Goal: Task Accomplishment & Management: Manage account settings

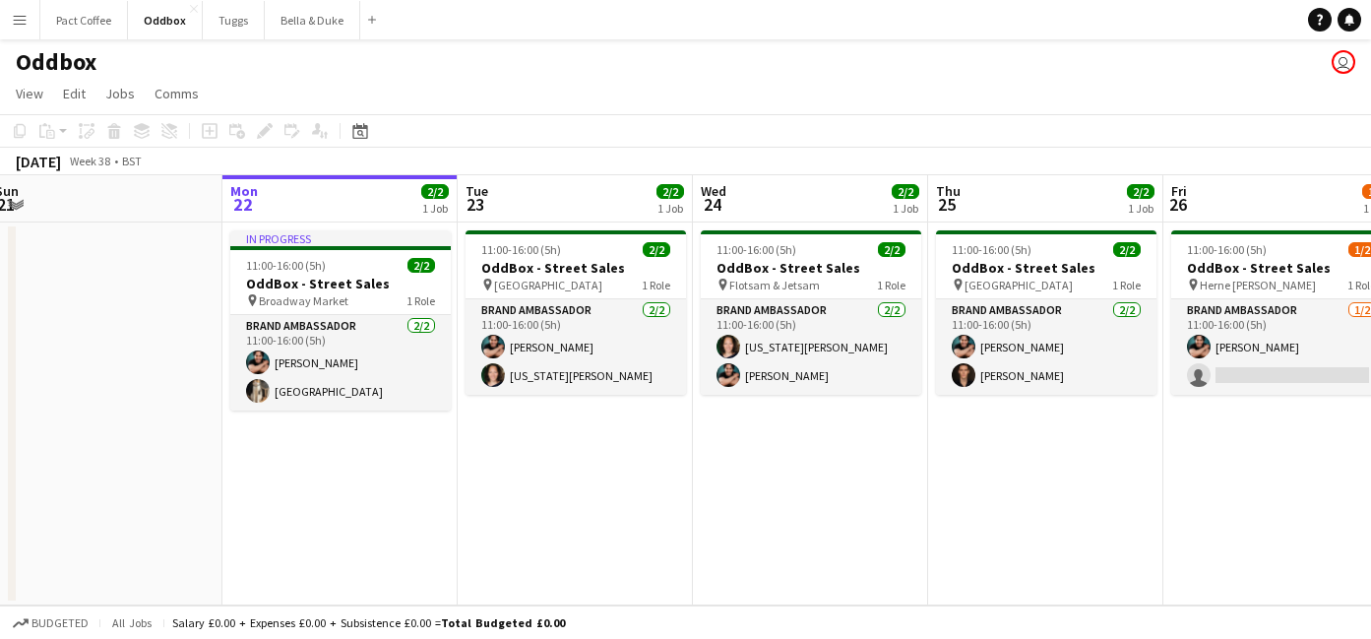
scroll to position [0, 486]
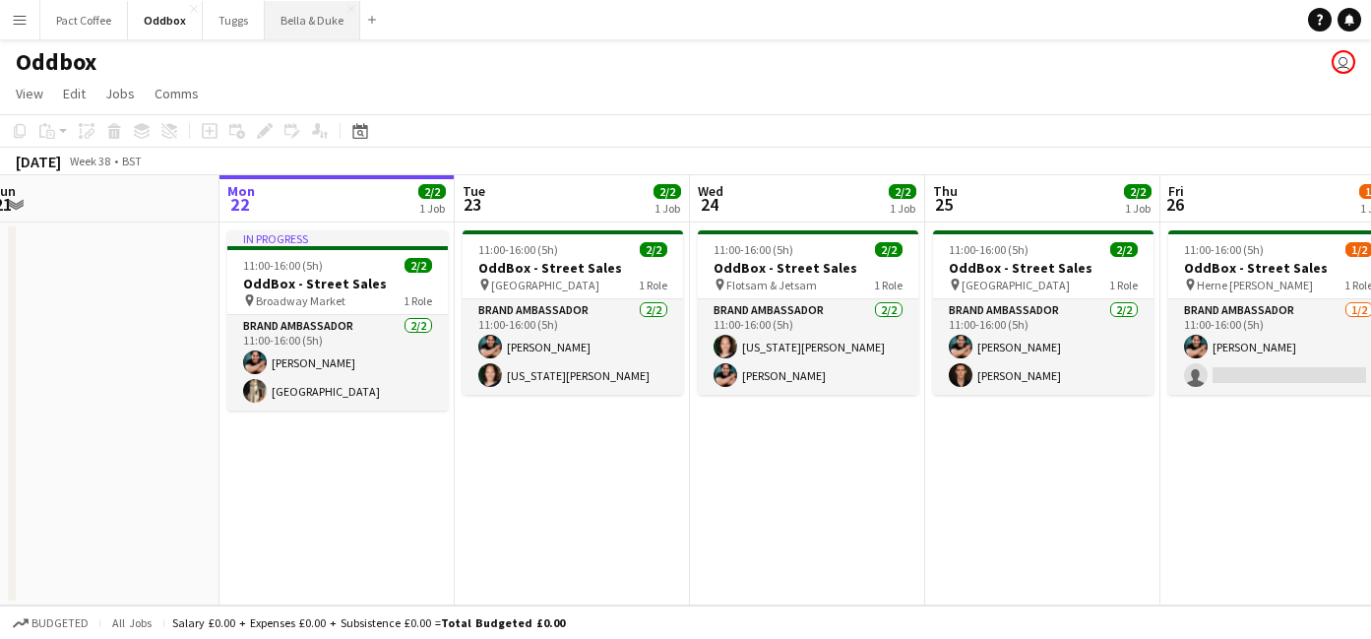
click at [319, 19] on button "Bella & Duke Close" at bounding box center [312, 20] width 95 height 38
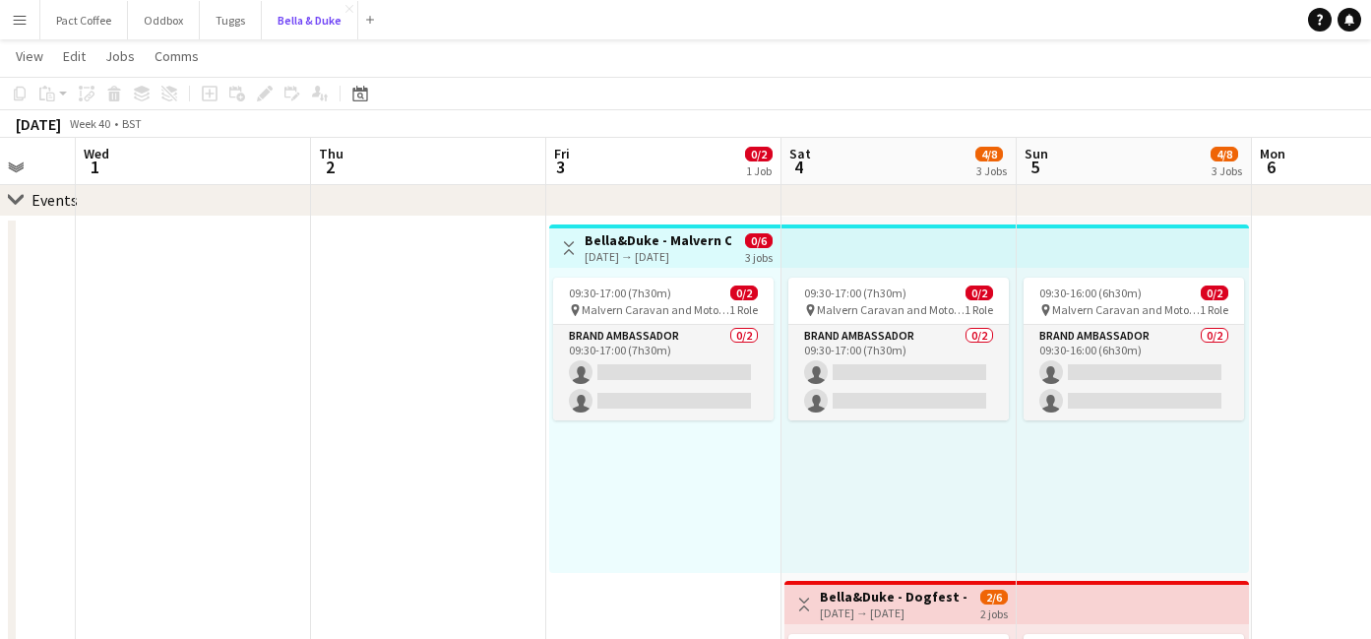
scroll to position [0, 639]
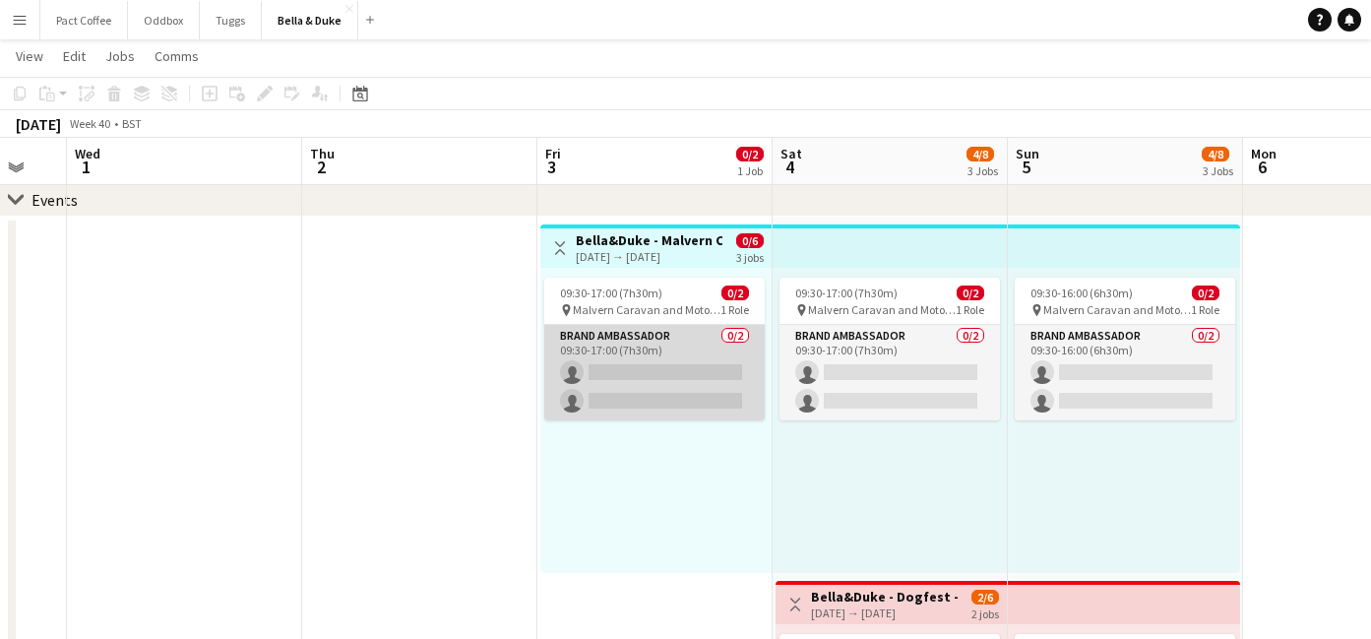
click at [660, 370] on app-card-role "Brand Ambassador 0/2 09:30-17:00 (7h30m) single-neutral-actions single-neutral-…" at bounding box center [654, 372] width 220 height 95
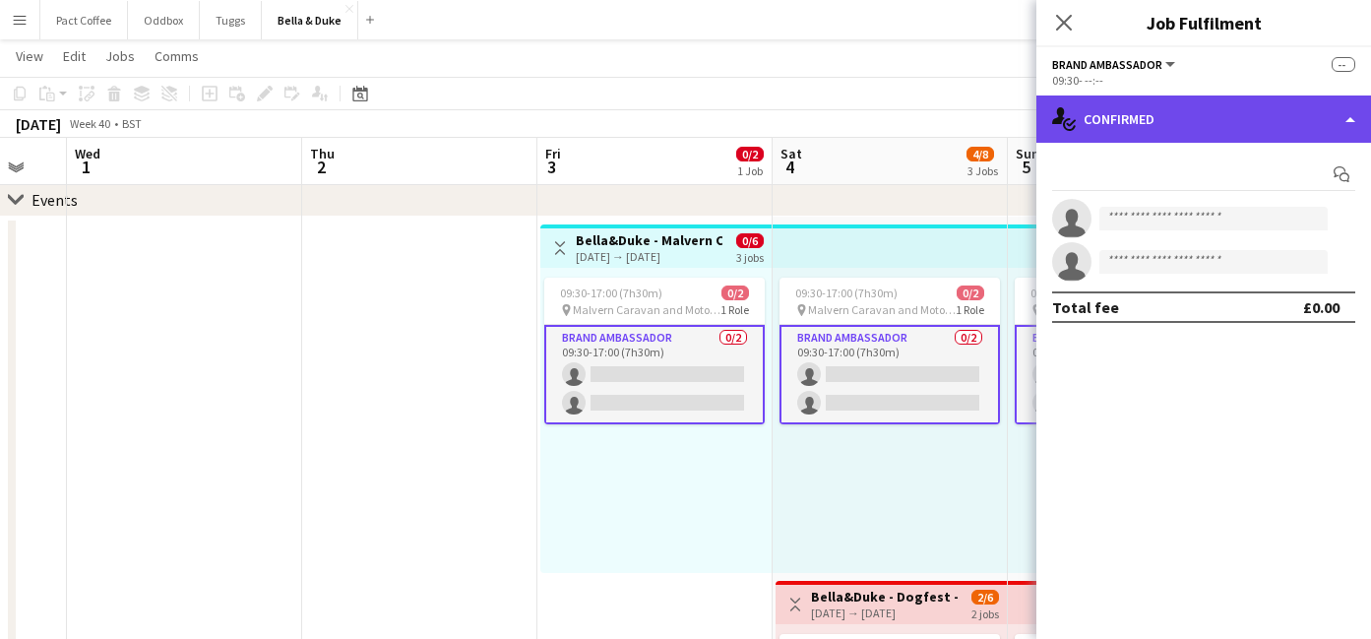
click at [1245, 138] on div "single-neutral-actions-check-2 Confirmed" at bounding box center [1203, 118] width 335 height 47
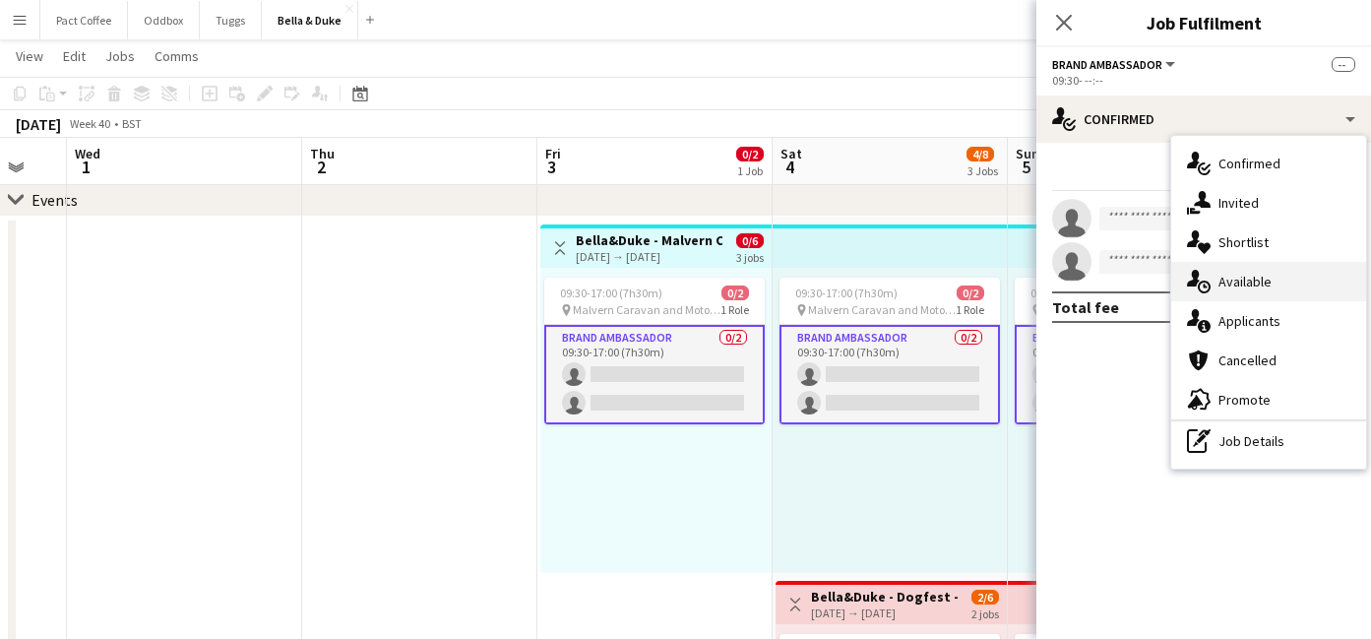
click at [1265, 292] on div "single-neutral-actions-upload Available" at bounding box center [1268, 281] width 195 height 39
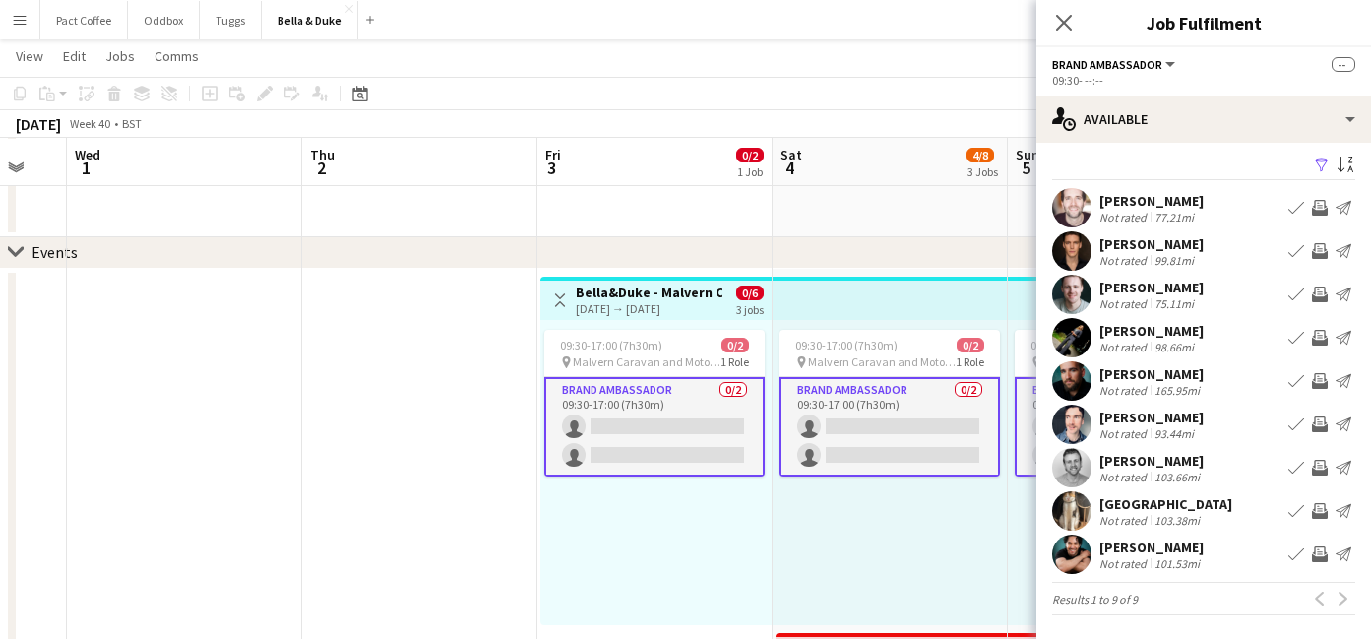
scroll to position [185, 0]
click at [1067, 18] on icon "Close pop-in" at bounding box center [1063, 22] width 19 height 19
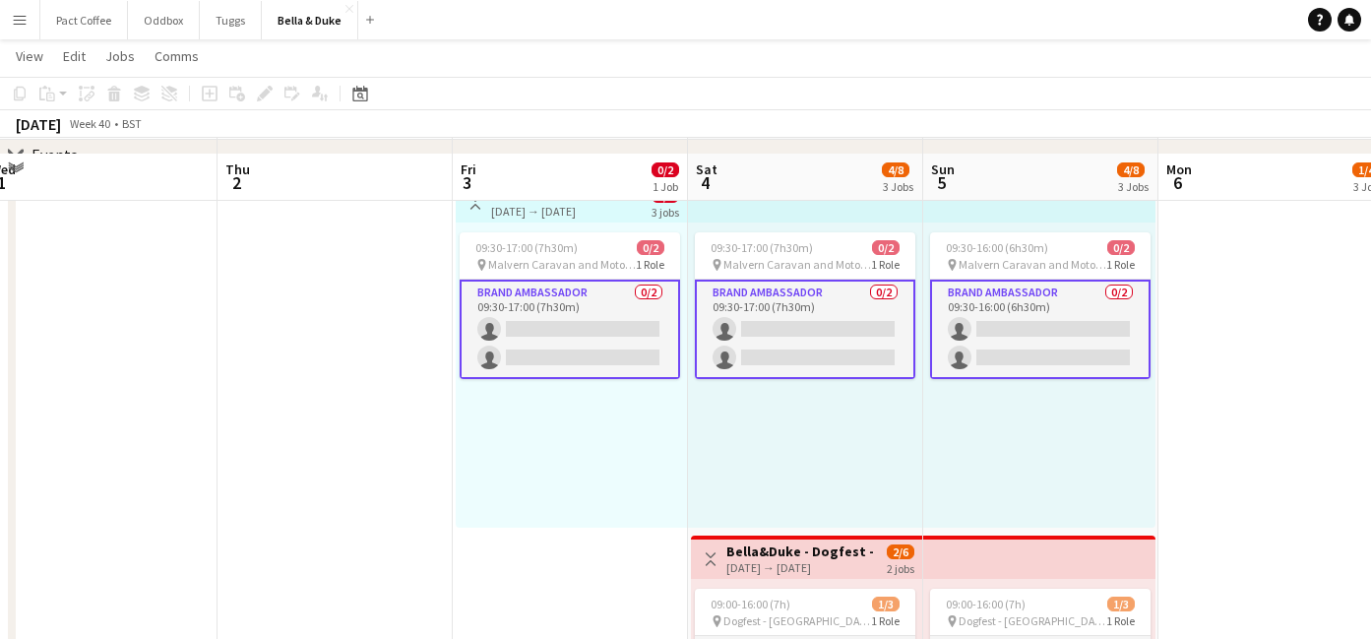
scroll to position [270, 0]
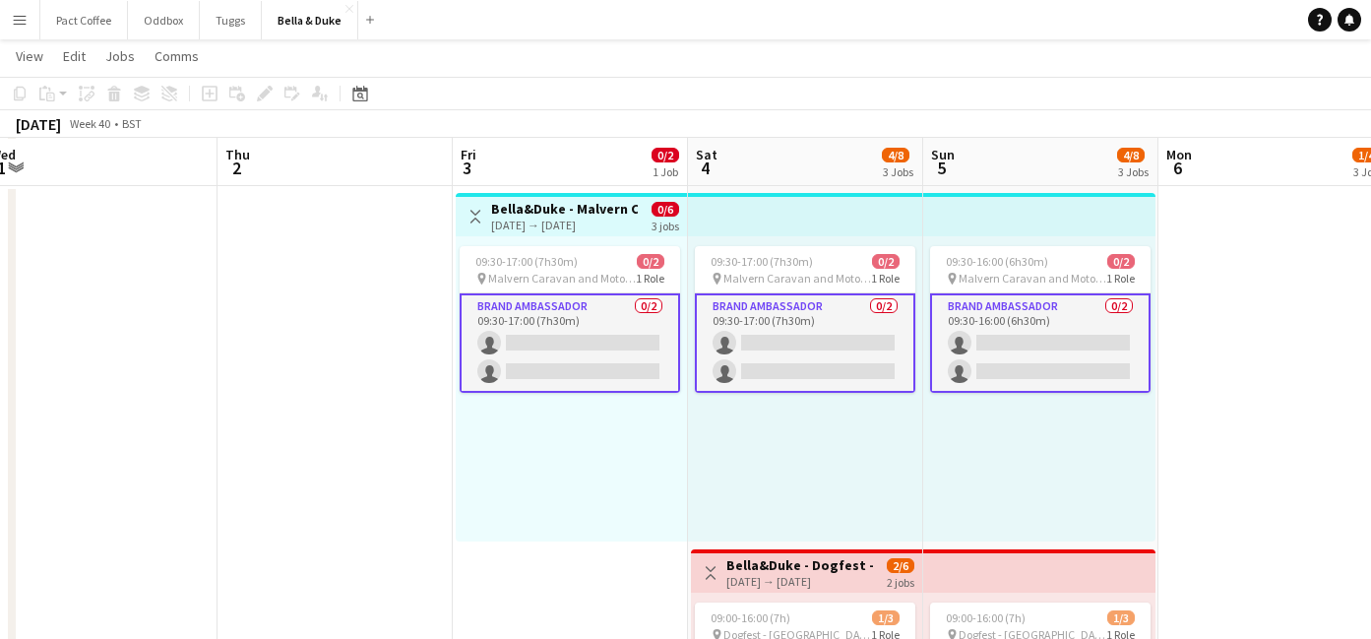
click at [641, 335] on app-card-role "Brand Ambassador 0/2 09:30-17:00 (7h30m) single-neutral-actions single-neutral-…" at bounding box center [570, 342] width 220 height 99
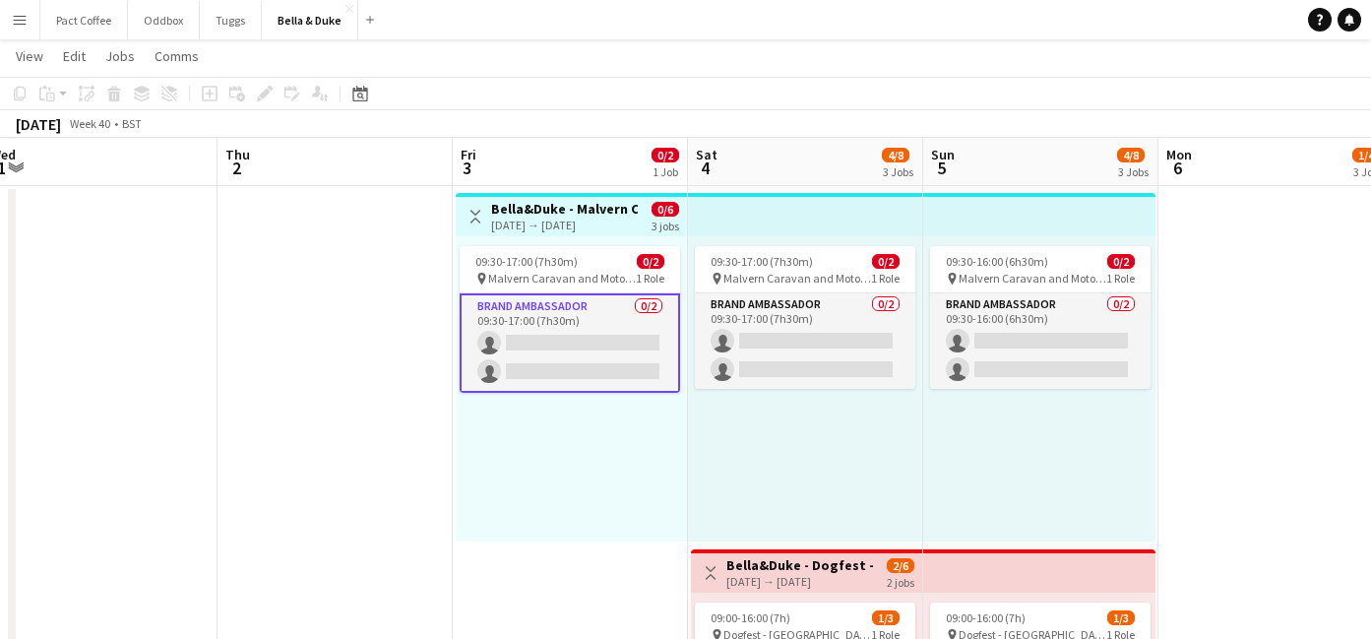
click at [592, 209] on h3 "Bella&Duke - Malvern Caravan and Motorhome Show" at bounding box center [564, 209] width 147 height 18
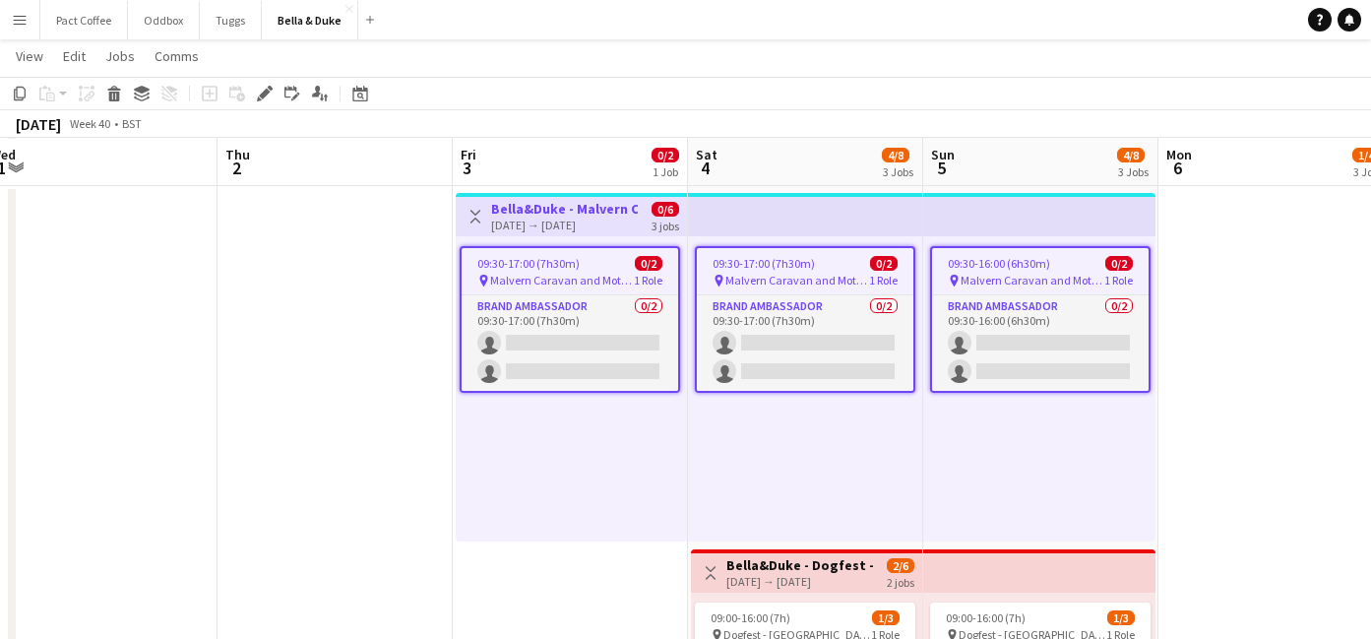
click at [546, 216] on h3 "Bella&Duke - Malvern Caravan and Motorhome Show" at bounding box center [564, 209] width 147 height 18
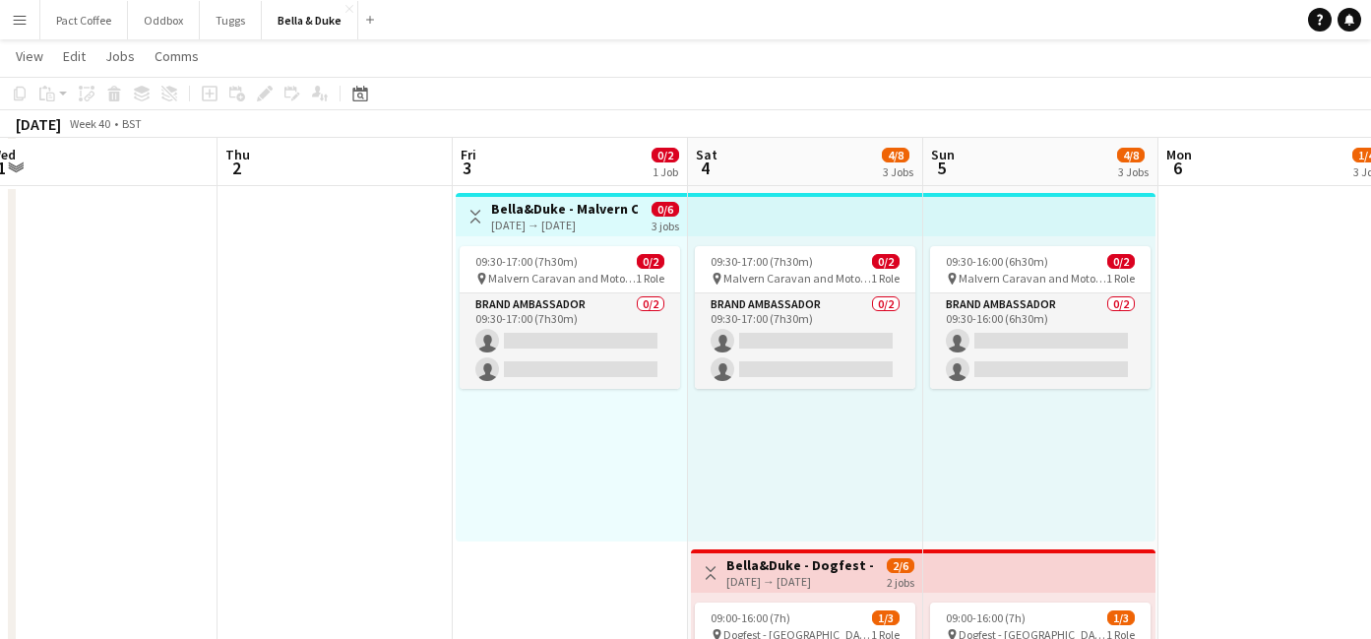
click at [537, 217] on div "[DATE] → [DATE]" at bounding box center [564, 224] width 147 height 15
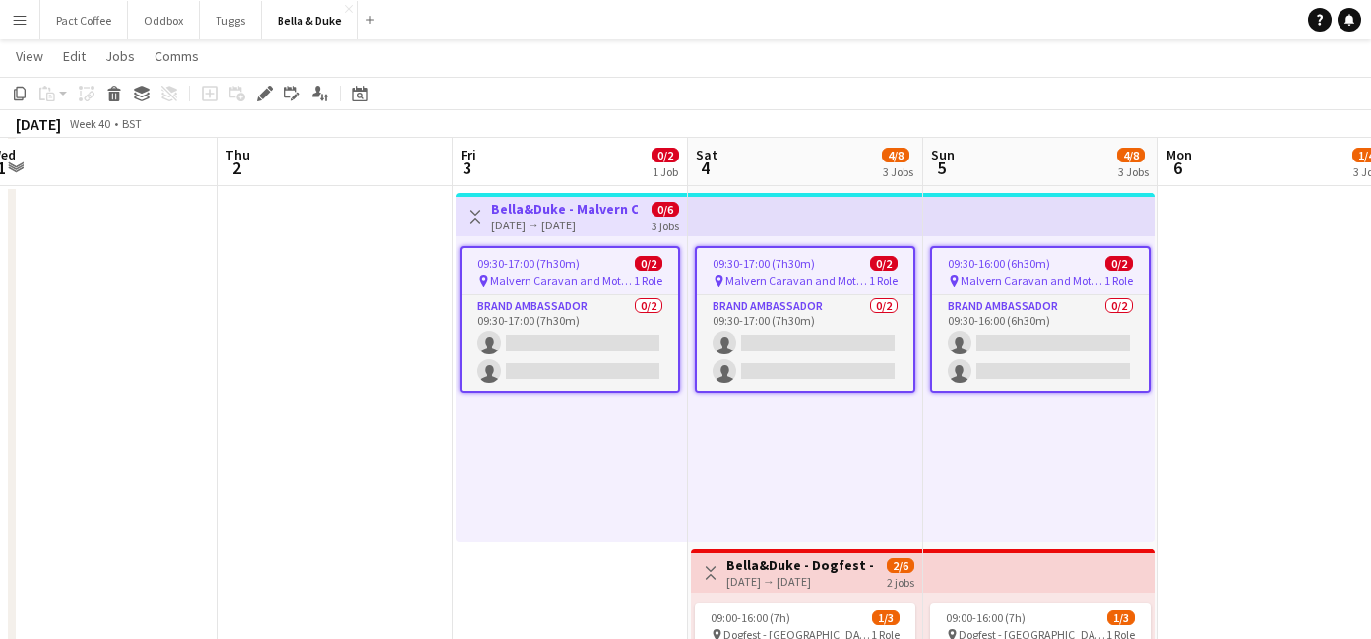
click at [268, 109] on app-toolbar "Copy Paste Paste Command V Paste with crew Command Shift V Paste linked Job [GE…" at bounding box center [685, 93] width 1371 height 33
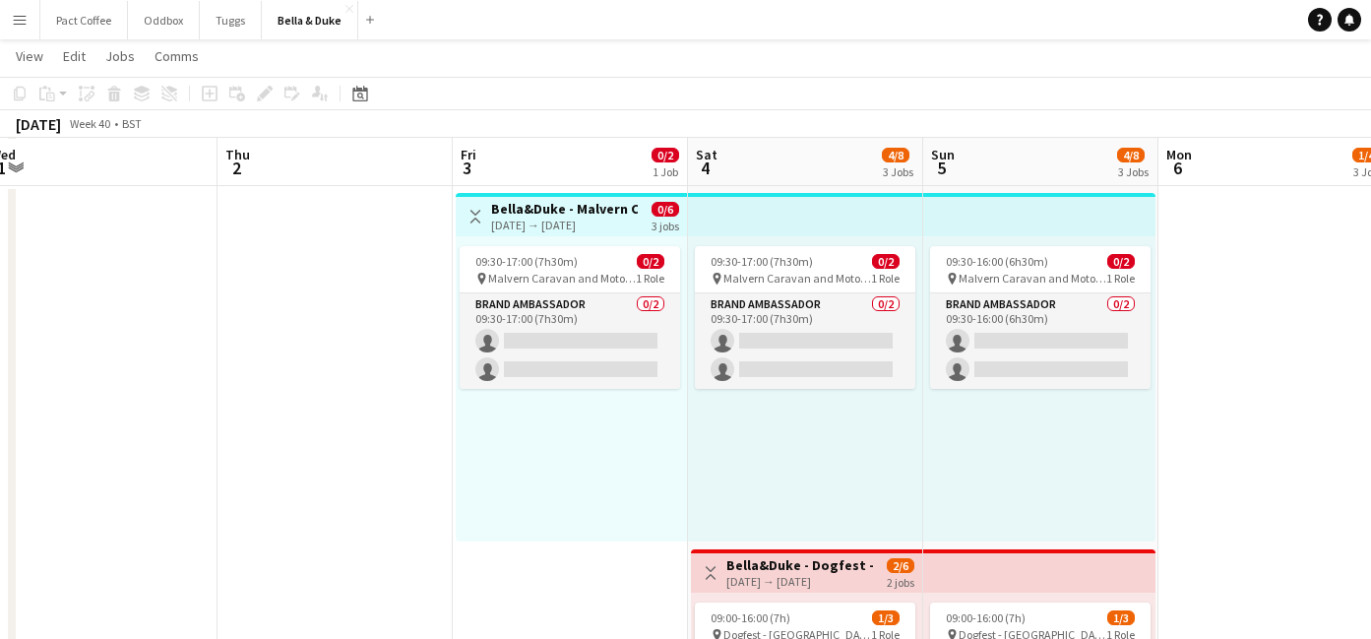
click at [497, 200] on h3 "Bella&Duke - Malvern Caravan and Motorhome Show" at bounding box center [564, 209] width 147 height 18
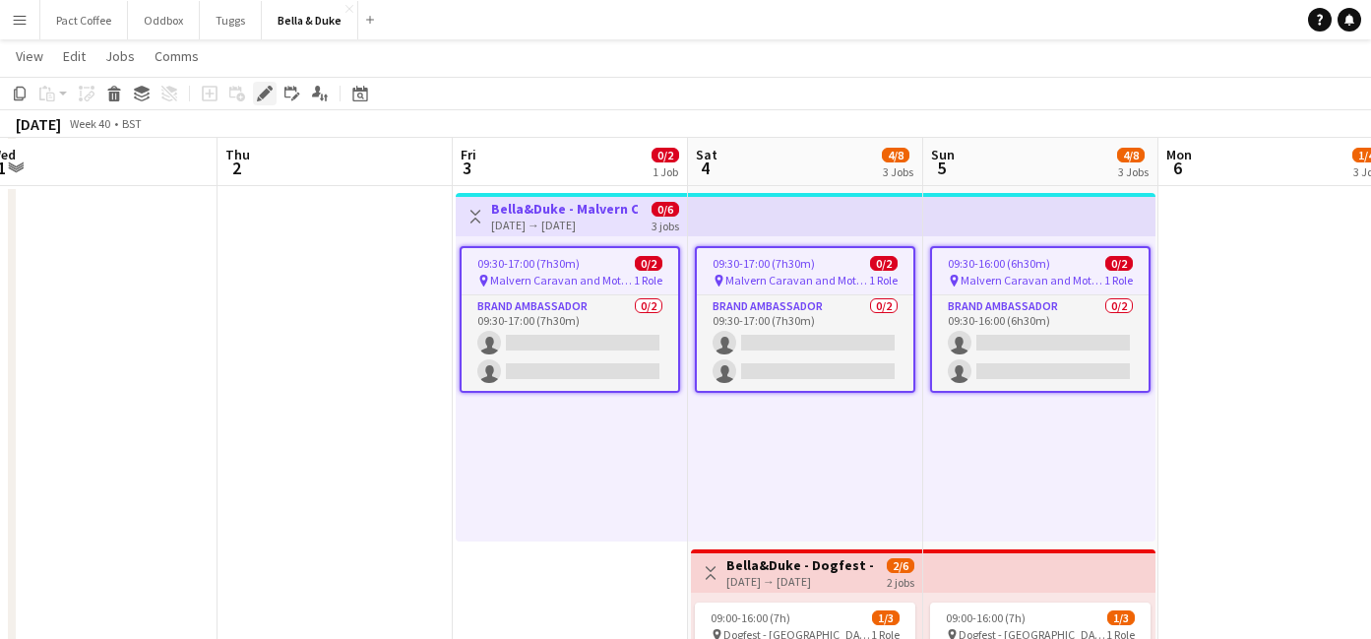
click at [261, 93] on icon "Edit" at bounding box center [265, 94] width 16 height 16
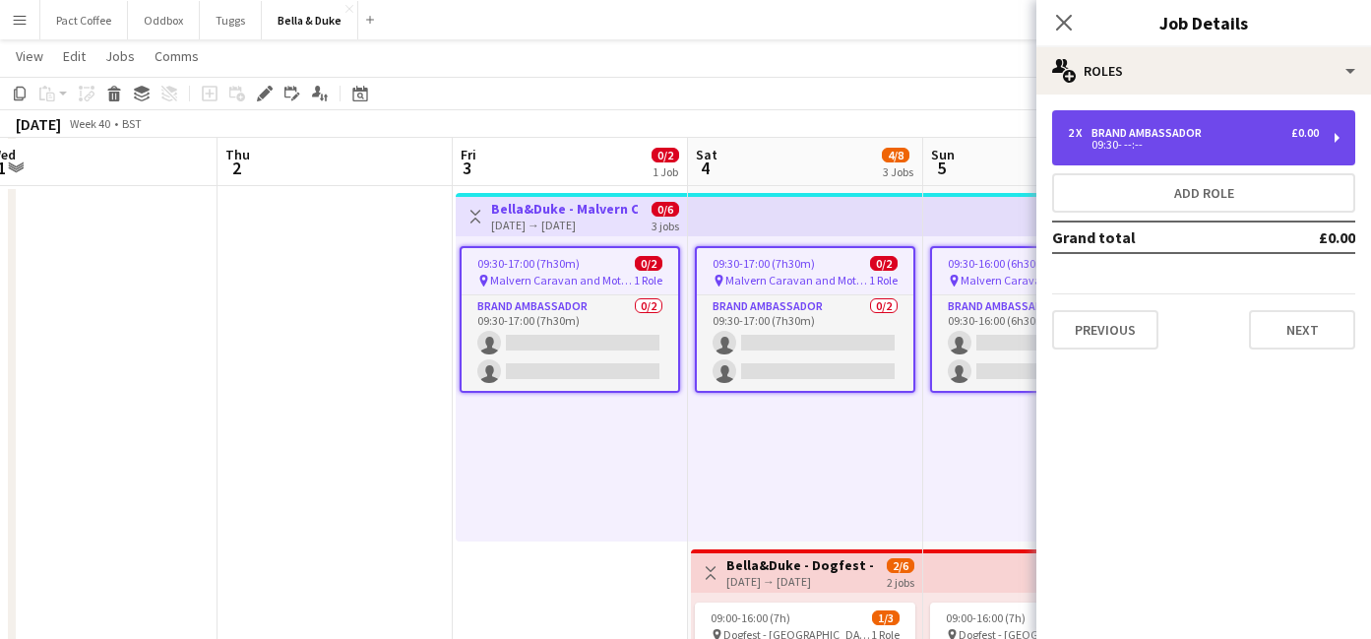
click at [1237, 155] on div "2 x Brand Ambassador £0.00 09:30- --:--" at bounding box center [1203, 137] width 303 height 55
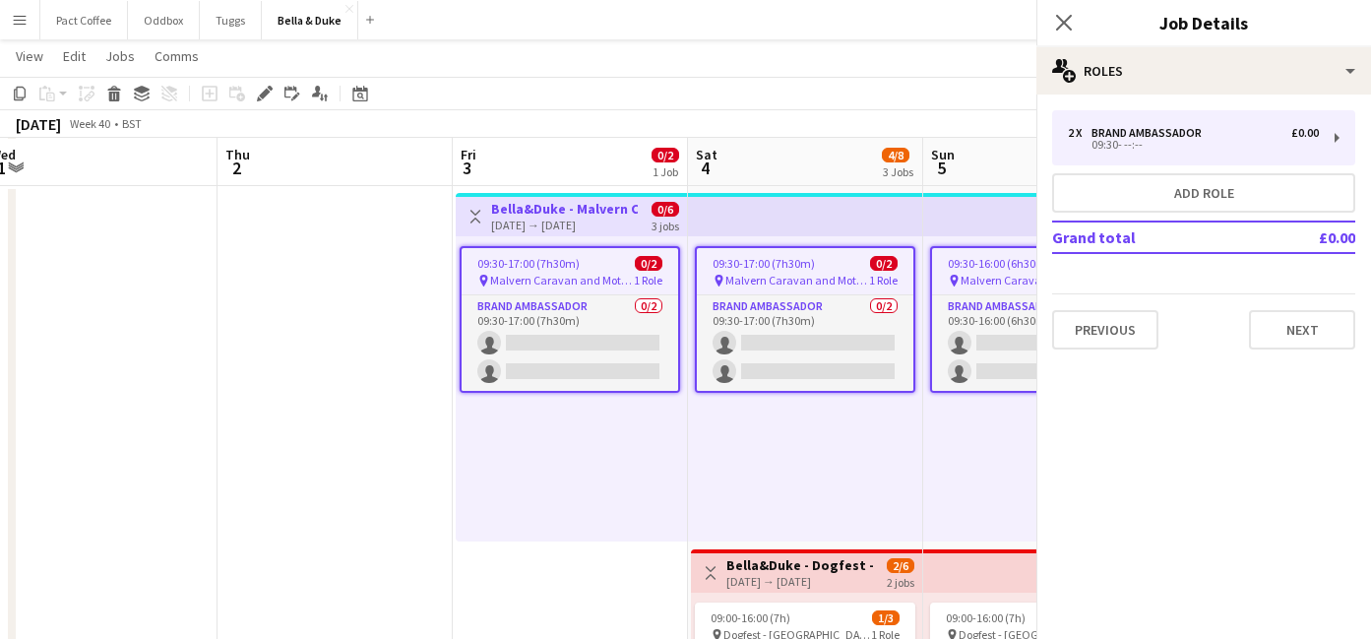
click at [1236, 94] on div "2 x Brand Ambassador £0.00 09:30- --:-- Add role Grand total £0.00 Previous Next" at bounding box center [1203, 229] width 335 height 271
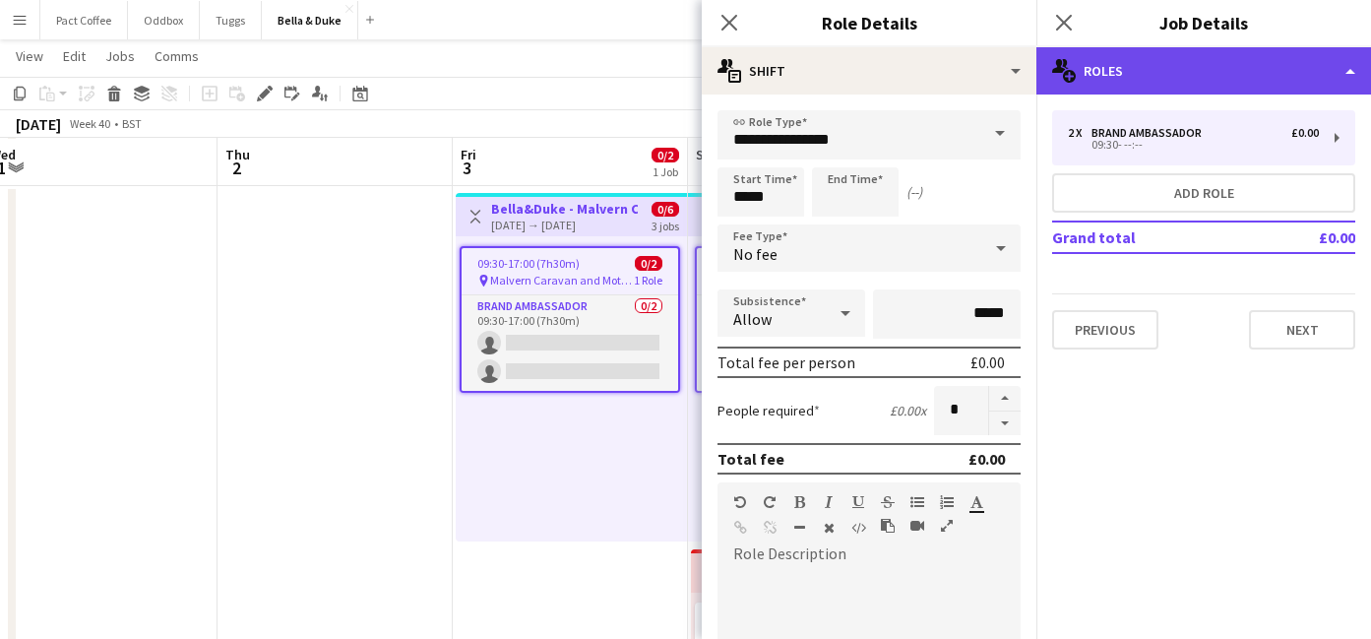
click at [1212, 81] on div "multiple-users-add Roles" at bounding box center [1203, 70] width 335 height 47
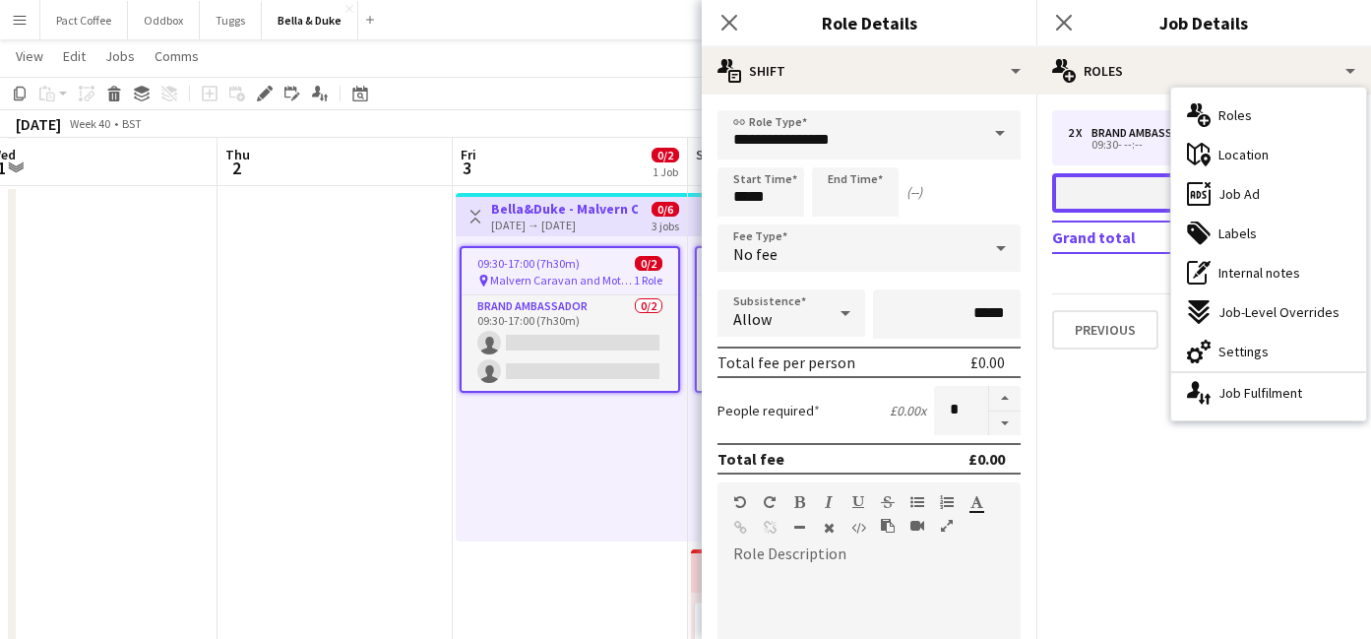
click at [1122, 189] on button "Add role" at bounding box center [1203, 192] width 303 height 39
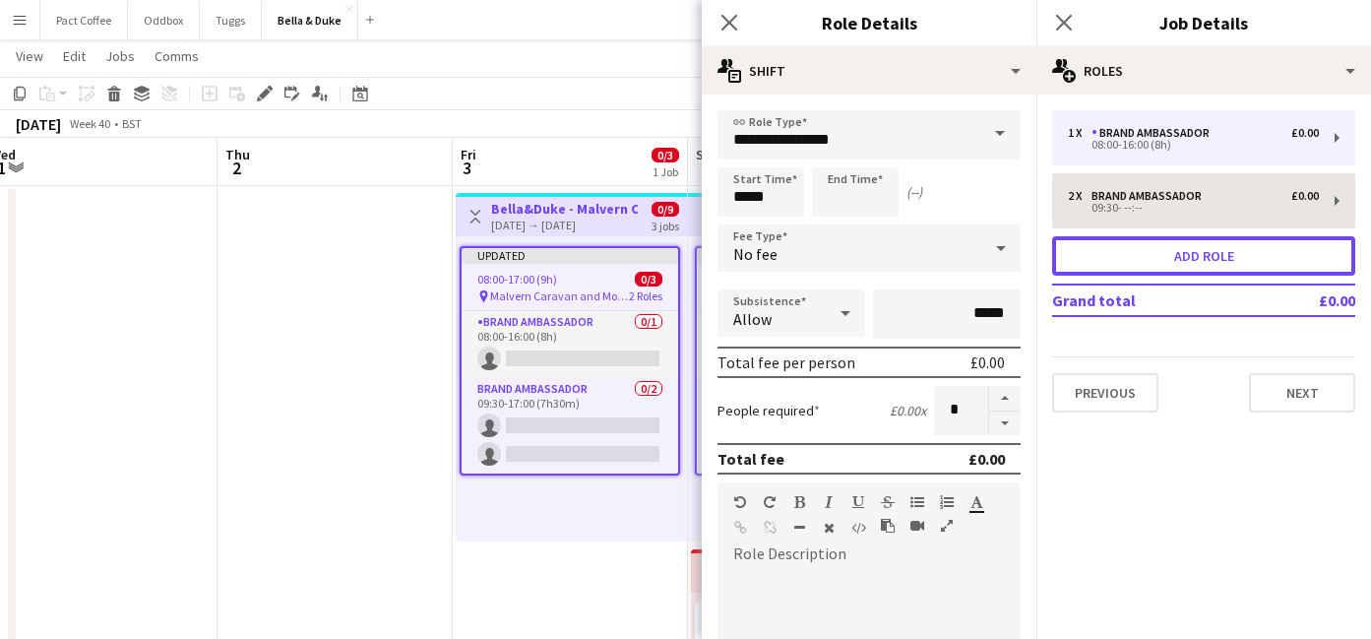
type input "*****"
type input "*"
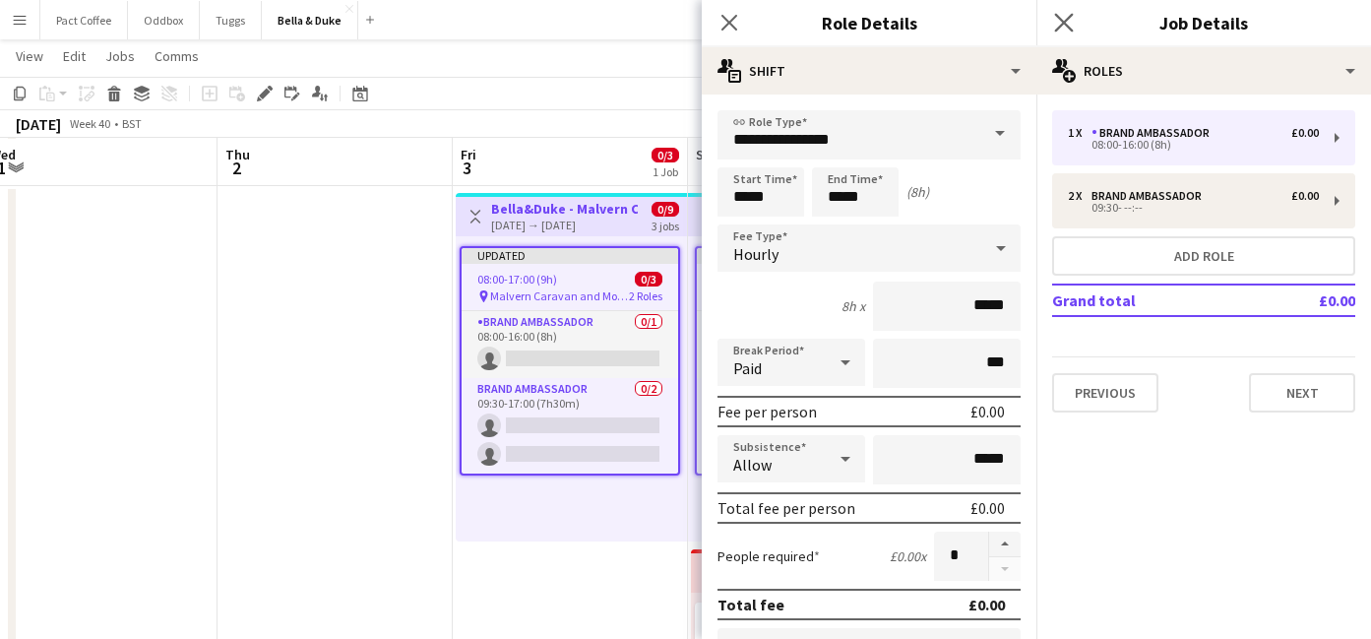
click at [1058, 32] on app-icon "Close pop-in" at bounding box center [1064, 23] width 29 height 29
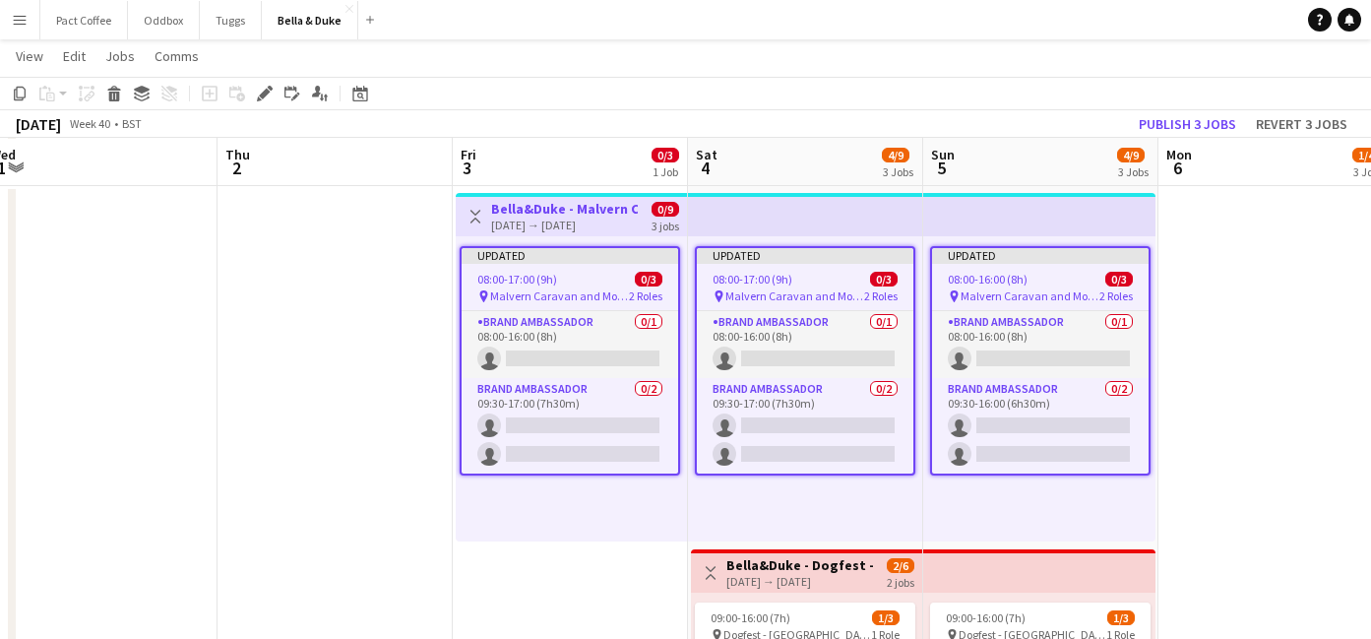
click at [567, 229] on div "[DATE] → [DATE]" at bounding box center [564, 224] width 147 height 15
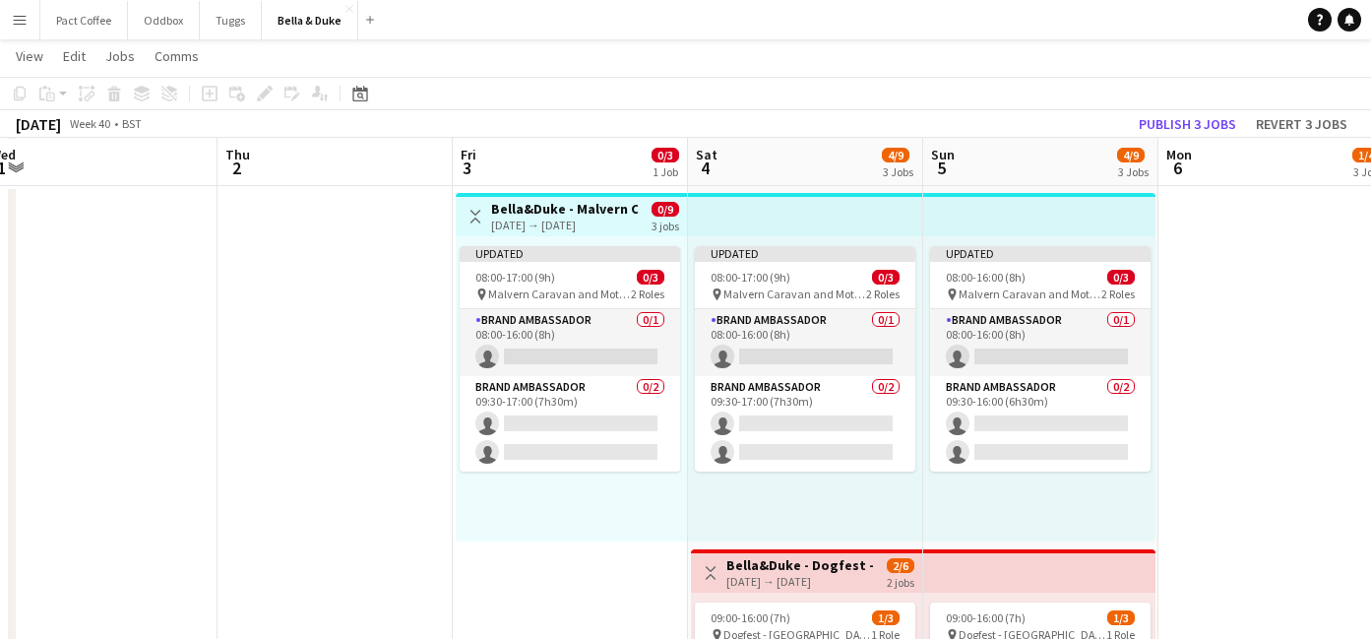
click at [567, 229] on div "[DATE] → [DATE]" at bounding box center [564, 224] width 147 height 15
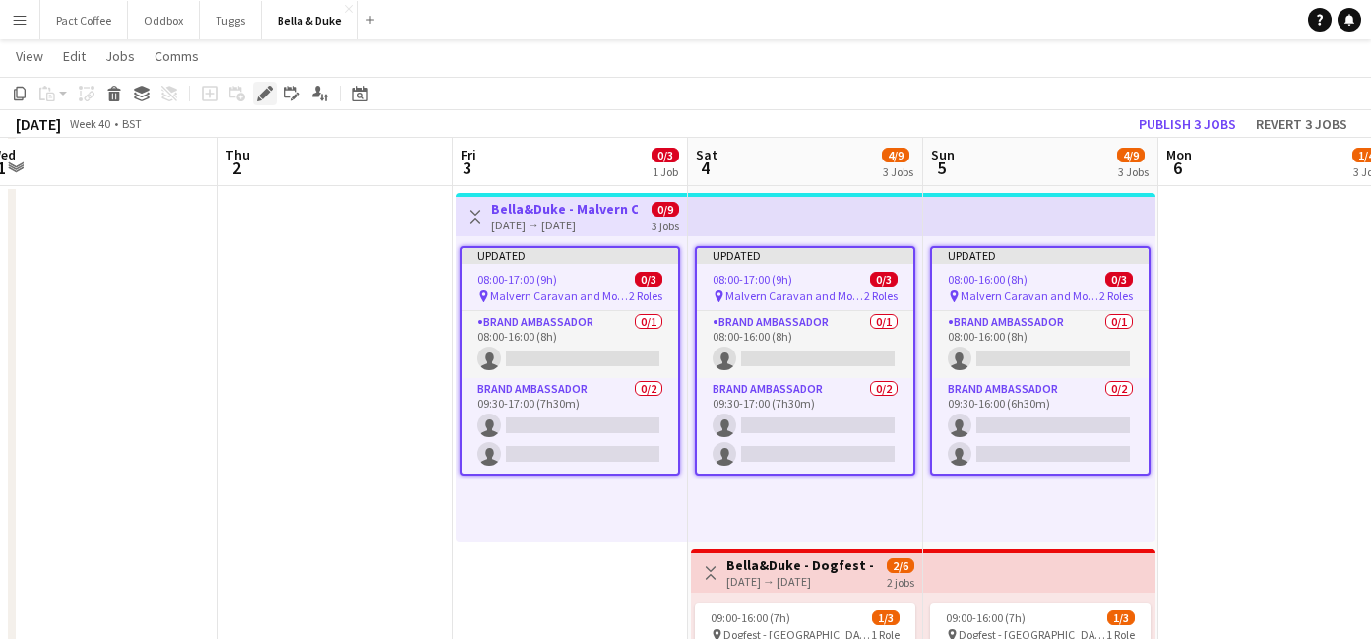
click at [263, 104] on div "Edit" at bounding box center [265, 94] width 24 height 24
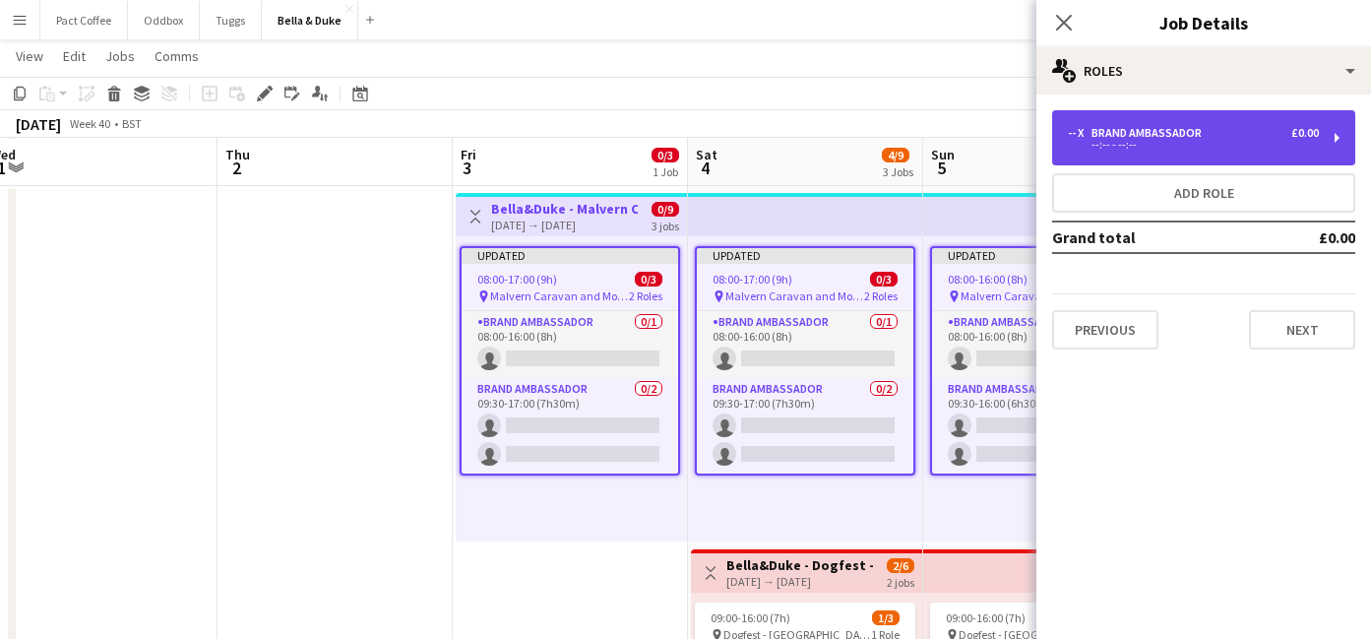
click at [1177, 126] on div "Brand Ambassador" at bounding box center [1150, 133] width 118 height 14
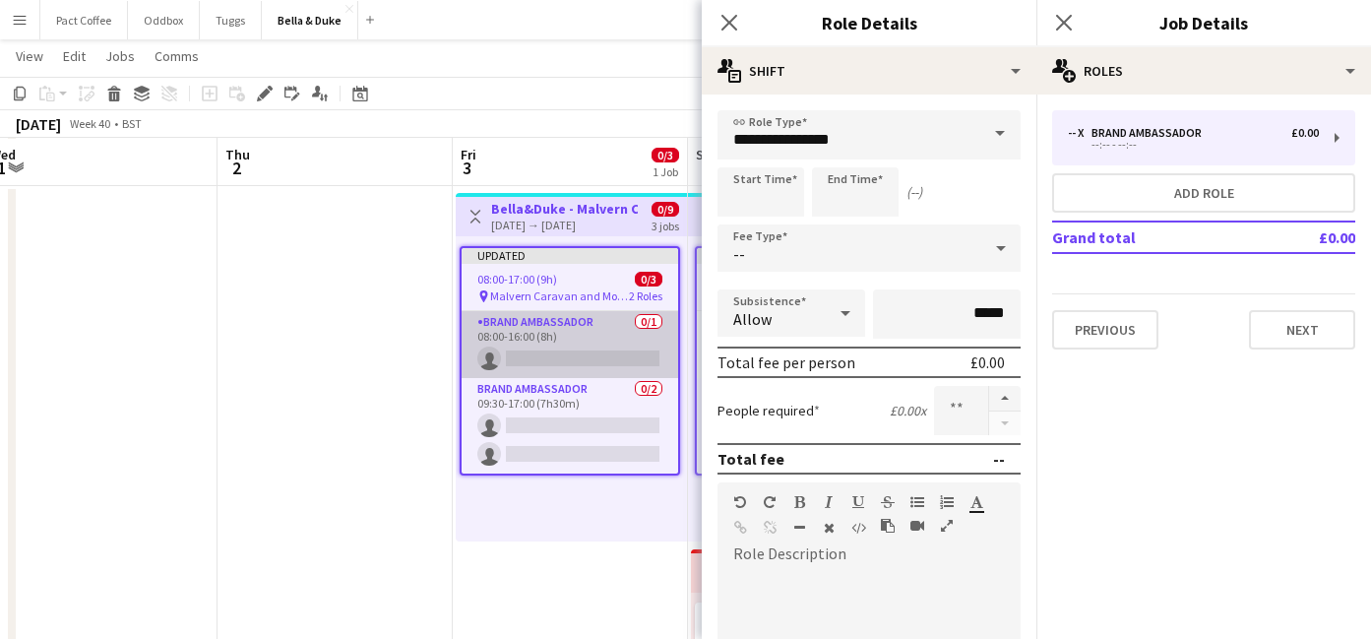
click at [620, 334] on app-card-role "Brand Ambassador 0/1 08:00-16:00 (8h) single-neutral-actions" at bounding box center [570, 344] width 217 height 67
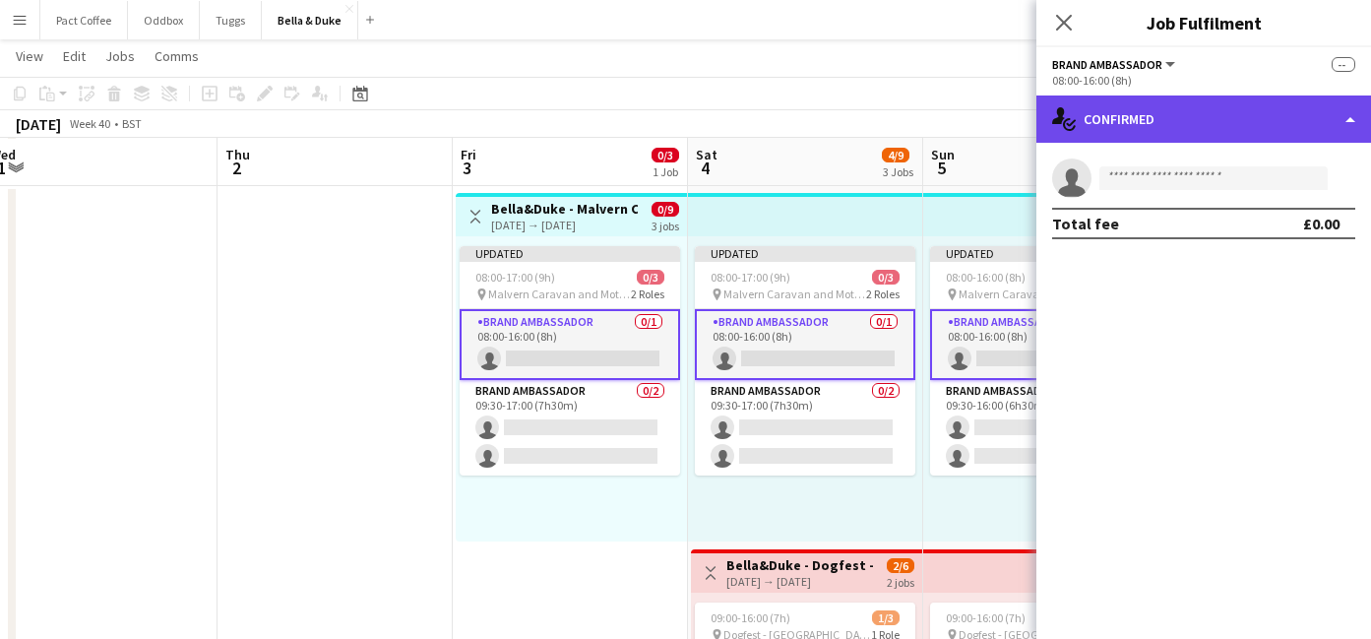
click at [1178, 124] on div "single-neutral-actions-check-2 Confirmed" at bounding box center [1203, 118] width 335 height 47
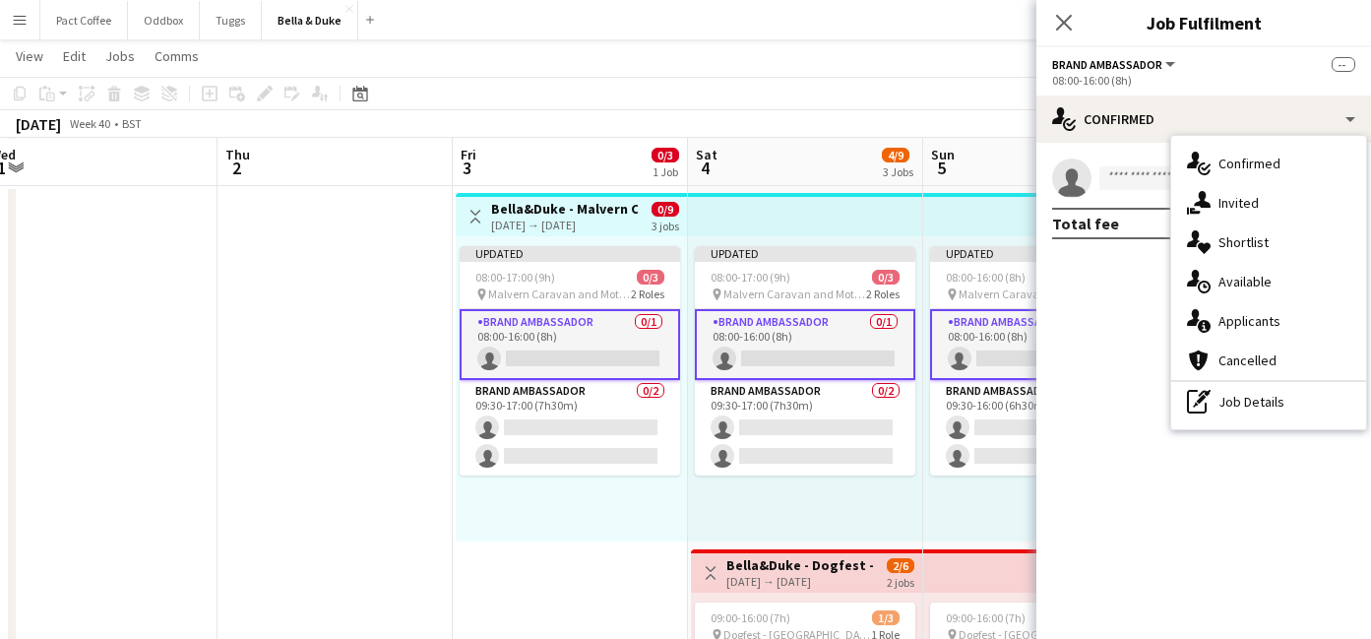
click at [566, 365] on app-card-role "Brand Ambassador 0/1 08:00-16:00 (8h) single-neutral-actions" at bounding box center [570, 344] width 220 height 71
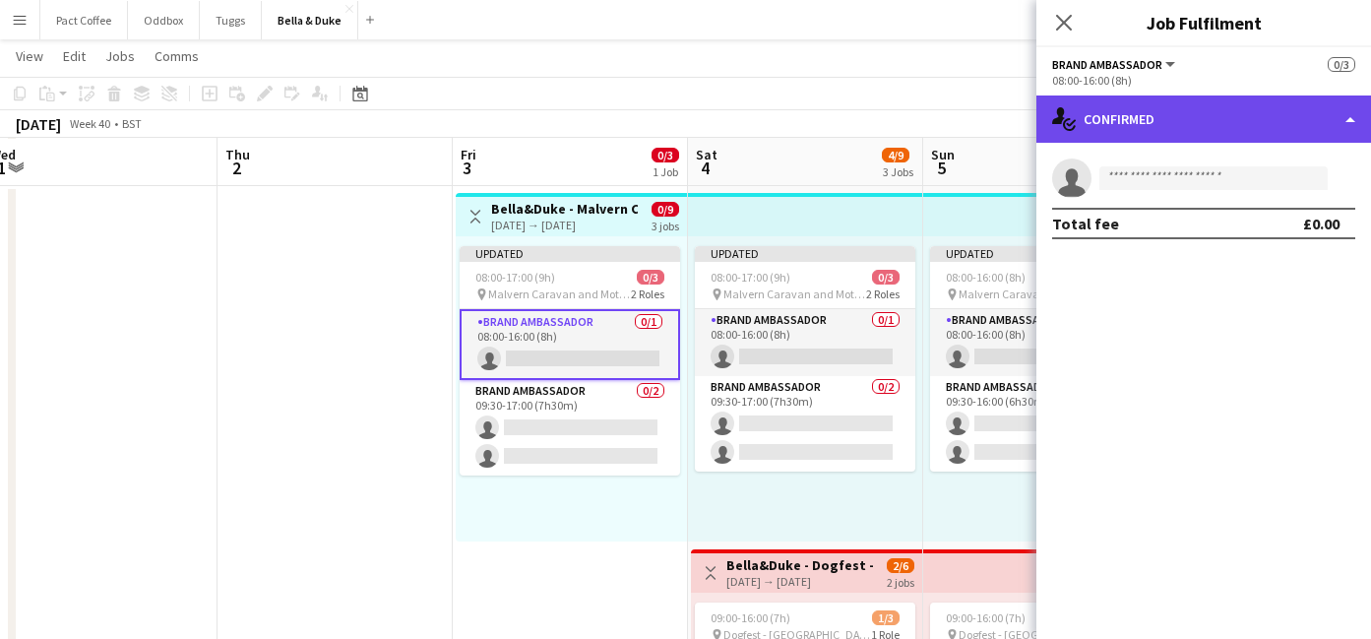
click at [1222, 126] on div "single-neutral-actions-check-2 Confirmed" at bounding box center [1203, 118] width 335 height 47
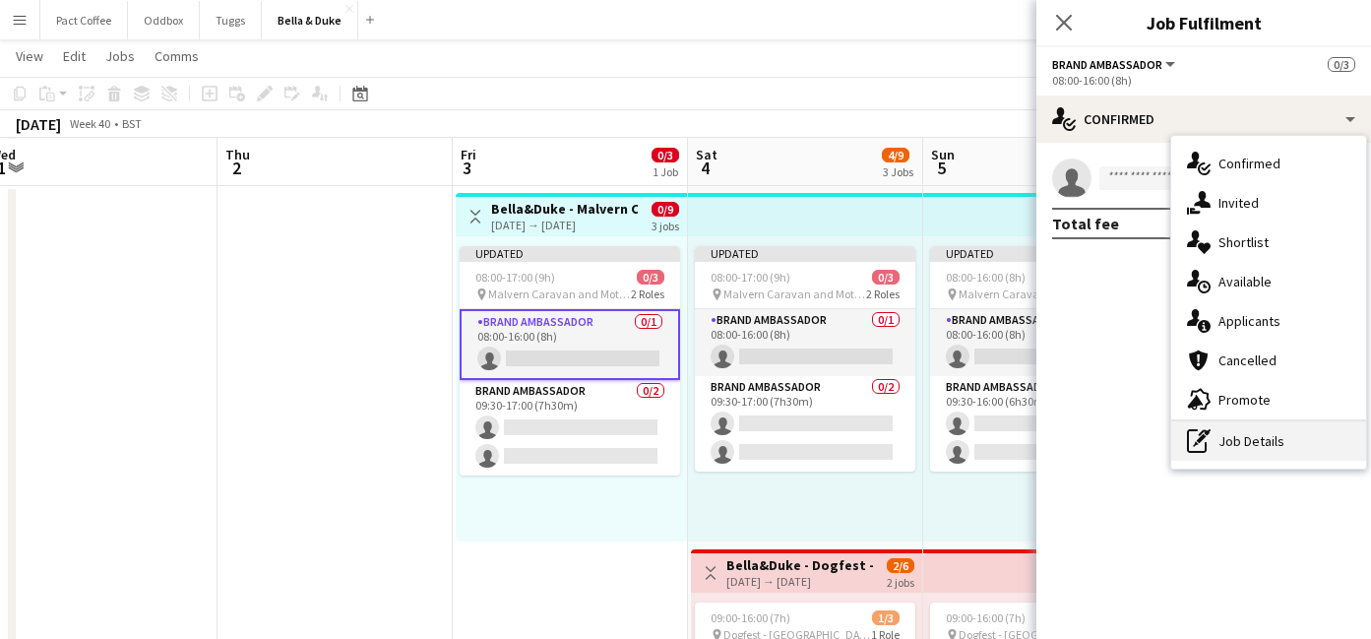
click at [1291, 439] on div "pen-write Job Details" at bounding box center [1268, 440] width 195 height 39
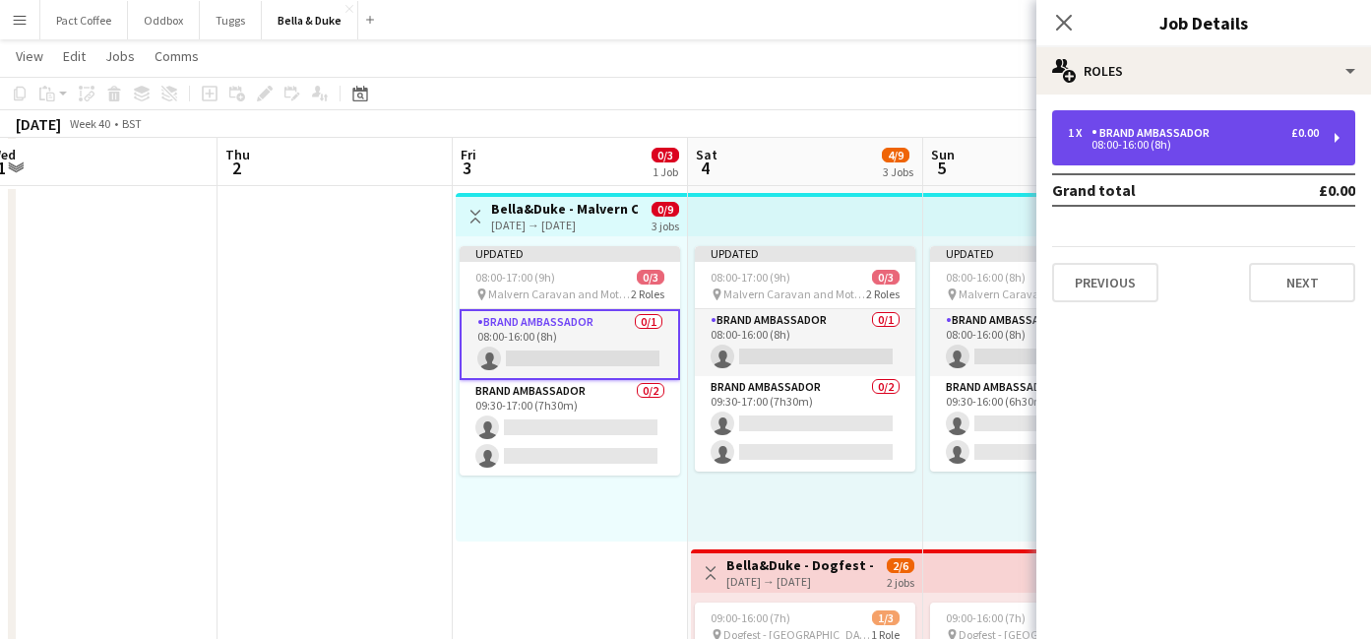
click at [1182, 118] on div "1 x Brand Ambassador £0.00 08:00-16:00 (8h)" at bounding box center [1203, 137] width 303 height 55
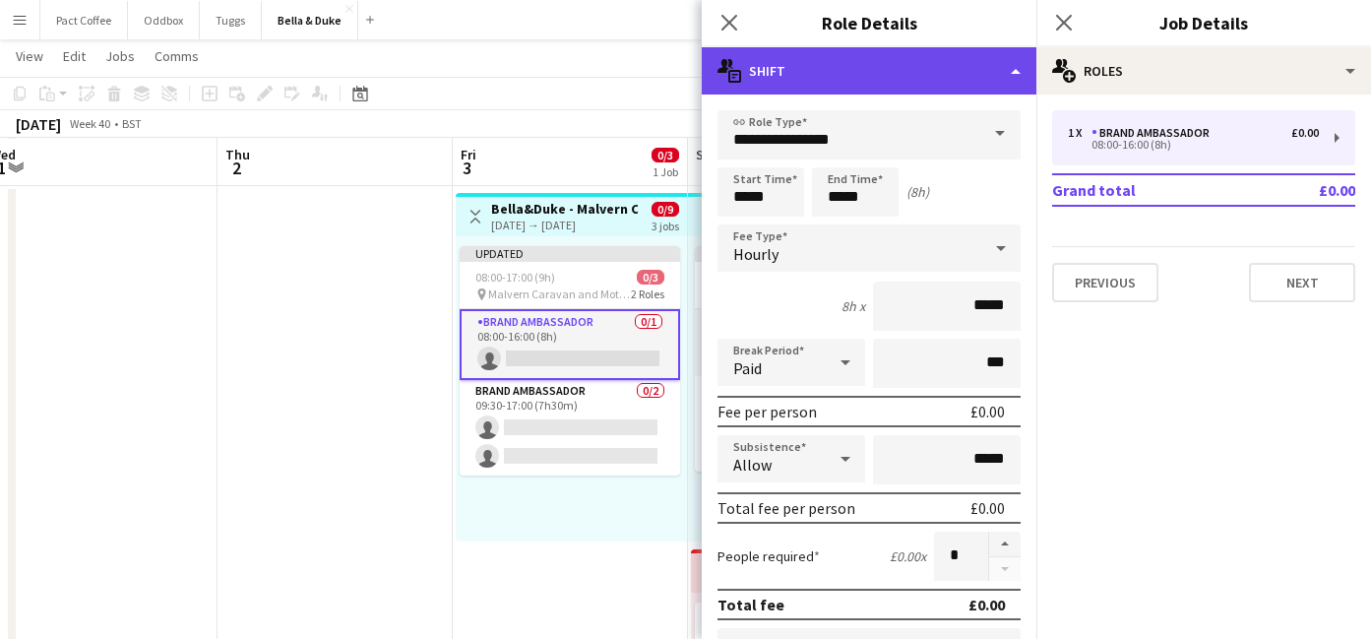
click at [984, 83] on div "multiple-actions-text Shift" at bounding box center [869, 70] width 335 height 47
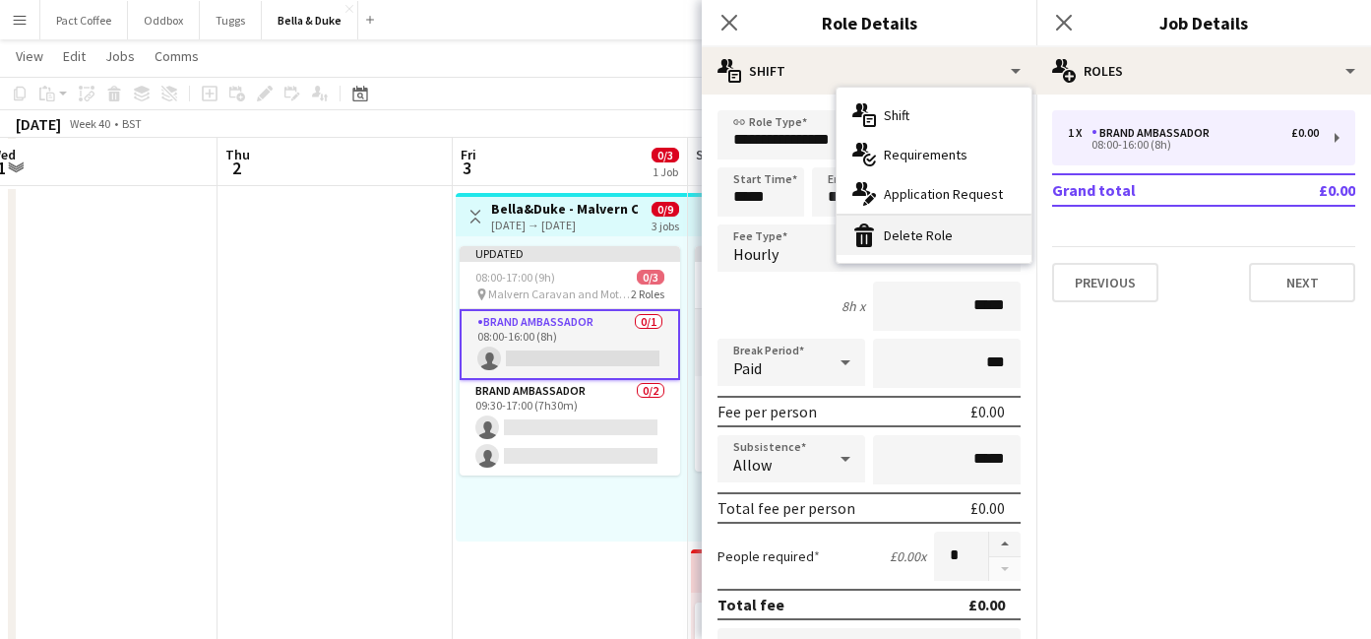
click at [962, 237] on div "bin-2 Delete Role" at bounding box center [934, 235] width 195 height 39
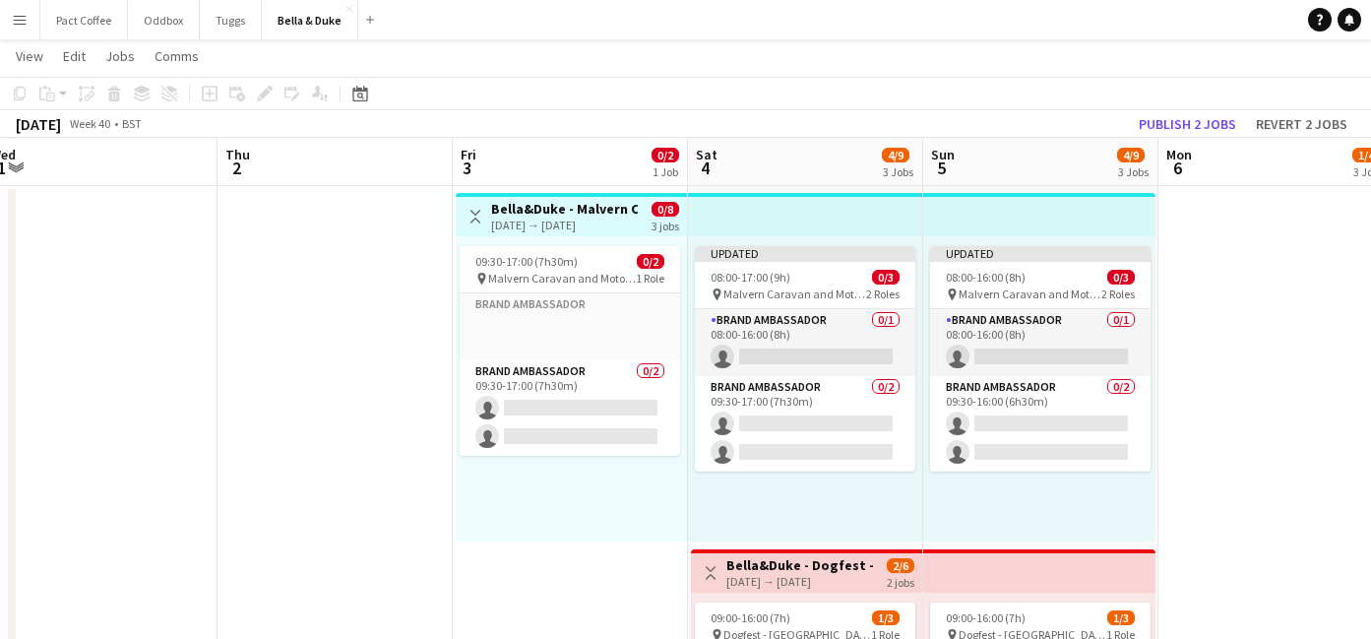
click at [608, 222] on div "[DATE] → [DATE]" at bounding box center [564, 224] width 147 height 15
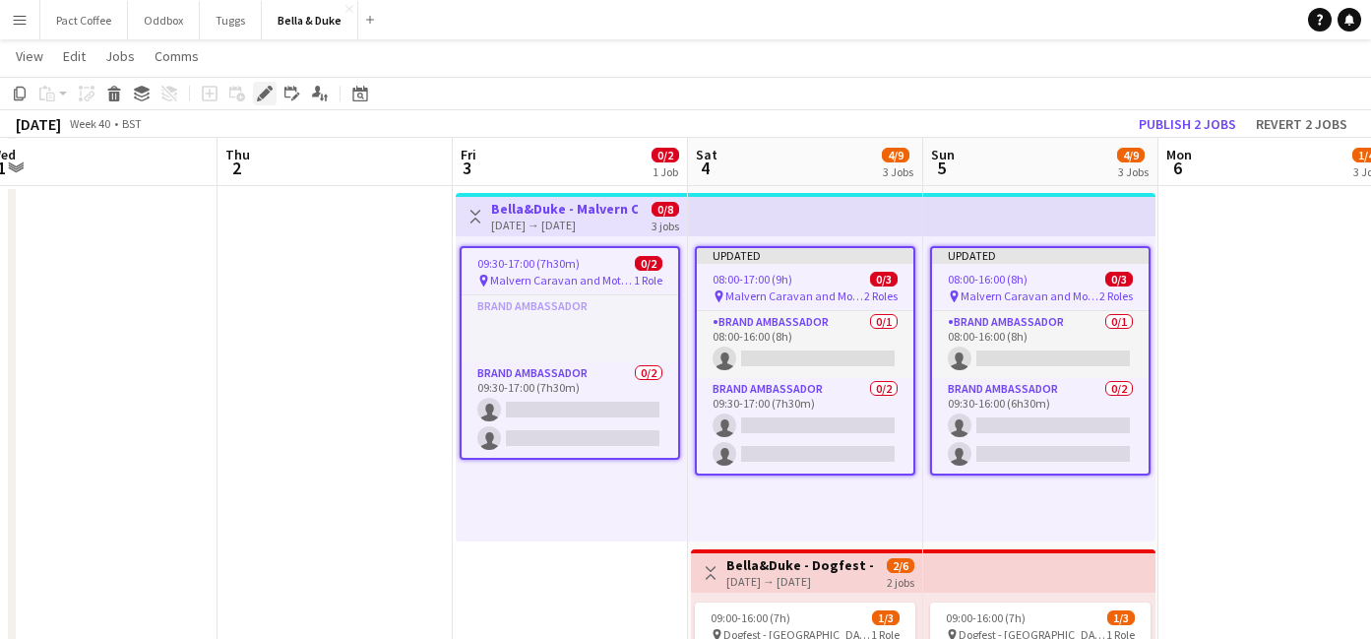
click at [264, 94] on icon at bounding box center [264, 94] width 11 height 11
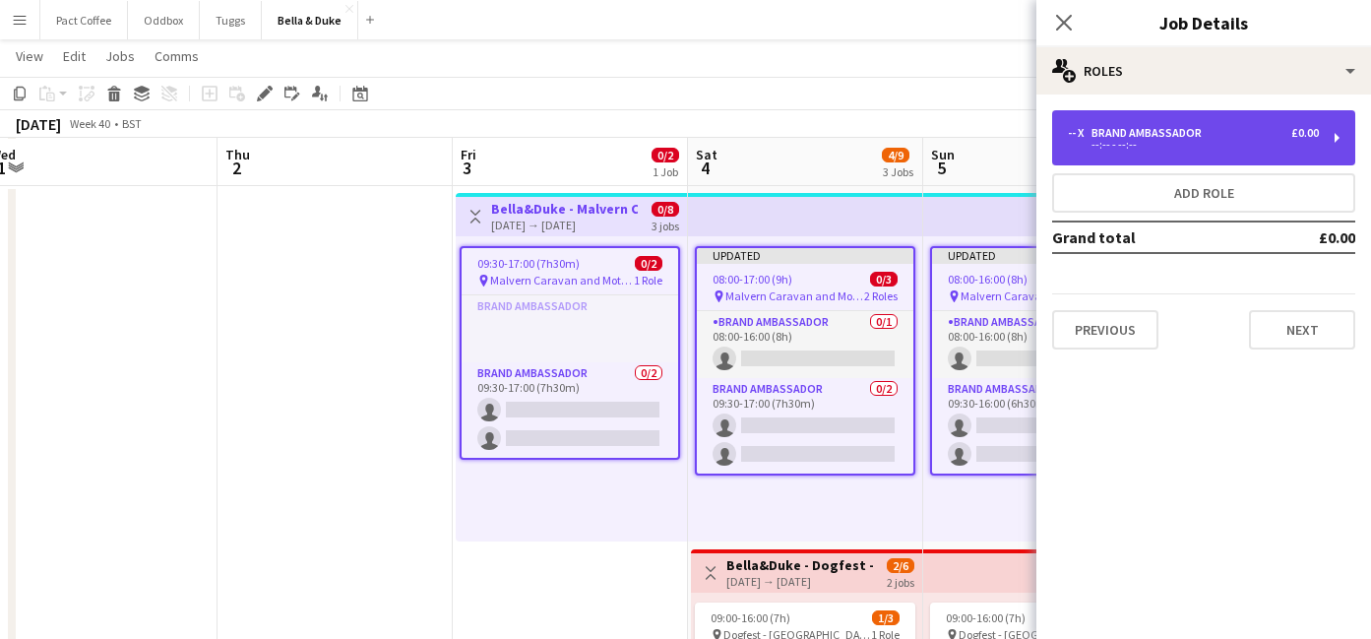
click at [1173, 131] on div "Brand Ambassador" at bounding box center [1150, 133] width 118 height 14
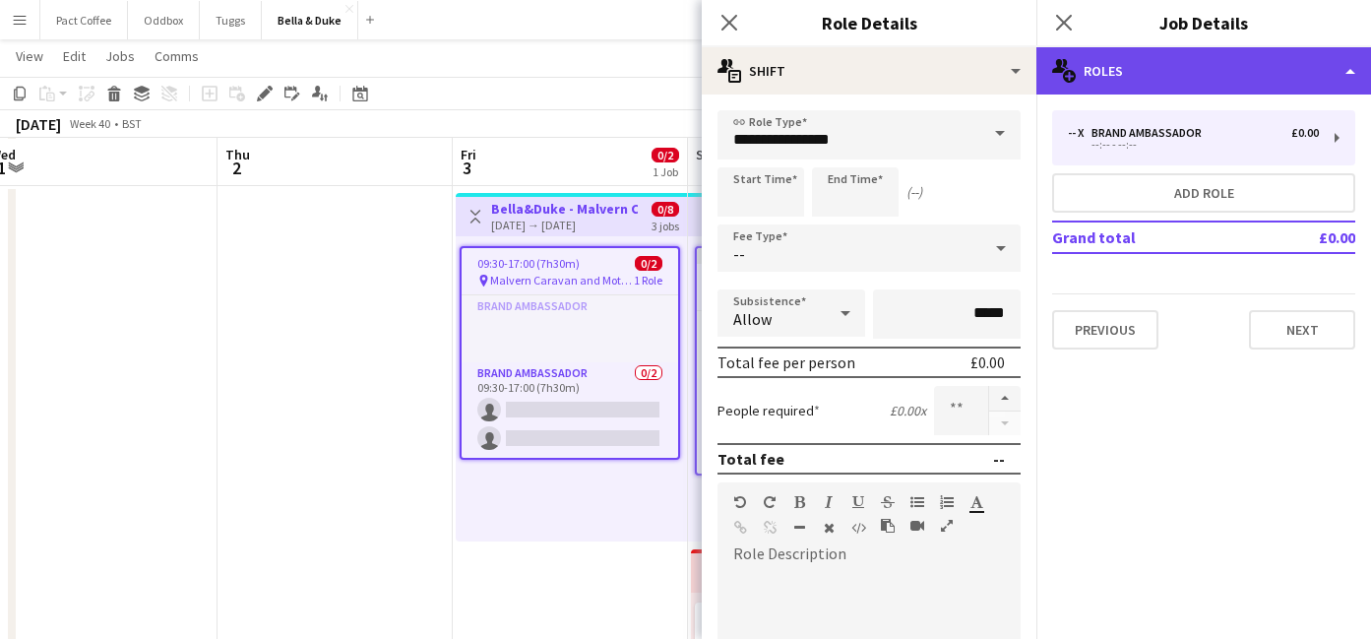
click at [1125, 66] on div "multiple-users-add Roles" at bounding box center [1203, 70] width 335 height 47
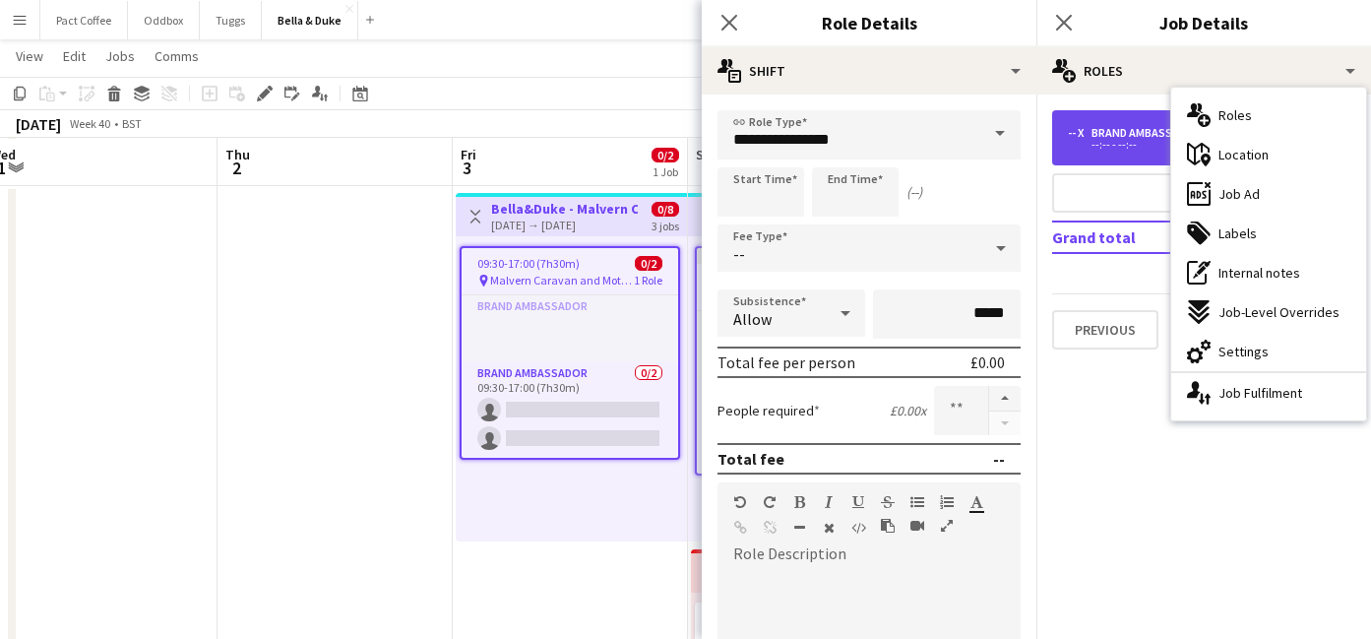
click at [1132, 163] on div "-- x Brand Ambassador £0.00 --:-- - --:--" at bounding box center [1203, 137] width 303 height 55
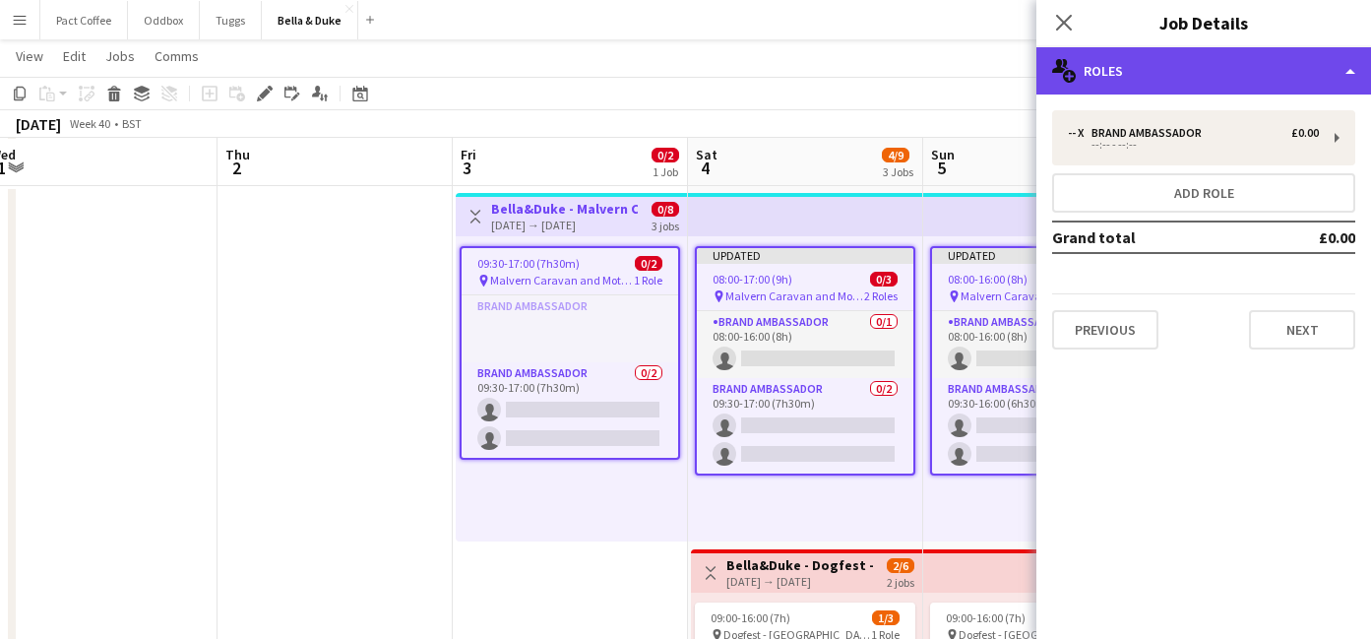
click at [1142, 79] on div "multiple-users-add Roles" at bounding box center [1203, 70] width 335 height 47
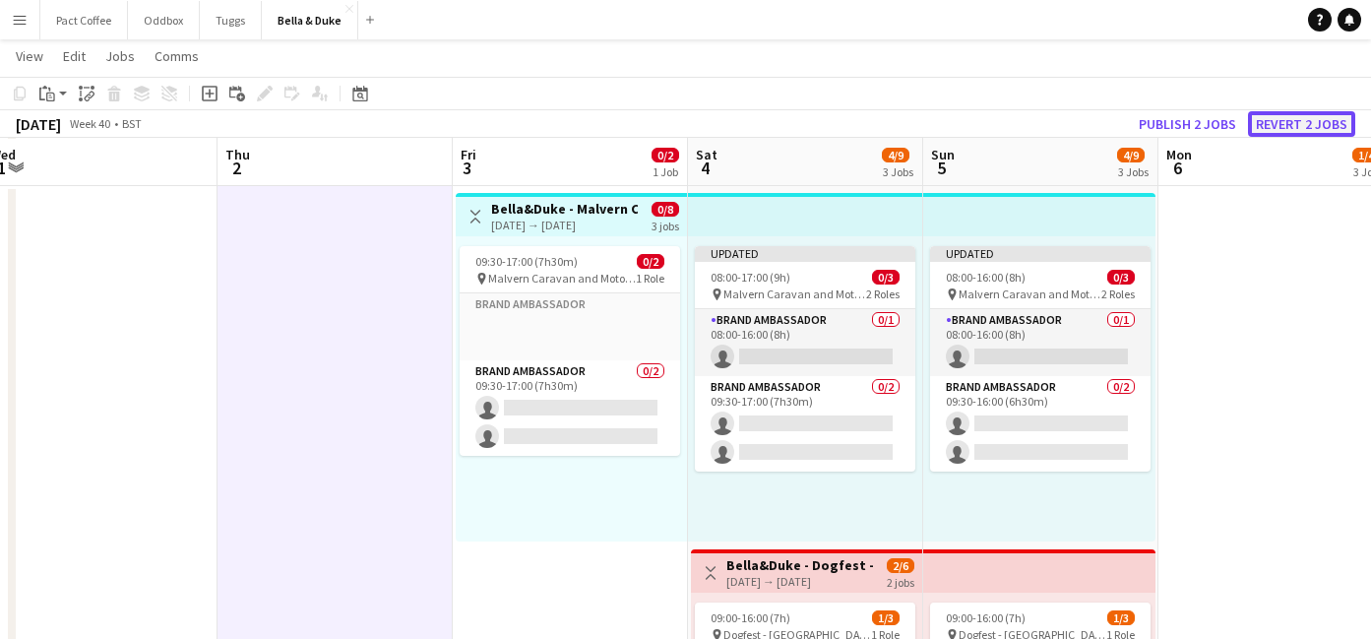
click at [1322, 122] on button "Revert 2 jobs" at bounding box center [1301, 124] width 107 height 26
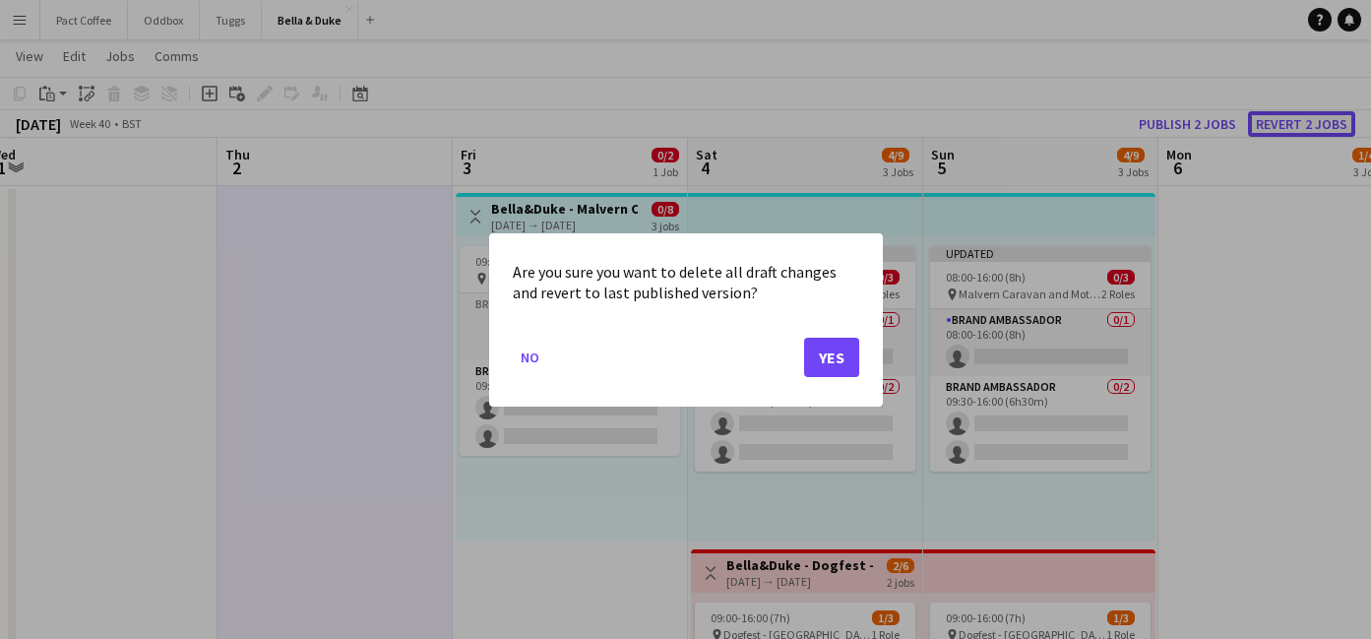
scroll to position [0, 0]
click at [824, 360] on button "Yes" at bounding box center [831, 356] width 55 height 39
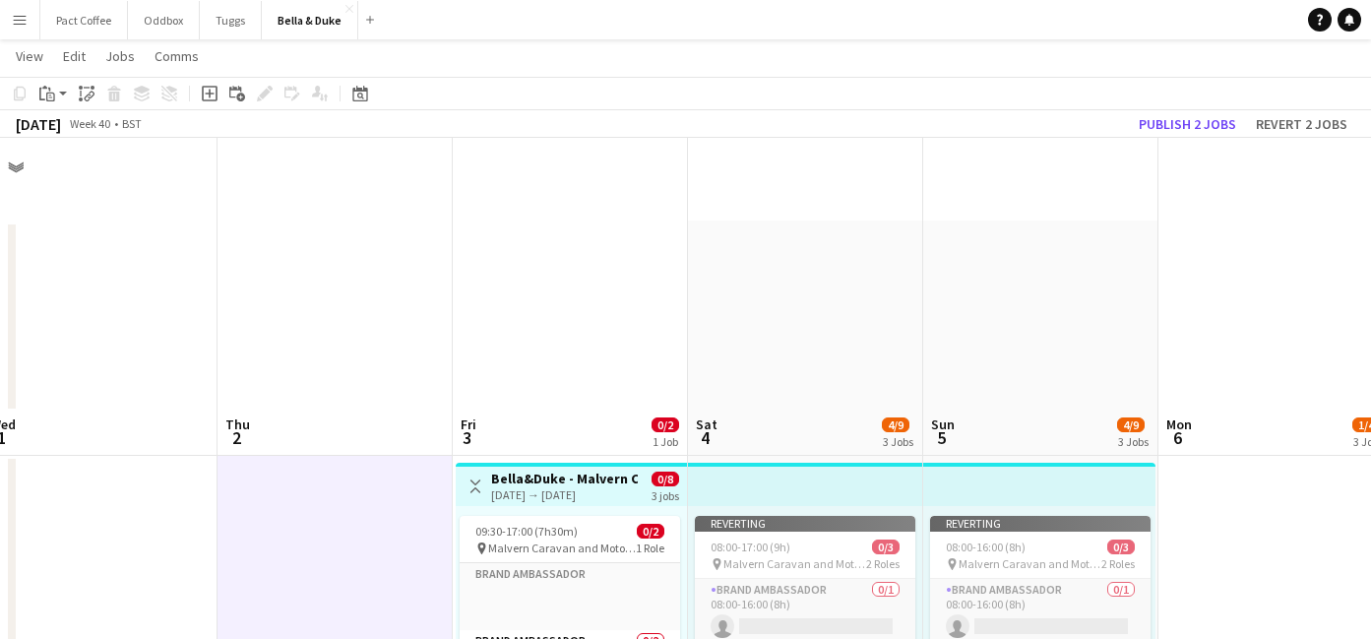
scroll to position [270, 0]
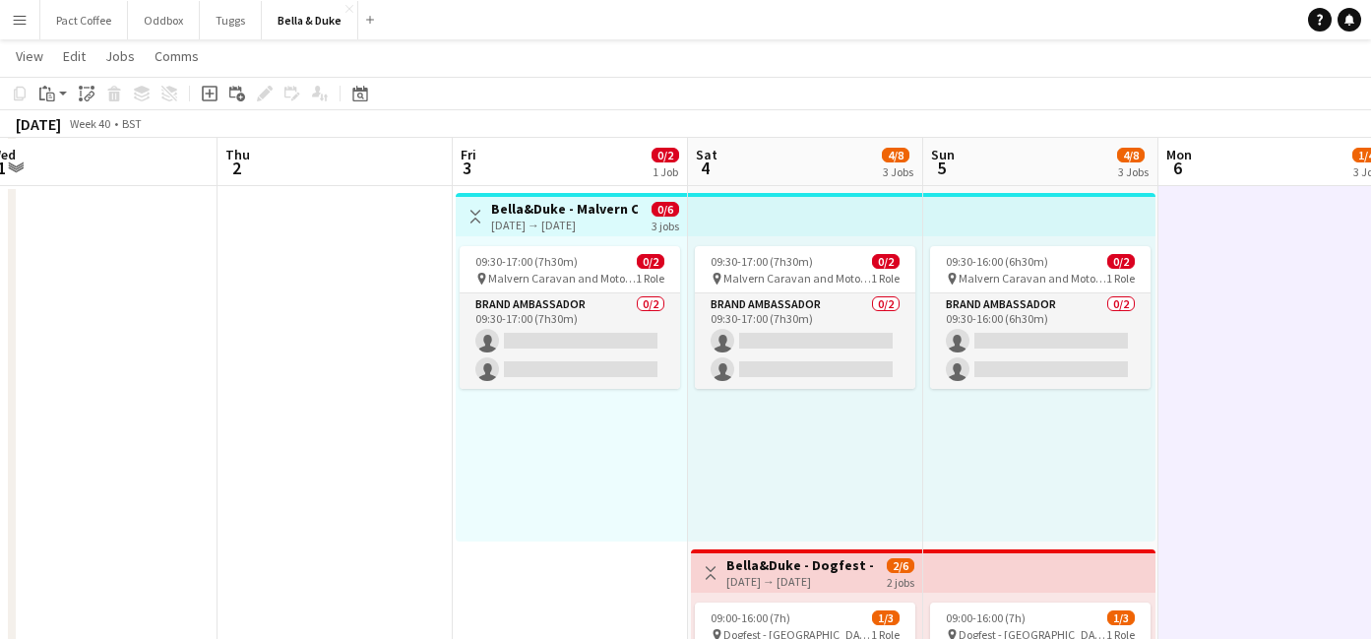
click at [556, 214] on h3 "Bella&Duke - Malvern Caravan and Motorhome Show" at bounding box center [564, 209] width 147 height 18
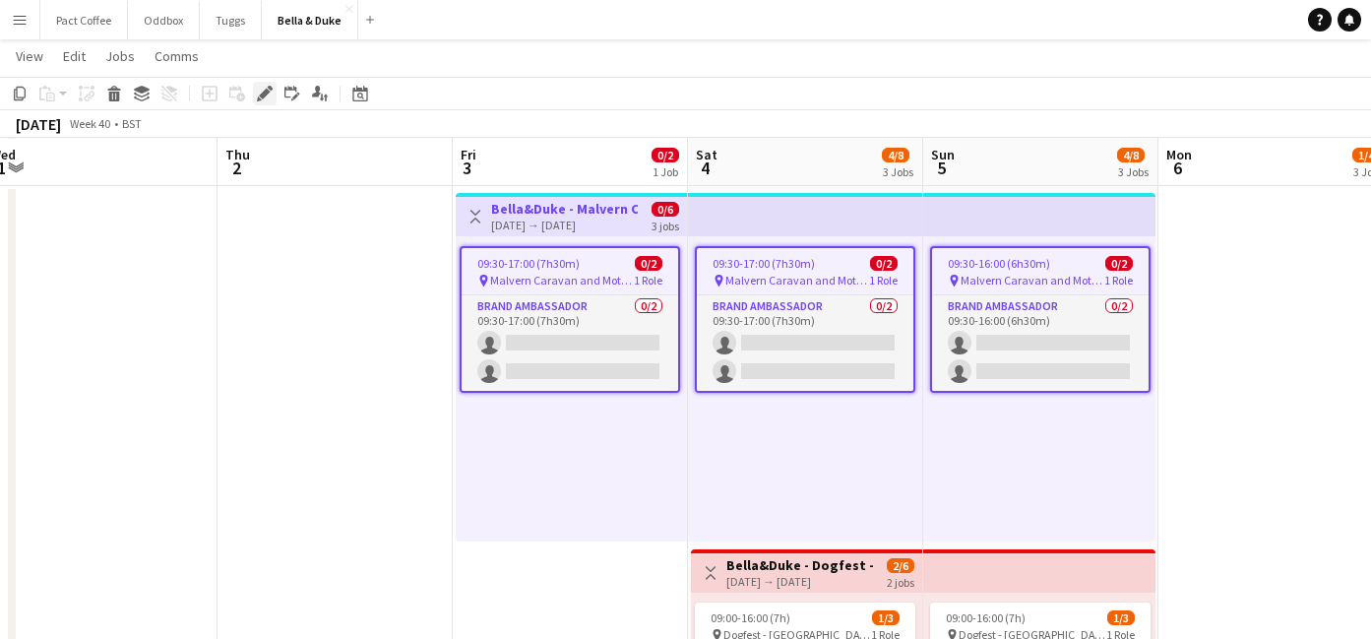
click at [266, 88] on icon "Edit" at bounding box center [265, 94] width 16 height 16
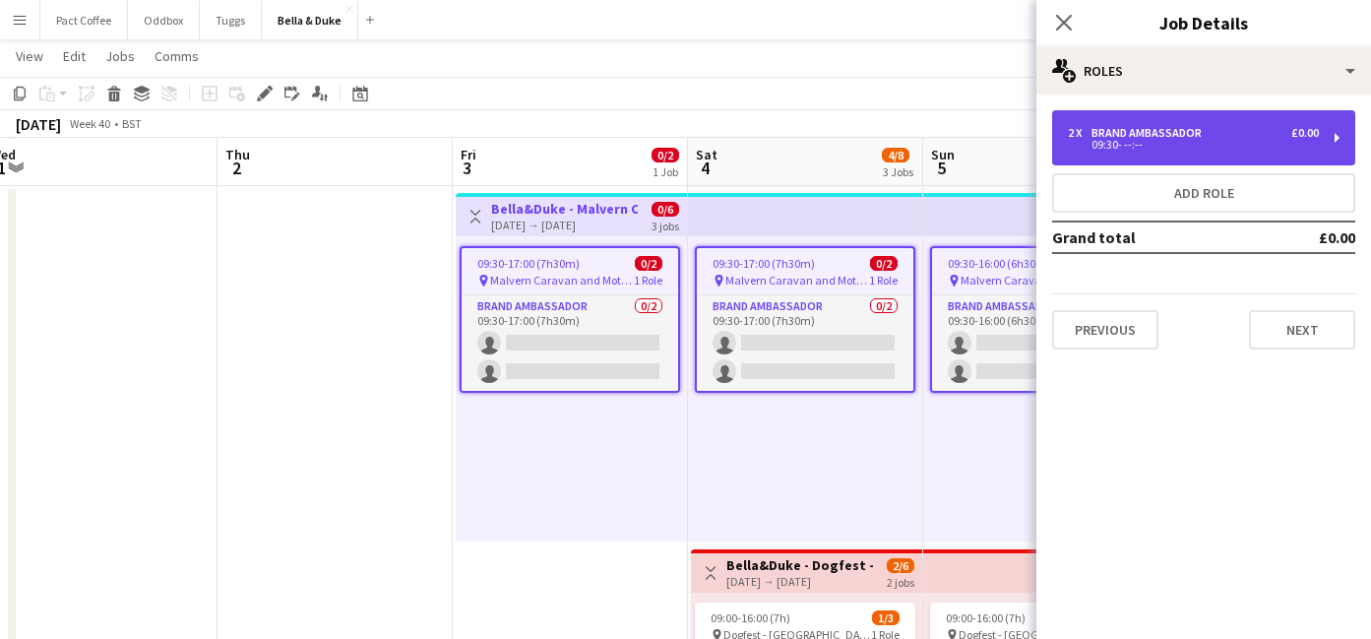
click at [1167, 130] on div "Brand Ambassador" at bounding box center [1150, 133] width 118 height 14
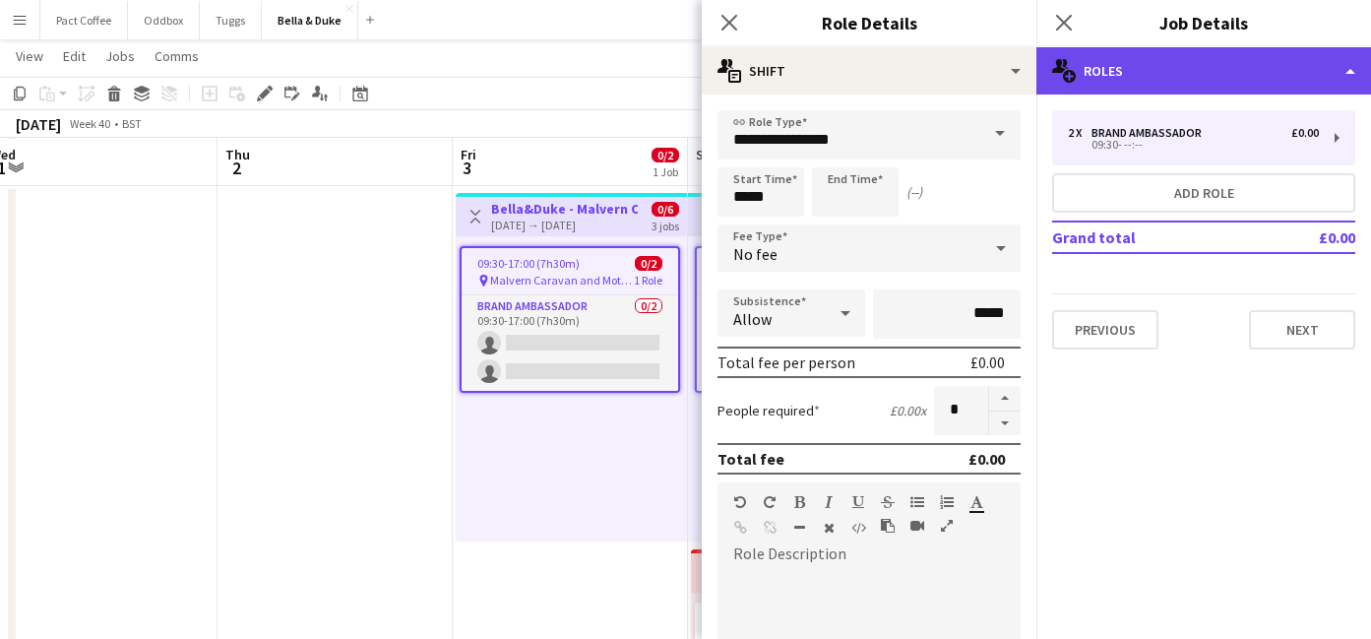
click at [1159, 78] on div "multiple-users-add Roles" at bounding box center [1203, 70] width 335 height 47
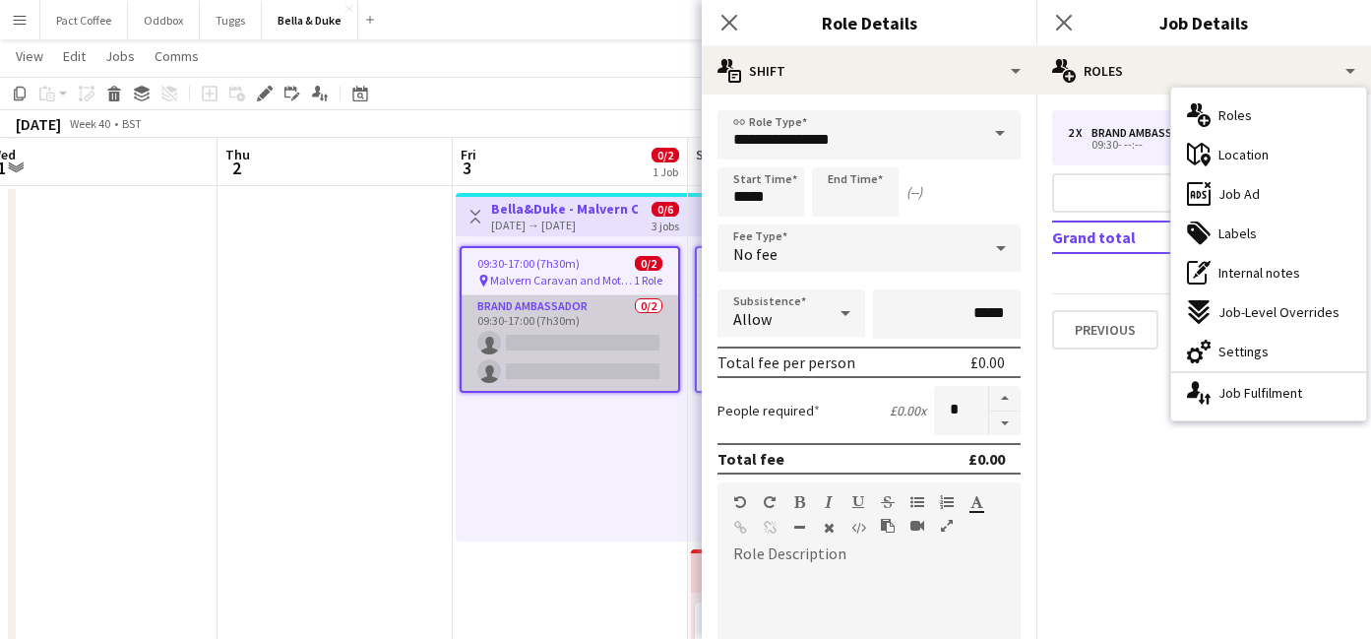
click at [601, 344] on app-card-role "Brand Ambassador 0/2 09:30-17:00 (7h30m) single-neutral-actions single-neutral-…" at bounding box center [570, 342] width 217 height 95
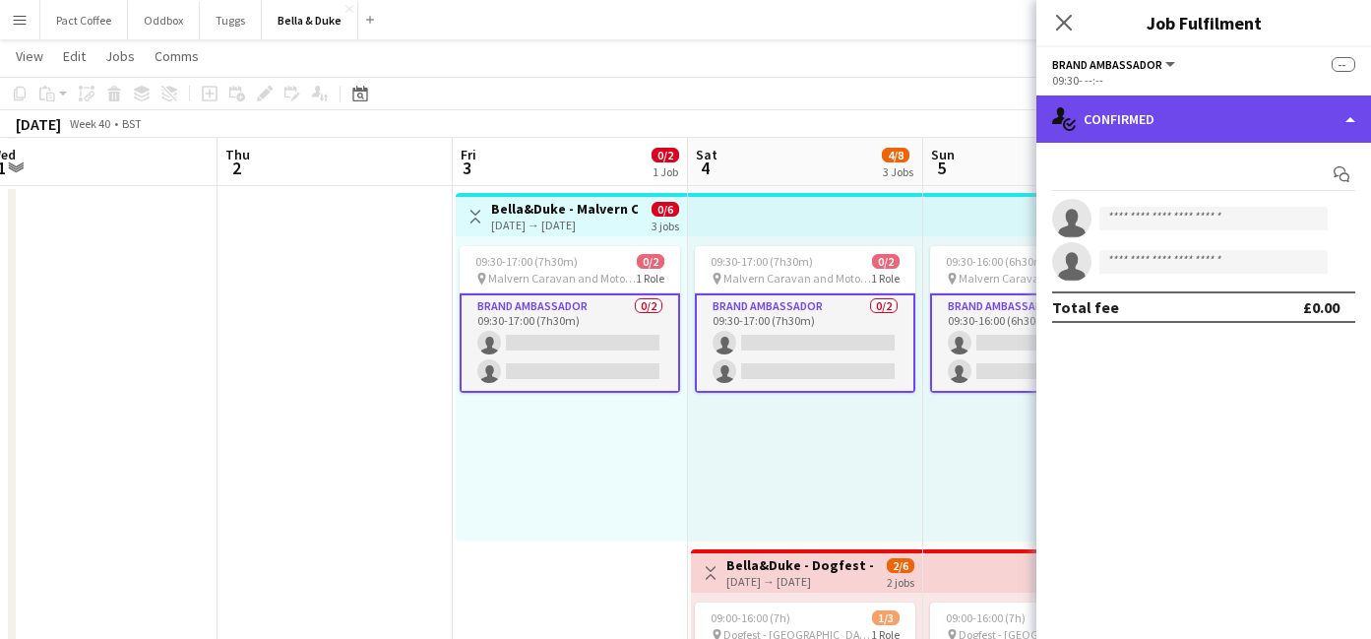
click at [1145, 128] on div "single-neutral-actions-check-2 Confirmed" at bounding box center [1203, 118] width 335 height 47
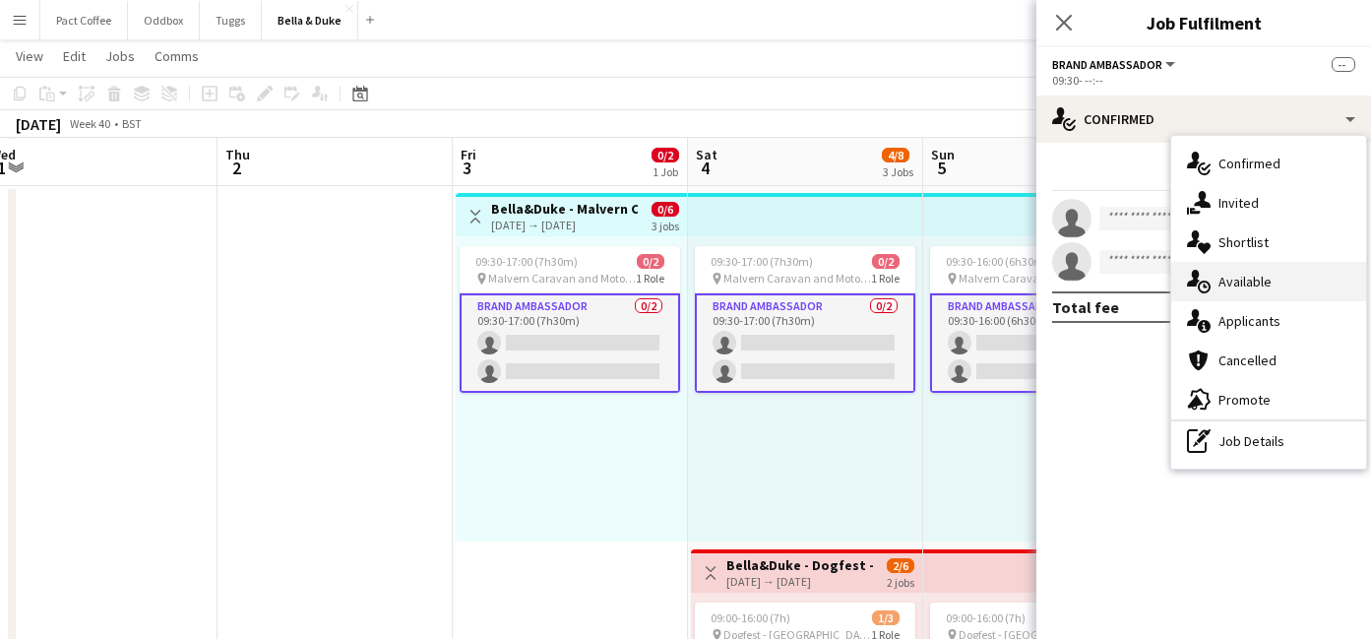
click at [1261, 283] on span "Available" at bounding box center [1244, 282] width 53 height 18
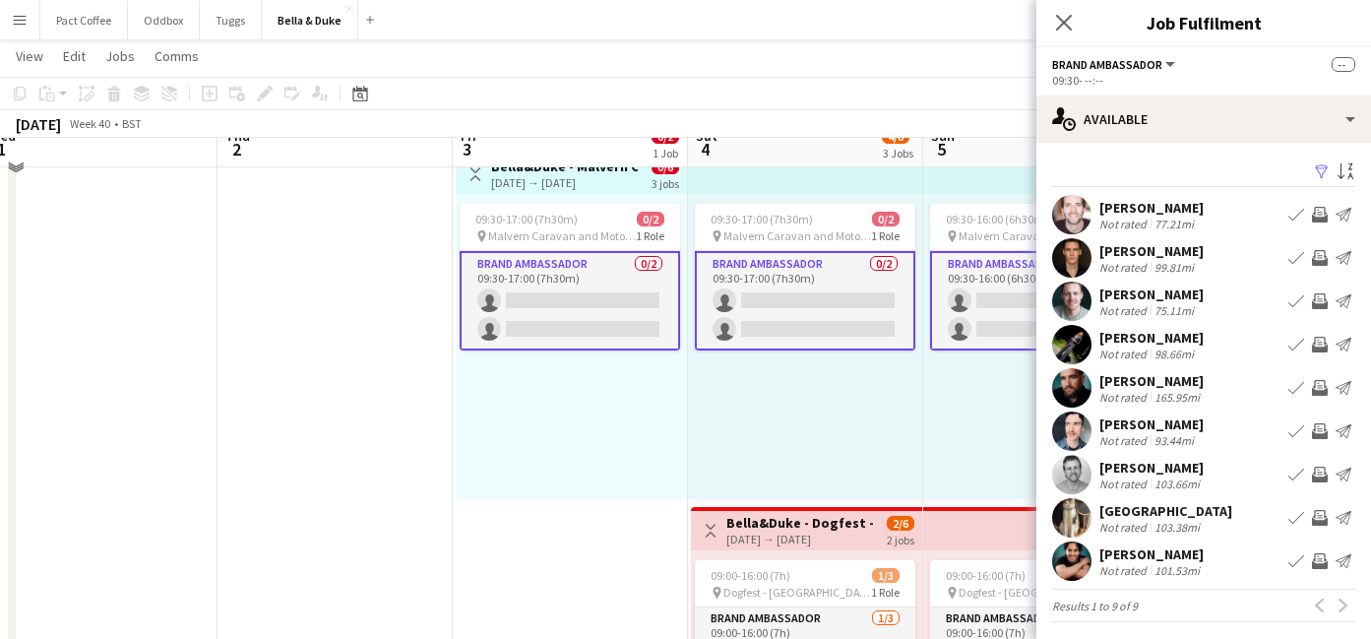
scroll to position [292, 0]
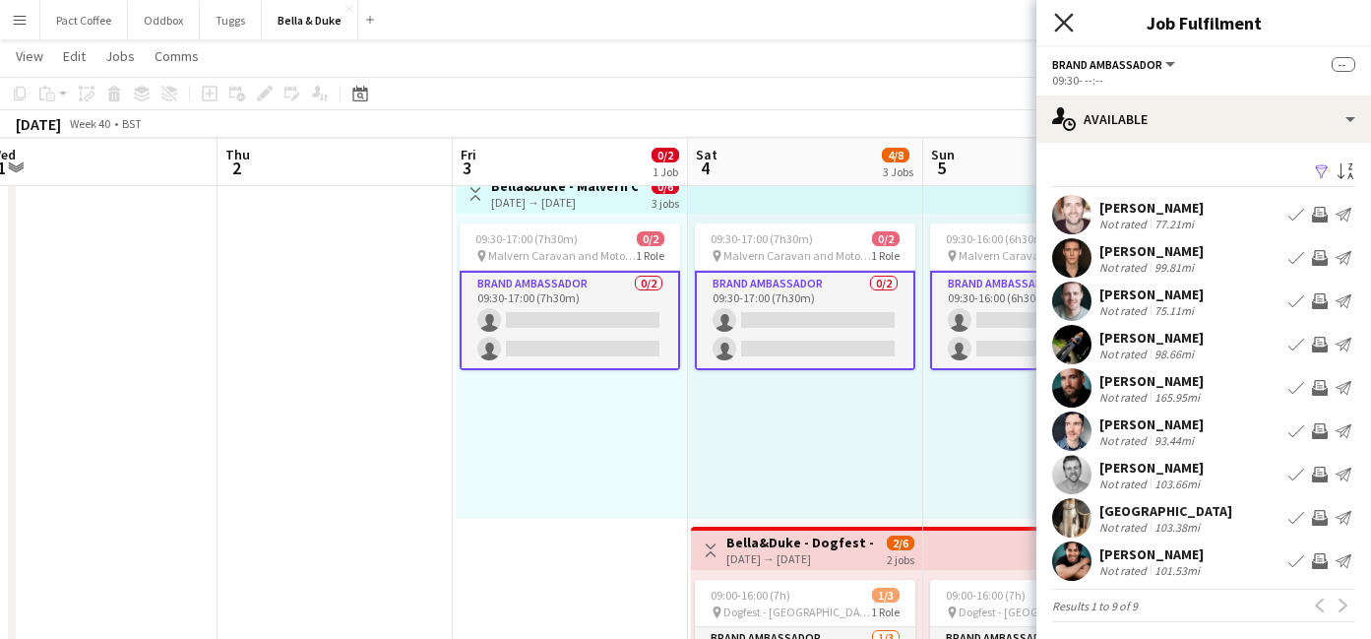
click at [1063, 28] on icon "Close pop-in" at bounding box center [1063, 22] width 19 height 19
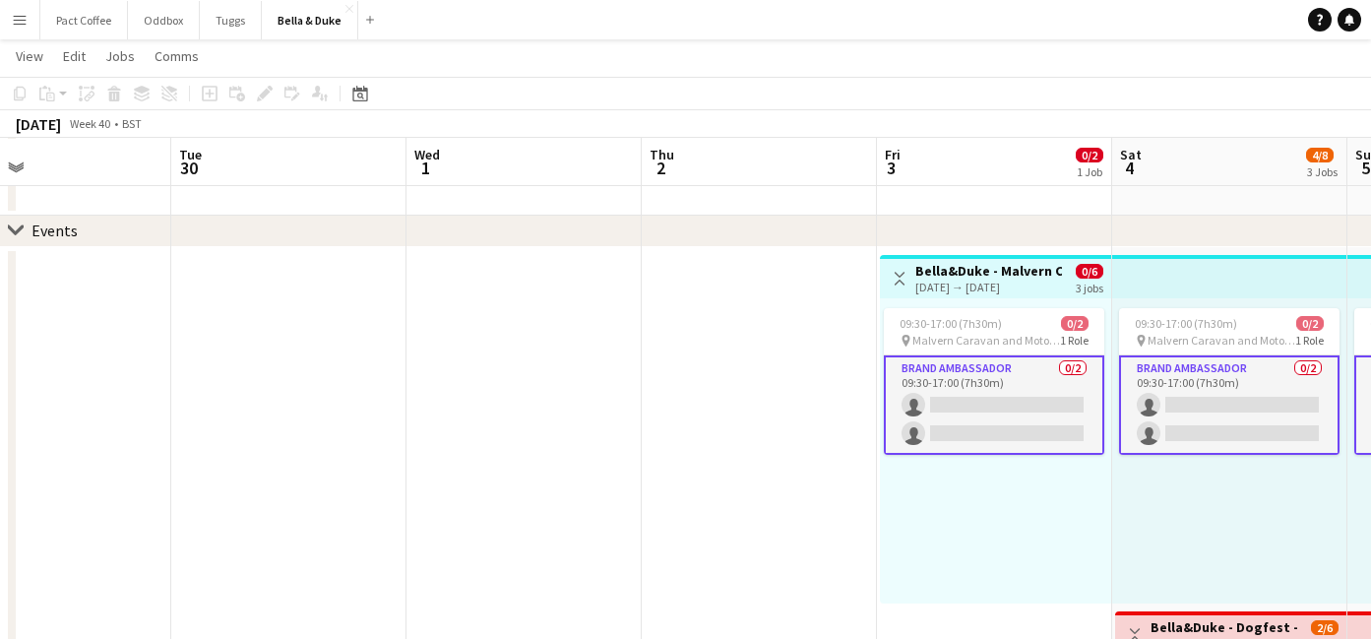
scroll to position [0, 528]
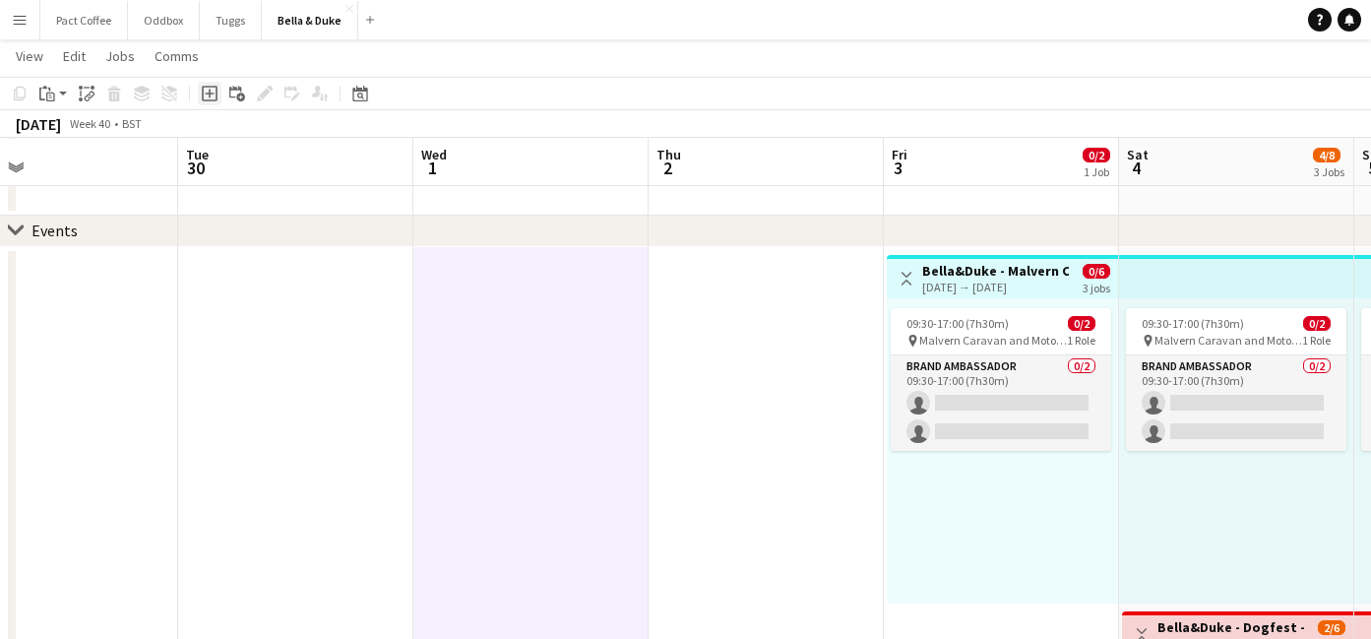
click at [219, 97] on div "Add job" at bounding box center [210, 94] width 24 height 24
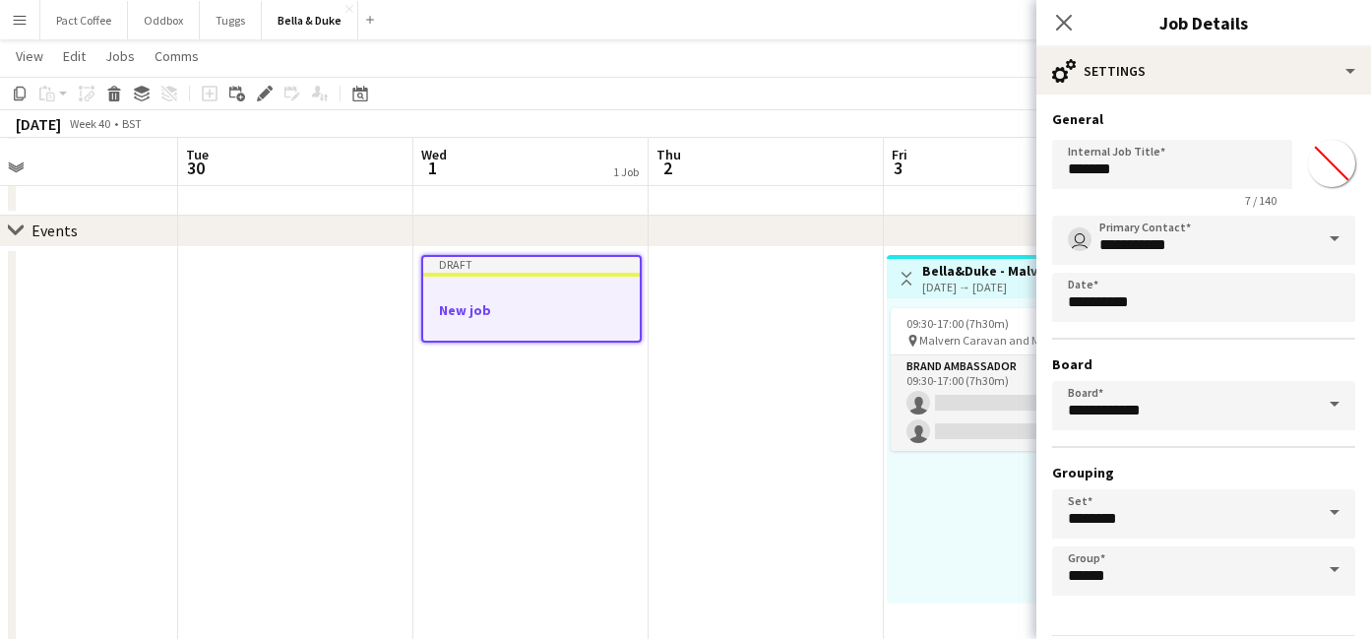
scroll to position [68, 0]
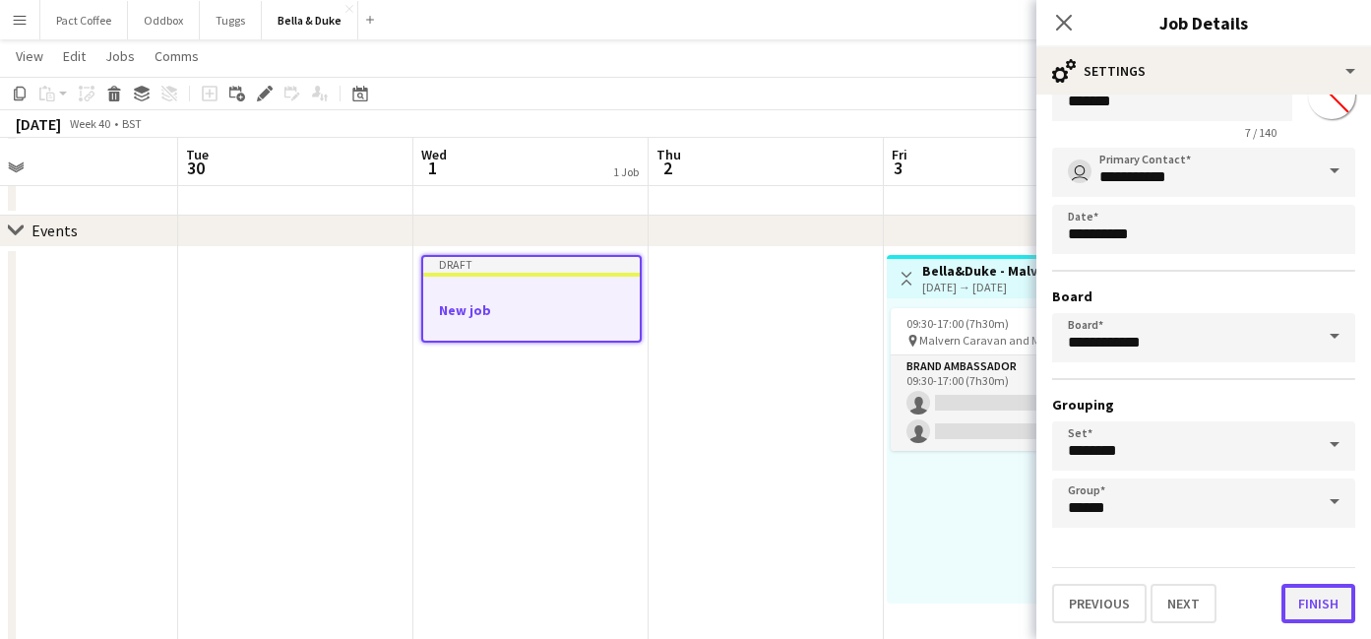
click at [1316, 614] on button "Finish" at bounding box center [1318, 603] width 74 height 39
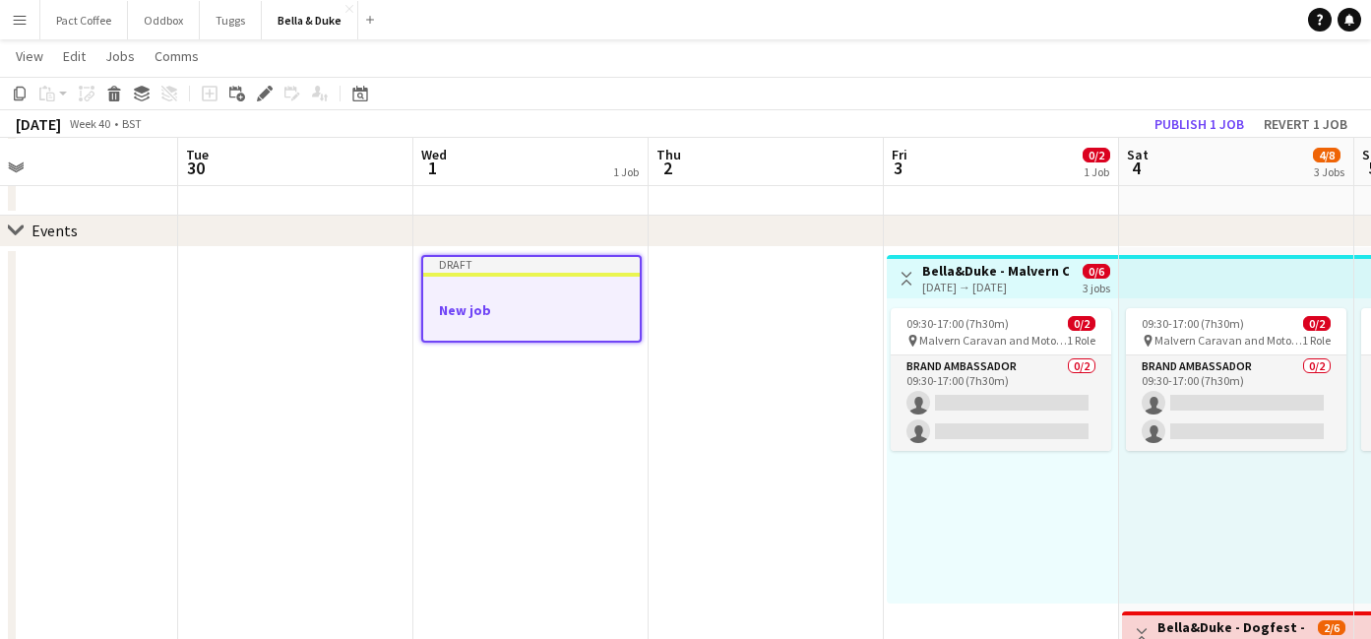
click at [589, 319] on div at bounding box center [531, 327] width 217 height 16
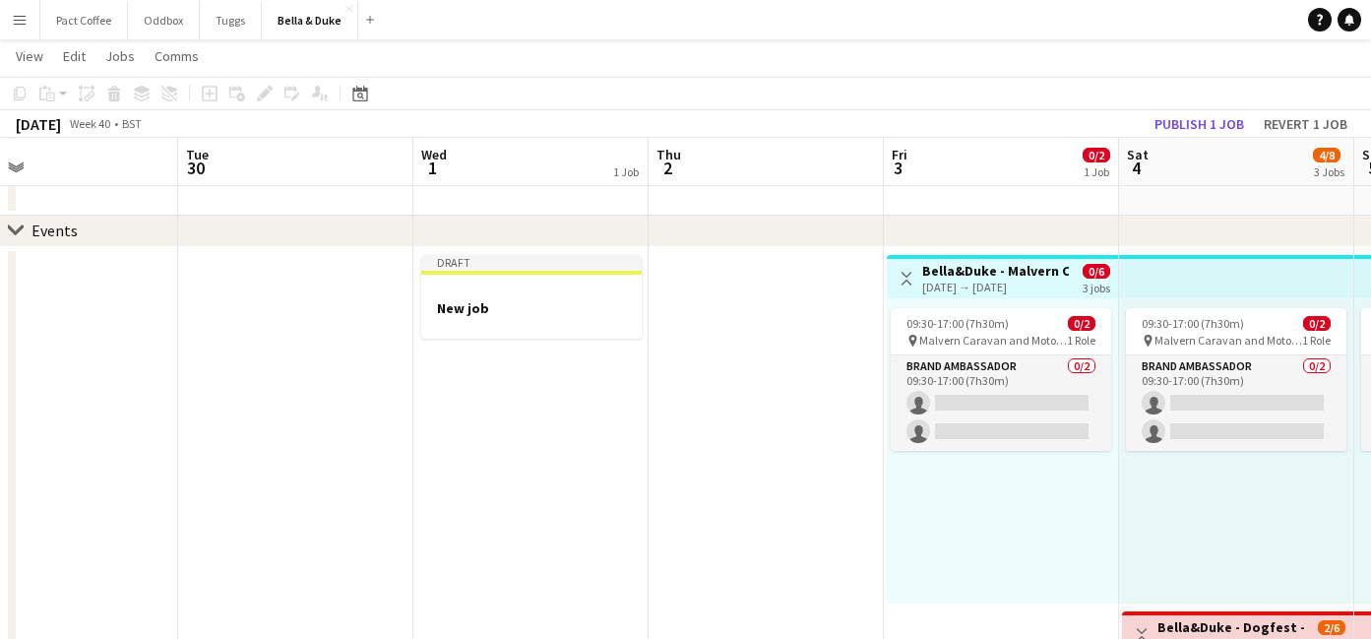
click at [502, 322] on div at bounding box center [531, 325] width 220 height 16
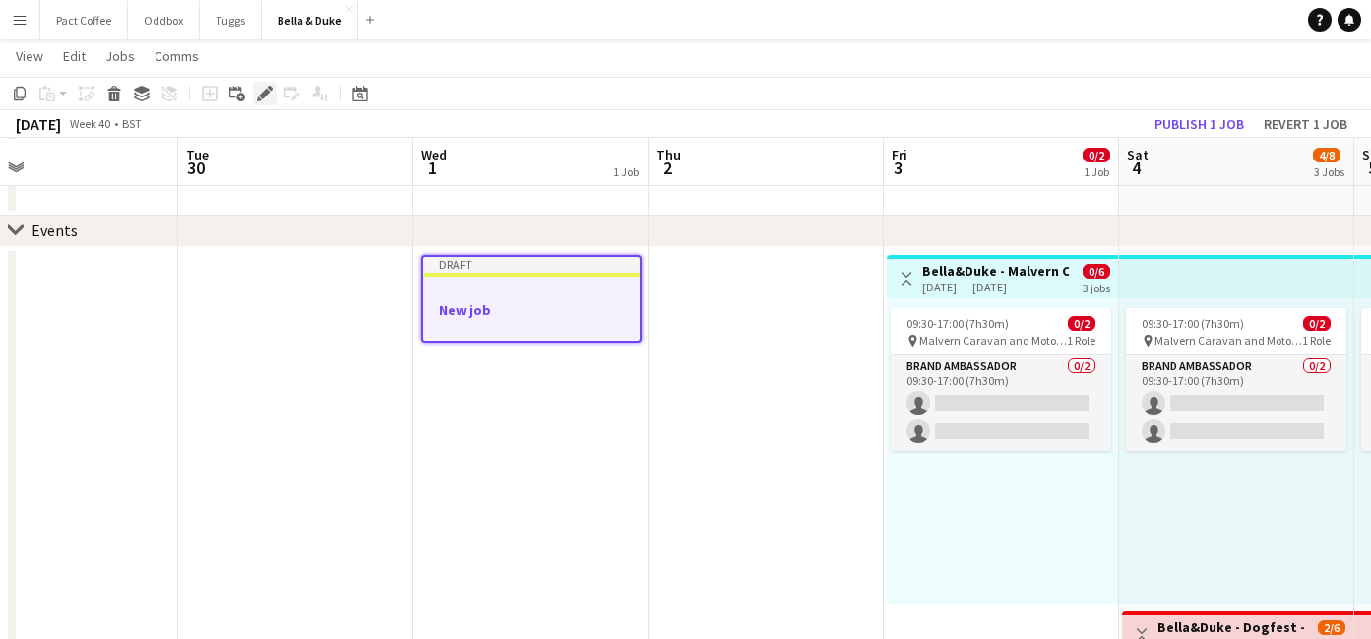
click at [261, 93] on icon "Edit" at bounding box center [265, 94] width 16 height 16
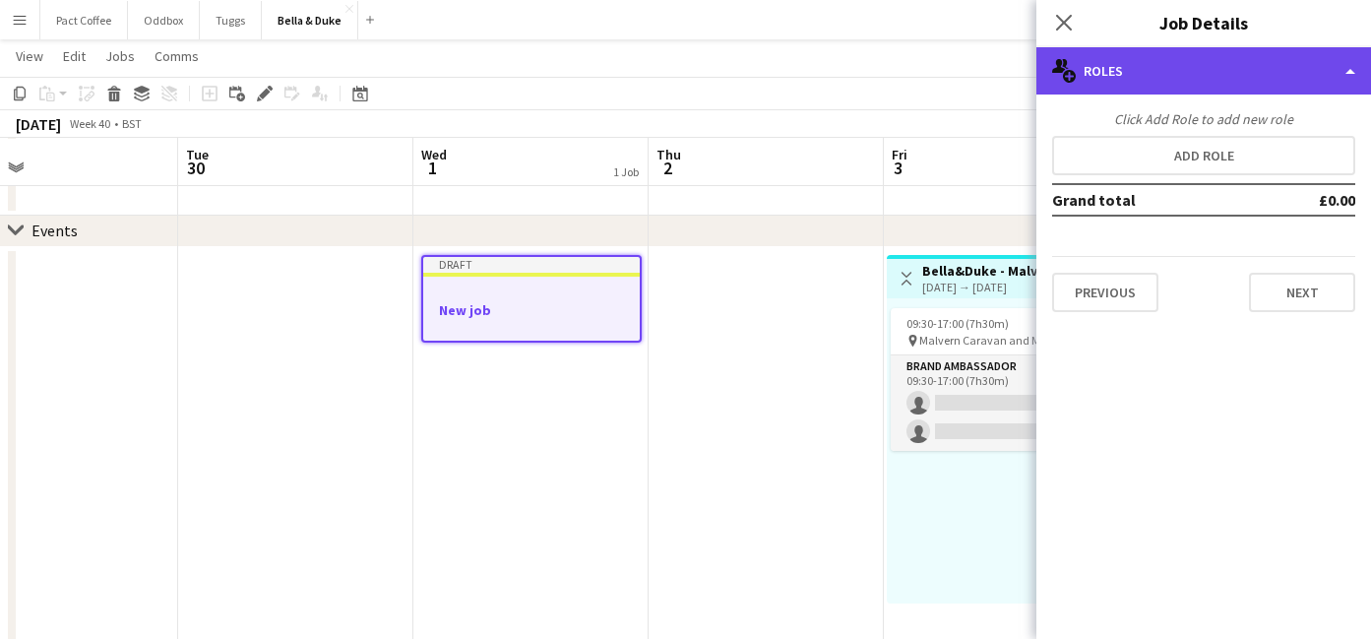
click at [1154, 84] on div "multiple-users-add Roles" at bounding box center [1203, 70] width 335 height 47
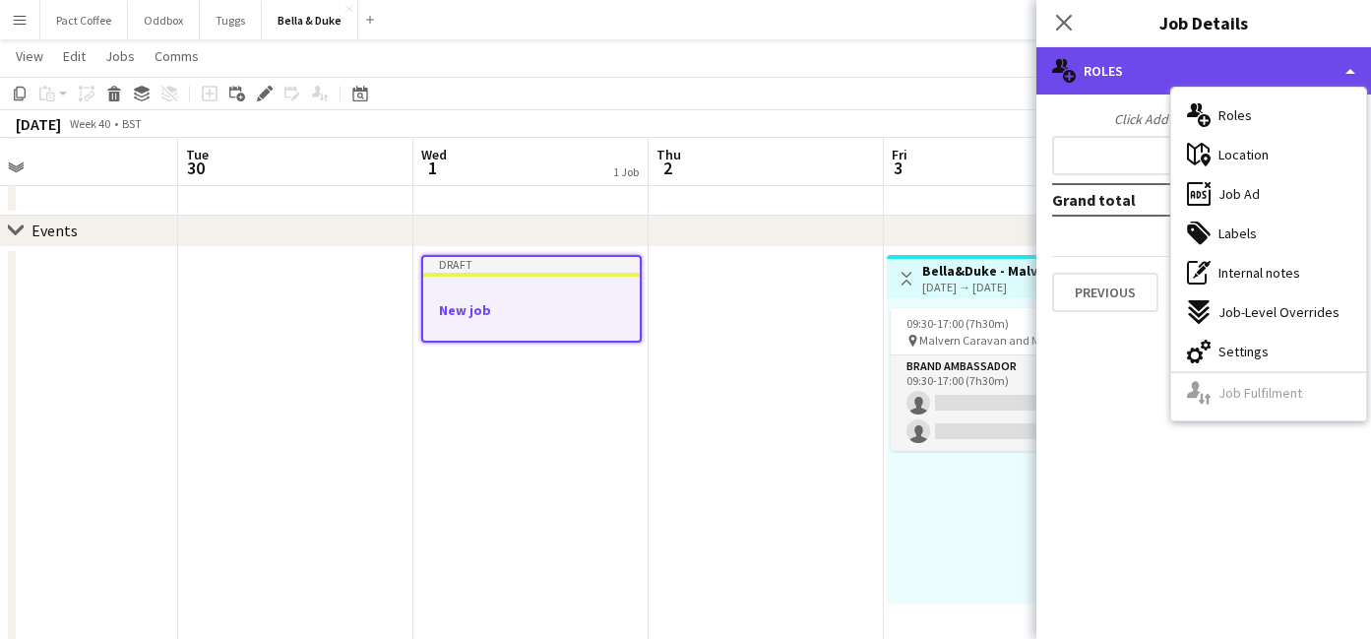
click at [1154, 84] on div "multiple-users-add Roles" at bounding box center [1203, 70] width 335 height 47
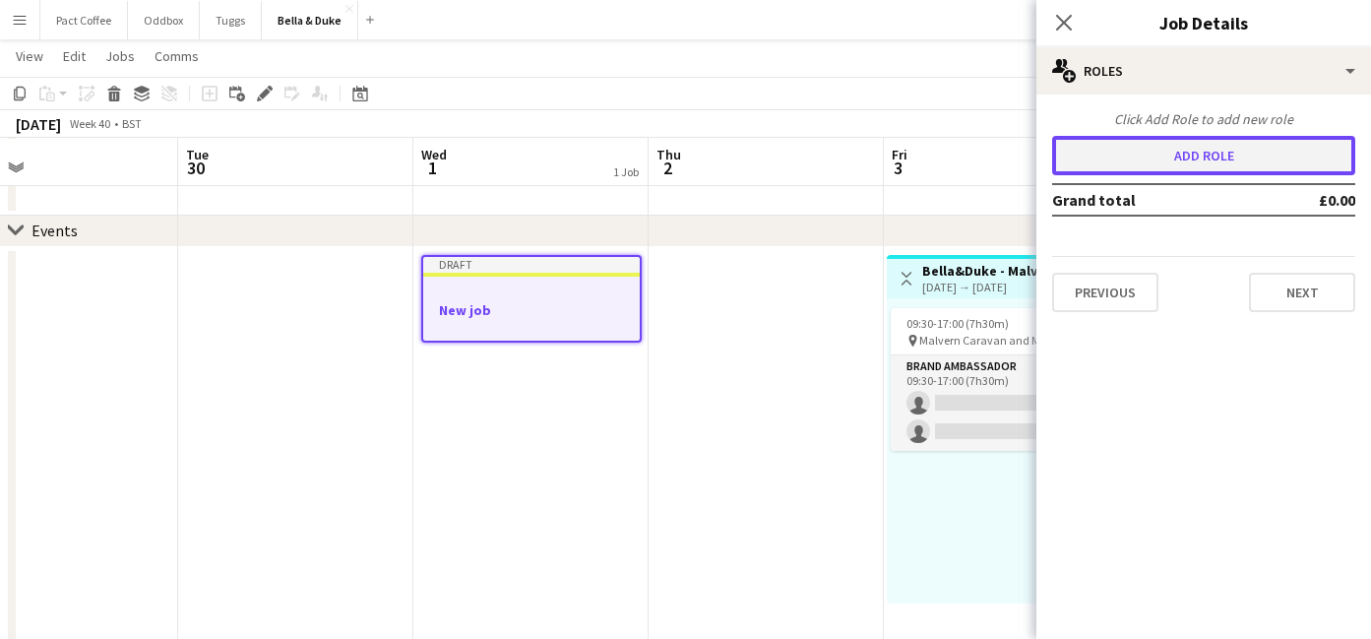
click at [1174, 154] on button "Add role" at bounding box center [1203, 155] width 303 height 39
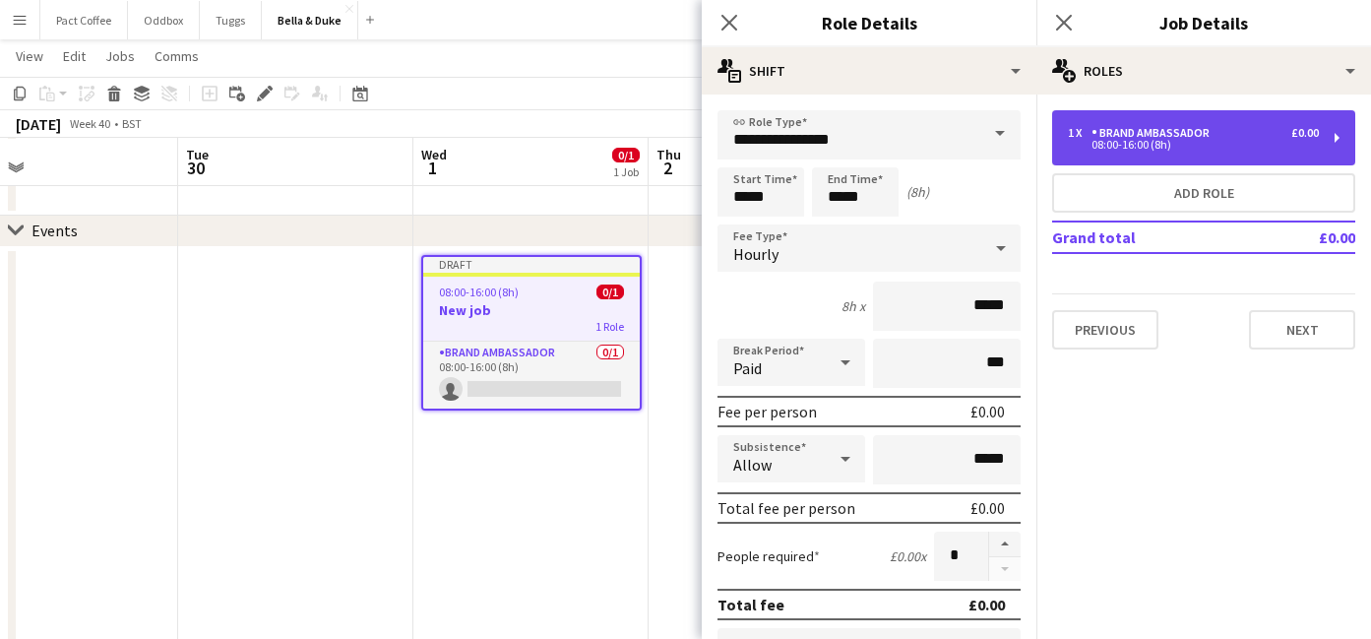
click at [1286, 146] on div "08:00-16:00 (8h)" at bounding box center [1193, 145] width 251 height 10
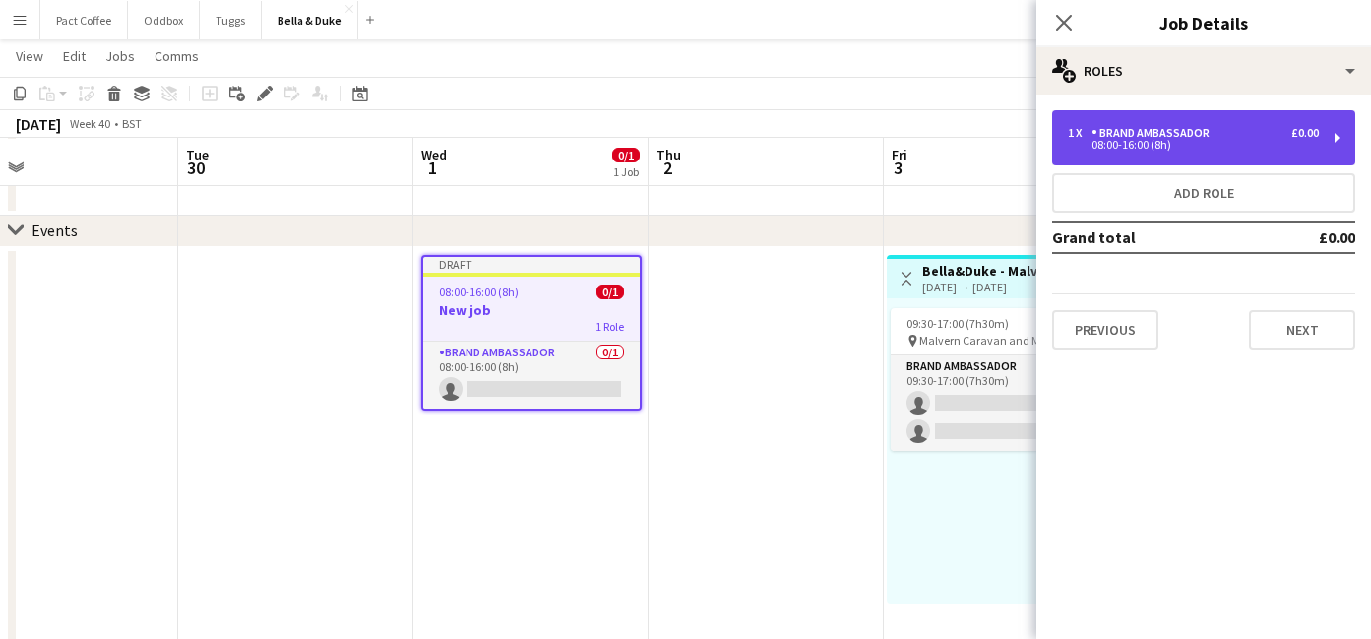
click at [1286, 146] on div "08:00-16:00 (8h)" at bounding box center [1193, 145] width 251 height 10
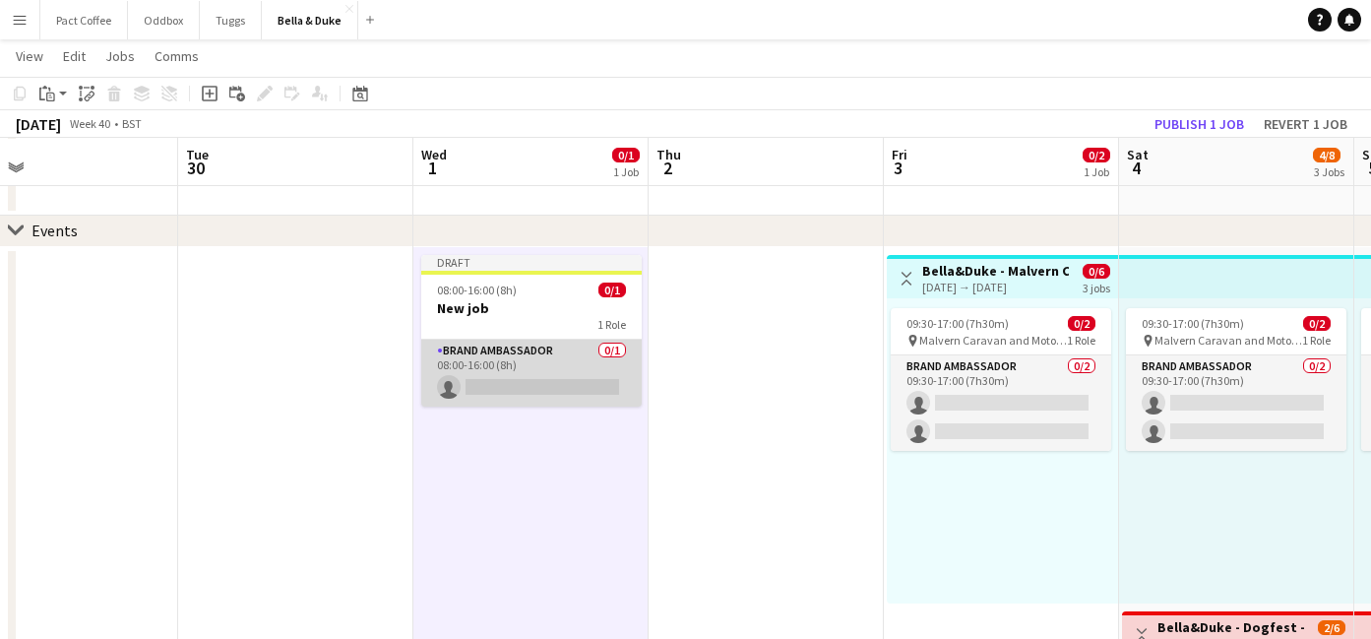
click at [592, 386] on app-card-role "Brand Ambassador 0/1 08:00-16:00 (8h) single-neutral-actions" at bounding box center [531, 373] width 220 height 67
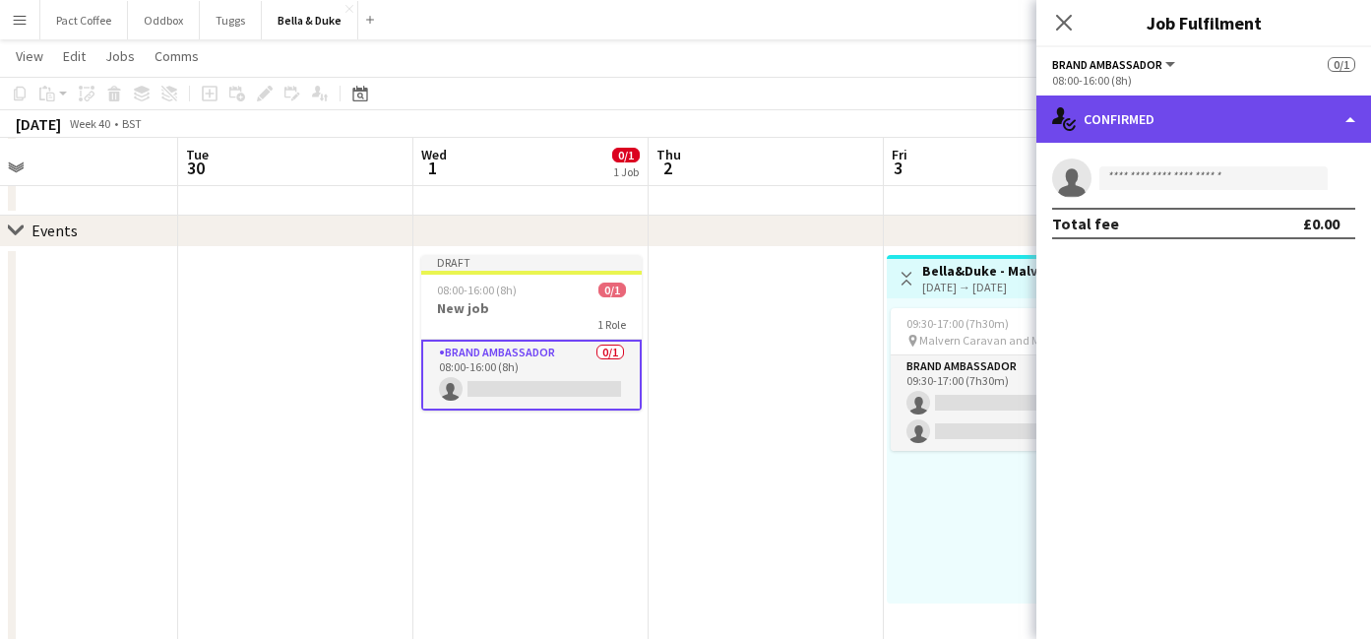
click at [1155, 116] on div "single-neutral-actions-check-2 Confirmed" at bounding box center [1203, 118] width 335 height 47
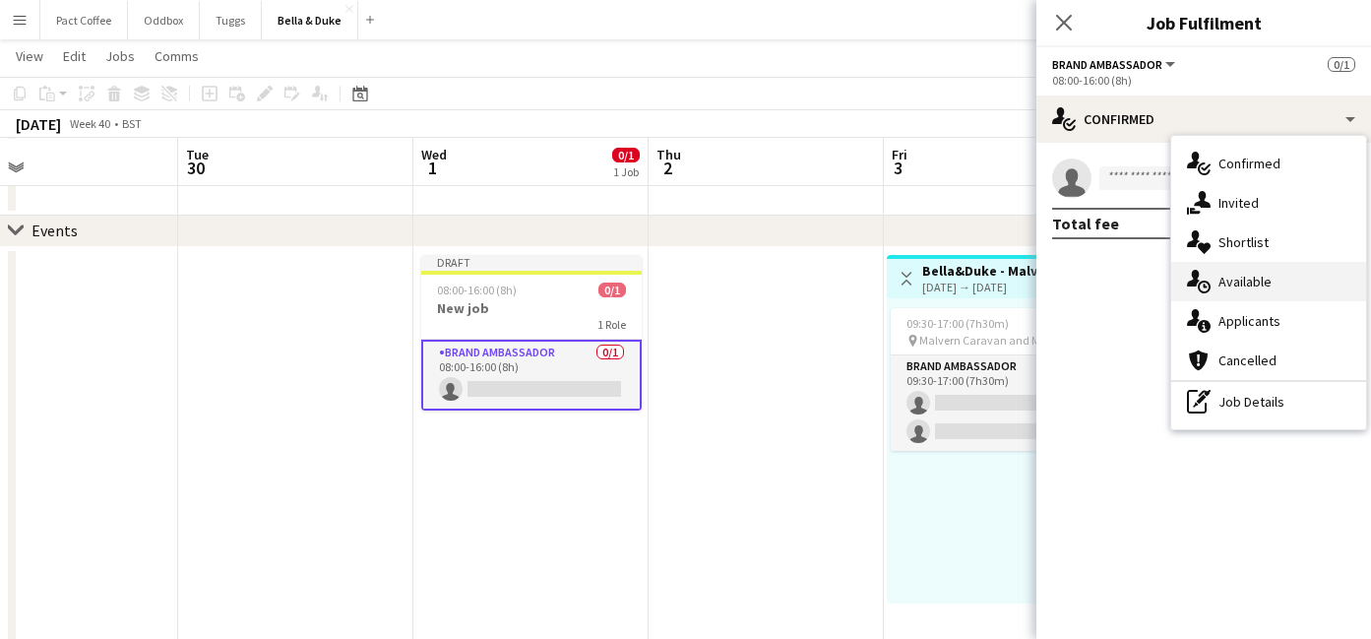
click at [1268, 283] on span "Available" at bounding box center [1244, 282] width 53 height 18
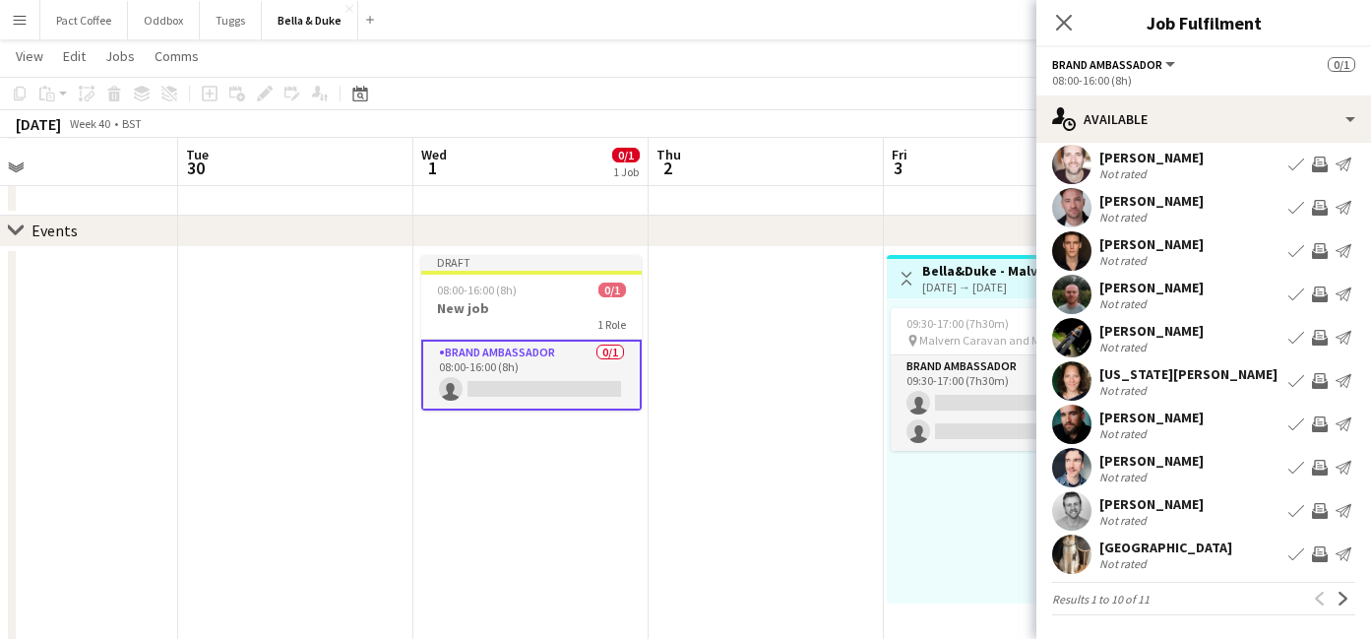
scroll to position [0, 0]
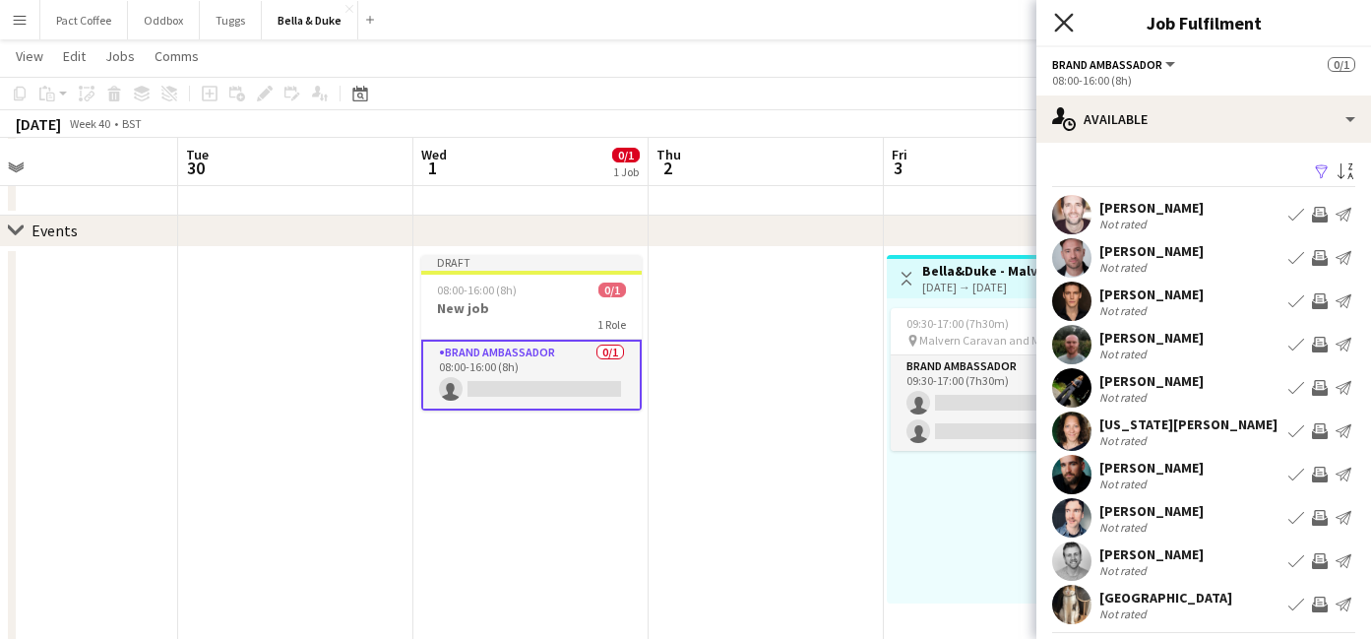
click at [1068, 20] on icon "Close pop-in" at bounding box center [1063, 22] width 19 height 19
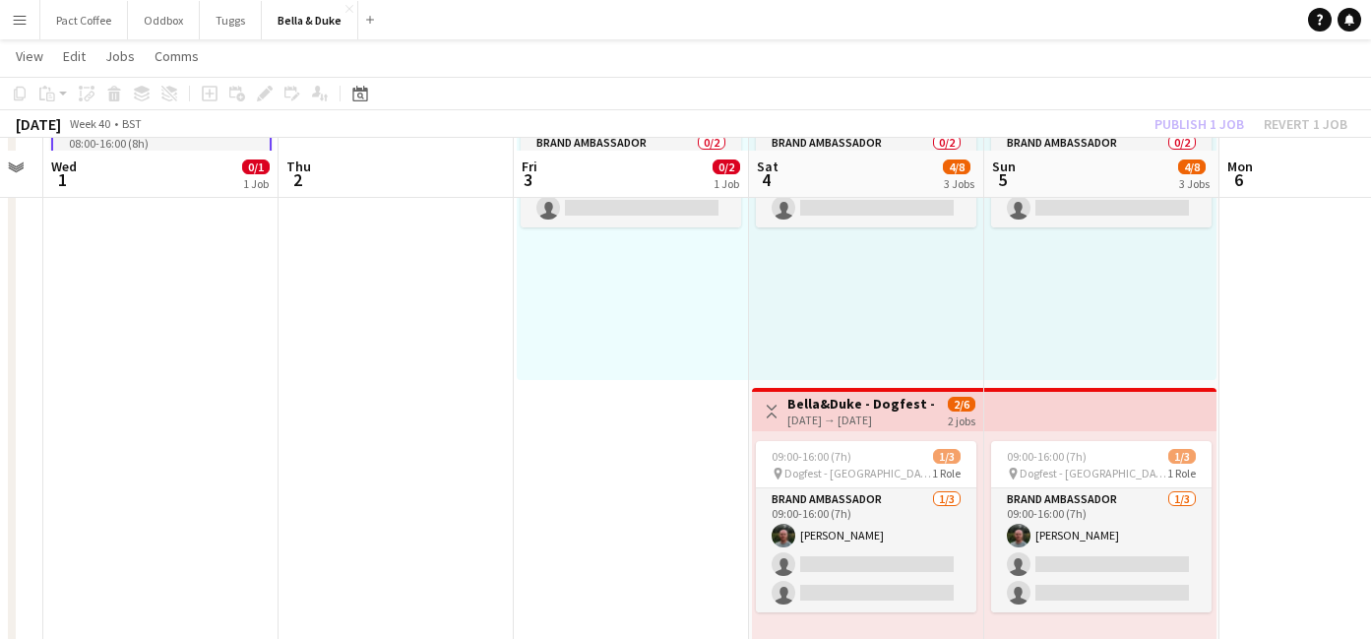
scroll to position [444, 0]
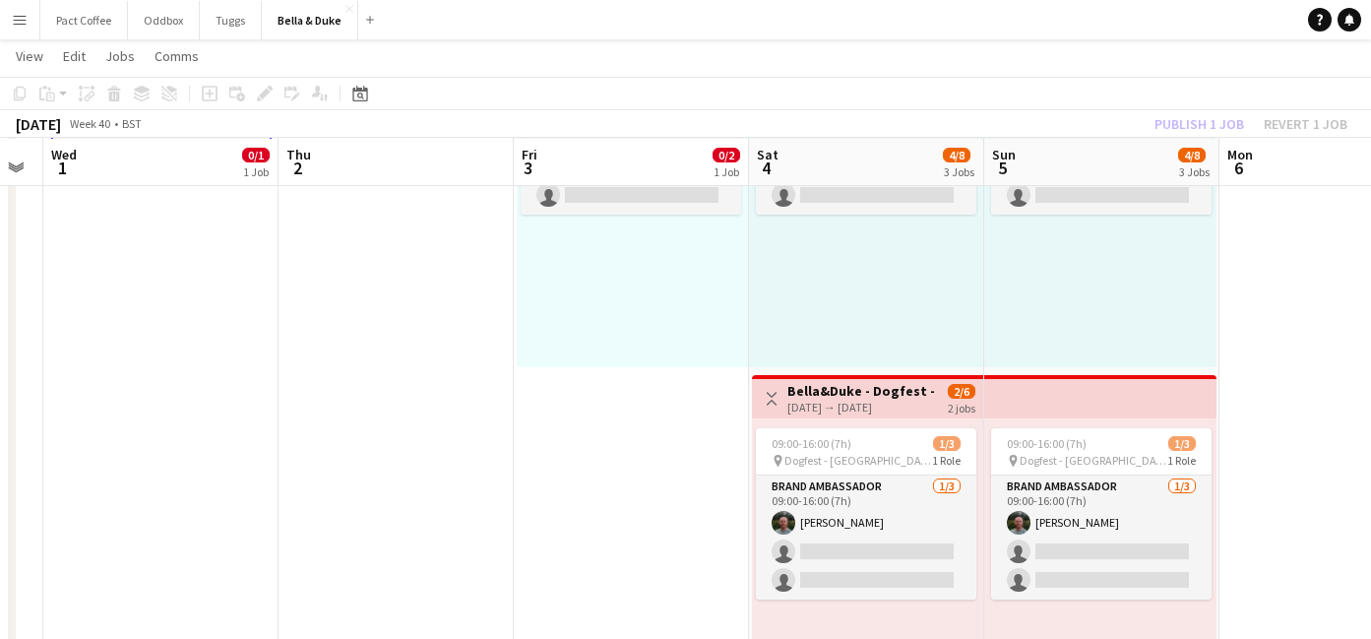
click at [865, 407] on div "[DATE] → [DATE]" at bounding box center [860, 407] width 147 height 15
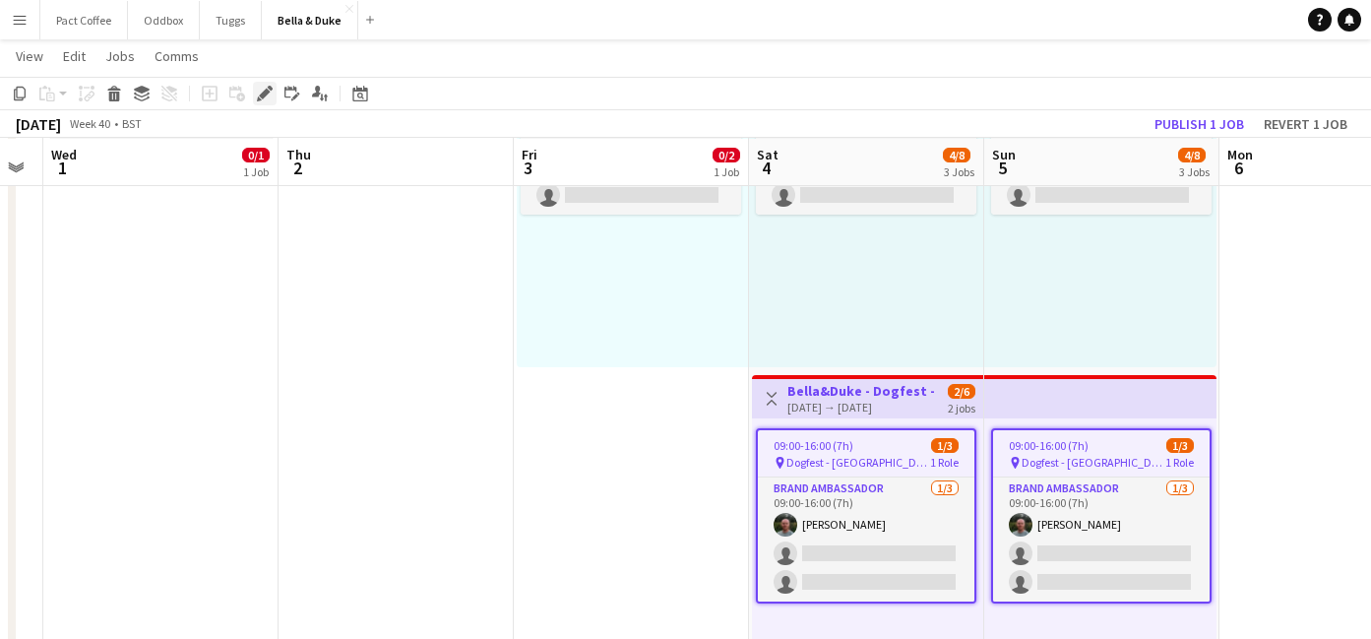
click at [264, 99] on icon "Edit" at bounding box center [265, 94] width 16 height 16
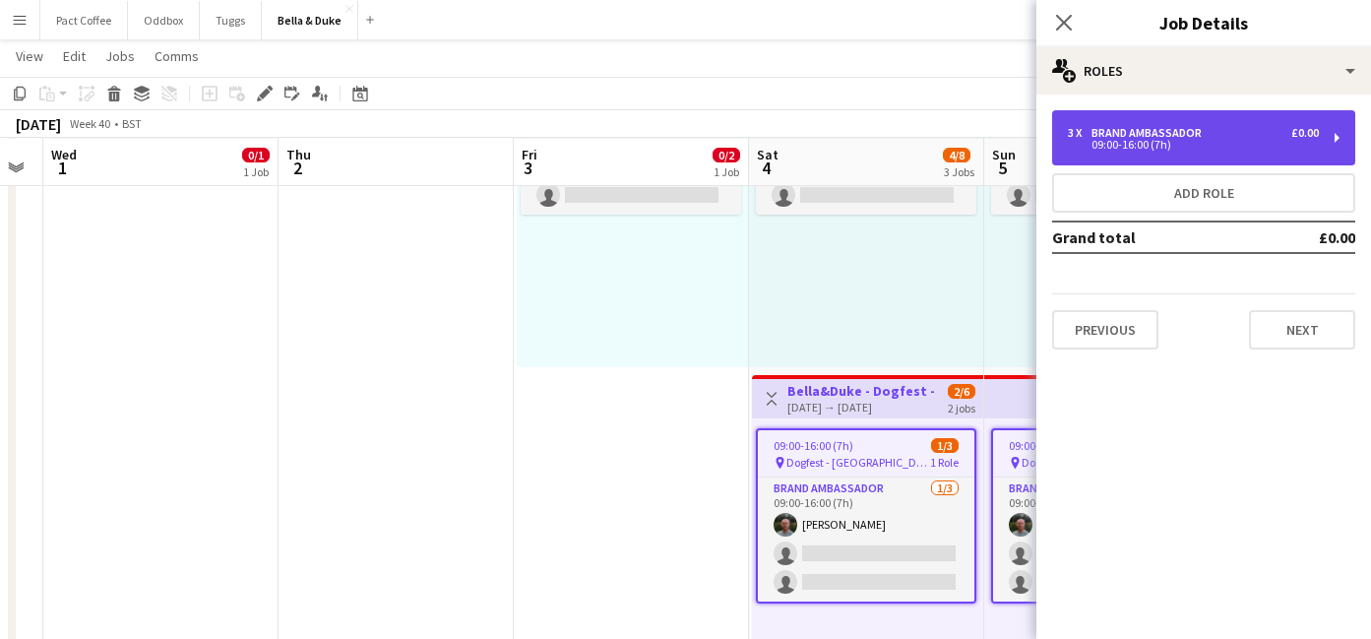
click at [1193, 133] on div "Brand Ambassador" at bounding box center [1150, 133] width 118 height 14
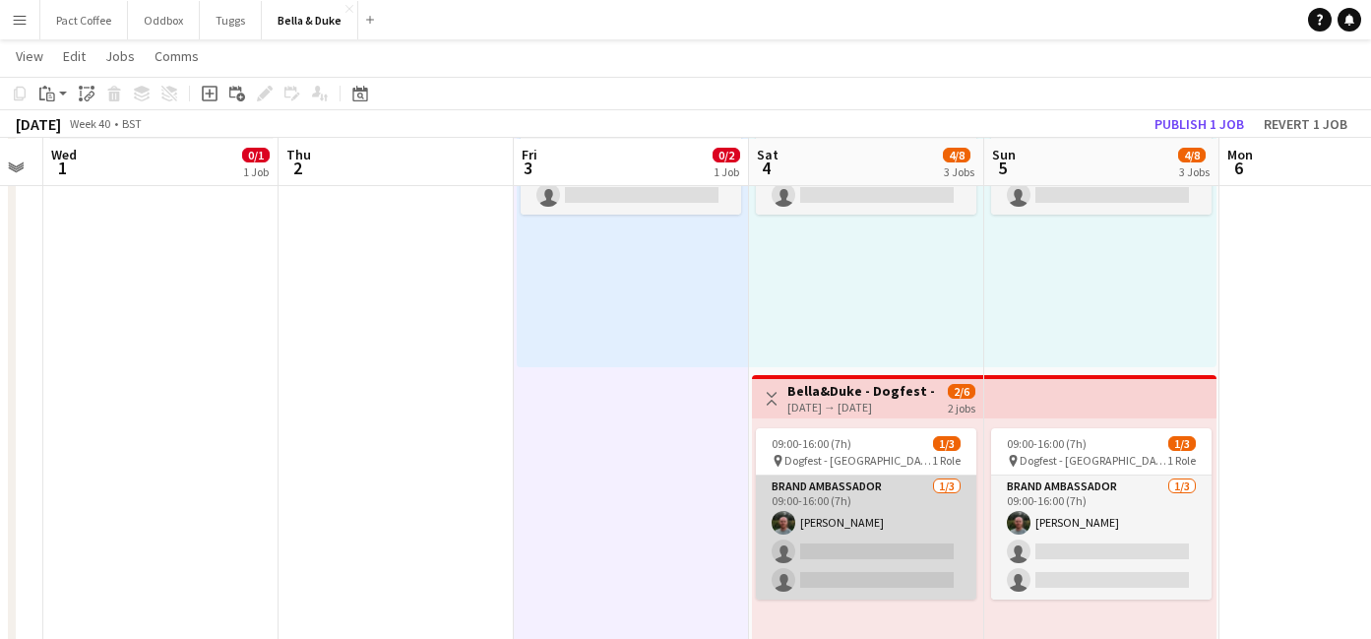
click at [860, 549] on app-card-role "Brand Ambassador [DATE] 09:00-16:00 (7h) [PERSON_NAME] single-neutral-actions s…" at bounding box center [866, 537] width 220 height 124
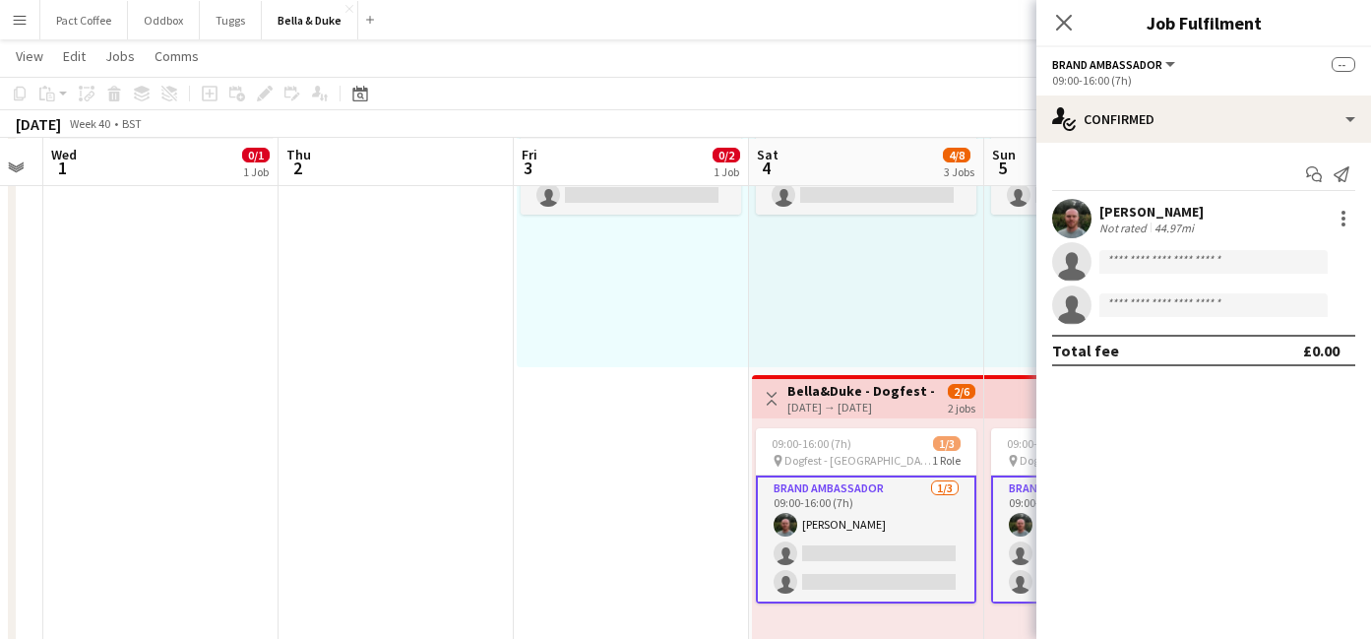
click at [1218, 143] on div "Start chat Send notification [PERSON_NAME] Not rated 44.97mi single-neutral-act…" at bounding box center [1203, 262] width 335 height 239
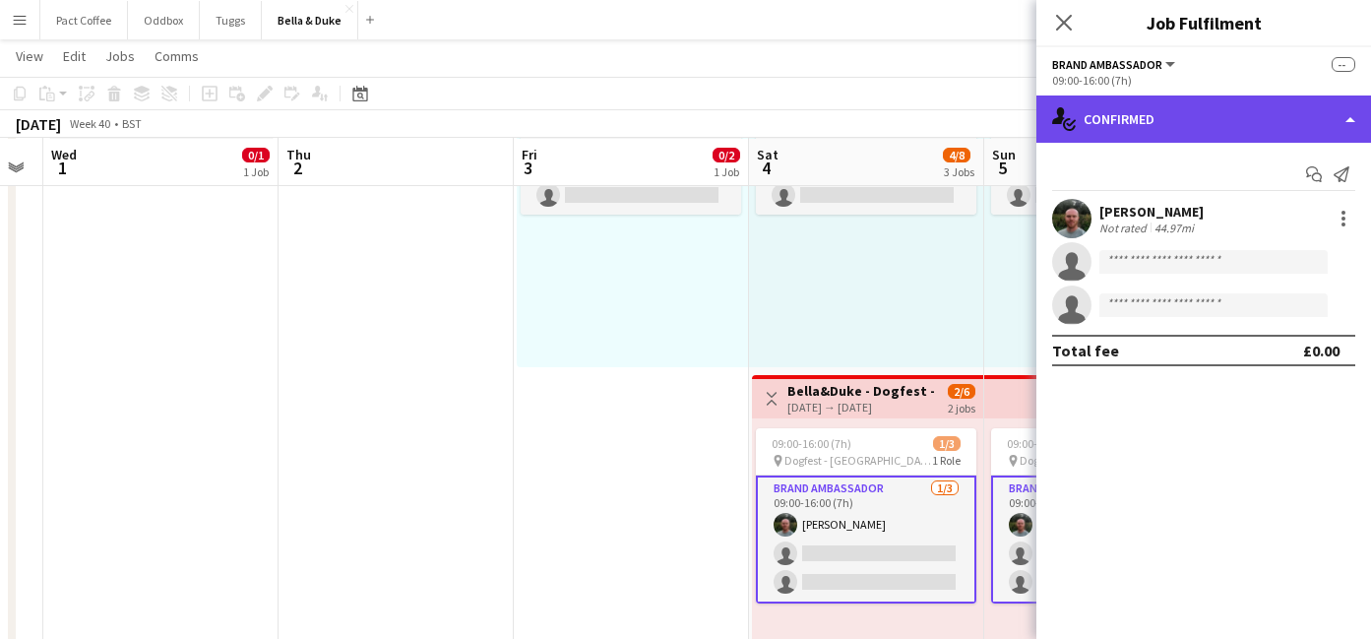
click at [1218, 133] on div "single-neutral-actions-check-2 Confirmed" at bounding box center [1203, 118] width 335 height 47
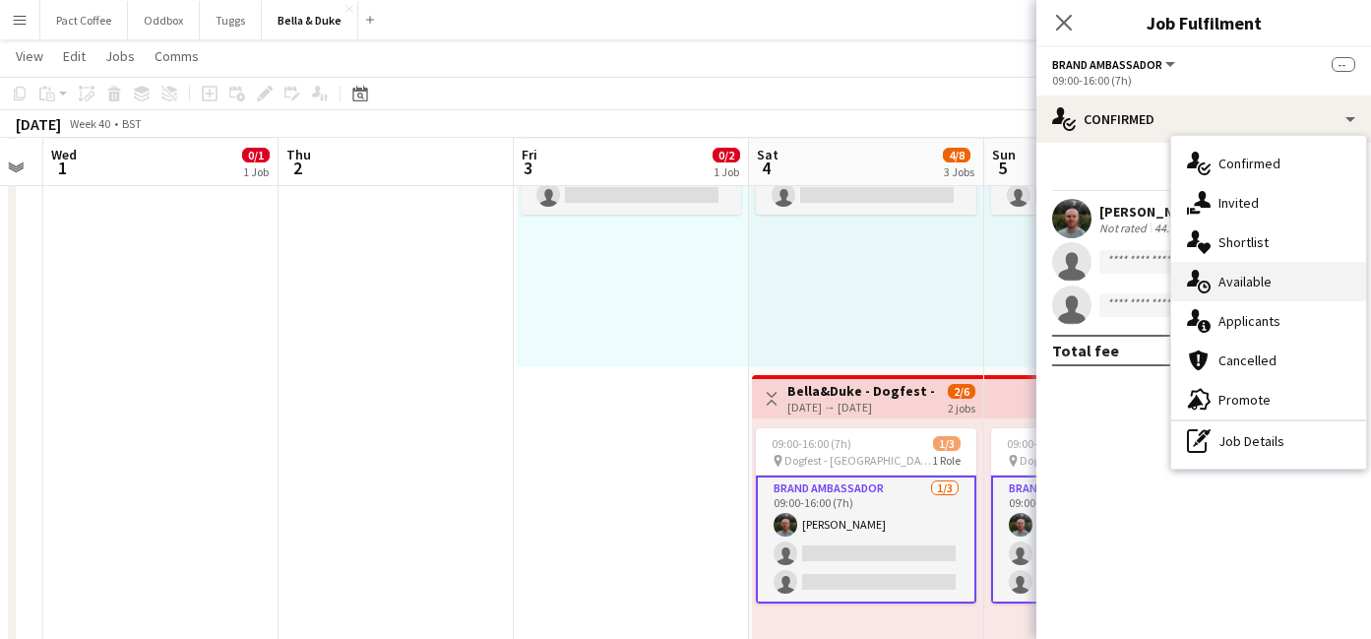
click at [1266, 279] on span "Available" at bounding box center [1244, 282] width 53 height 18
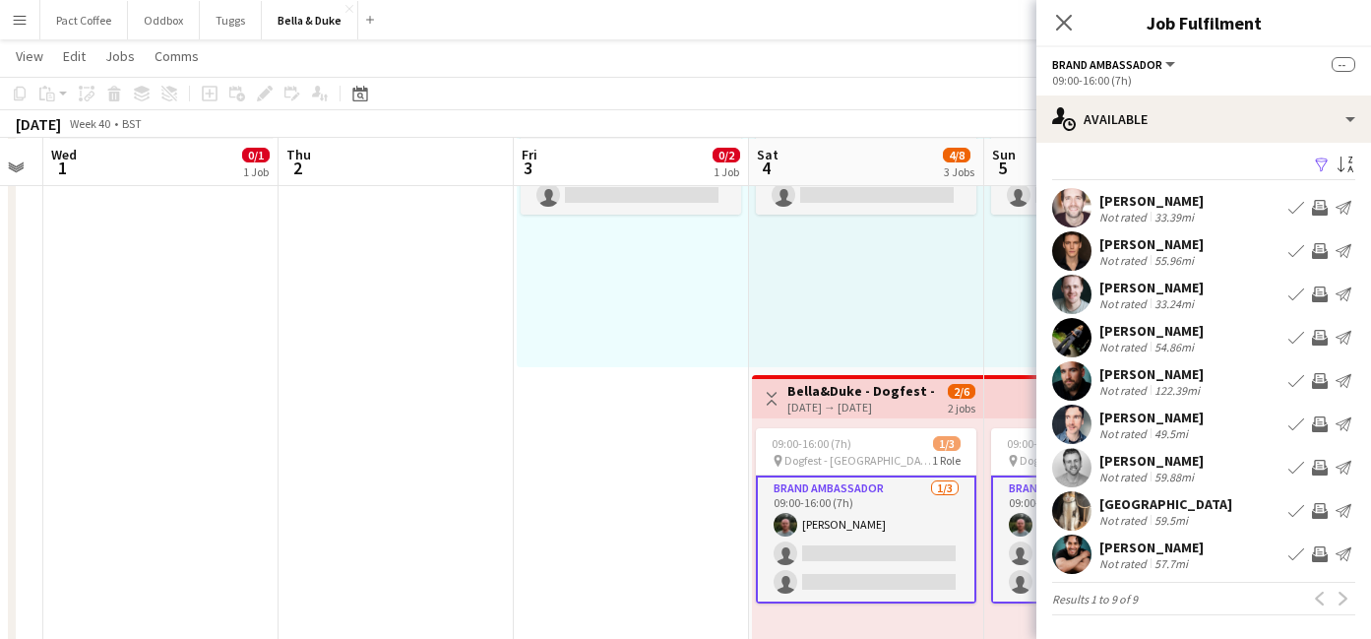
scroll to position [0, 0]
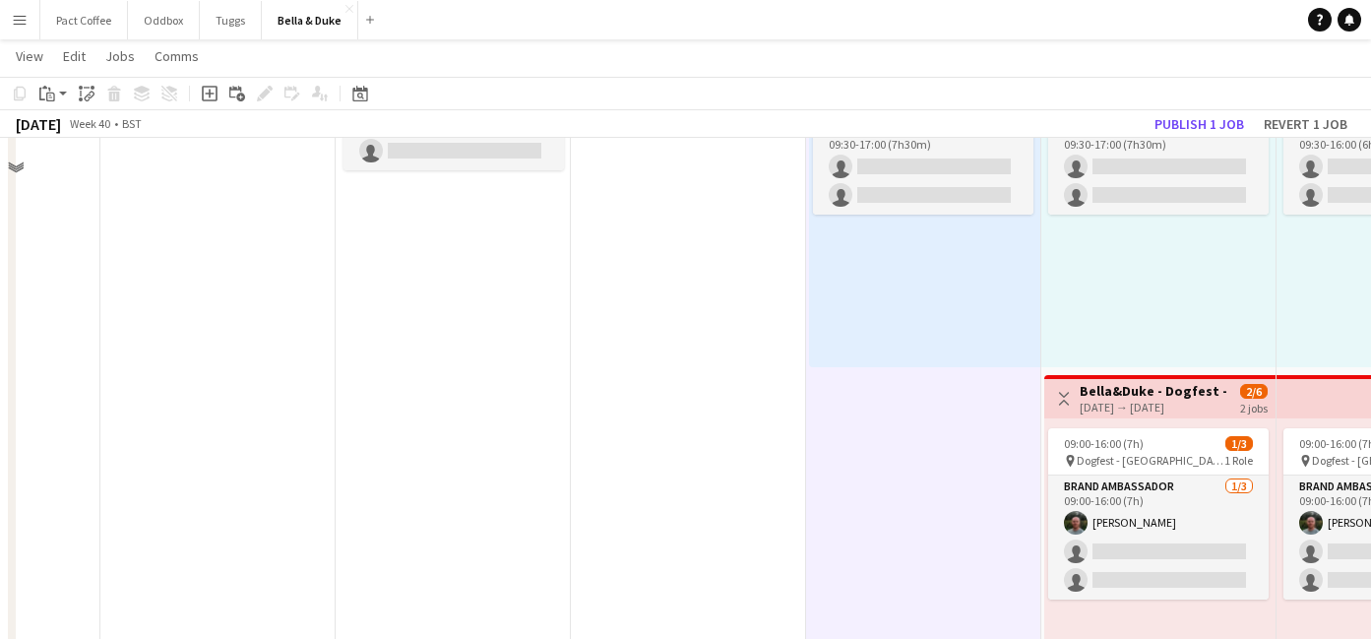
scroll to position [112, 0]
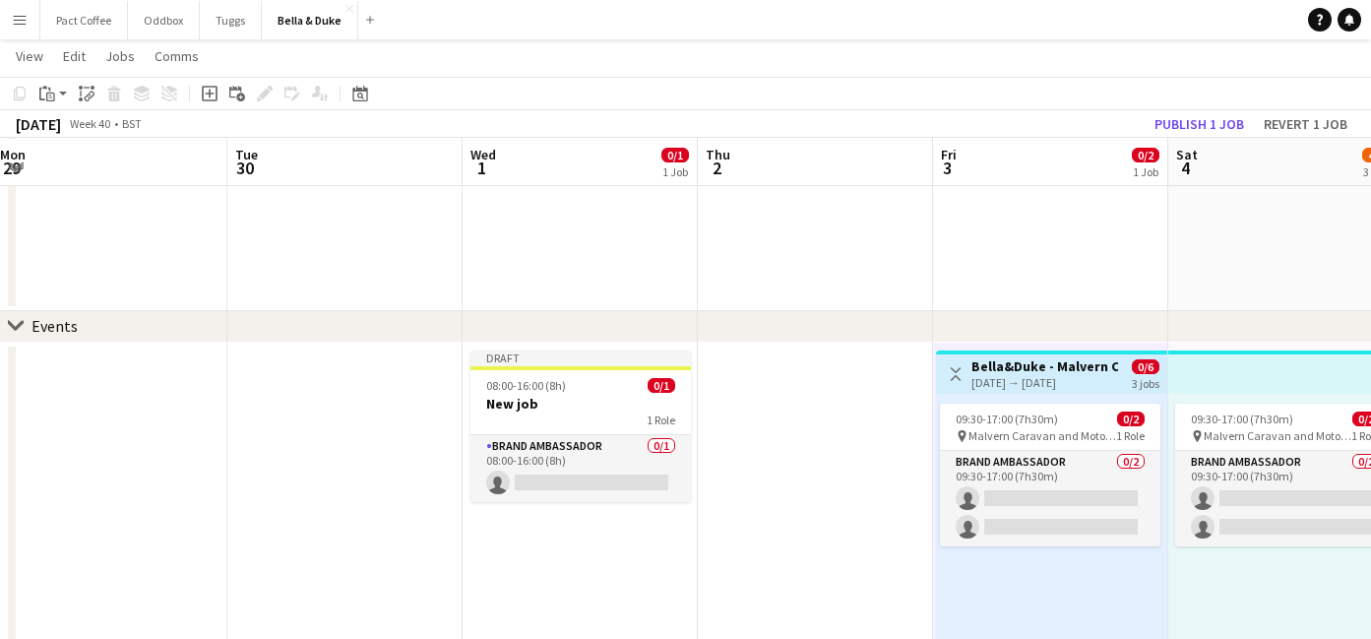
drag, startPoint x: 476, startPoint y: 388, endPoint x: 609, endPoint y: 348, distance: 138.6
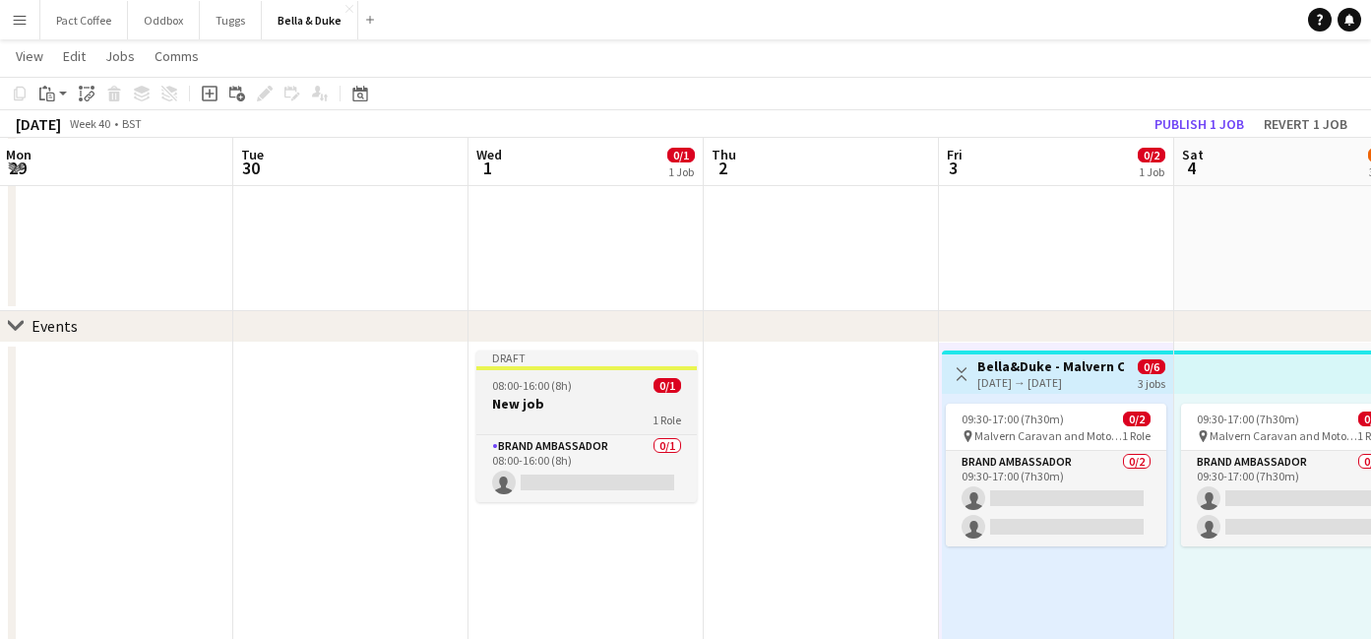
click at [598, 385] on div "08:00-16:00 (8h) 0/1" at bounding box center [586, 385] width 220 height 15
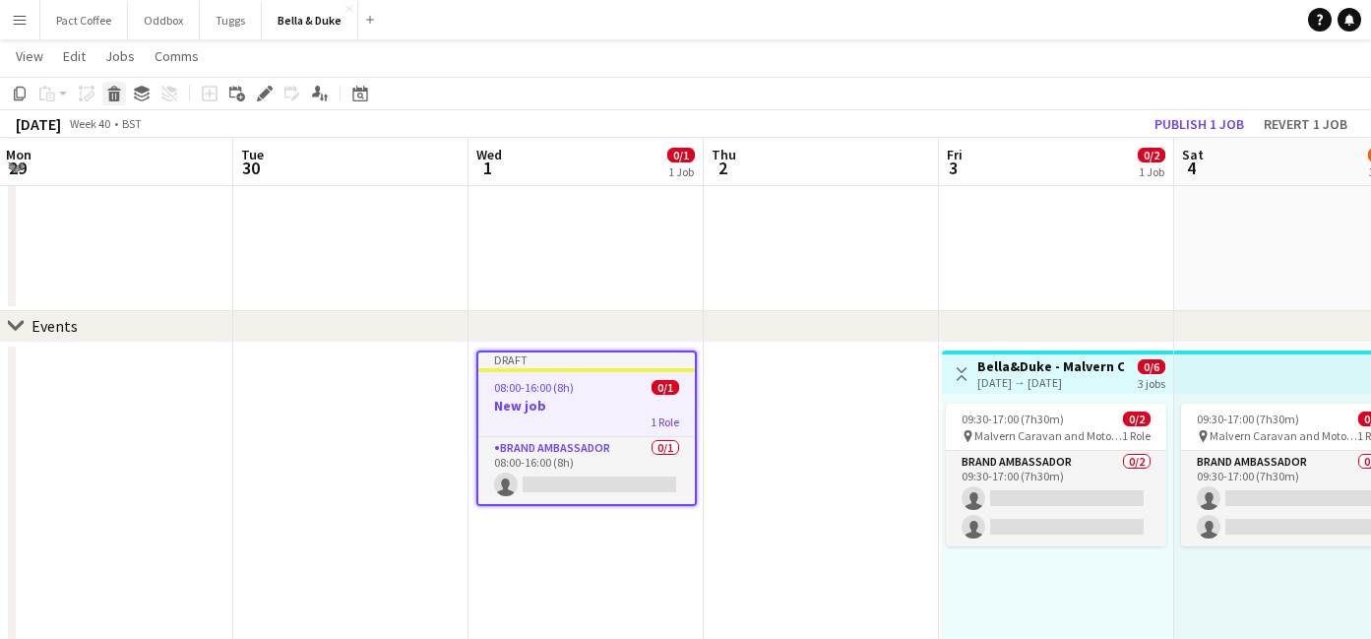
click at [120, 96] on icon "Delete" at bounding box center [114, 94] width 16 height 16
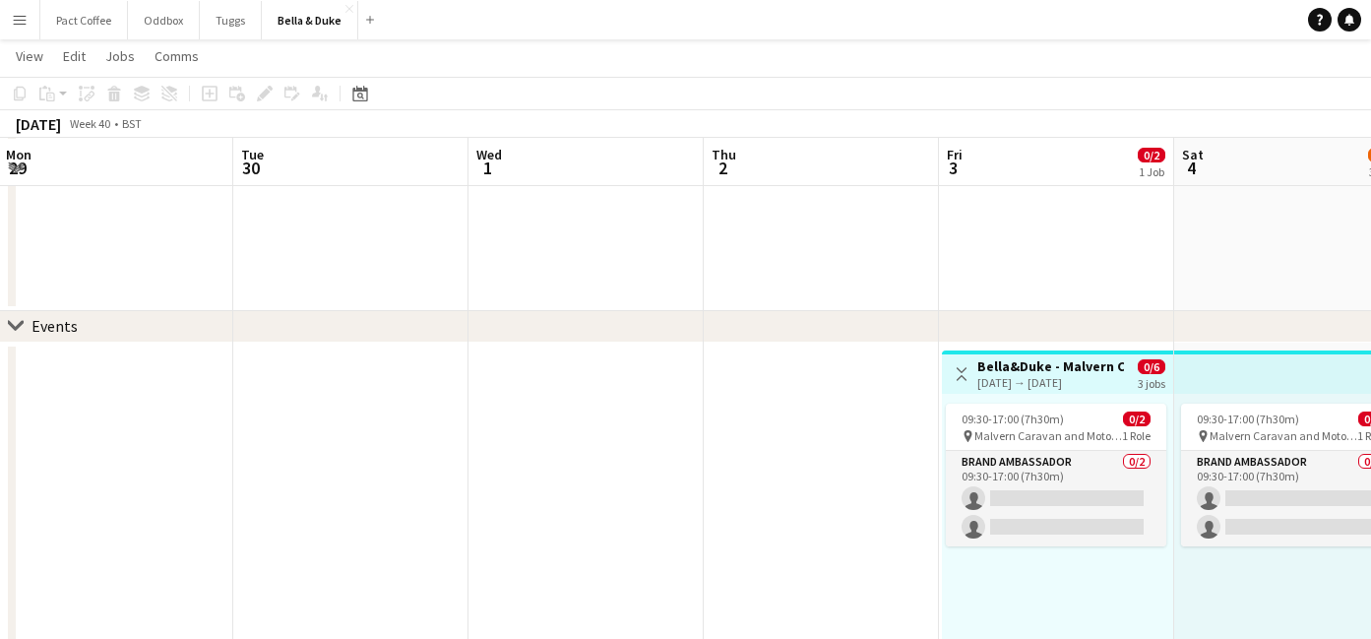
scroll to position [120, 0]
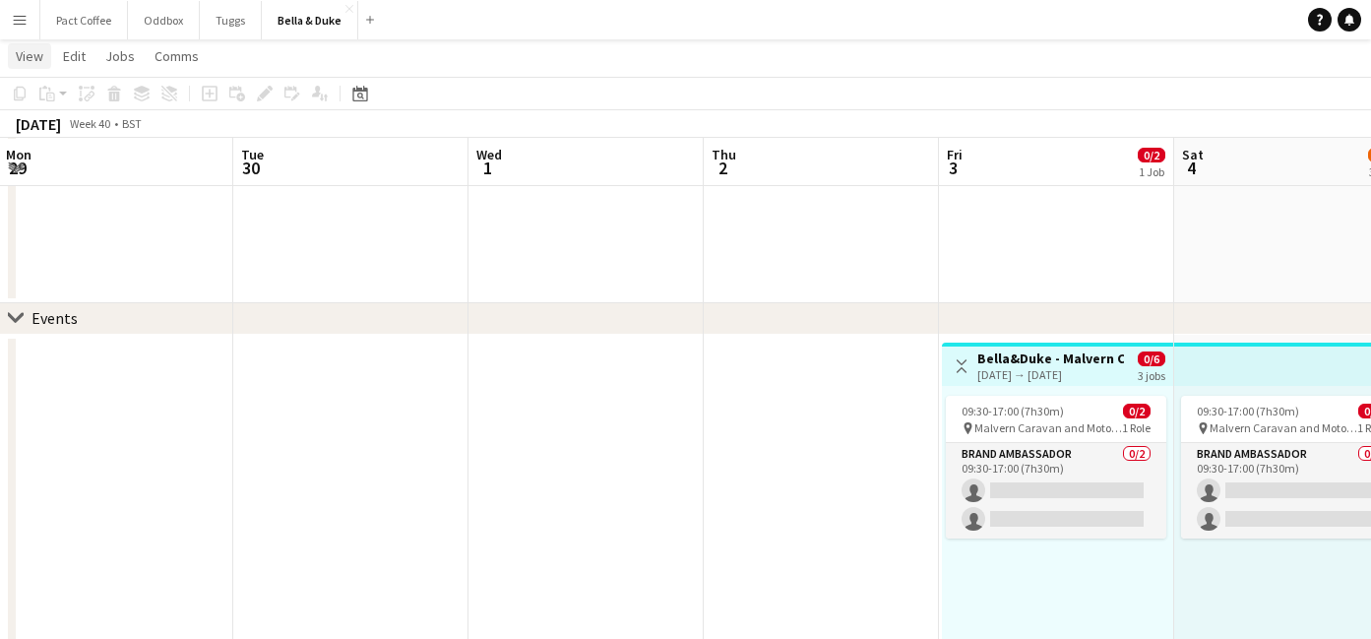
click at [41, 62] on span "View" at bounding box center [30, 56] width 28 height 18
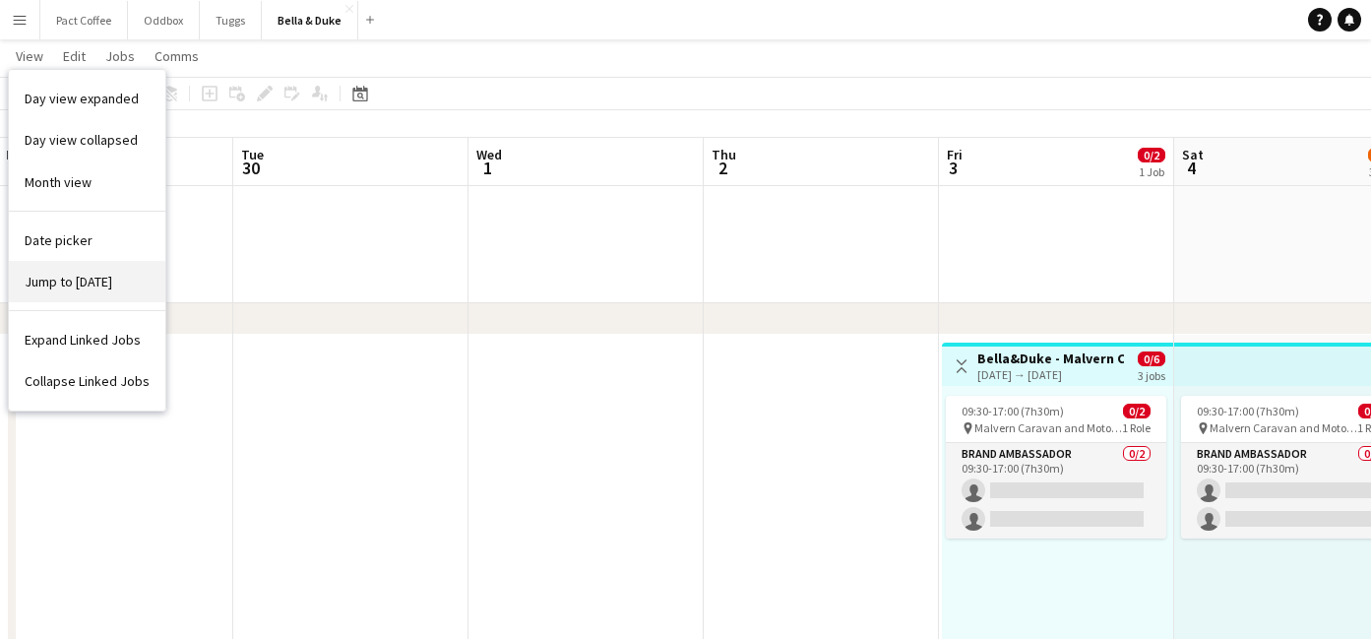
click at [114, 286] on link "Jump to [DATE]" at bounding box center [87, 281] width 156 height 41
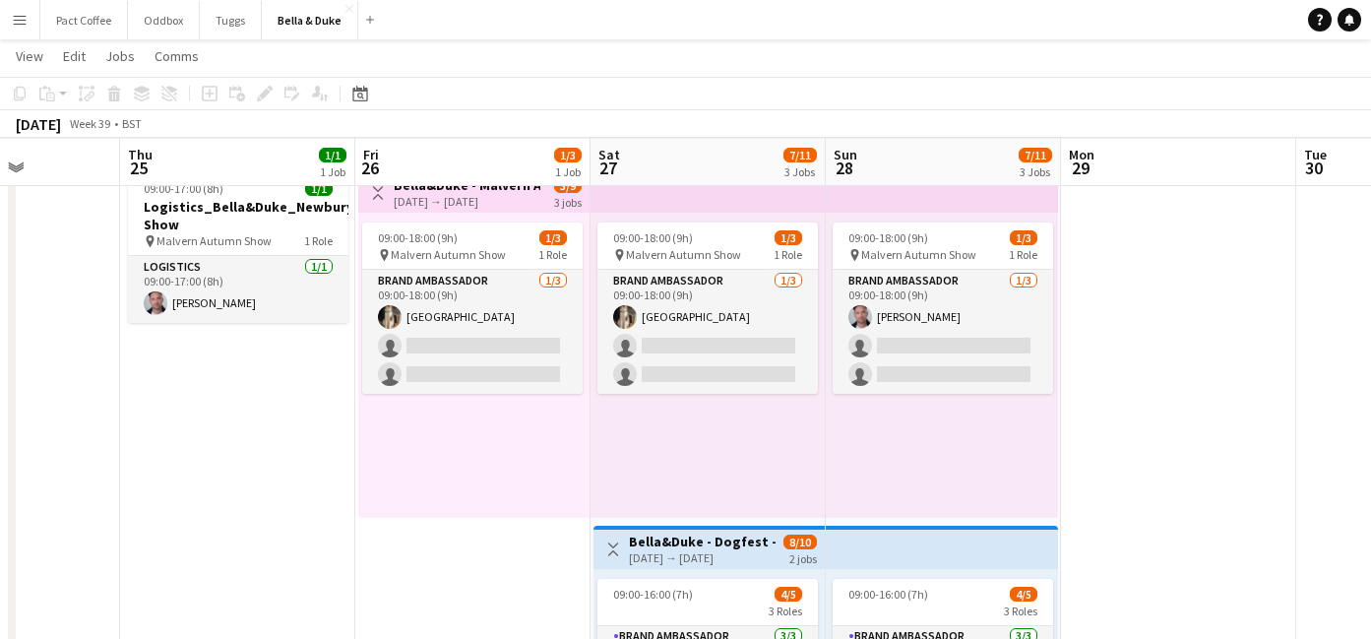
scroll to position [0, 713]
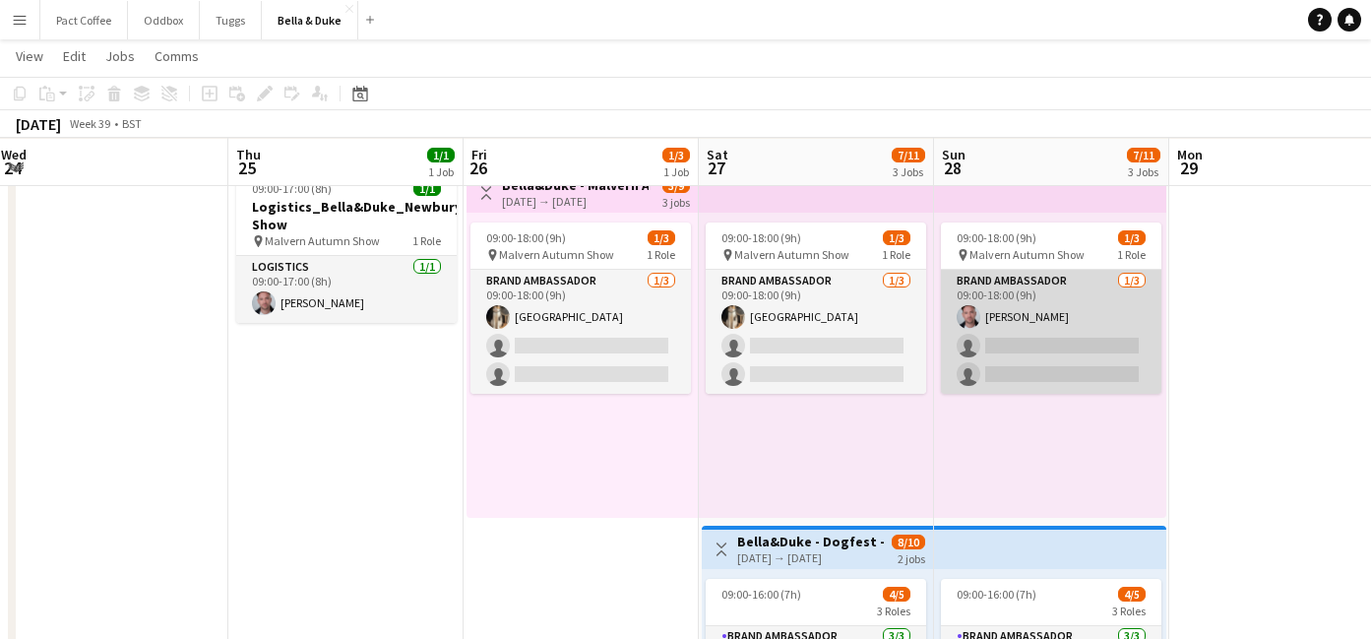
click at [1039, 334] on app-card-role "Brand Ambassador [DATE] 09:00-18:00 (9h) [PERSON_NAME] single-neutral-actions s…" at bounding box center [1051, 332] width 220 height 124
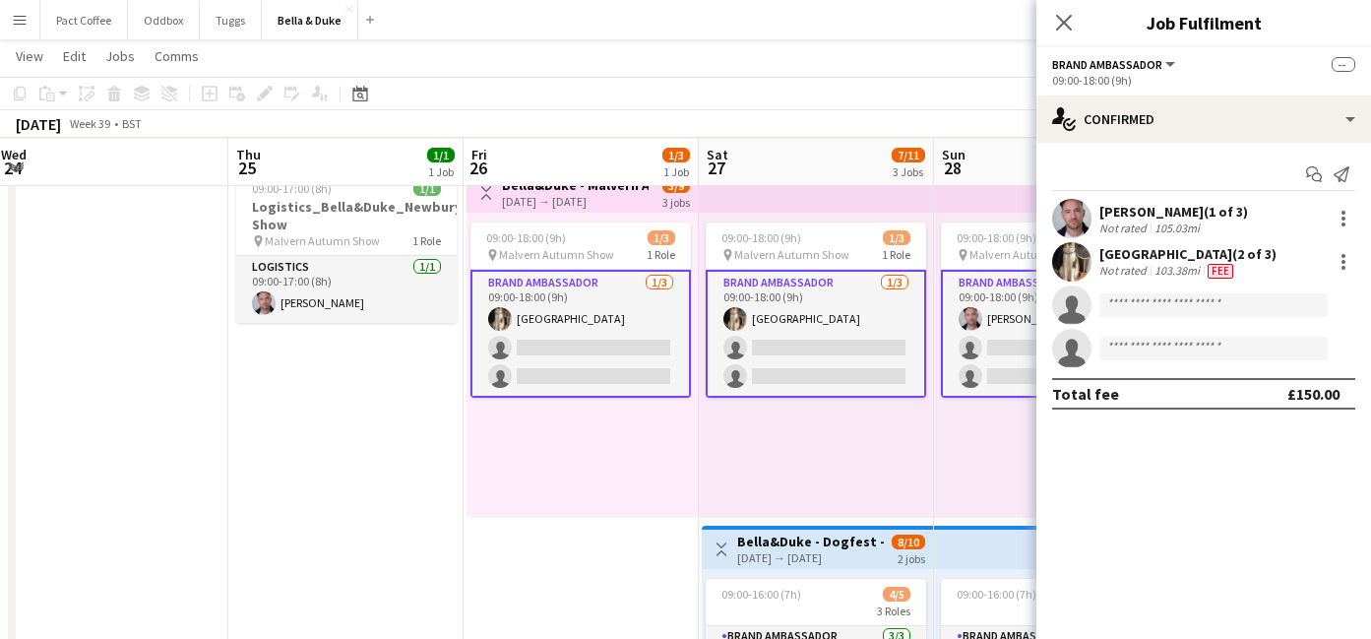
click at [632, 304] on app-card-role "Brand Ambassador [DATE] 09:00-18:00 (9h) [GEOGRAPHIC_DATA] single-neutral-actio…" at bounding box center [580, 334] width 220 height 128
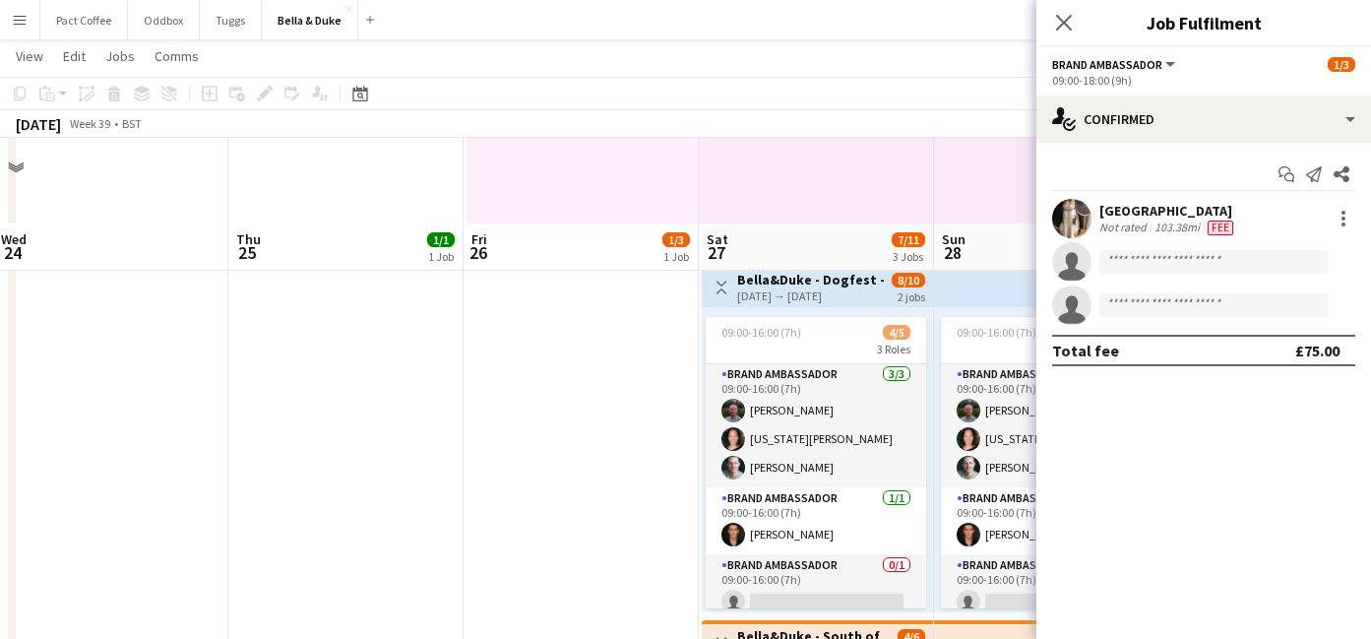
scroll to position [642, 0]
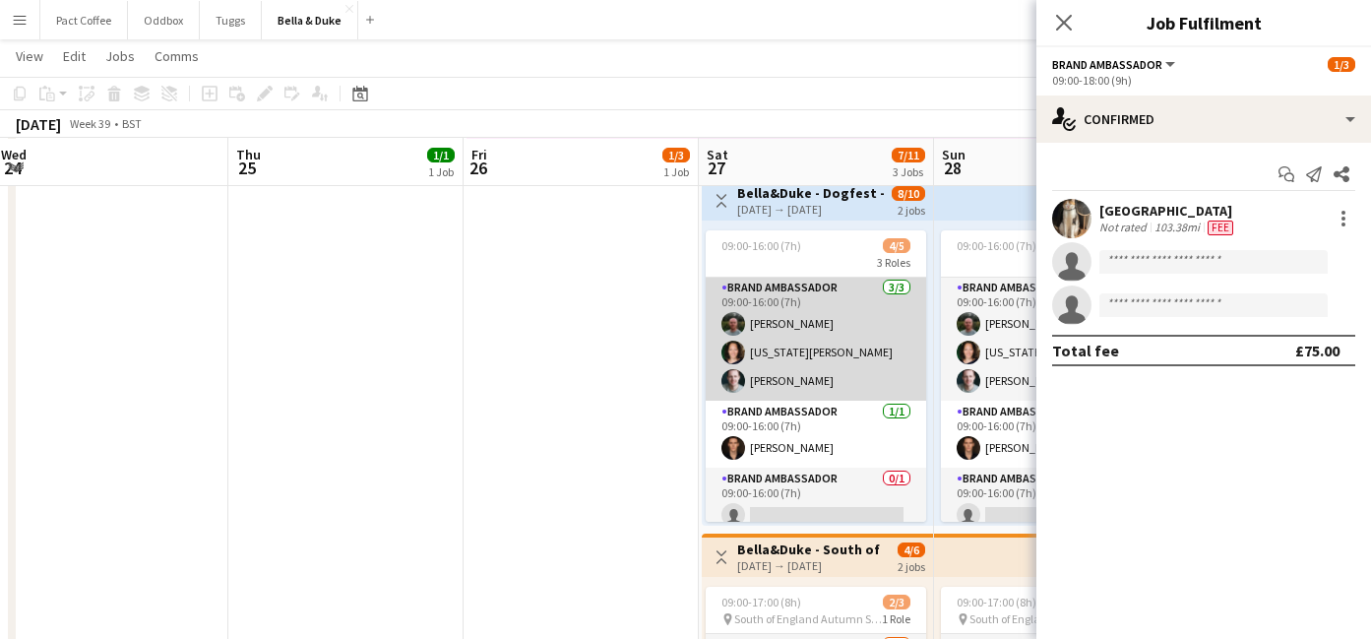
click at [816, 374] on app-card-role "Brand Ambassador [DATE] 09:00-16:00 (7h) [PERSON_NAME] [US_STATE][PERSON_NAME] …" at bounding box center [816, 339] width 220 height 124
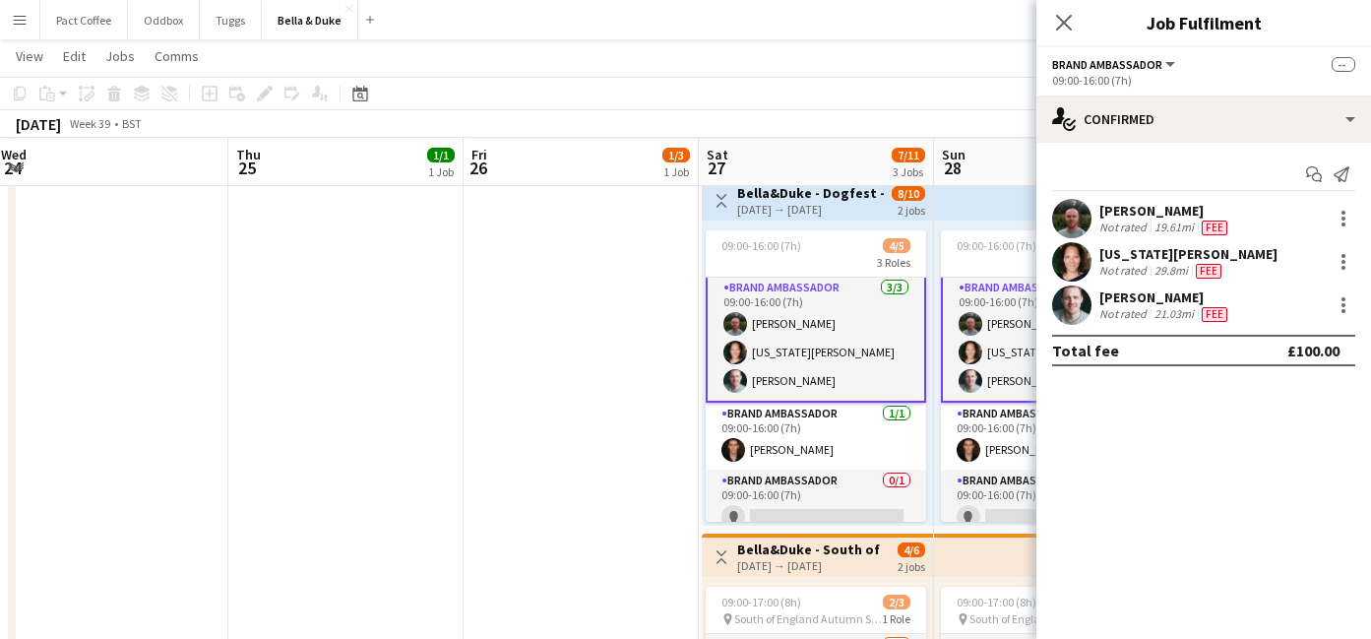
scroll to position [0, 717]
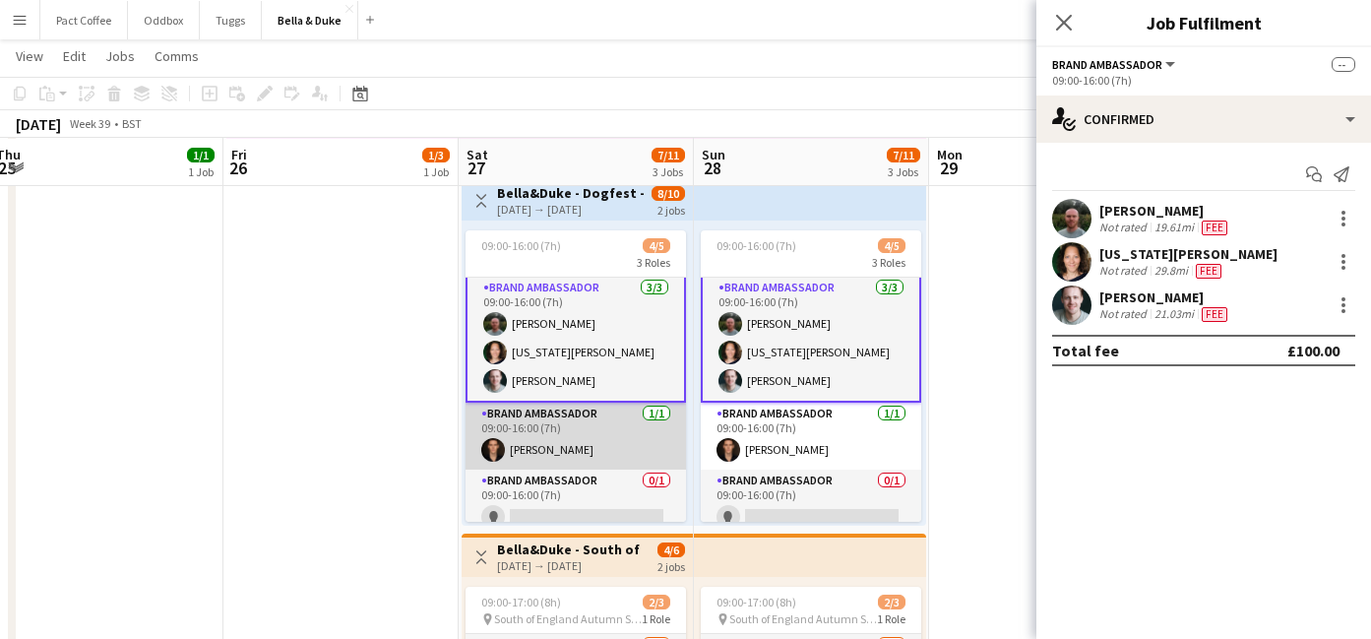
click at [555, 430] on app-card-role "Brand Ambassador [DATE] 09:00-16:00 (7h) [PERSON_NAME]" at bounding box center [576, 436] width 220 height 67
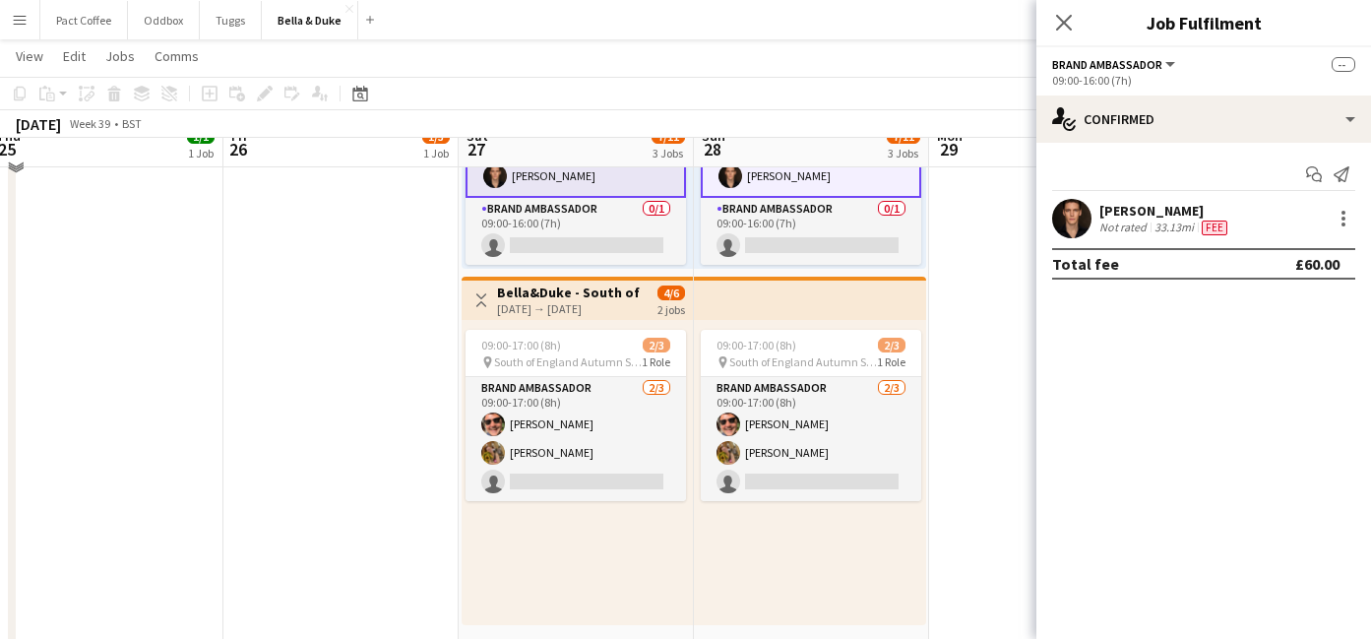
scroll to position [907, 0]
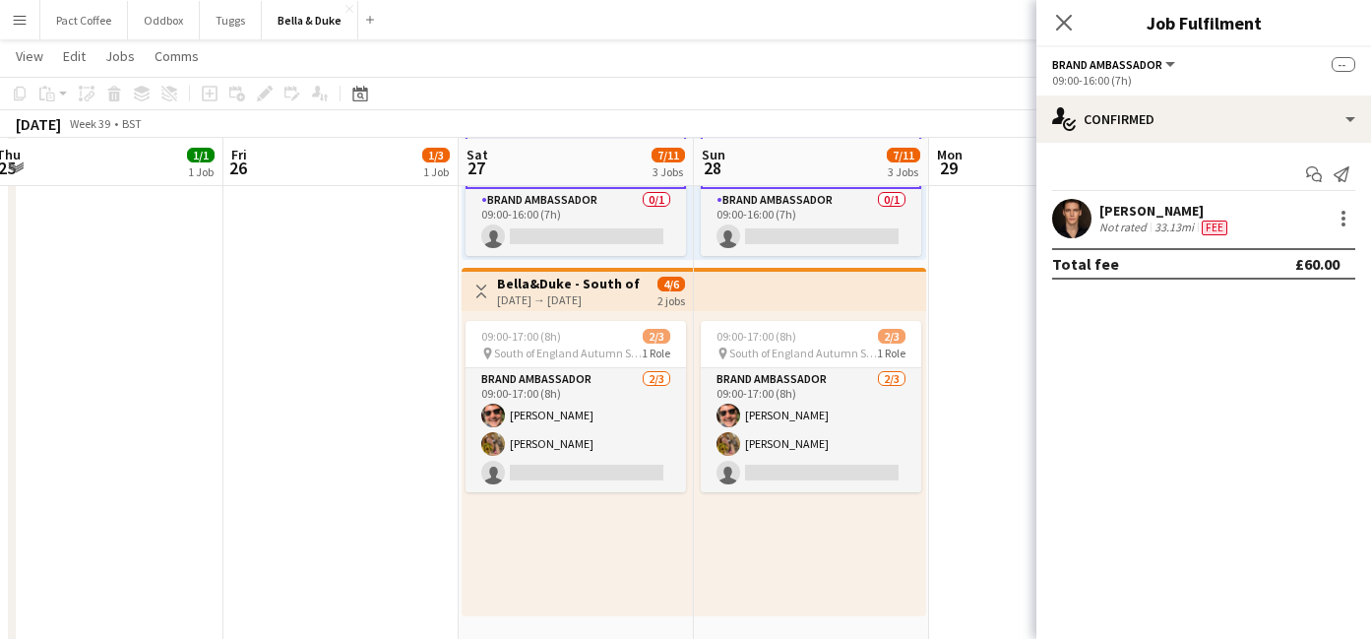
click at [555, 430] on app-card-role "Brand Ambassador [DATE] 09:00-17:00 (8h) [PERSON_NAME] [PERSON_NAME] single-neu…" at bounding box center [576, 430] width 220 height 124
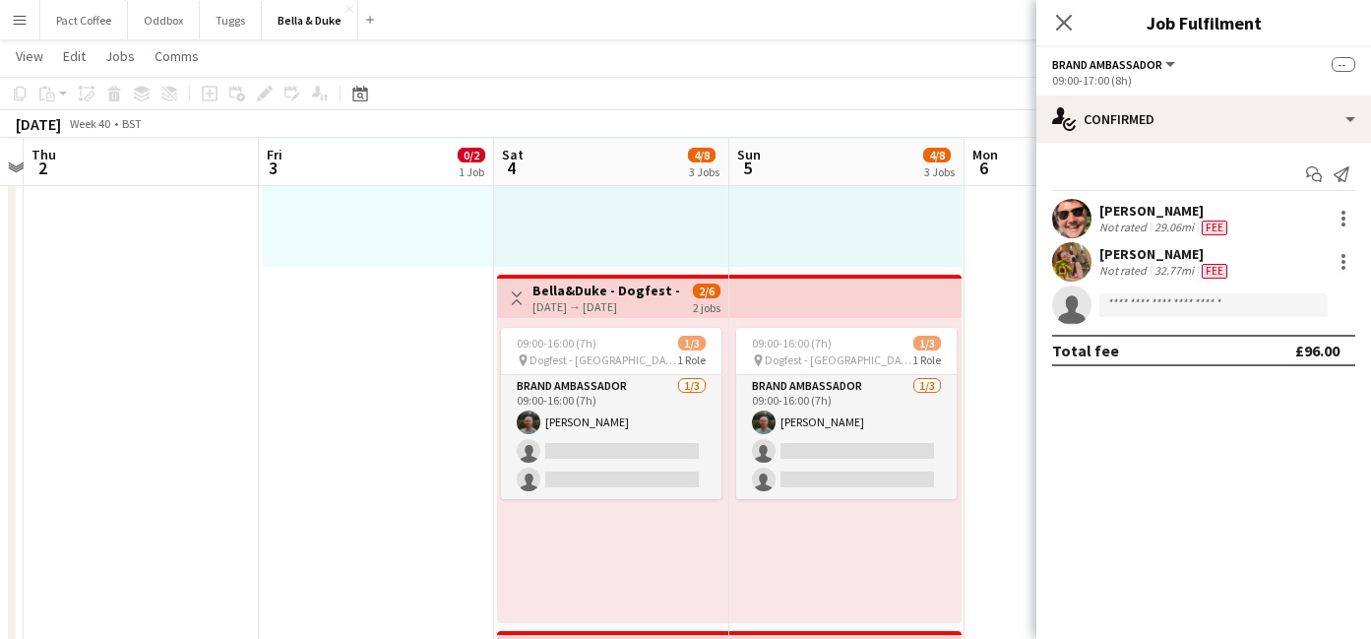
scroll to position [0, 709]
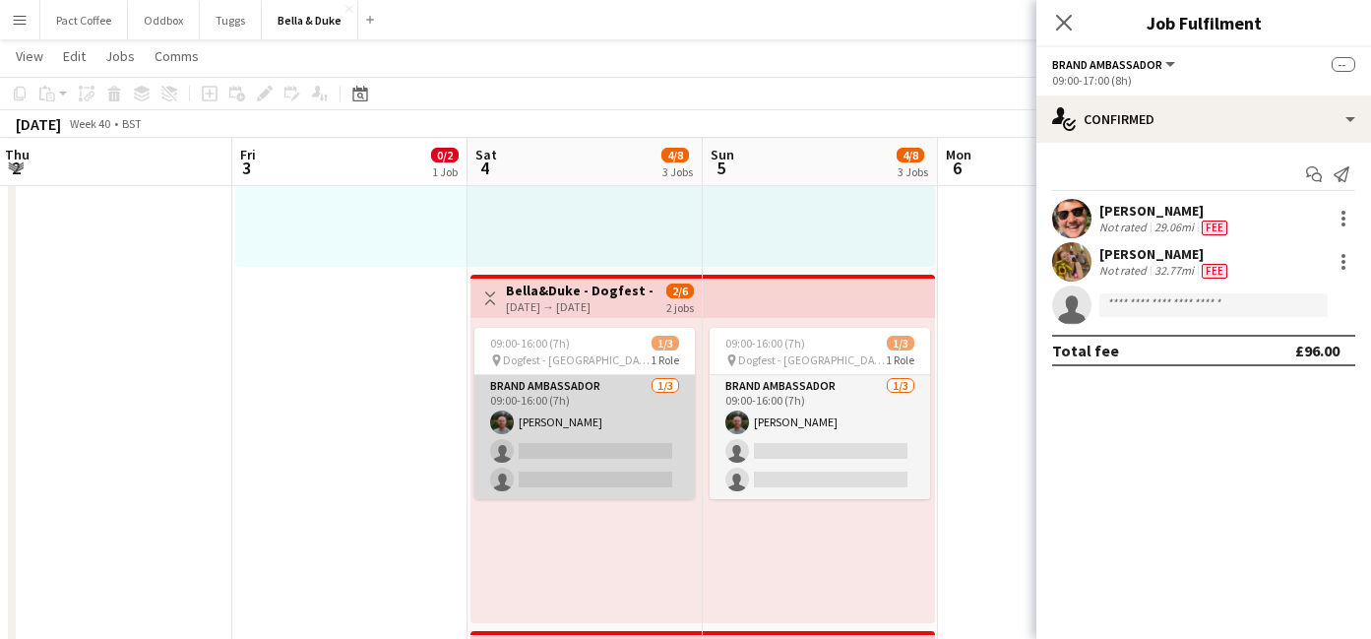
click at [587, 403] on app-card-role "Brand Ambassador [DATE] 09:00-16:00 (7h) [PERSON_NAME] single-neutral-actions s…" at bounding box center [584, 437] width 220 height 124
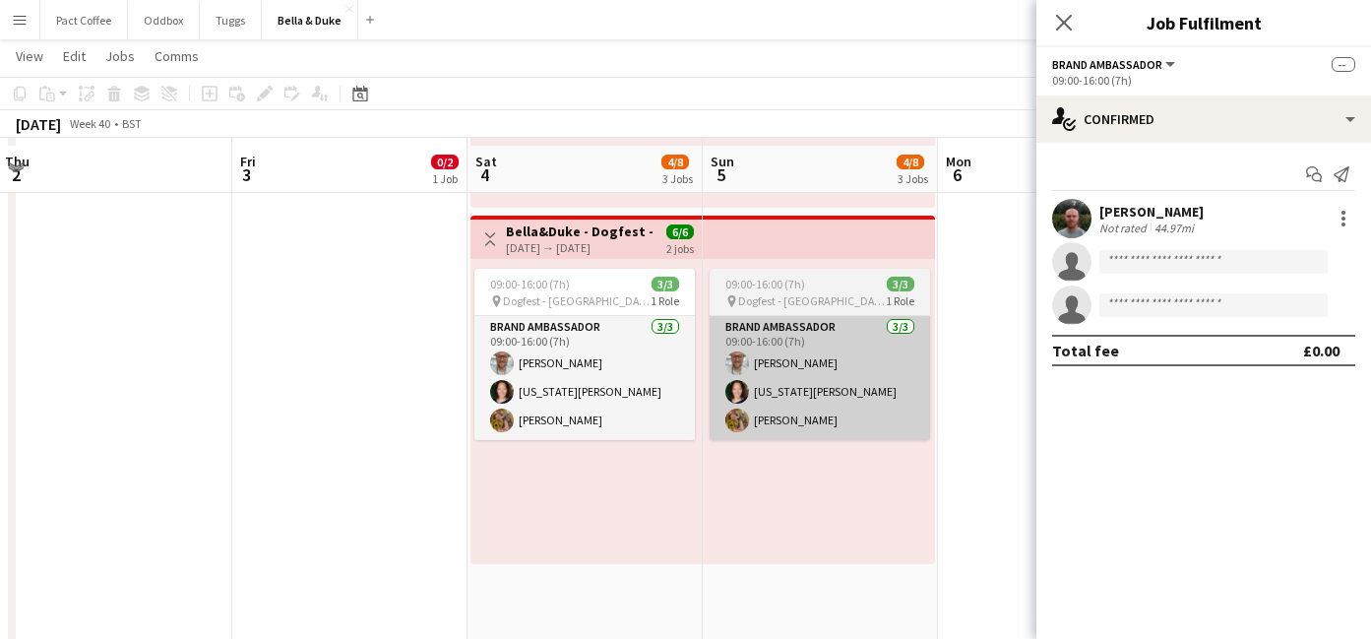
scroll to position [966, 0]
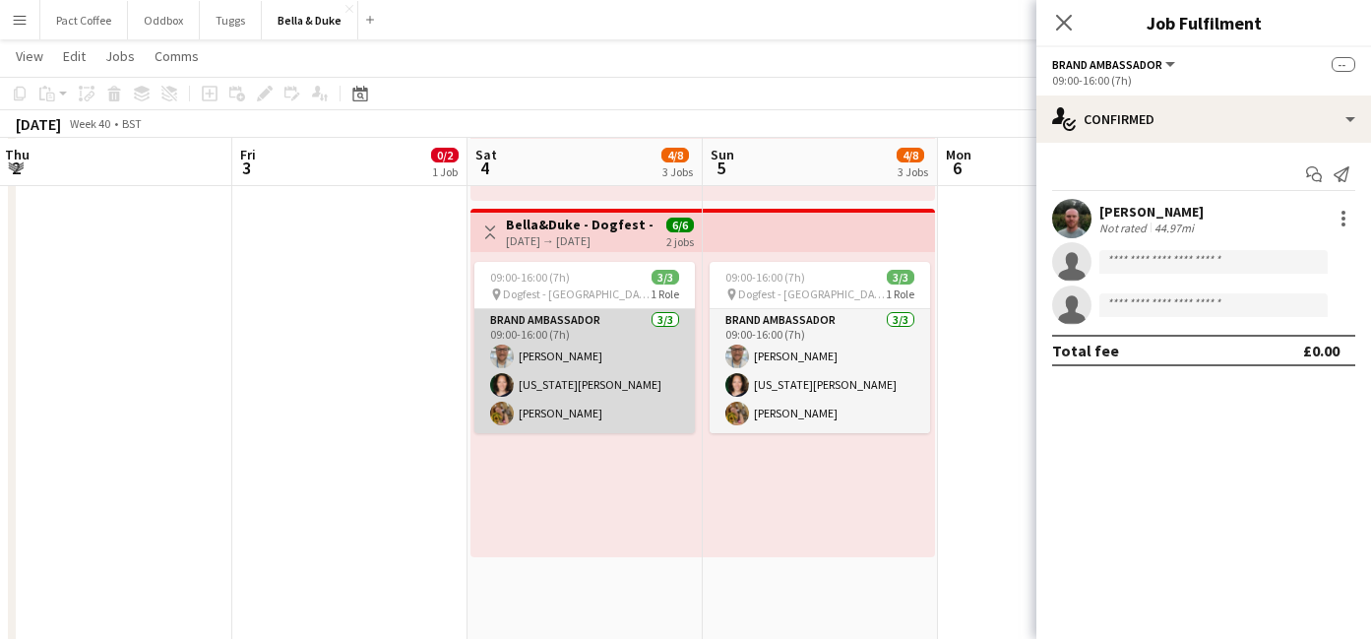
click at [650, 368] on app-card-role "Brand Ambassador [DATE] 09:00-16:00 (7h) [PERSON_NAME] [US_STATE][PERSON_NAME] …" at bounding box center [584, 371] width 220 height 124
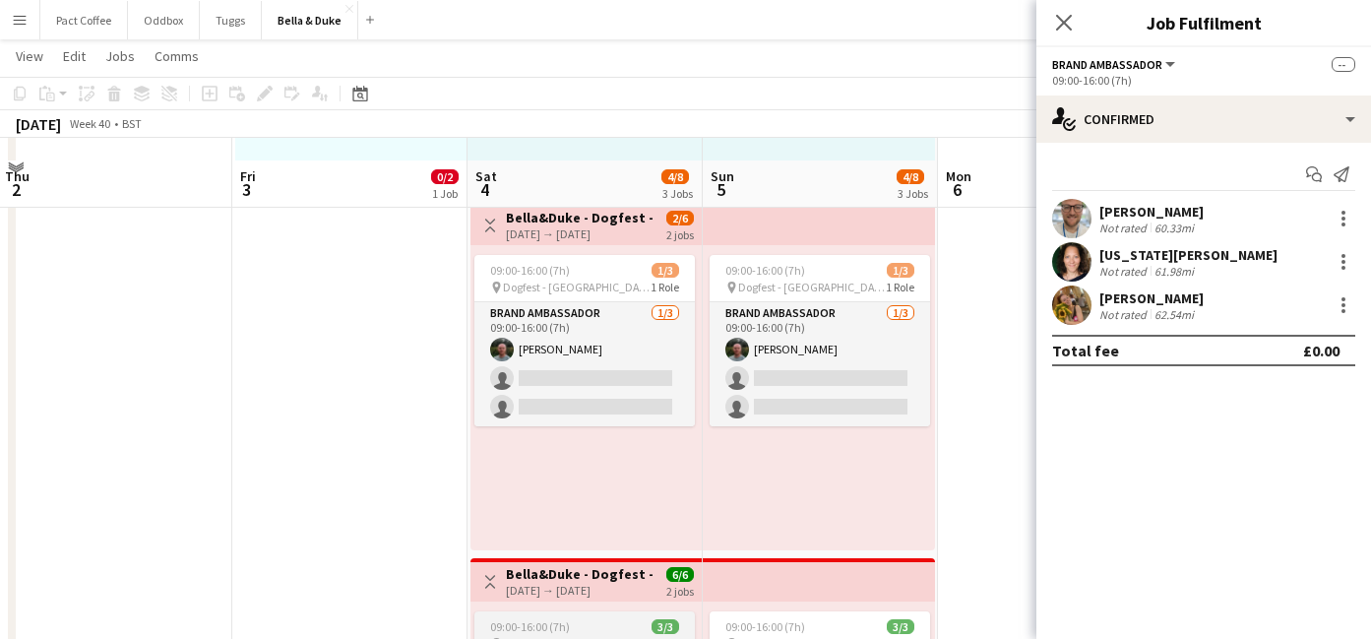
scroll to position [642, 0]
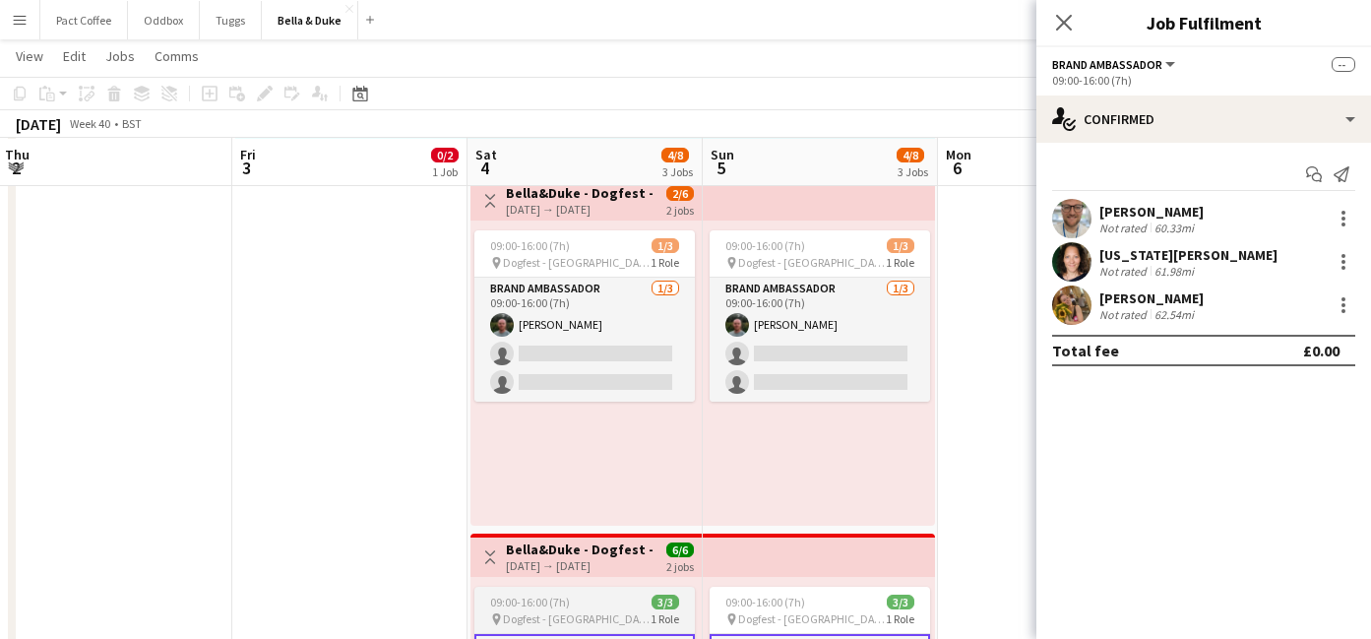
click at [650, 368] on app-card-role "Brand Ambassador [DATE] 09:00-16:00 (7h) [PERSON_NAME] single-neutral-actions s…" at bounding box center [584, 340] width 220 height 124
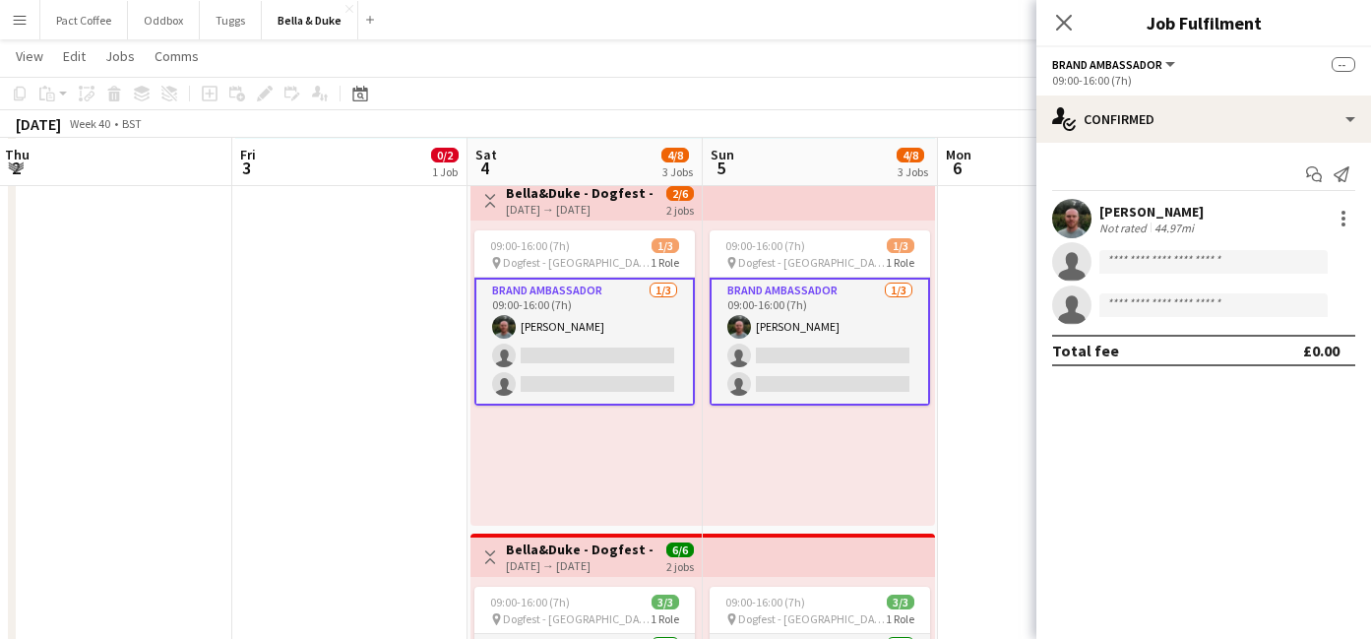
click at [639, 327] on app-card-role "Brand Ambassador [DATE] 09:00-16:00 (7h) [PERSON_NAME] single-neutral-actions s…" at bounding box center [584, 342] width 220 height 128
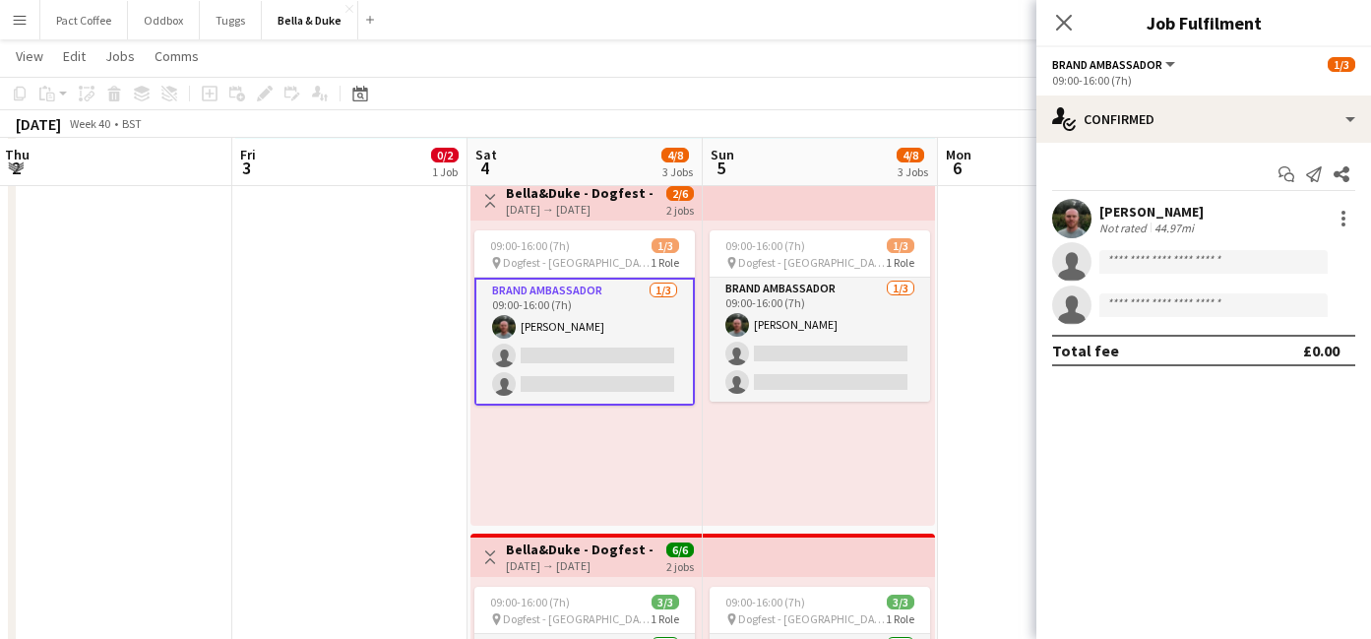
click at [400, 386] on app-date-cell "Toggle View [PERSON_NAME] - Malvern Caravan and Motorhome Show [DATE] → [DATE] …" at bounding box center [349, 529] width 235 height 1433
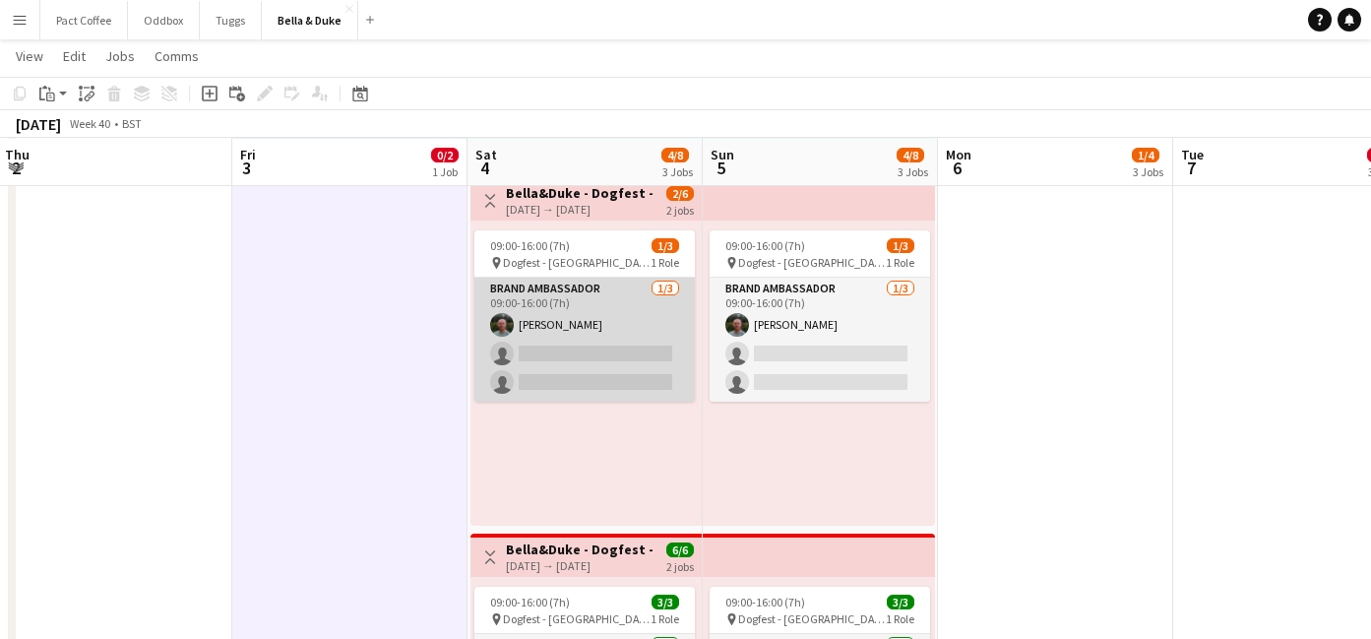
click at [630, 337] on app-card-role "Brand Ambassador [DATE] 09:00-16:00 (7h) [PERSON_NAME] single-neutral-actions s…" at bounding box center [584, 340] width 220 height 124
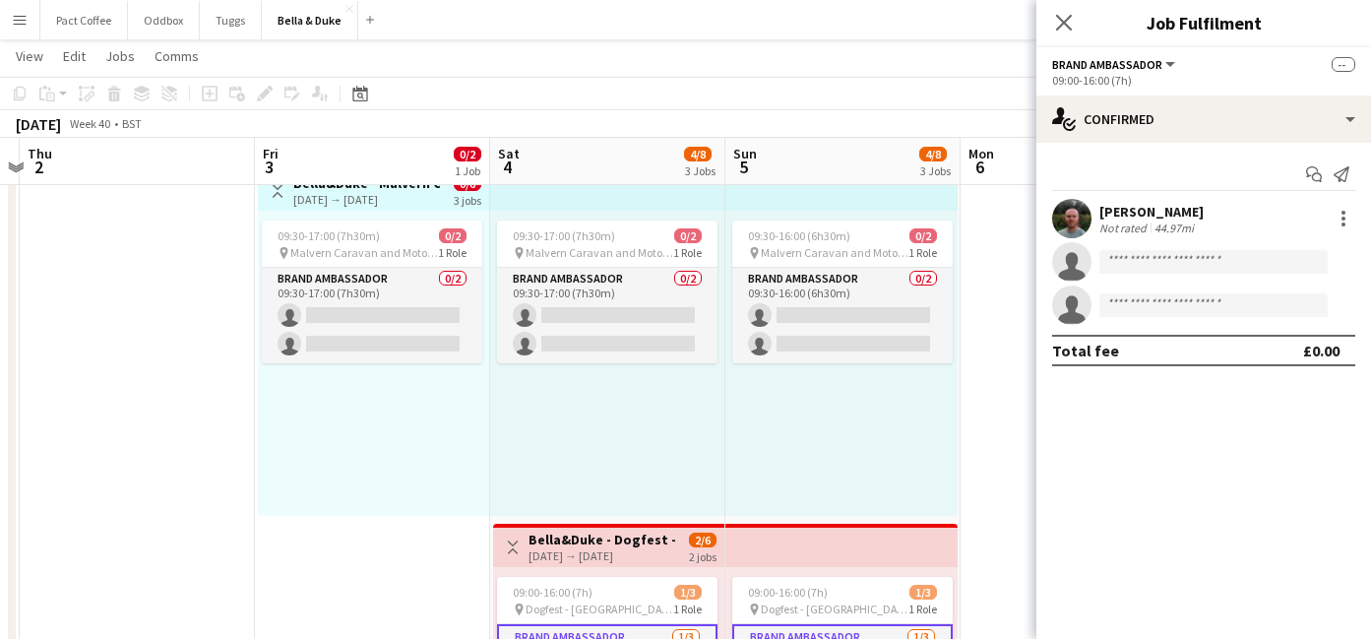
scroll to position [0, 0]
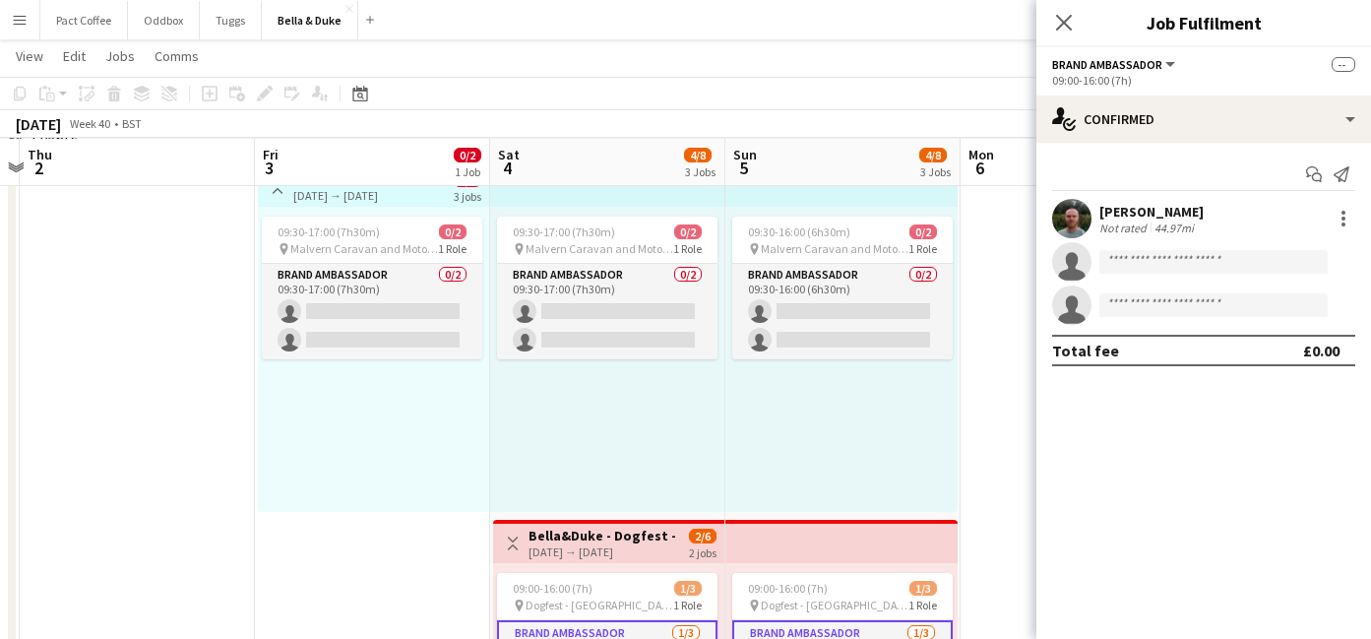
click at [1064, 15] on icon "Close pop-in" at bounding box center [1064, 23] width 16 height 16
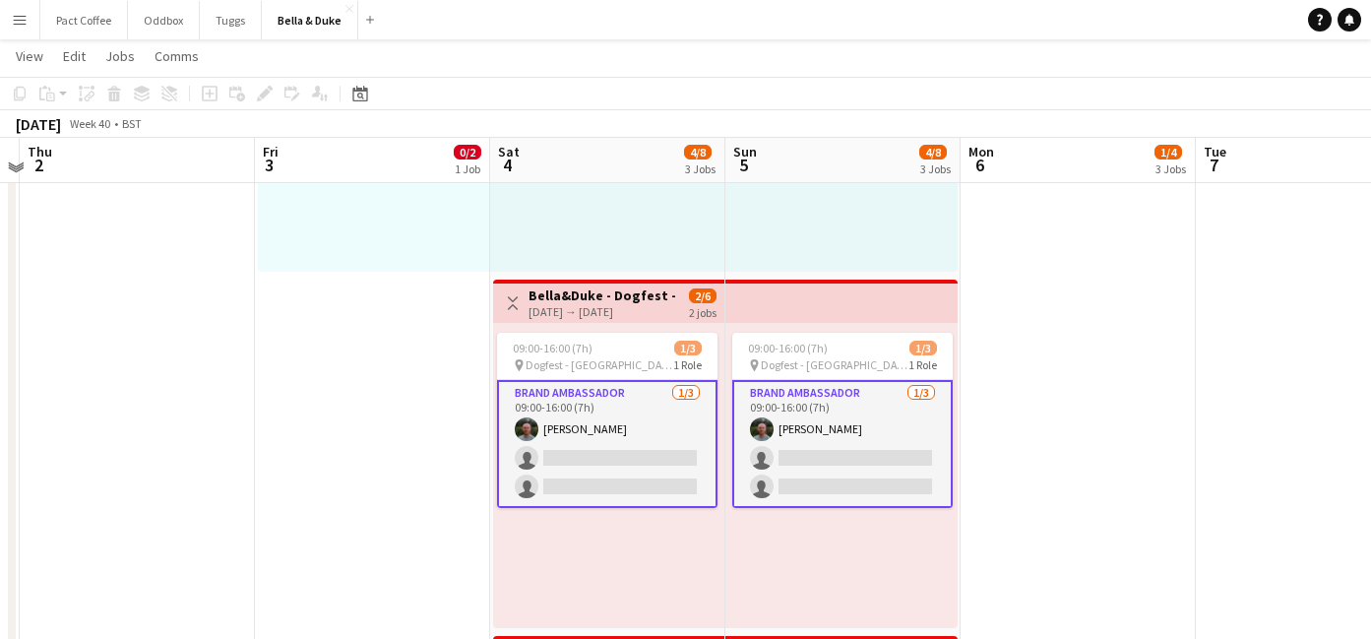
scroll to position [540, 0]
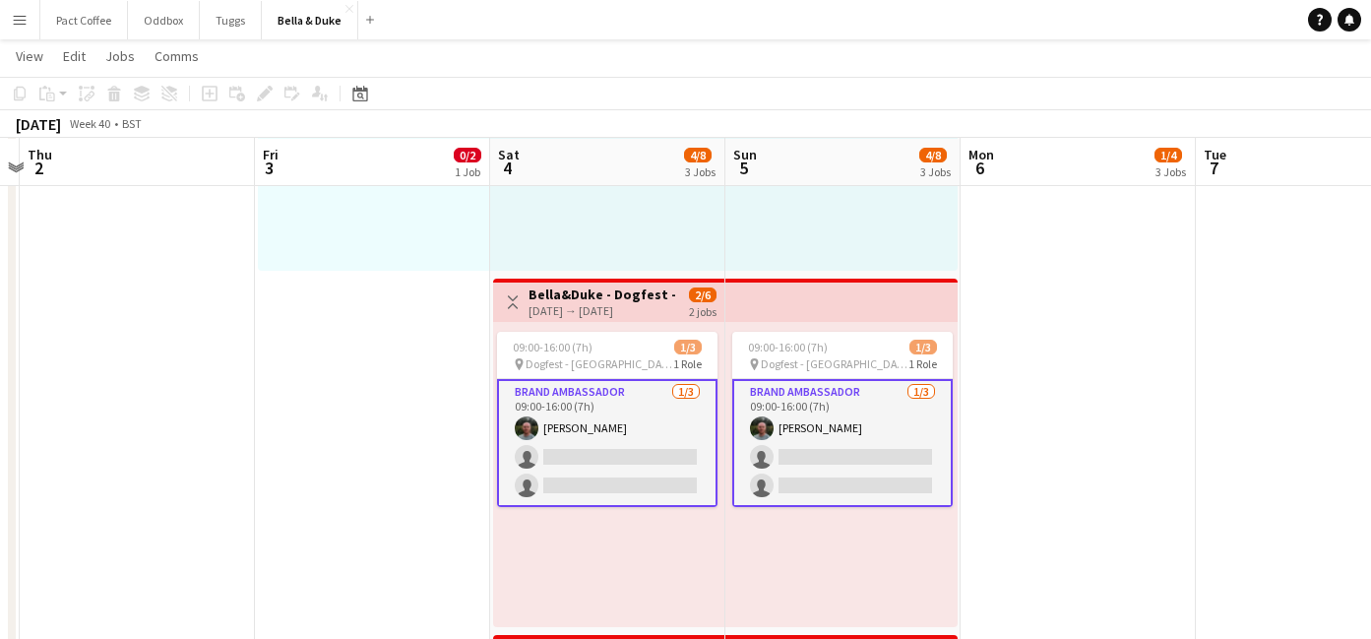
click at [237, 486] on app-date-cell at bounding box center [137, 630] width 235 height 1433
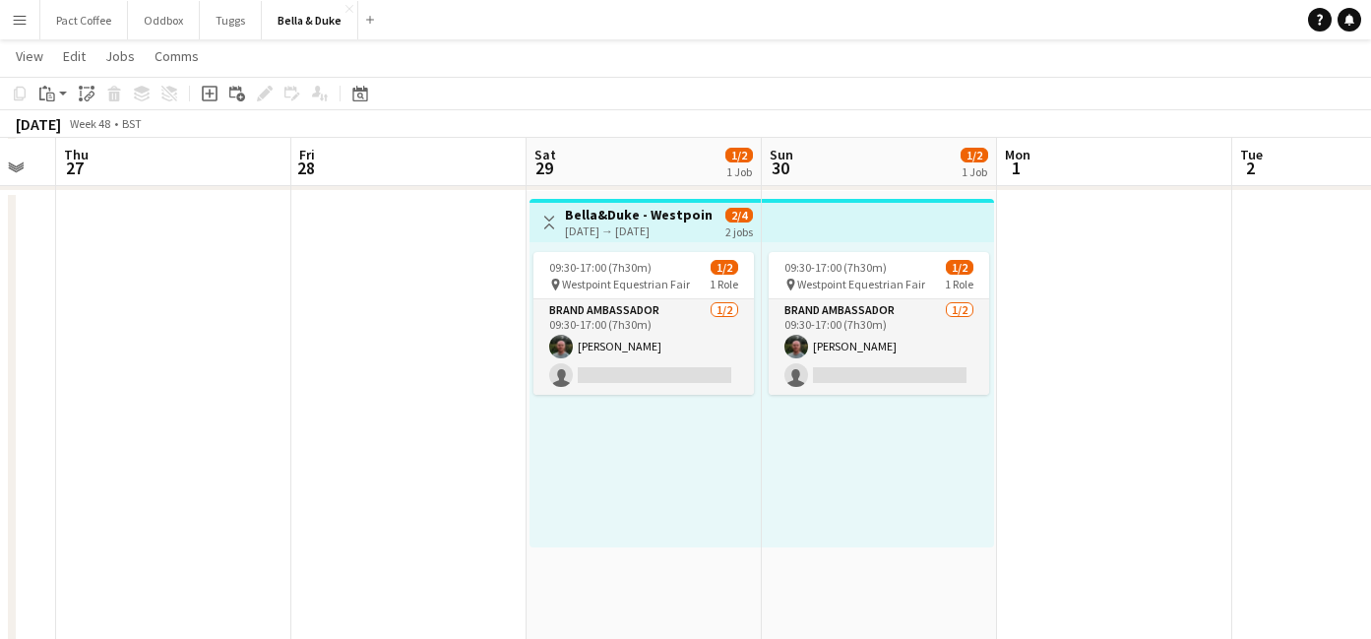
scroll to position [265, 0]
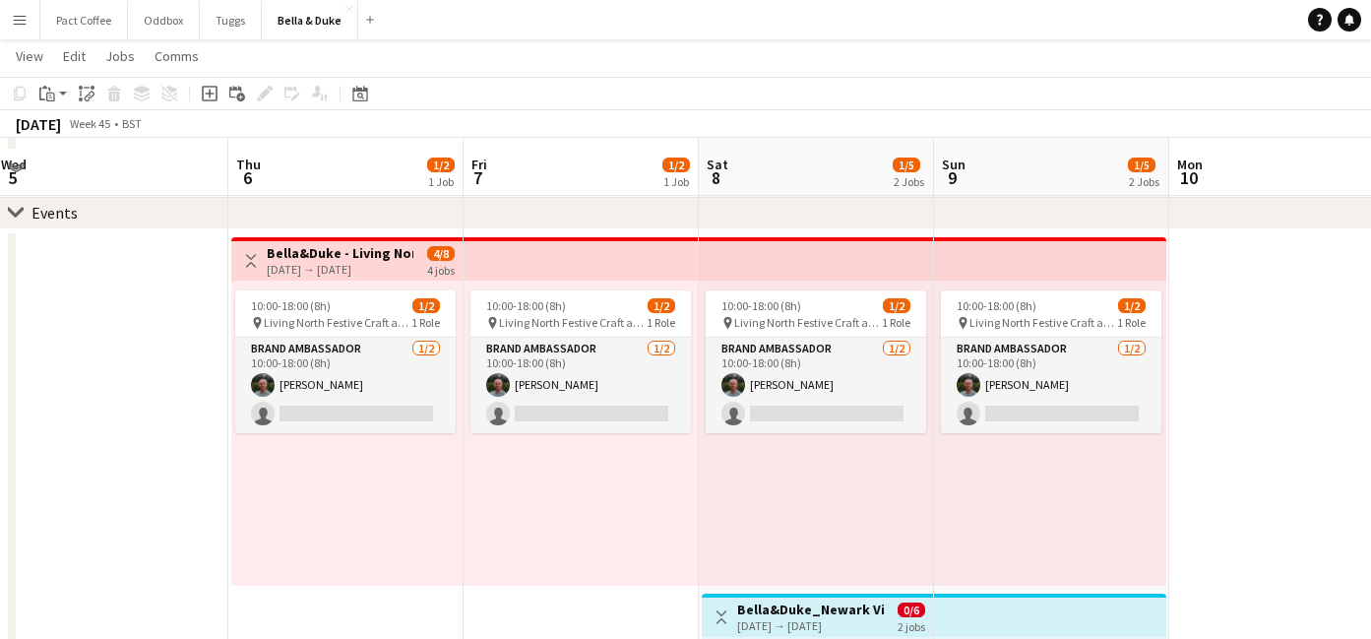
scroll to position [242, 0]
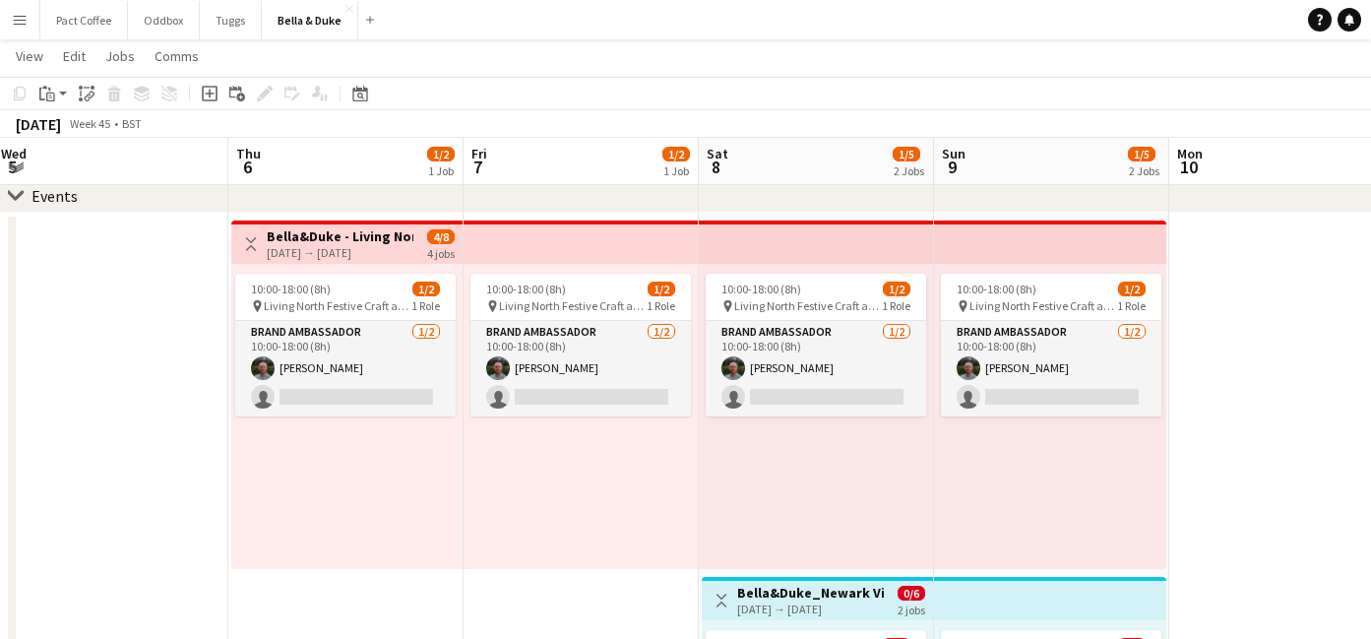
click at [369, 252] on div "[DATE] → [DATE]" at bounding box center [340, 252] width 147 height 15
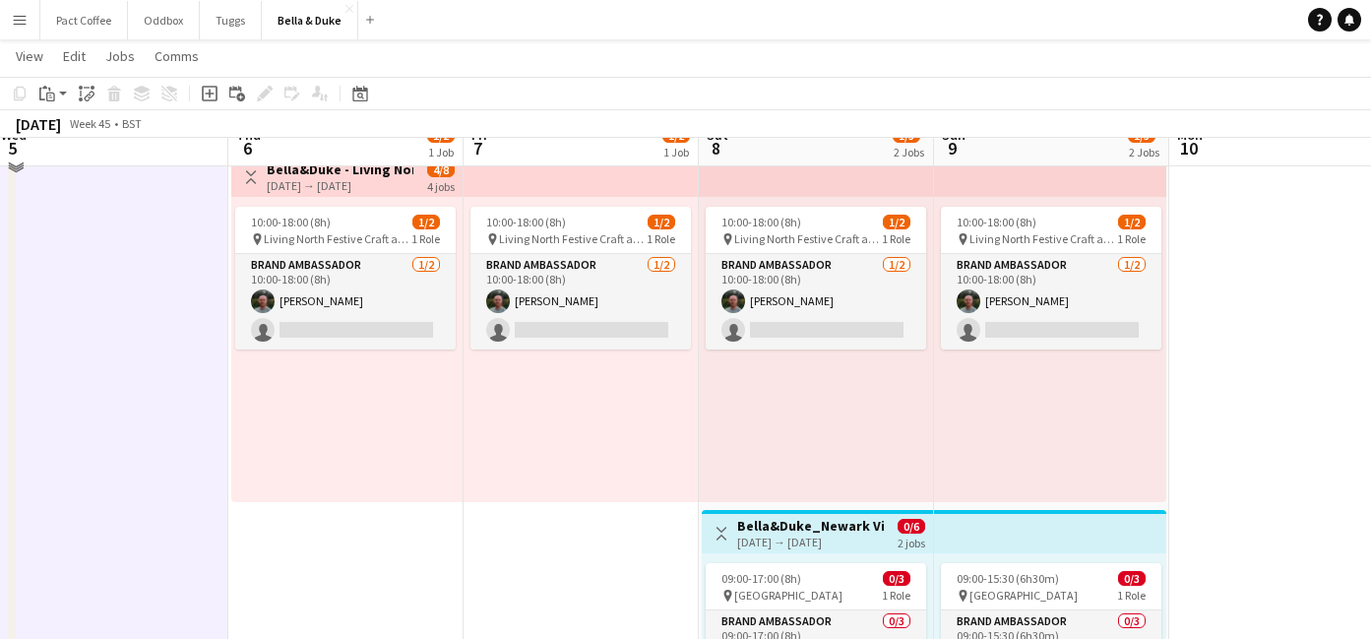
scroll to position [282, 0]
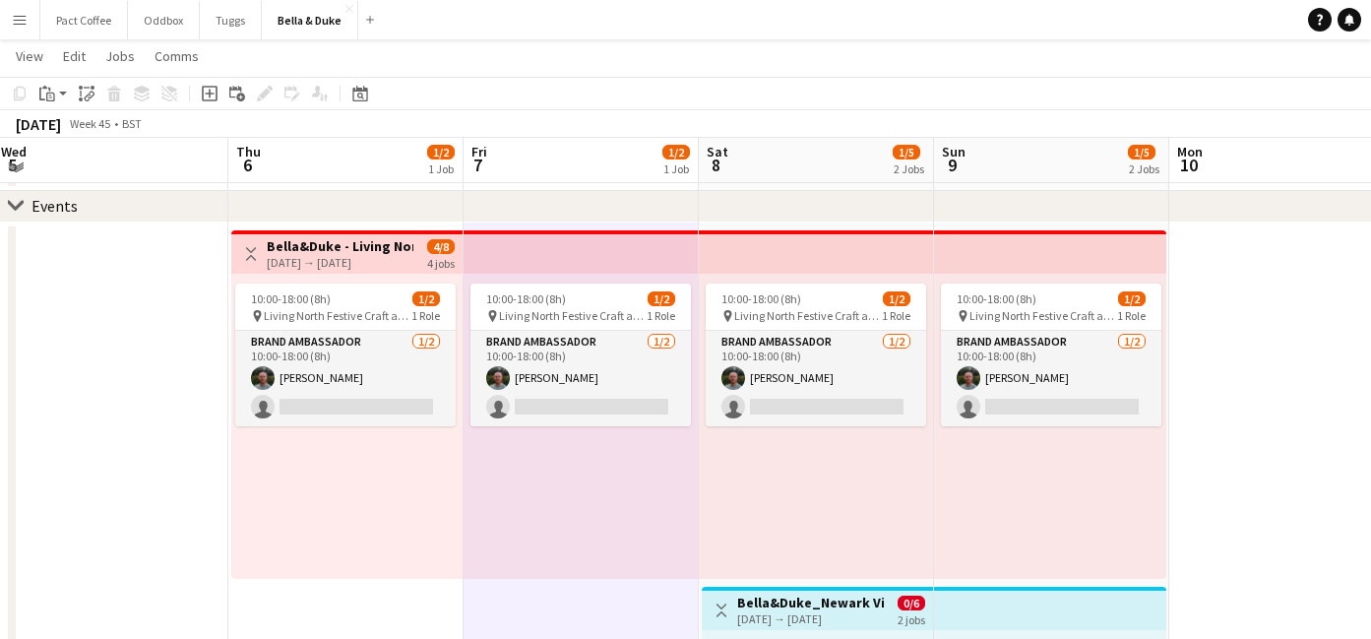
scroll to position [230, 0]
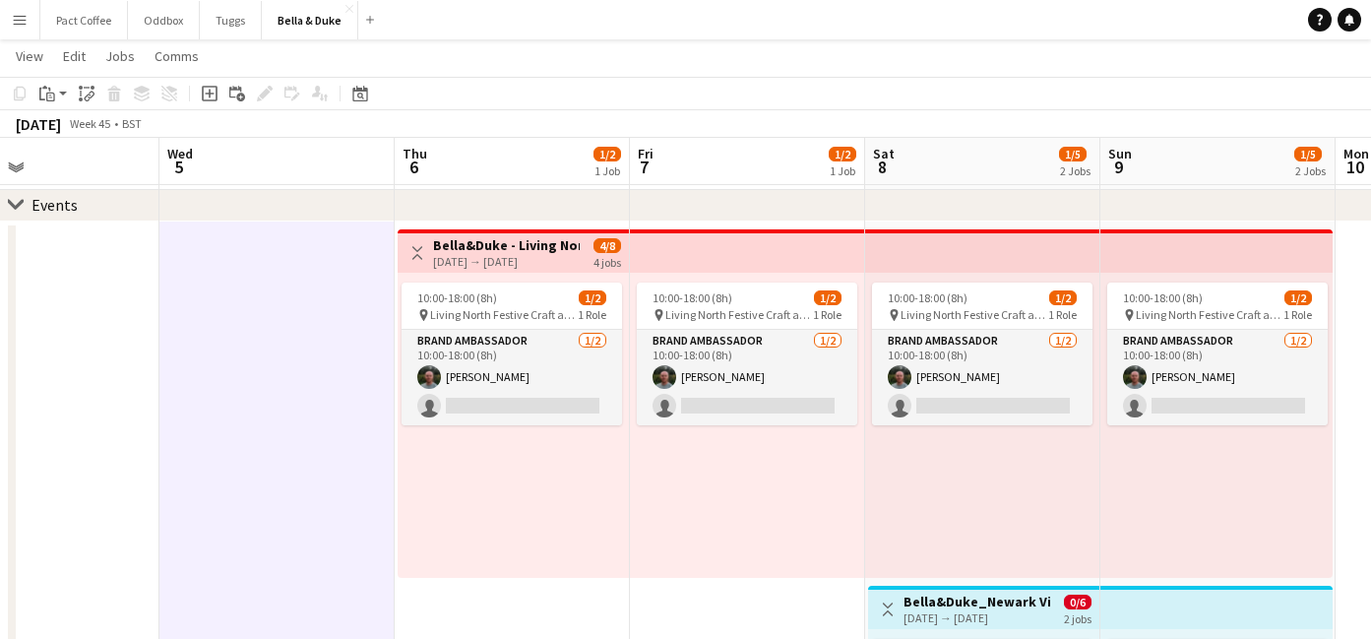
scroll to position [235, 0]
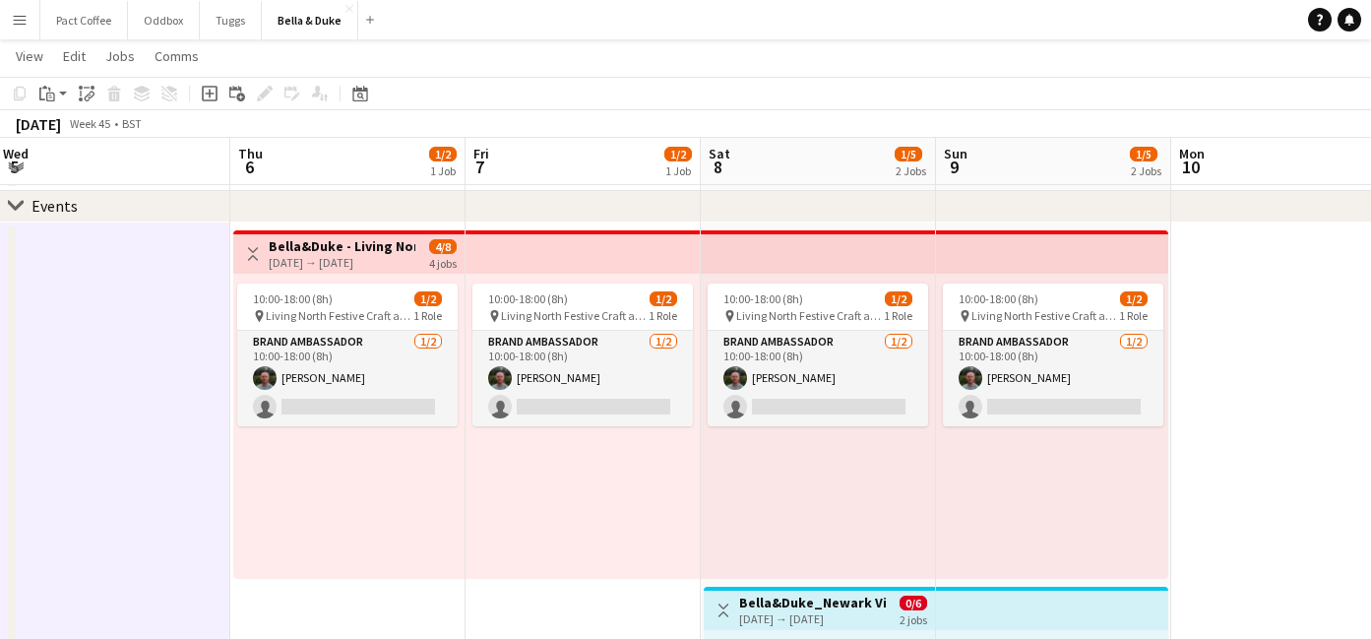
scroll to position [0, 471]
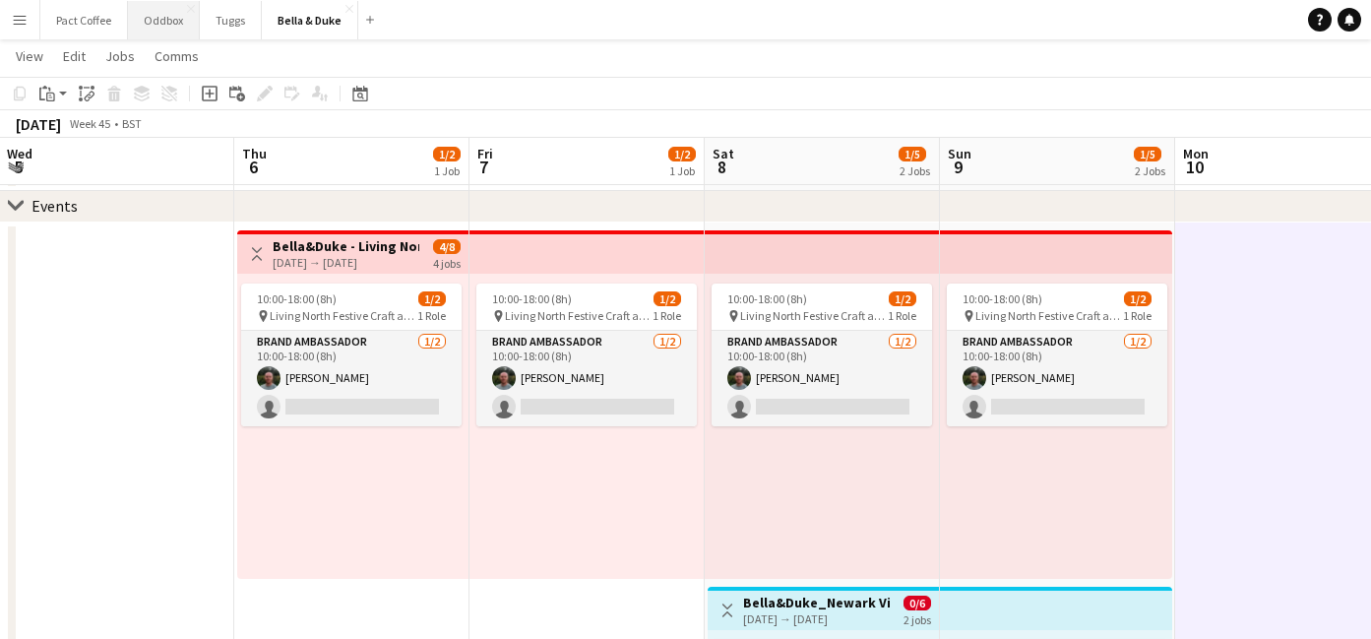
click at [161, 24] on button "Oddbox Close" at bounding box center [164, 20] width 72 height 38
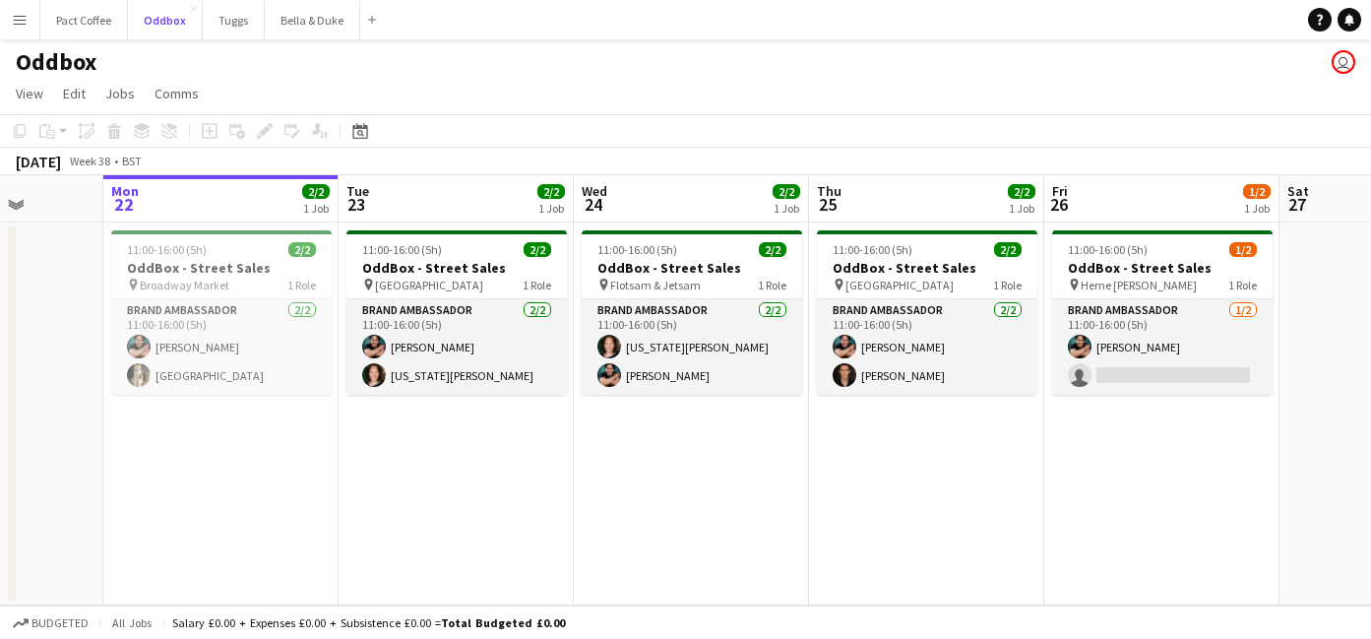
scroll to position [0, 585]
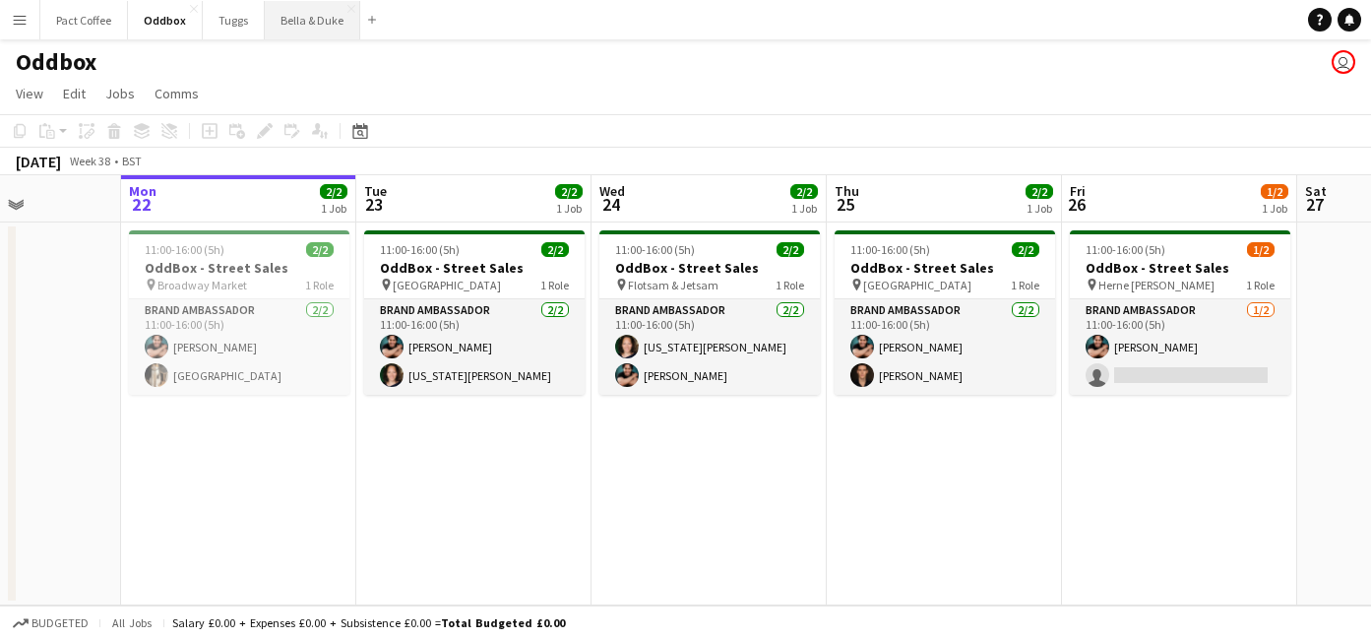
click at [294, 16] on button "Bella & Duke Close" at bounding box center [312, 20] width 95 height 38
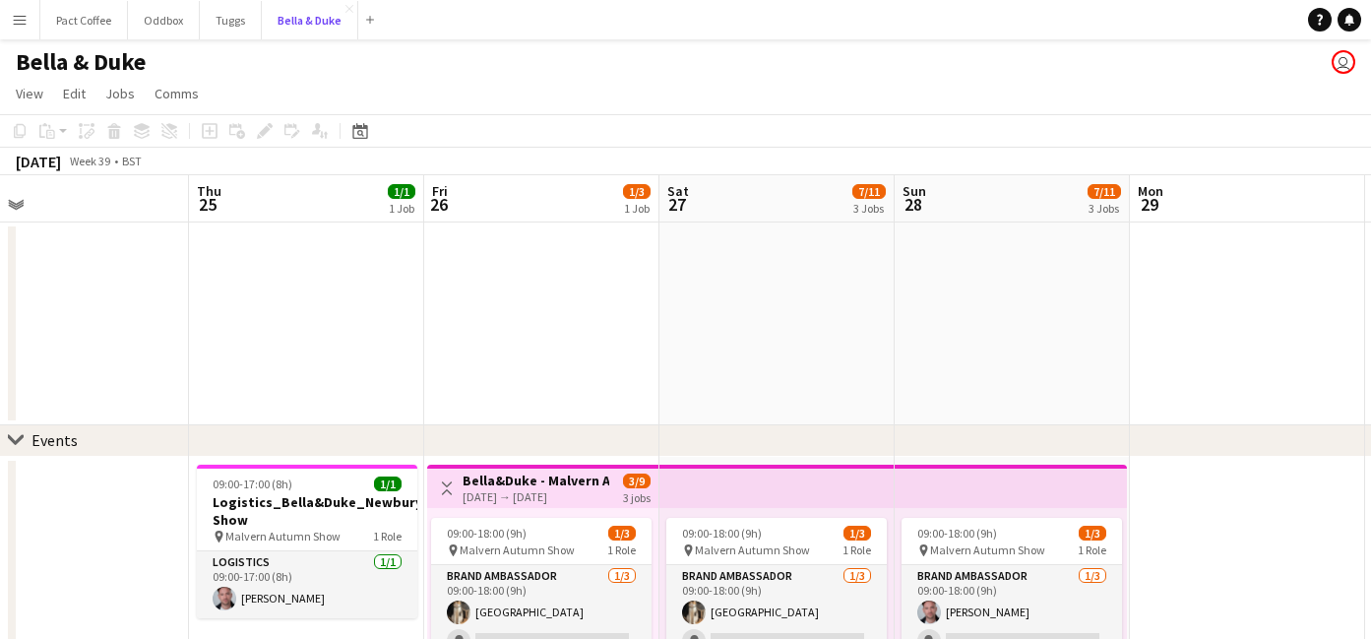
scroll to position [0, 757]
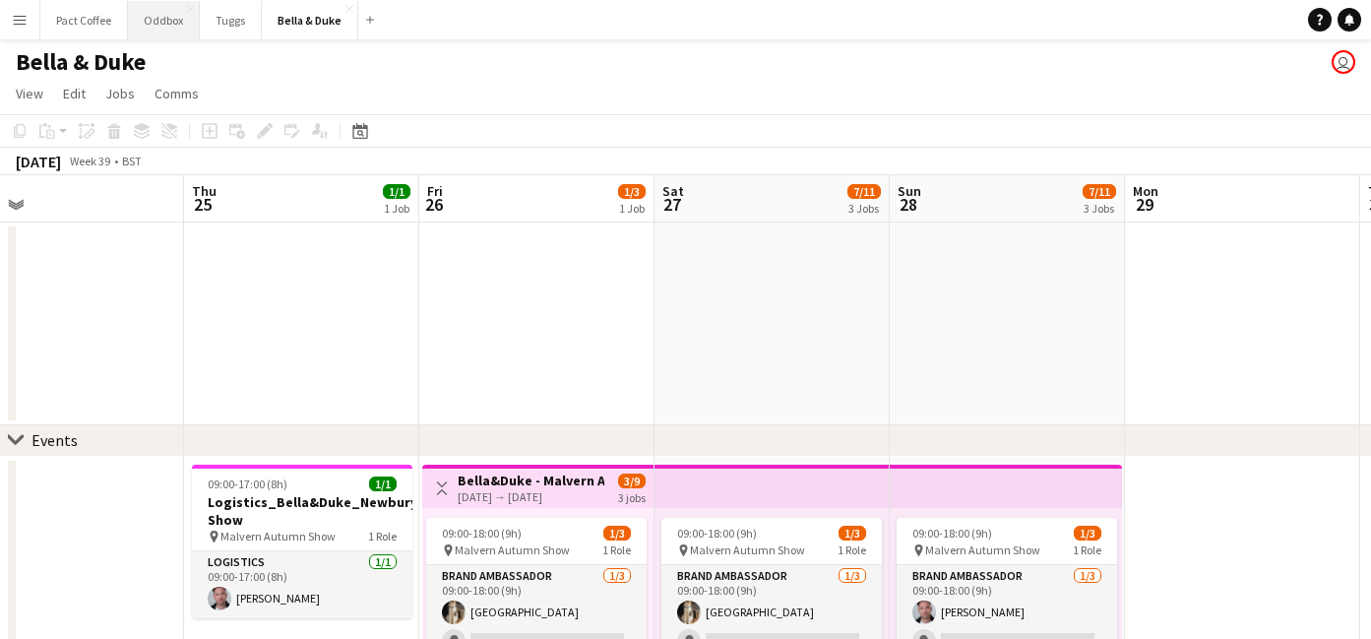
click at [142, 12] on button "Oddbox Close" at bounding box center [164, 20] width 72 height 38
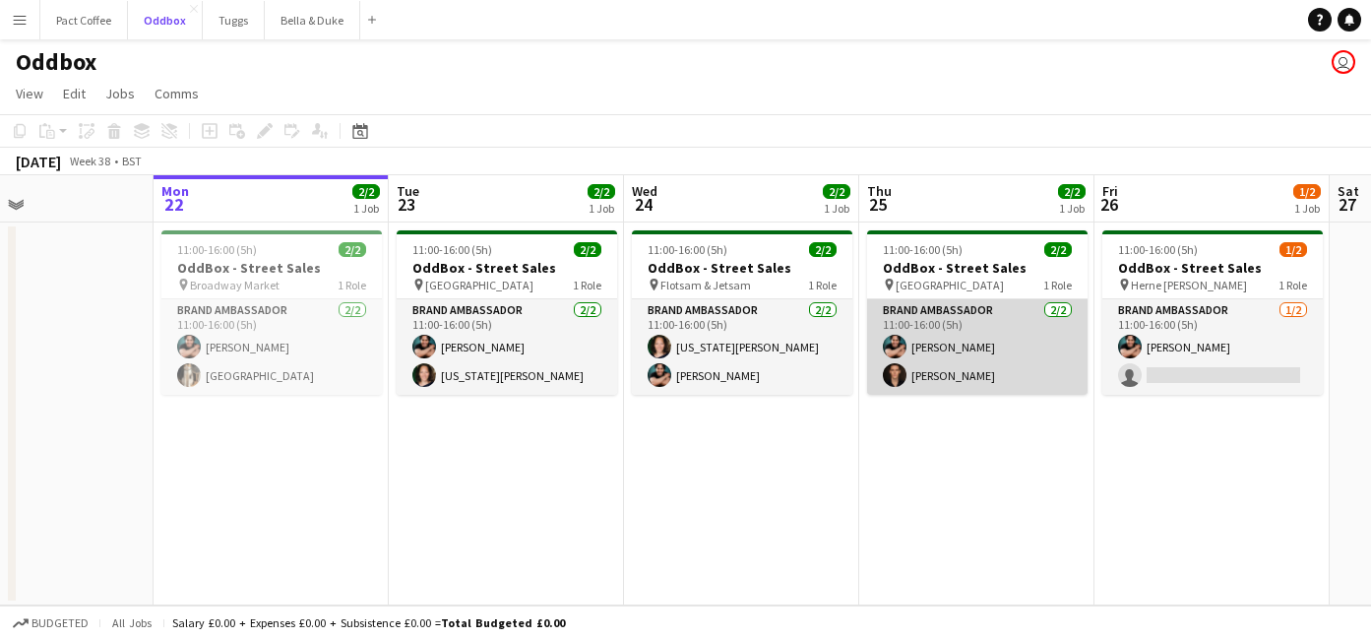
scroll to position [0, 578]
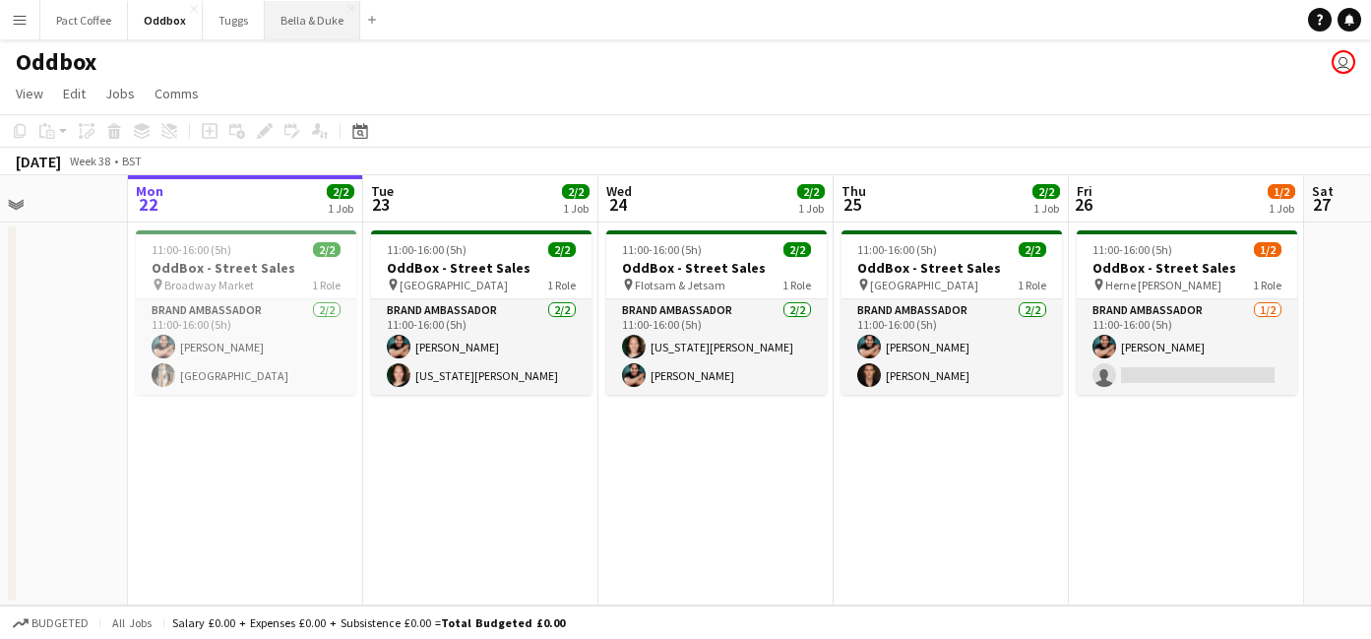
click at [285, 20] on button "Bella & Duke Close" at bounding box center [312, 20] width 95 height 38
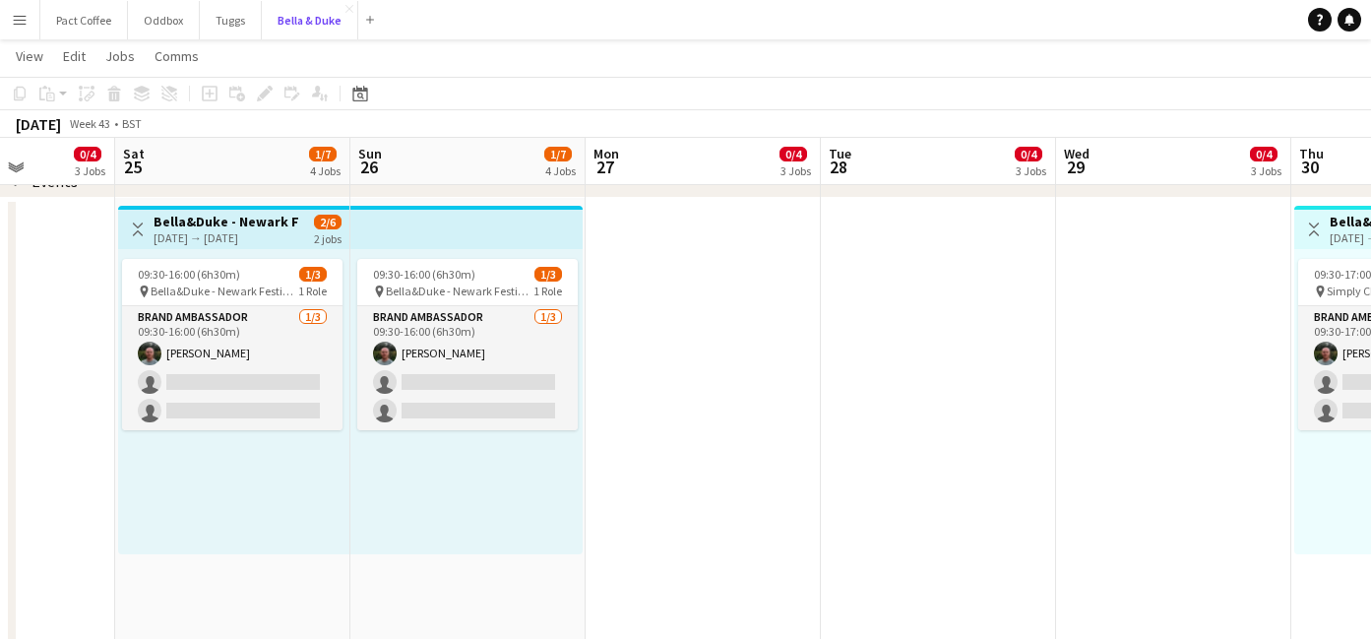
scroll to position [0, 625]
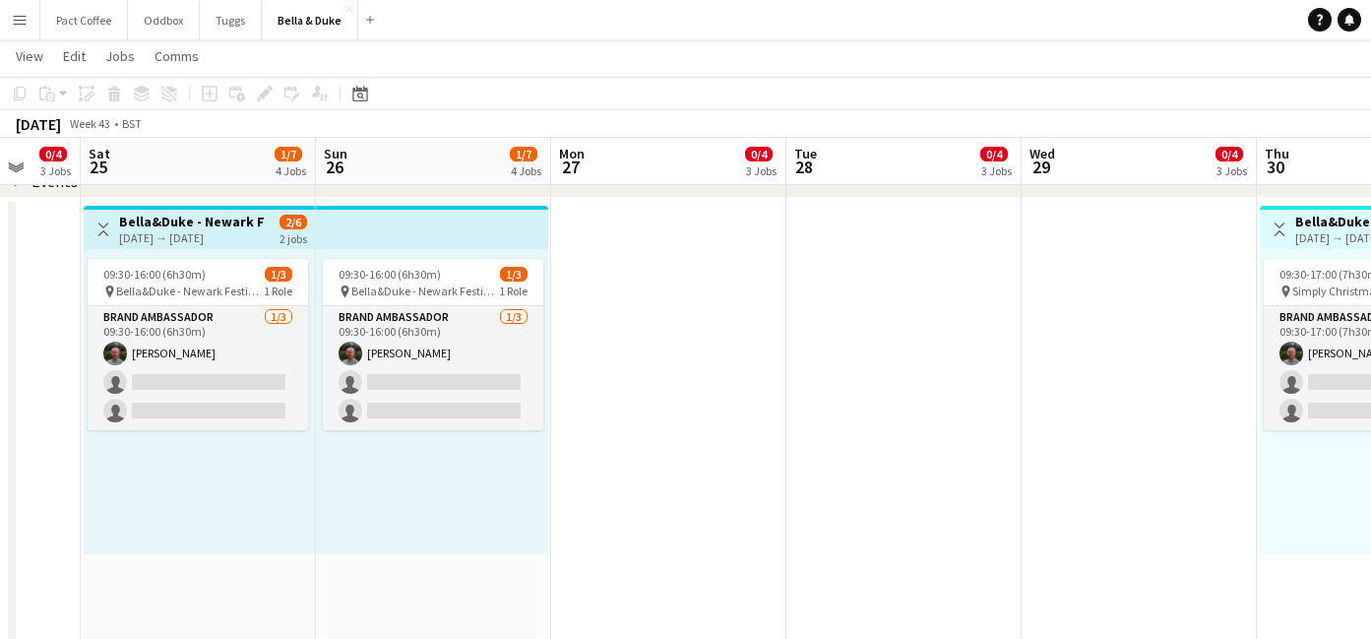
click at [461, 406] on app-card-role "Brand Ambassador [DATE] 09:30-16:00 (6h30m) [PERSON_NAME] single-neutral-action…" at bounding box center [433, 368] width 220 height 124
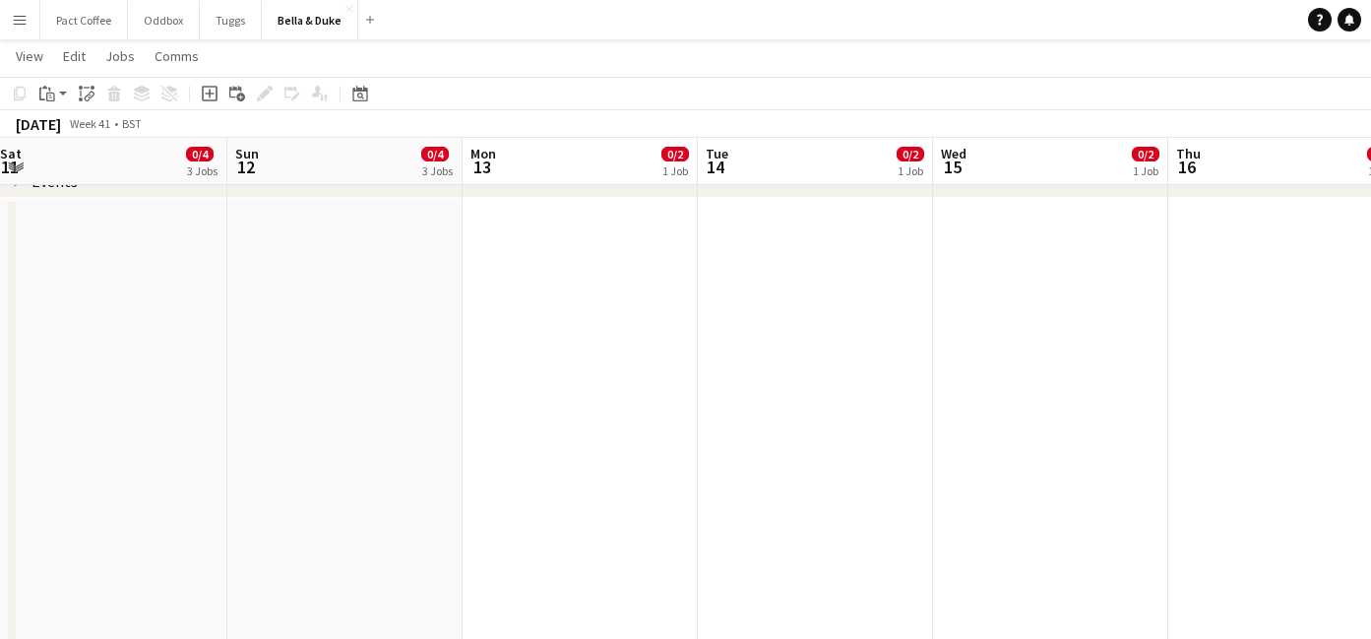
scroll to position [0, 411]
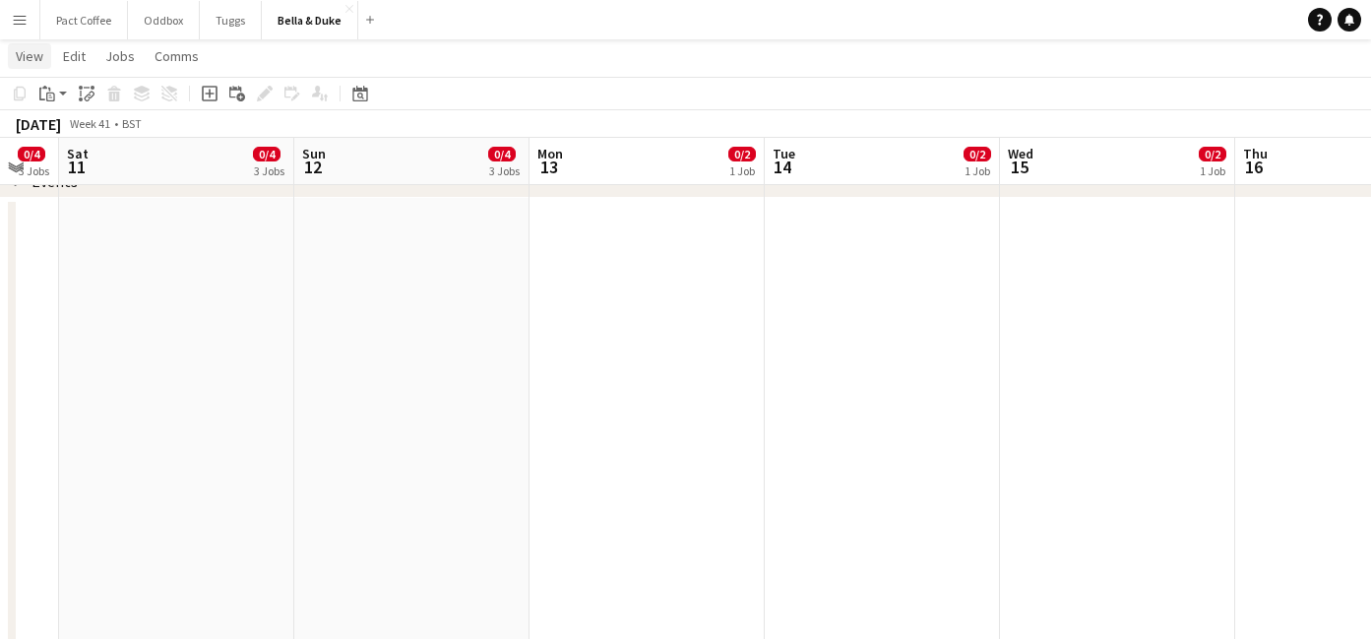
click at [32, 64] on span "View" at bounding box center [30, 56] width 28 height 18
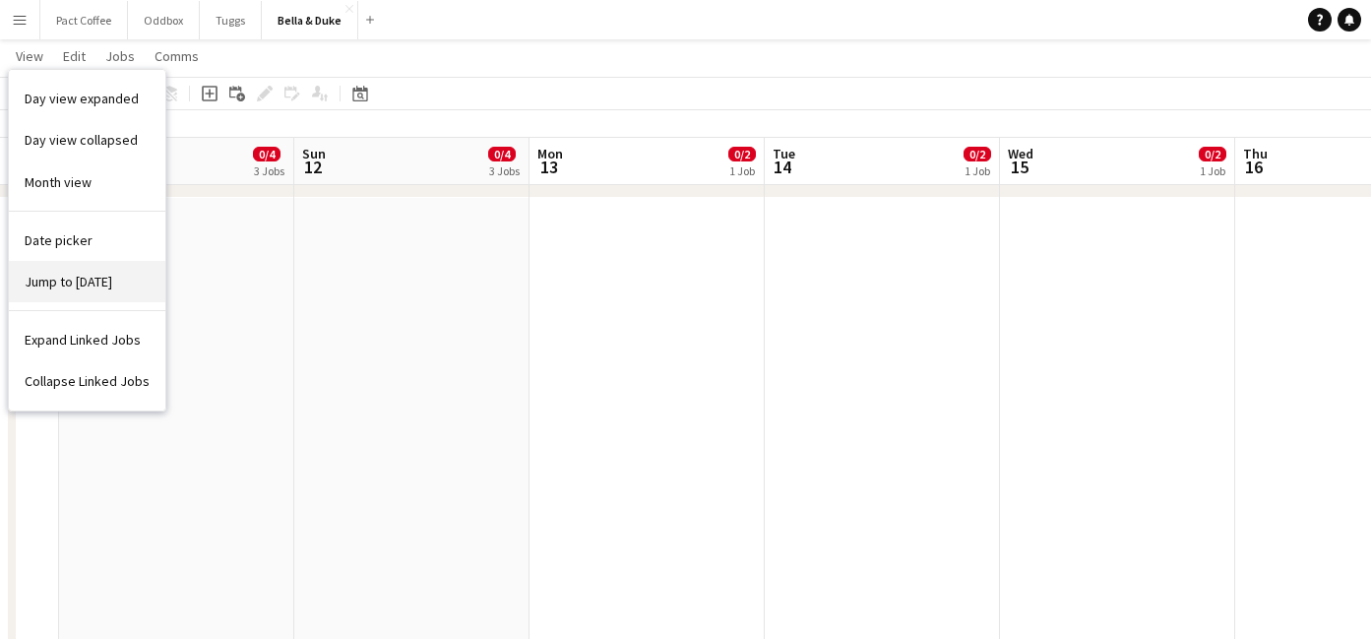
click at [60, 282] on span "Jump to [DATE]" at bounding box center [69, 282] width 88 height 18
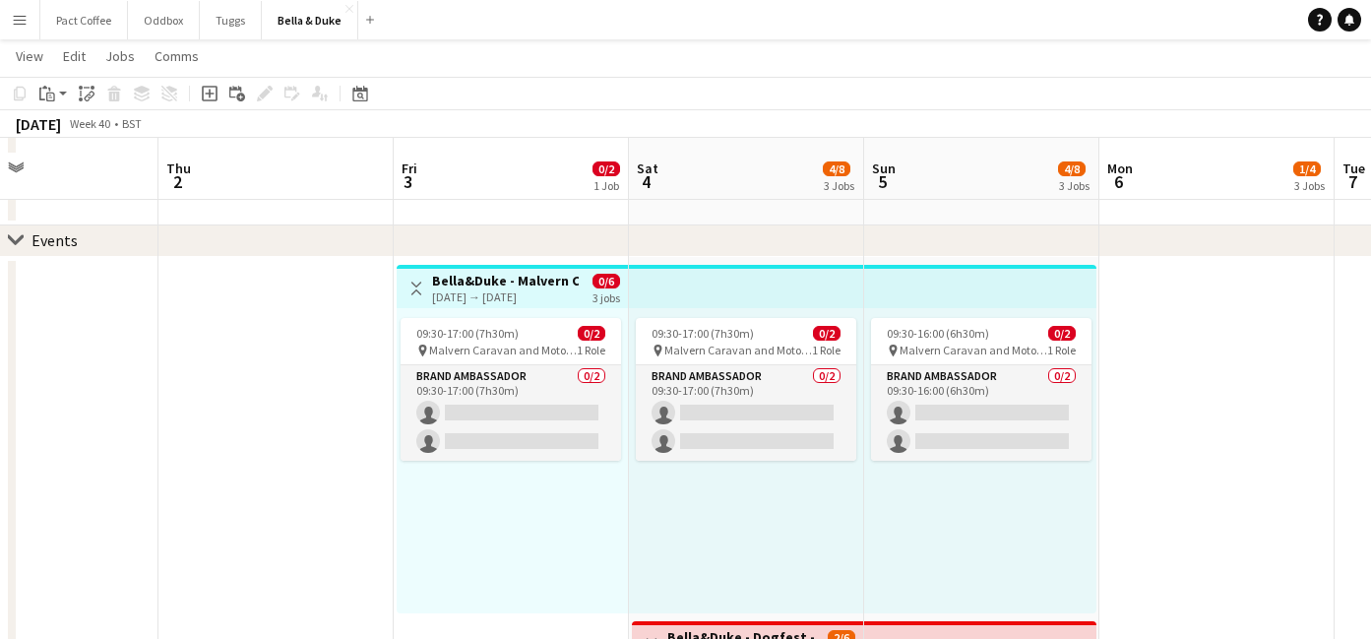
scroll to position [189, 0]
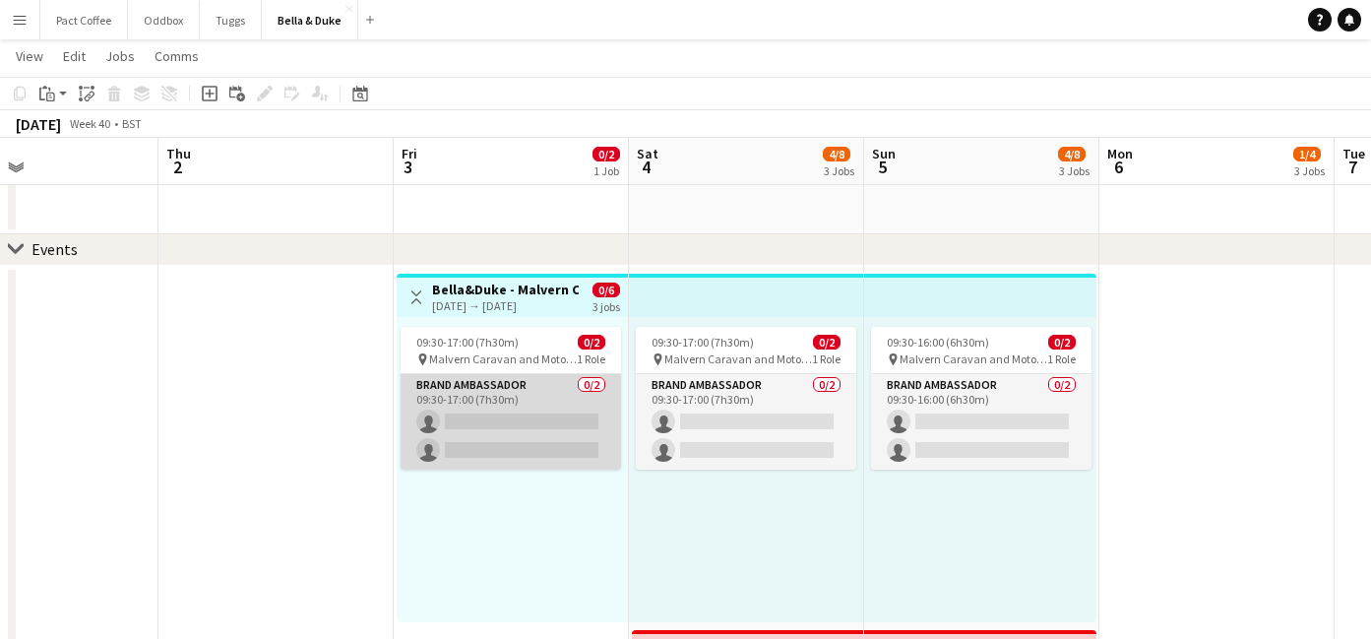
click at [529, 419] on app-card-role "Brand Ambassador 0/2 09:30-17:00 (7h30m) single-neutral-actions single-neutral-…" at bounding box center [511, 421] width 220 height 95
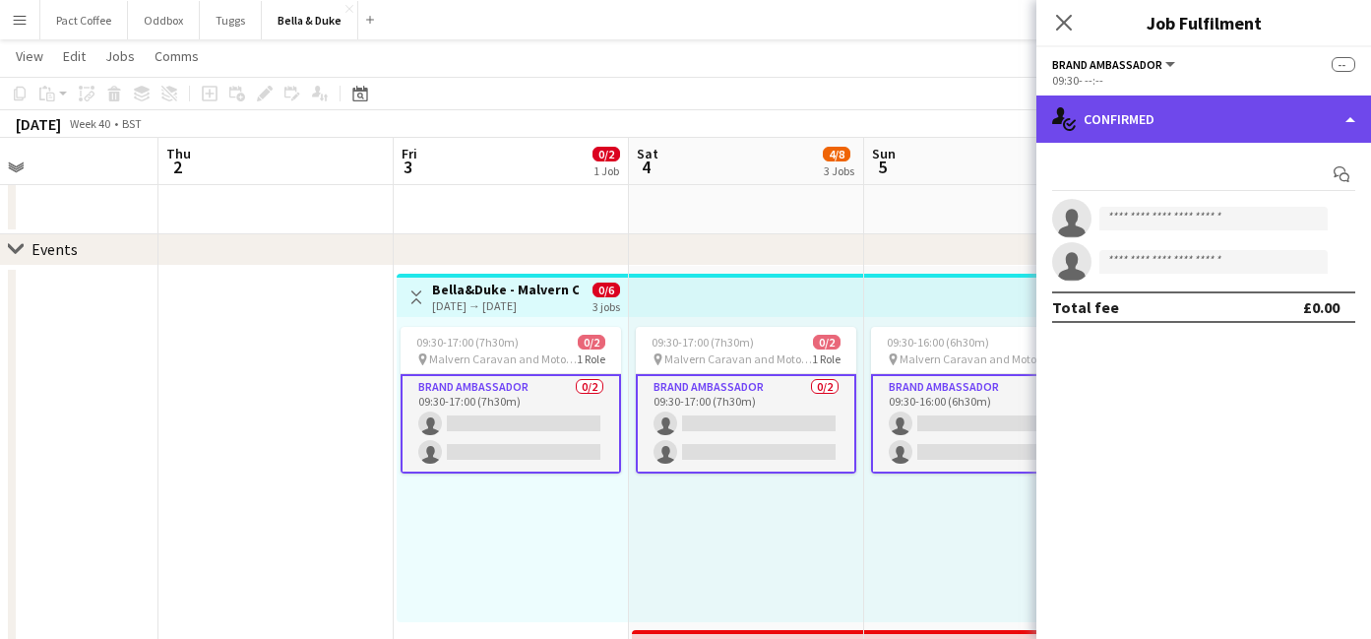
click at [1280, 115] on div "single-neutral-actions-check-2 Confirmed" at bounding box center [1203, 118] width 335 height 47
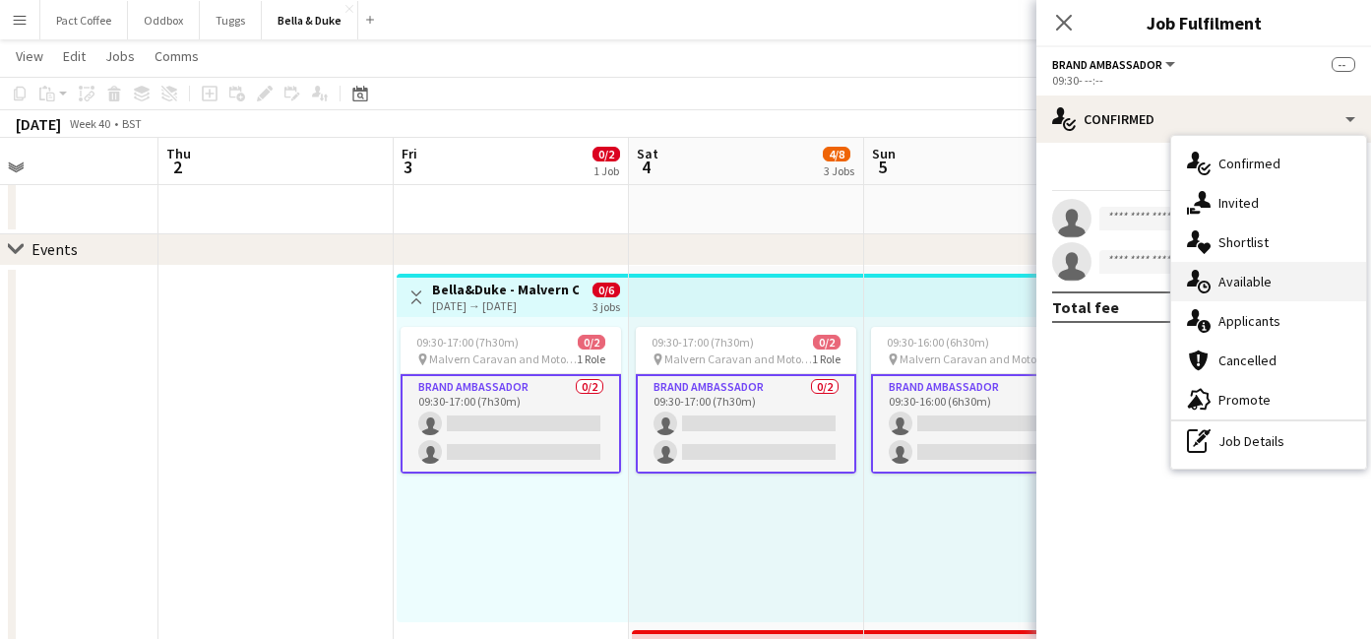
click at [1259, 285] on span "Available" at bounding box center [1244, 282] width 53 height 18
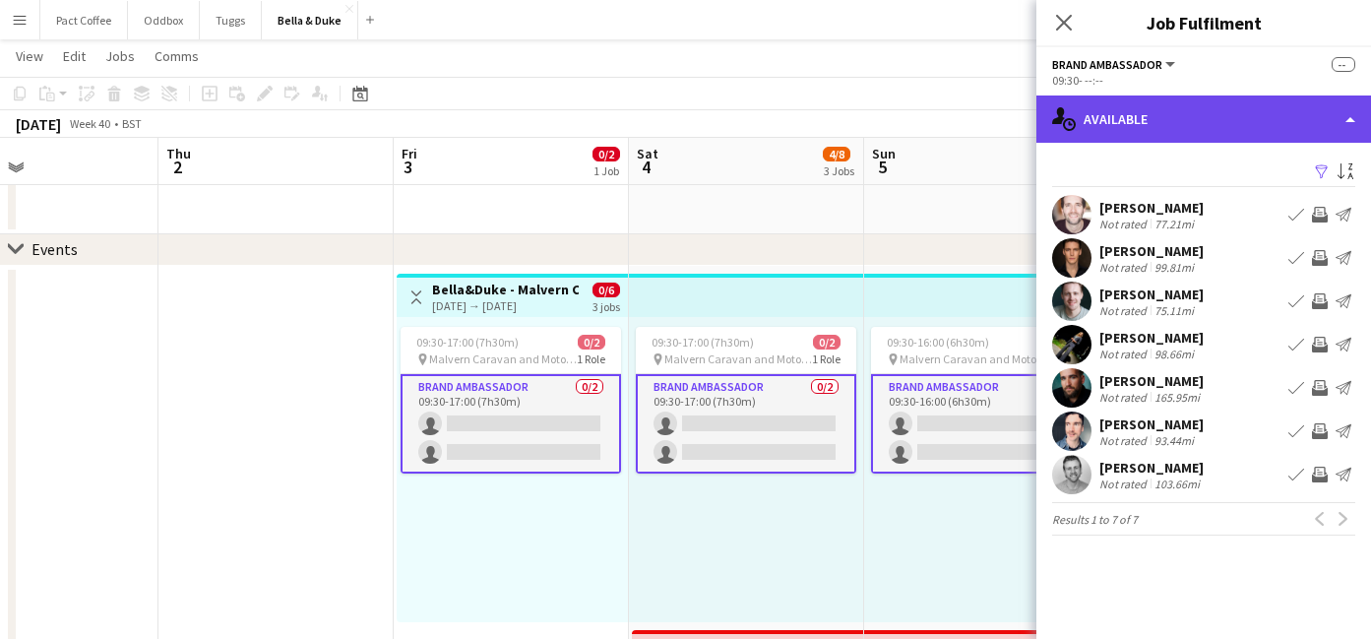
click at [1192, 133] on div "single-neutral-actions-upload Available" at bounding box center [1203, 118] width 335 height 47
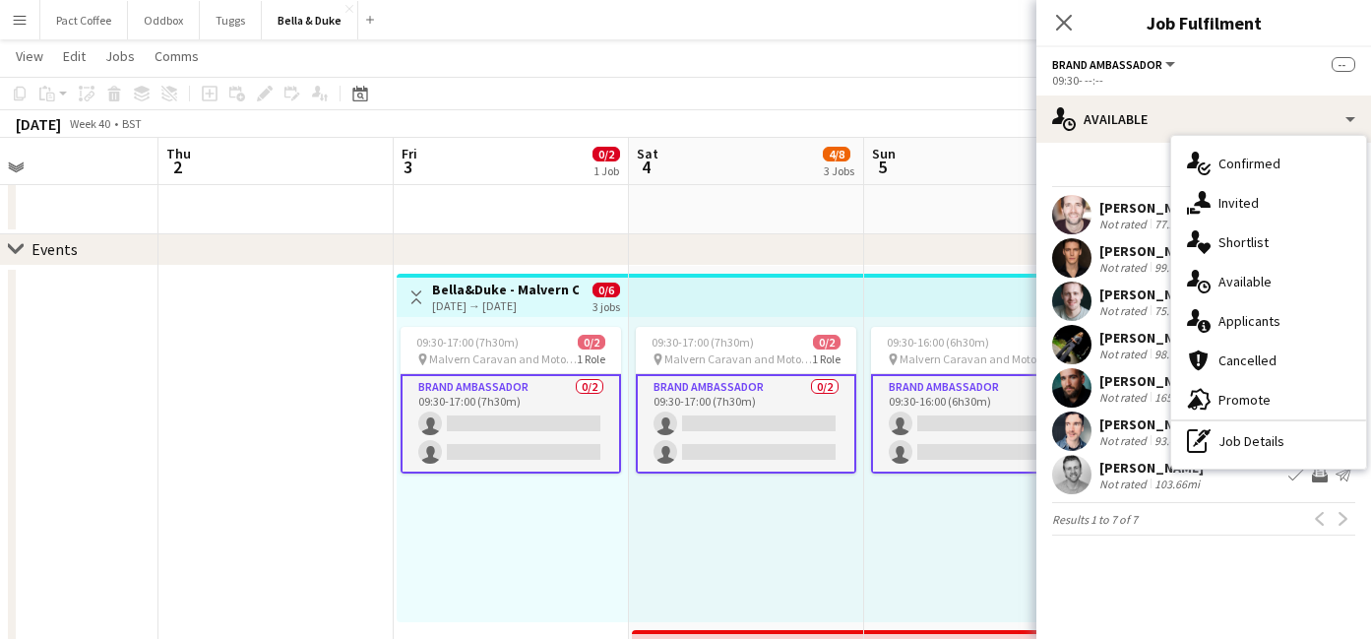
click at [1135, 160] on div "Filter Sort asc" at bounding box center [1203, 172] width 303 height 29
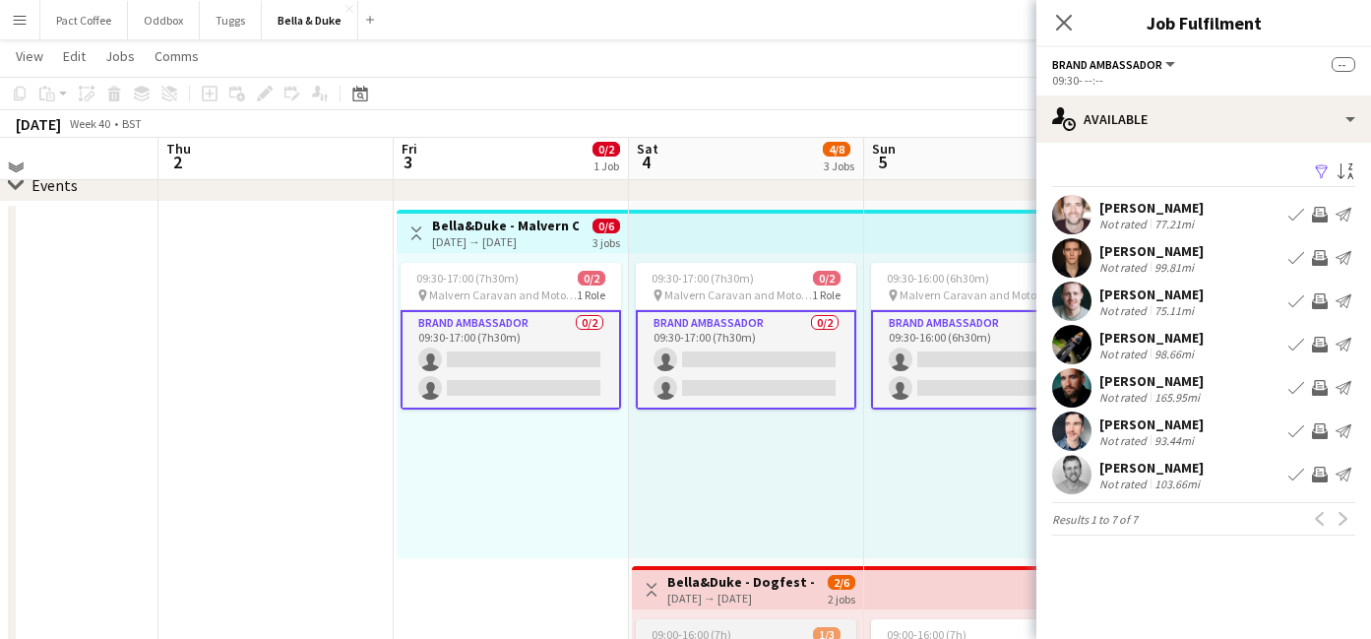
scroll to position [248, 0]
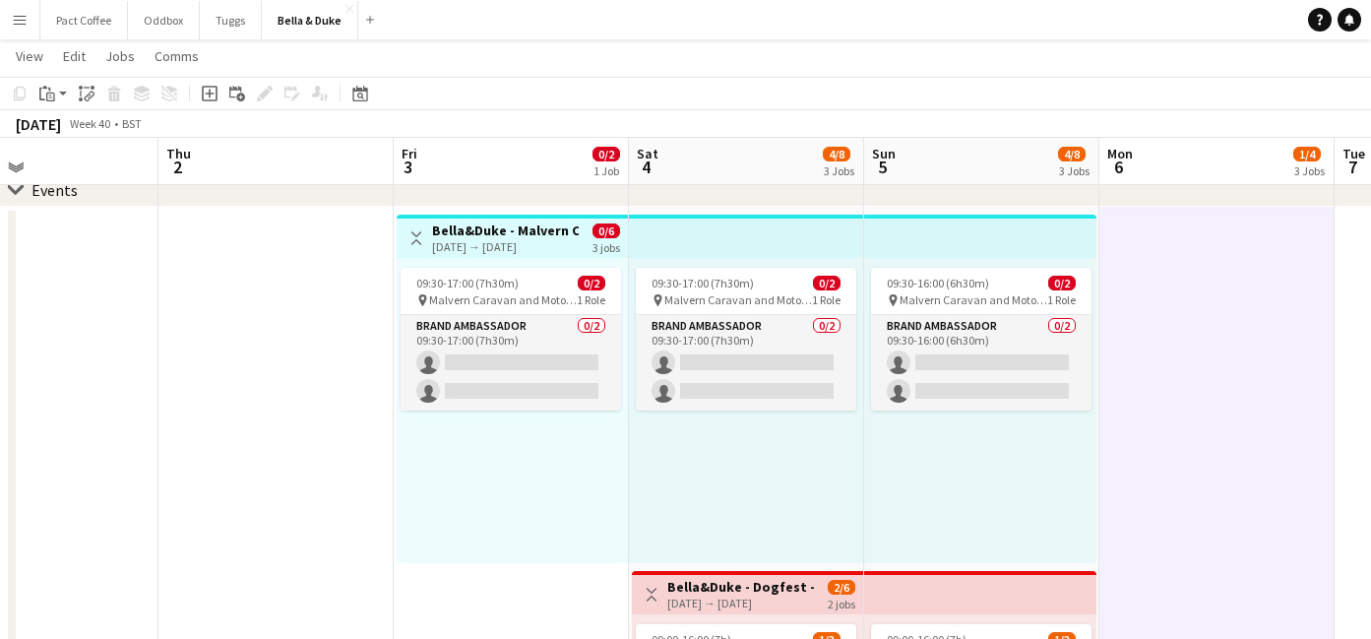
click at [554, 242] on div "[DATE] → [DATE]" at bounding box center [505, 246] width 147 height 15
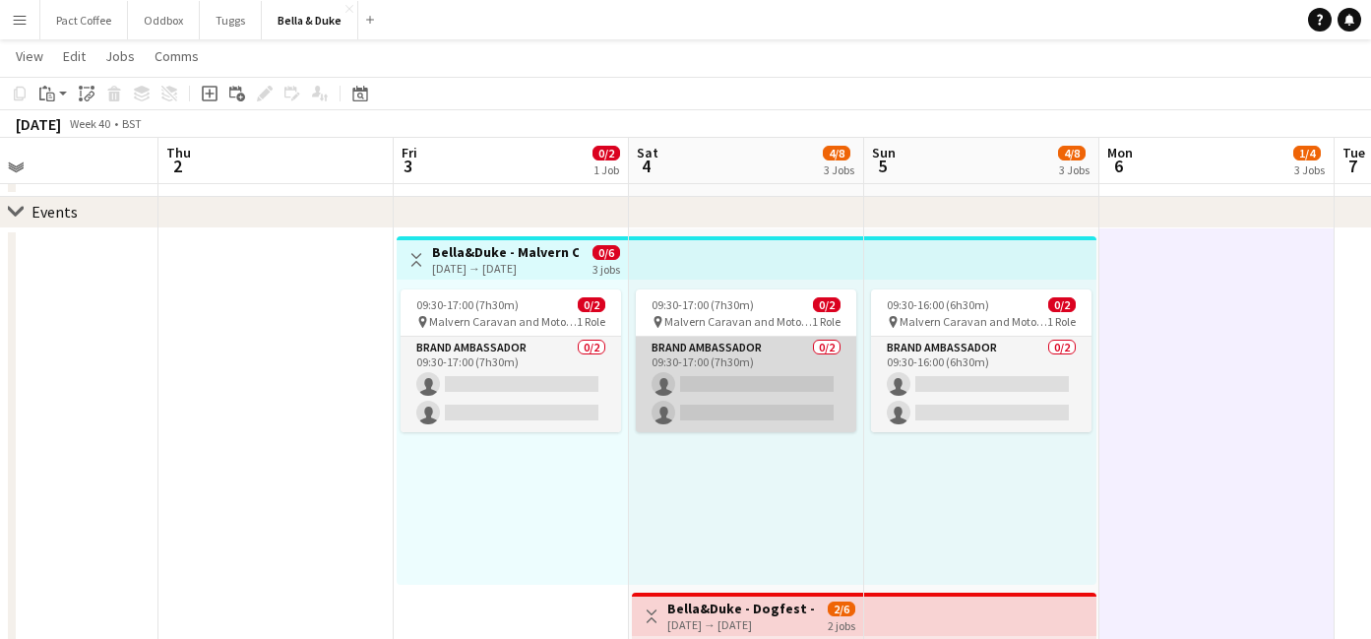
scroll to position [232, 0]
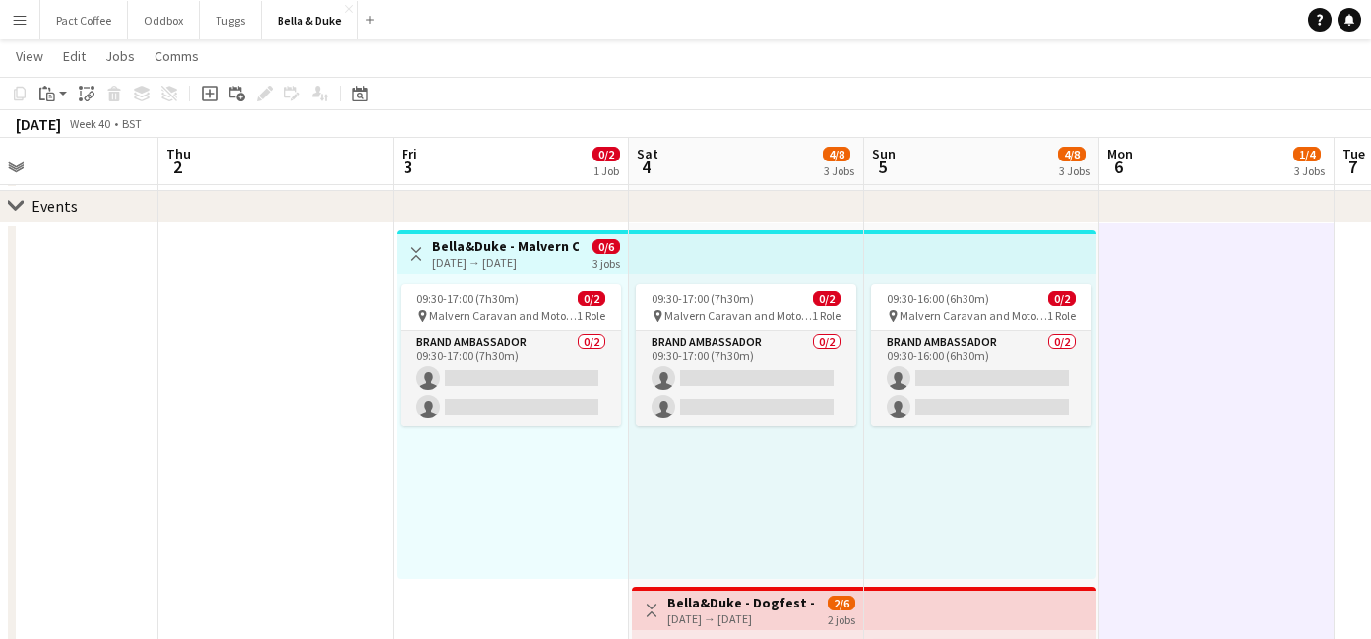
click at [542, 259] on div "[DATE] → [DATE]" at bounding box center [505, 262] width 147 height 15
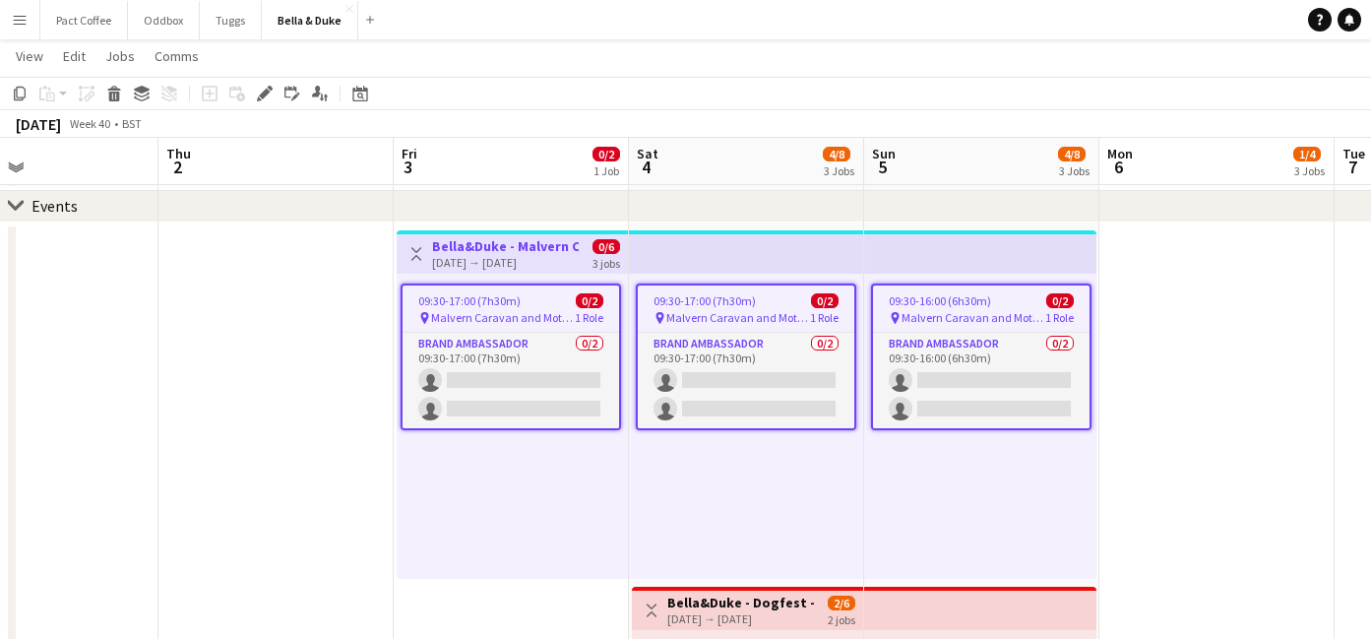
click at [769, 238] on app-top-bar at bounding box center [746, 251] width 235 height 43
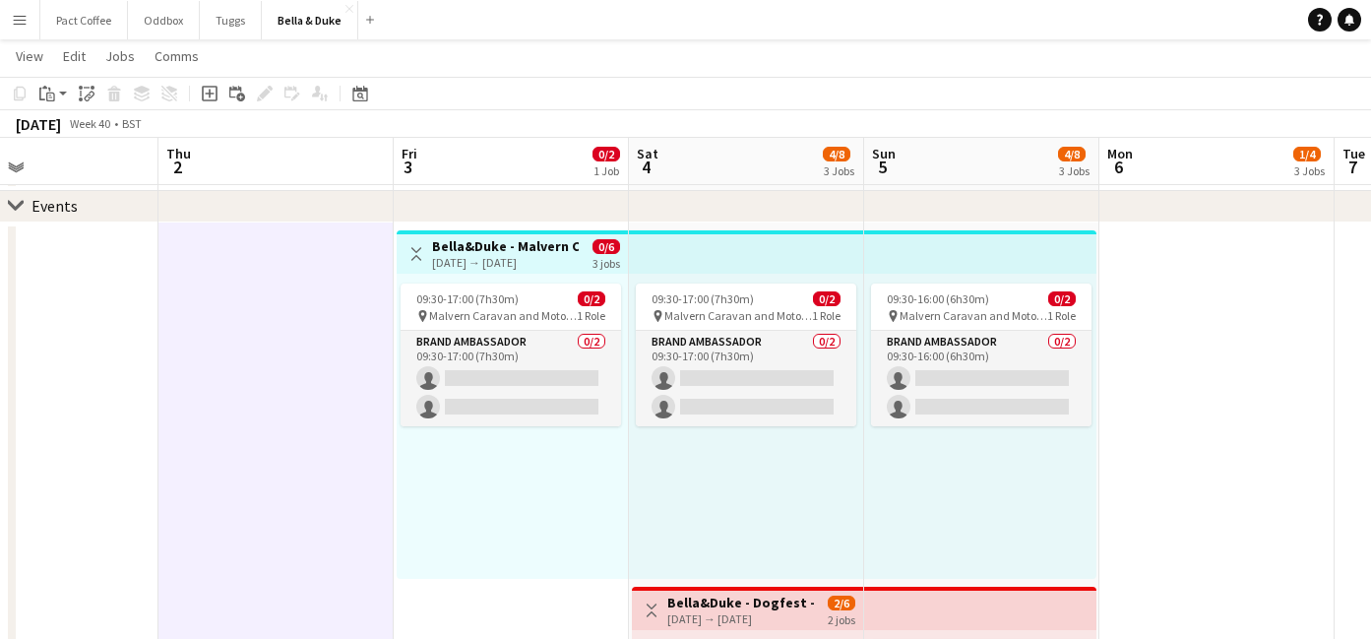
click at [475, 237] on h3 "Bella&Duke - Malvern Caravan and Motorhome Show" at bounding box center [505, 246] width 147 height 18
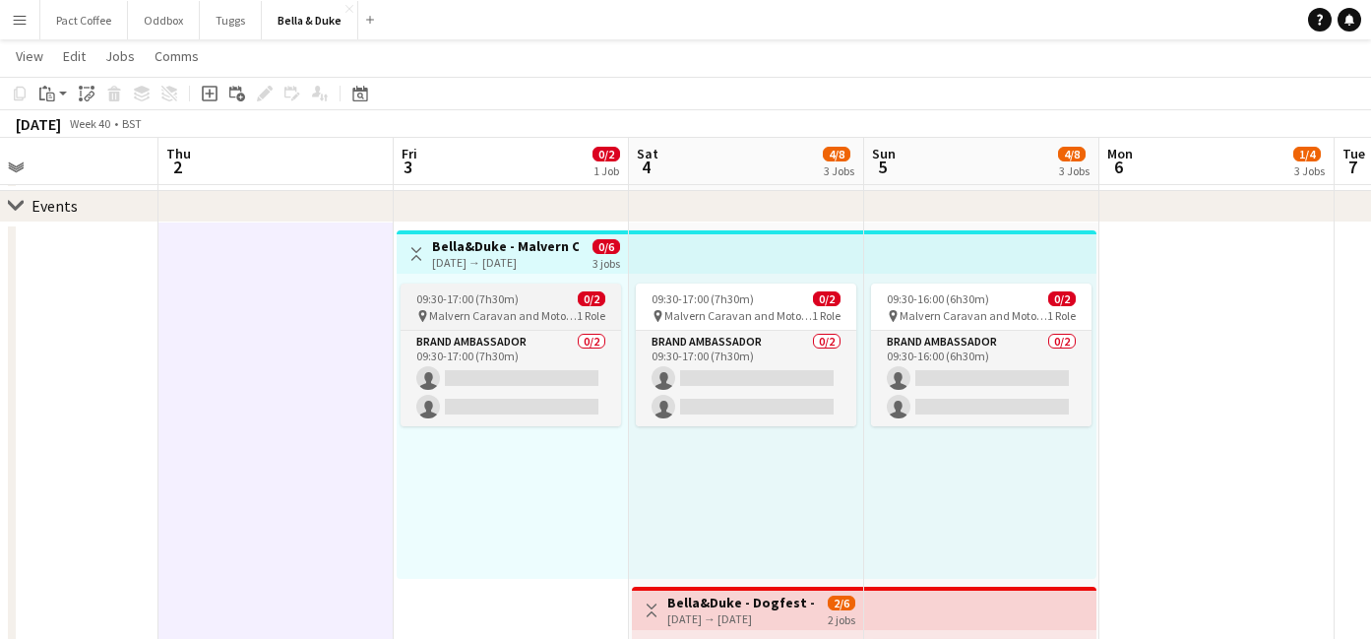
click at [502, 320] on span "Malvern Caravan and Motorhome Show" at bounding box center [503, 315] width 148 height 15
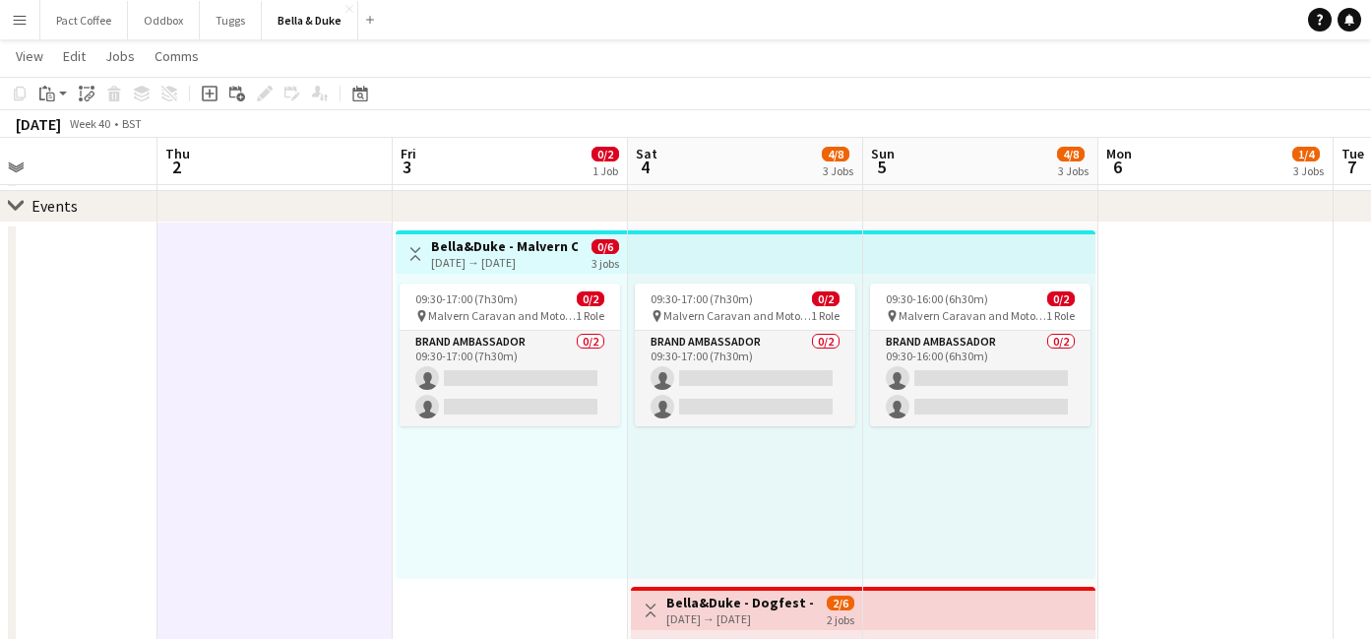
click at [502, 246] on h3 "Bella&Duke - Malvern Caravan and Motorhome Show" at bounding box center [504, 246] width 147 height 18
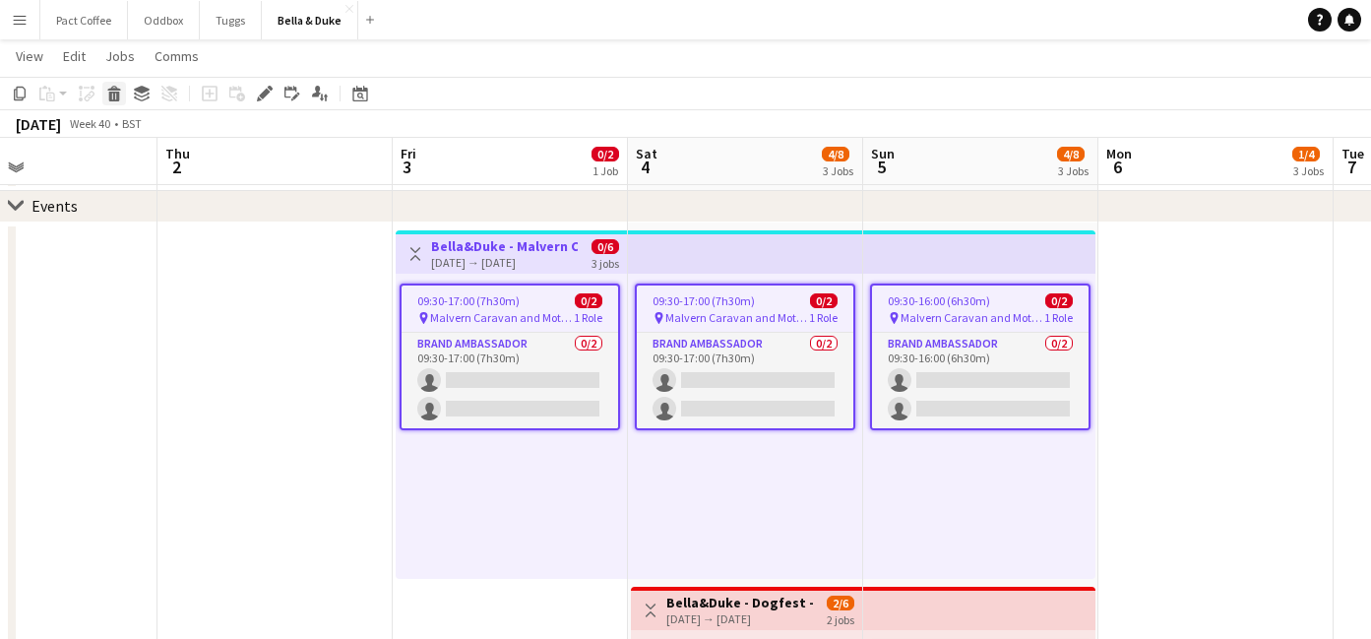
click at [117, 97] on icon at bounding box center [114, 97] width 11 height 10
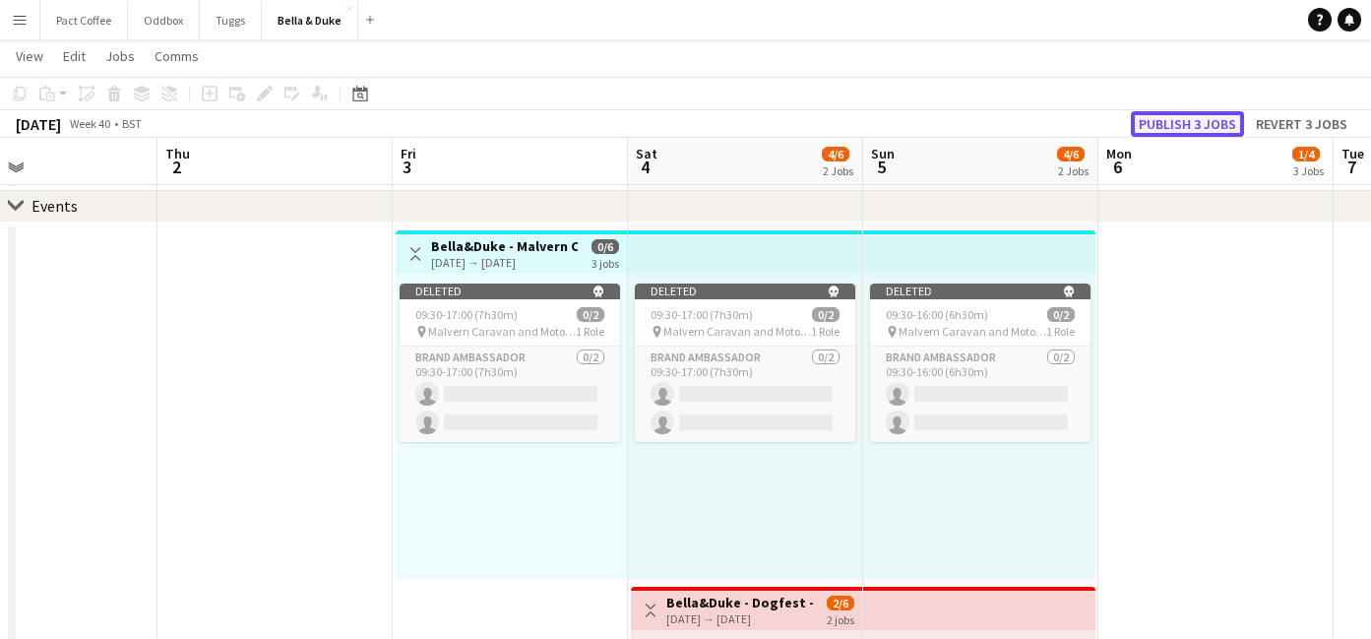
click at [1217, 116] on button "Publish 3 jobs" at bounding box center [1187, 124] width 113 height 26
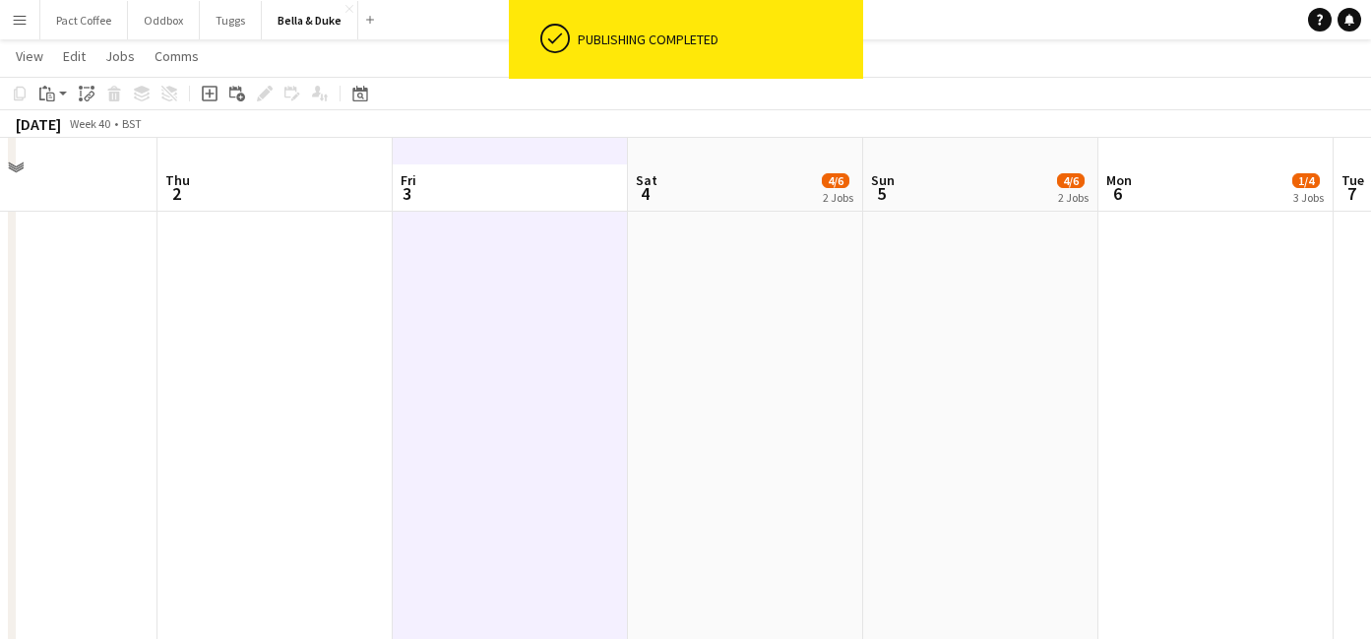
scroll to position [1247, 0]
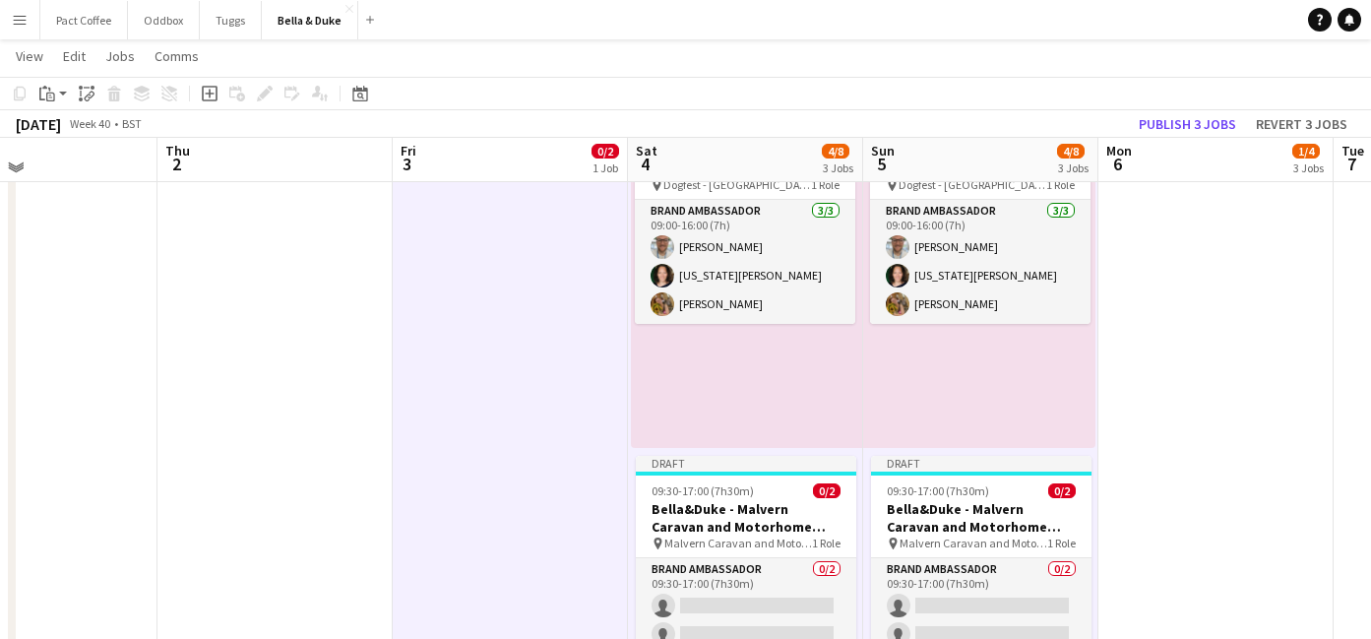
scroll to position [738, 0]
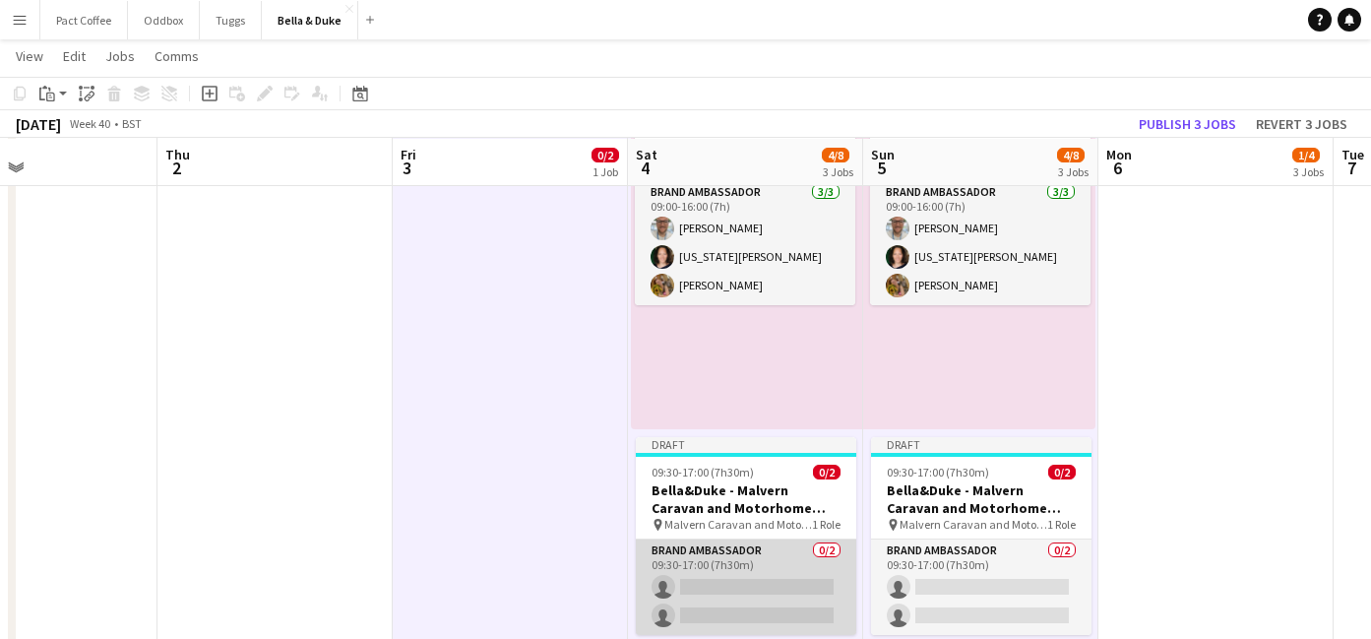
click at [725, 581] on app-card-role "Brand Ambassador 0/2 09:30-17:00 (7h30m) single-neutral-actions single-neutral-…" at bounding box center [746, 586] width 220 height 95
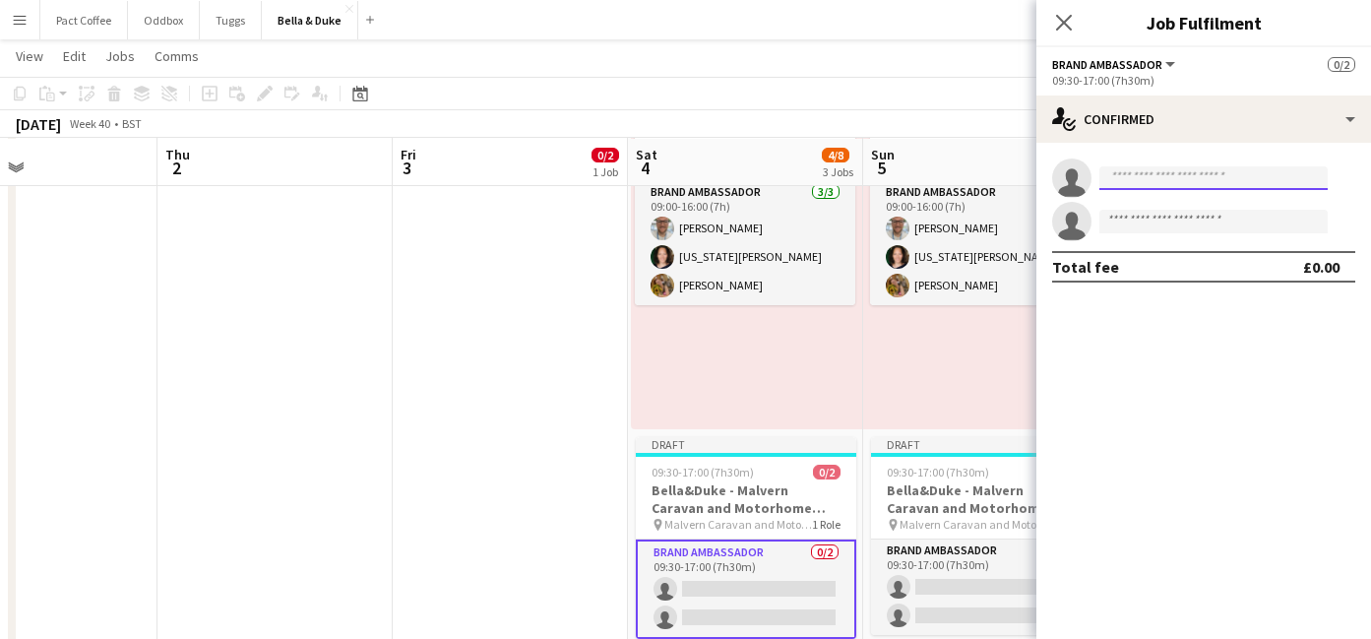
click at [1133, 180] on input at bounding box center [1213, 178] width 228 height 24
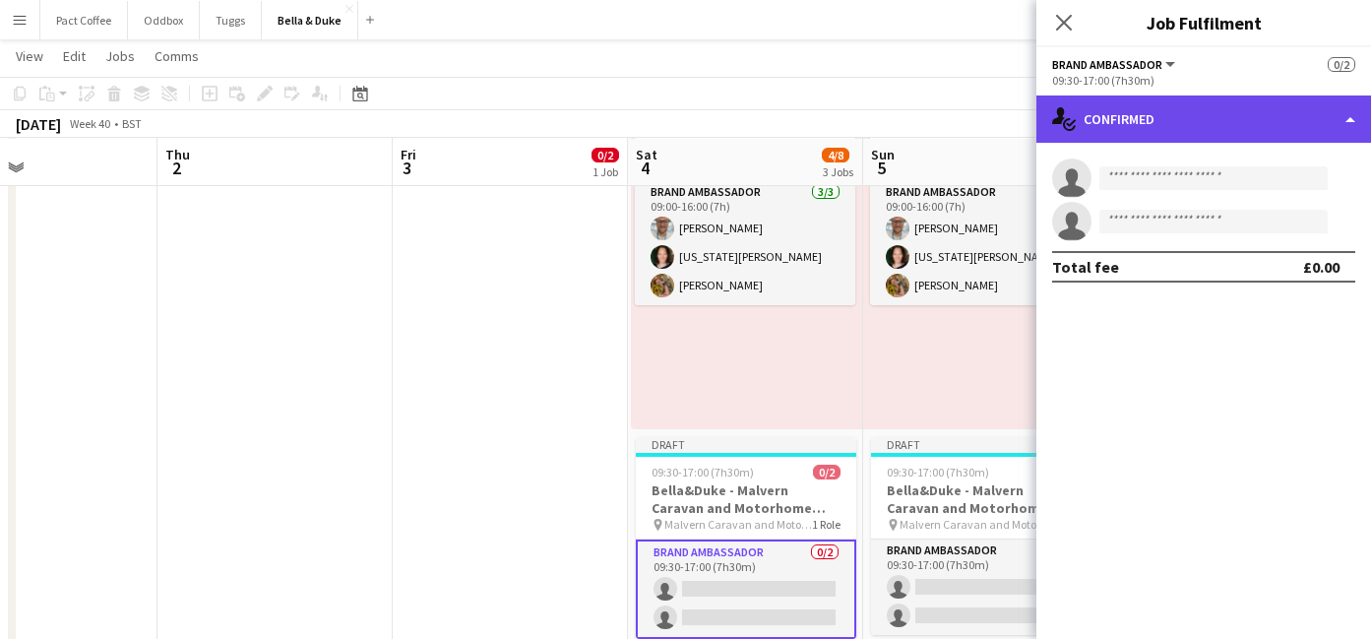
click at [1133, 106] on div "single-neutral-actions-check-2 Confirmed" at bounding box center [1203, 118] width 335 height 47
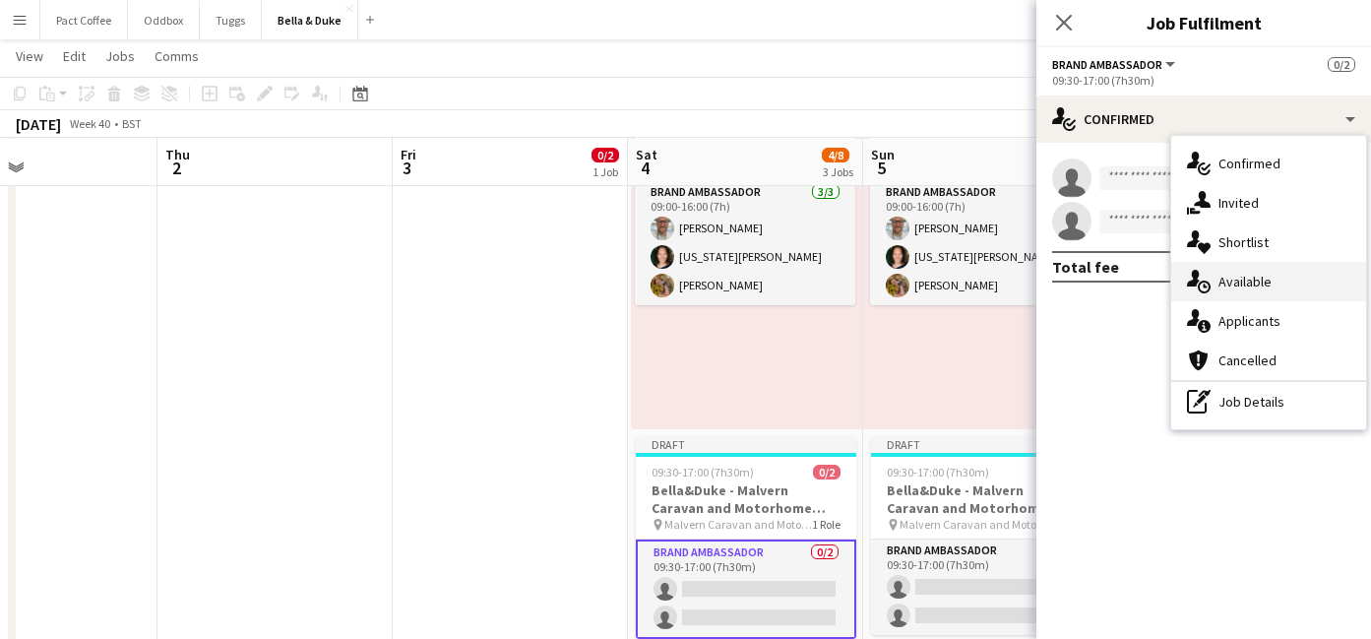
click at [1251, 281] on span "Available" at bounding box center [1244, 282] width 53 height 18
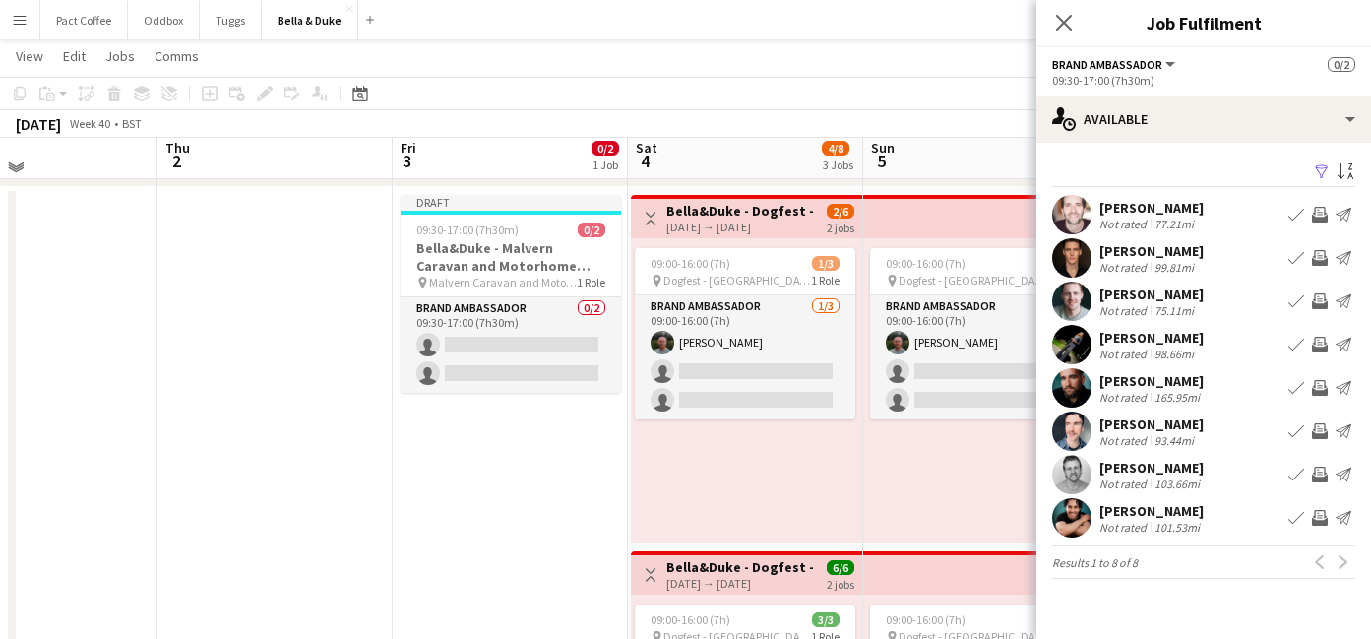
scroll to position [261, 0]
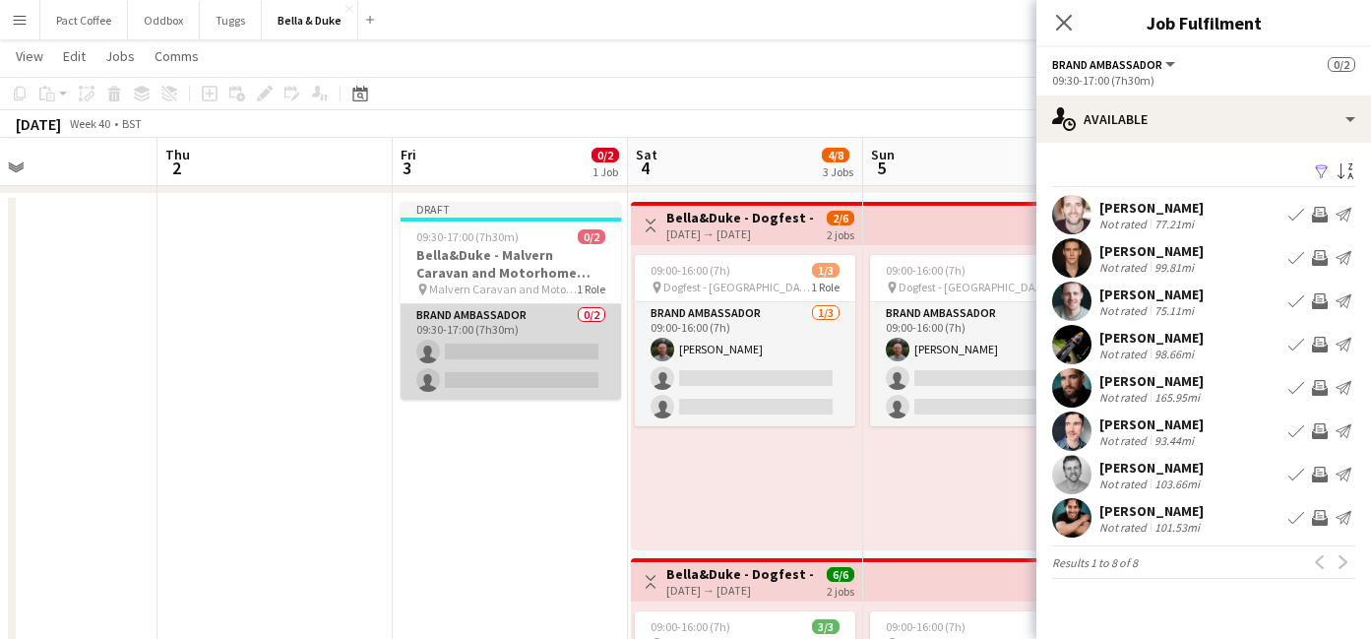
click at [552, 359] on app-card-role "Brand Ambassador 0/2 09:30-17:00 (7h30m) single-neutral-actions single-neutral-…" at bounding box center [511, 351] width 220 height 95
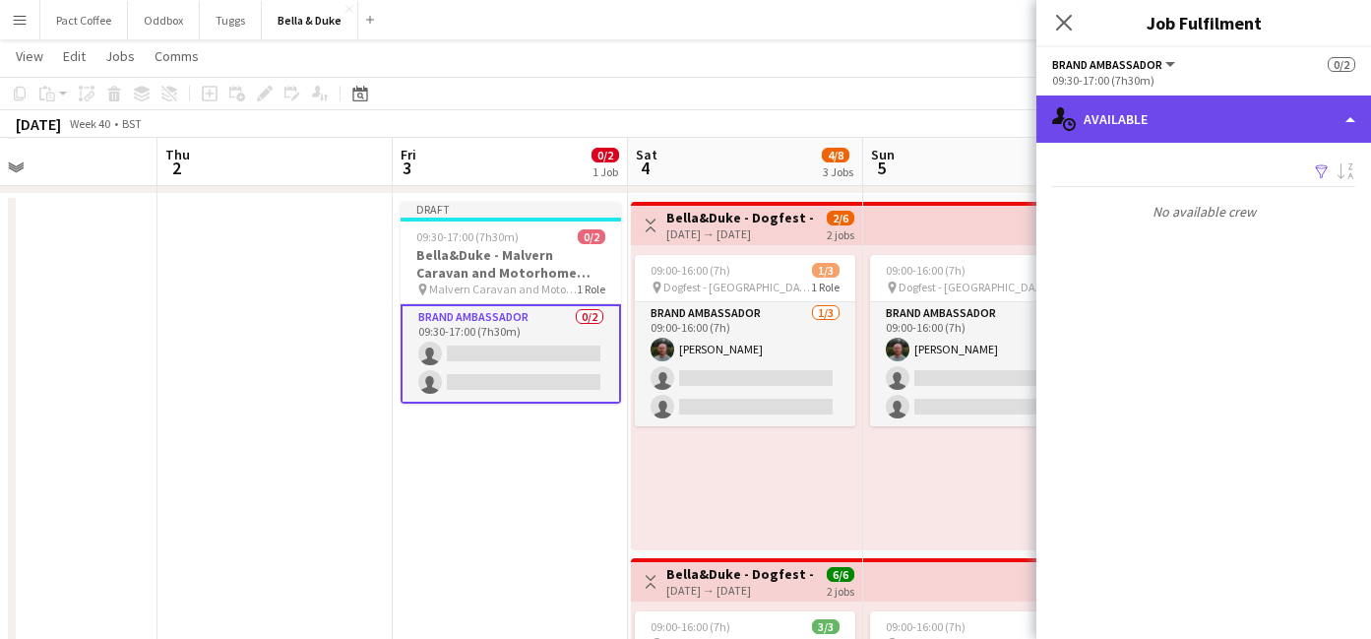
click at [1193, 119] on div "single-neutral-actions-upload Available" at bounding box center [1203, 118] width 335 height 47
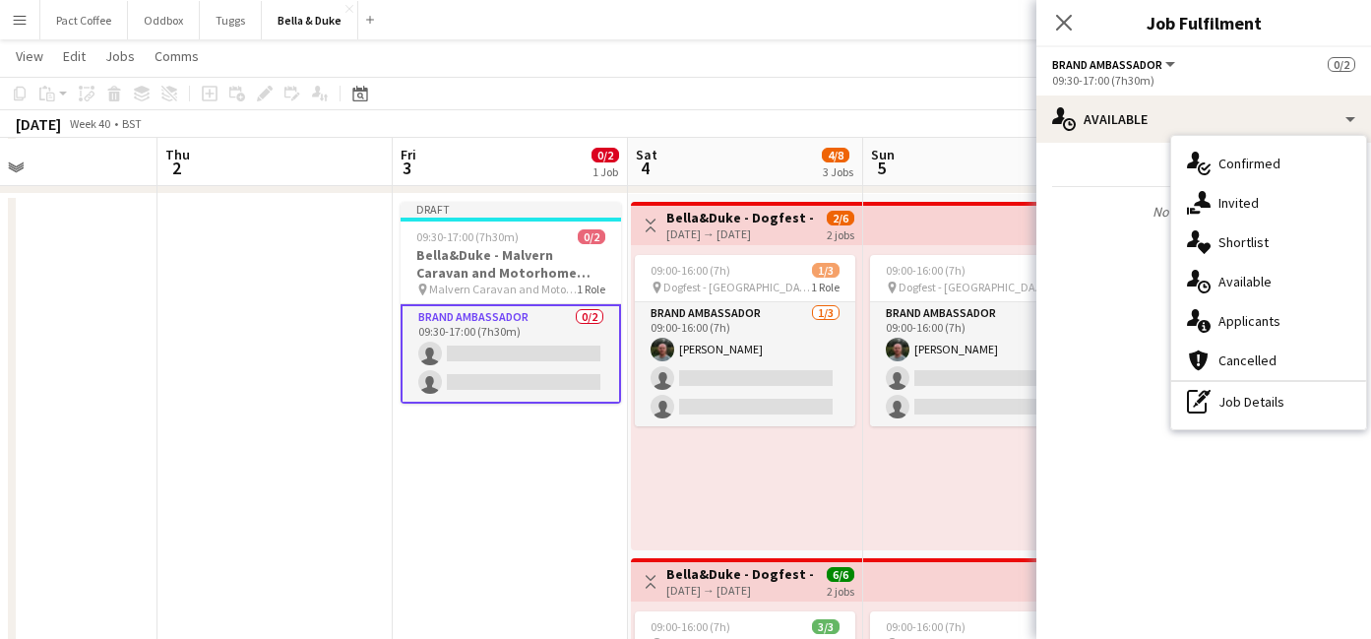
click at [544, 358] on app-card-role "Brand Ambassador 0/2 09:30-17:00 (7h30m) single-neutral-actions single-neutral-…" at bounding box center [511, 353] width 220 height 99
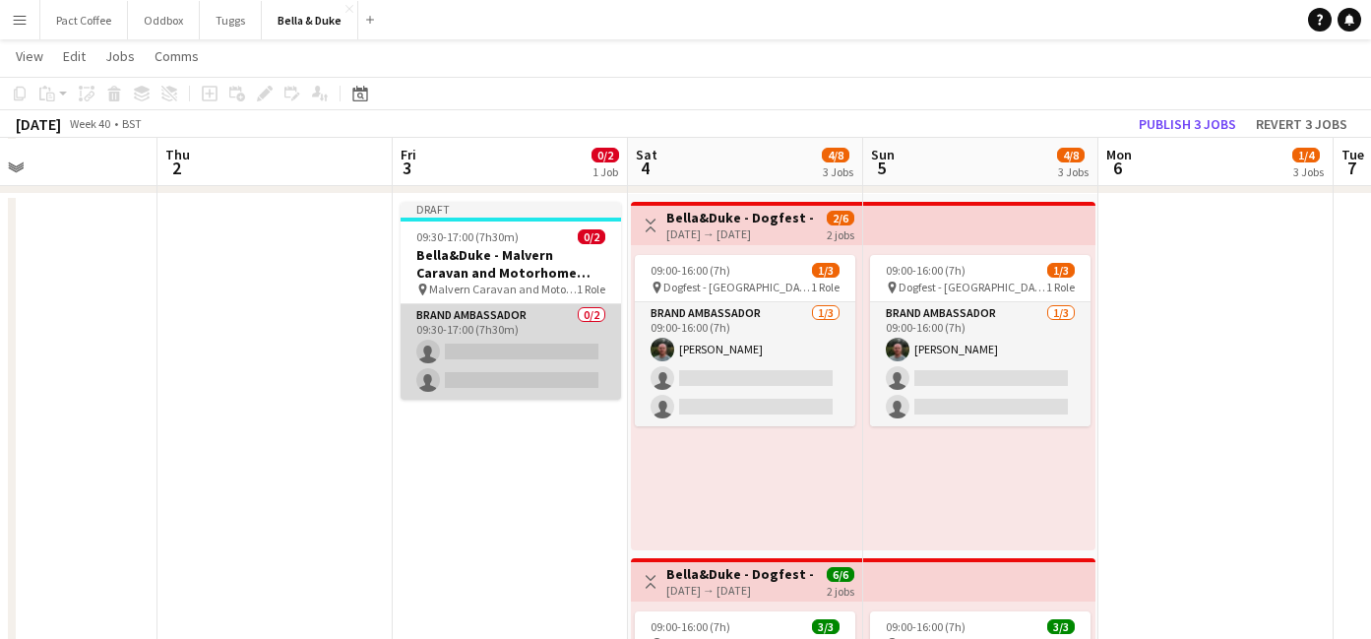
click at [554, 350] on app-card-role "Brand Ambassador 0/2 09:30-17:00 (7h30m) single-neutral-actions single-neutral-…" at bounding box center [511, 351] width 220 height 95
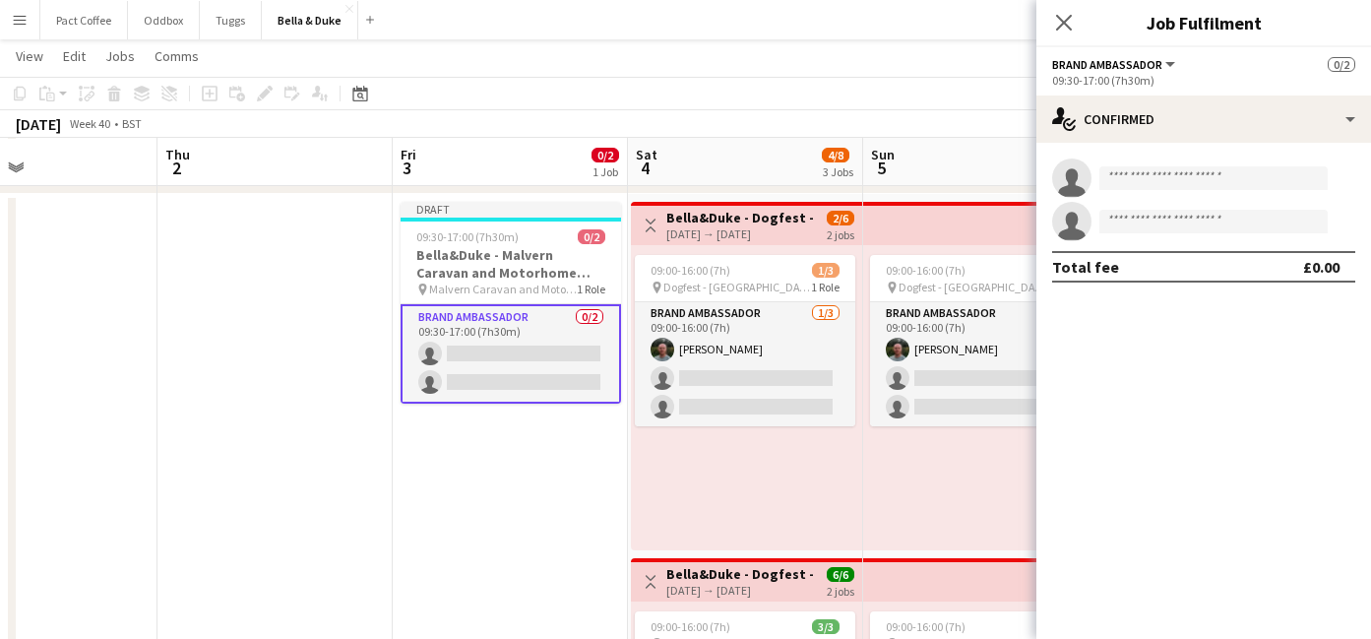
click at [1230, 146] on div "single-neutral-actions single-neutral-actions Total fee £0.00" at bounding box center [1203, 220] width 335 height 155
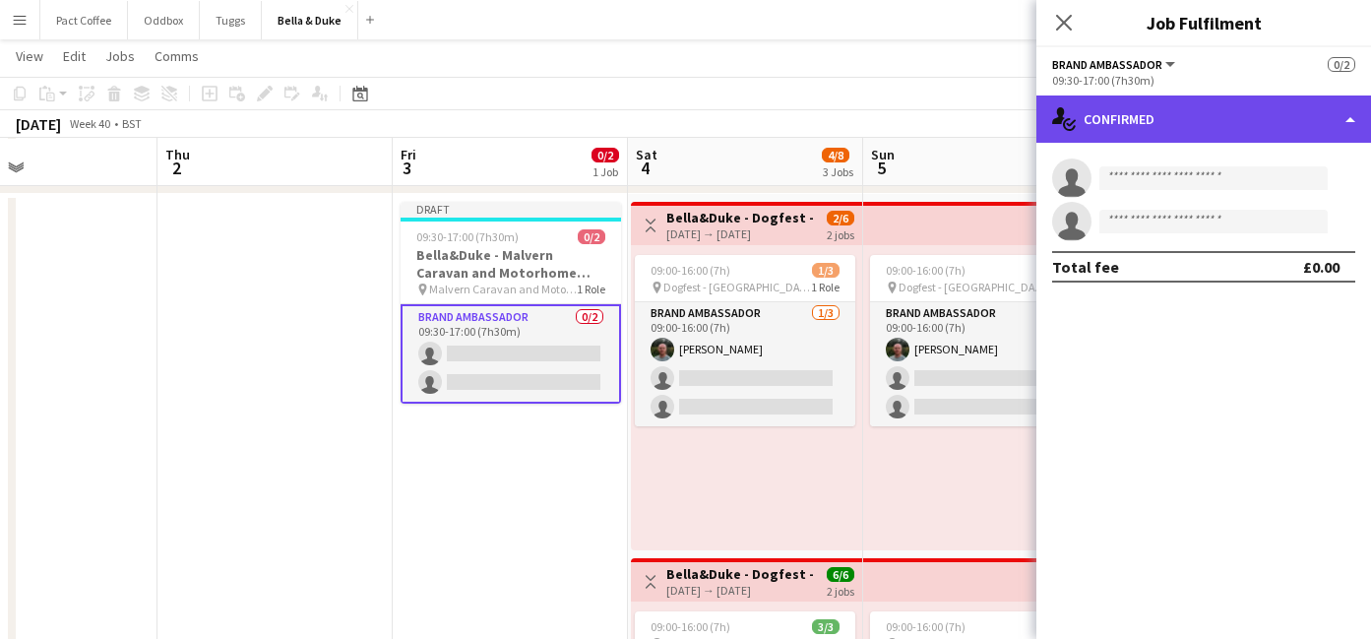
click at [1230, 135] on div "single-neutral-actions-check-2 Confirmed" at bounding box center [1203, 118] width 335 height 47
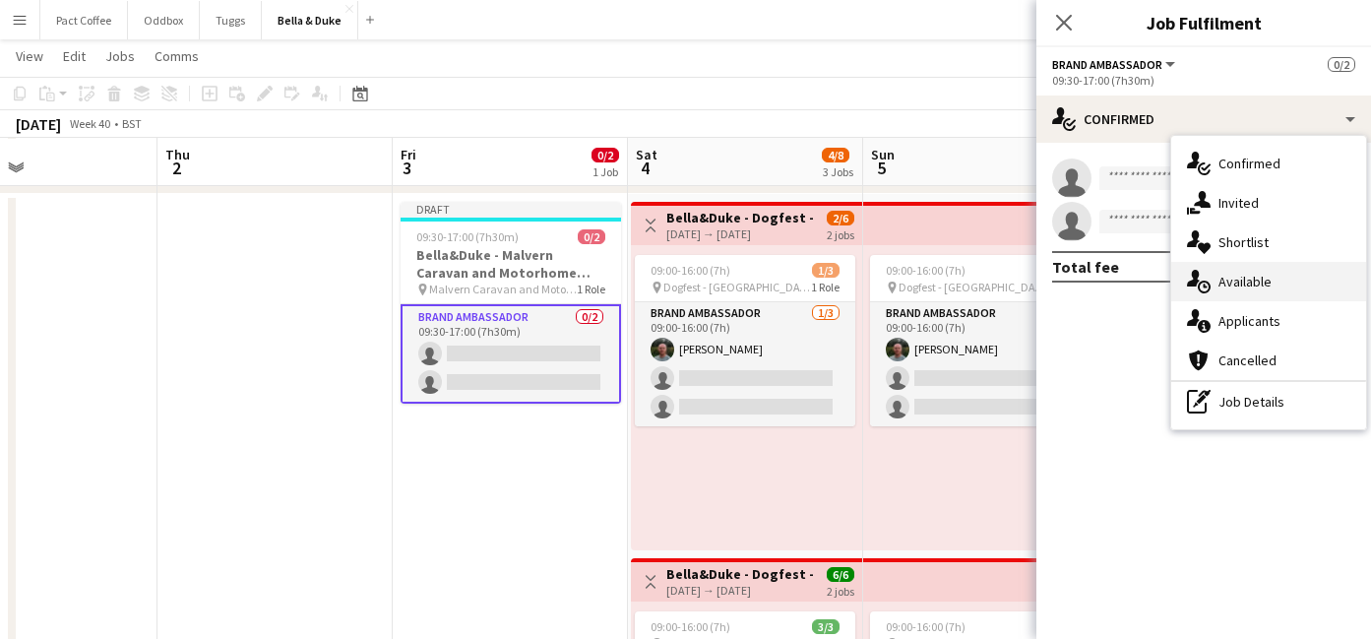
click at [1256, 274] on span "Available" at bounding box center [1244, 282] width 53 height 18
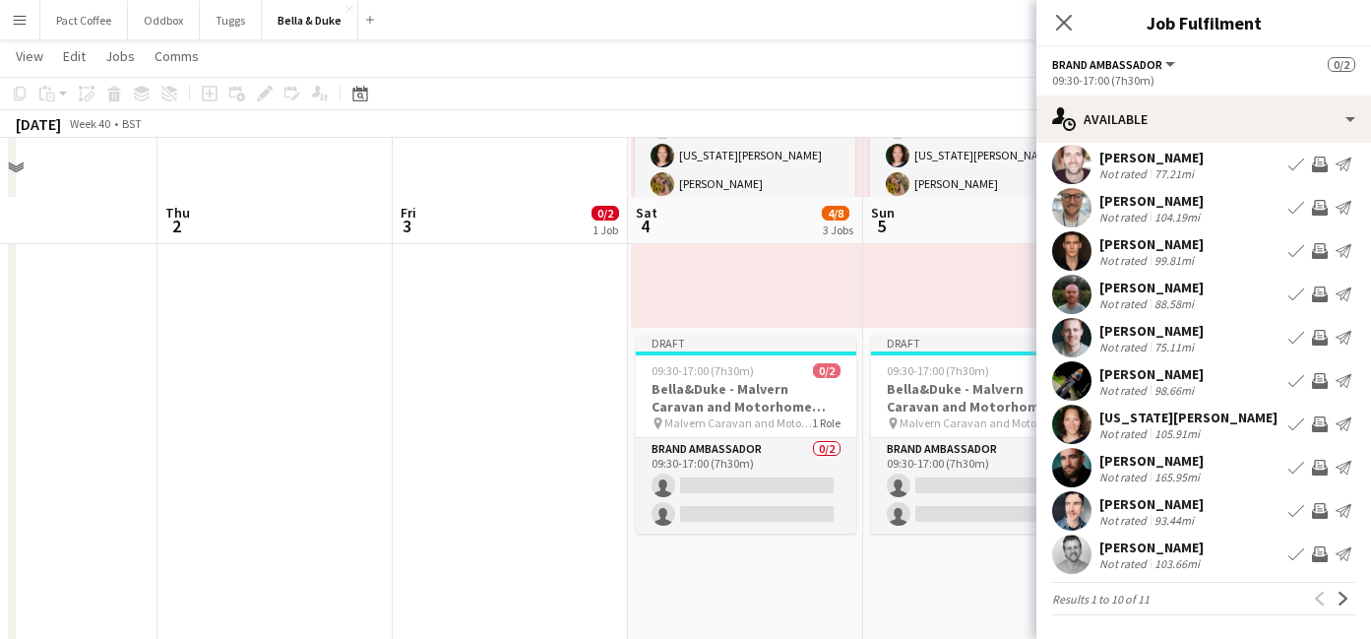
scroll to position [899, 0]
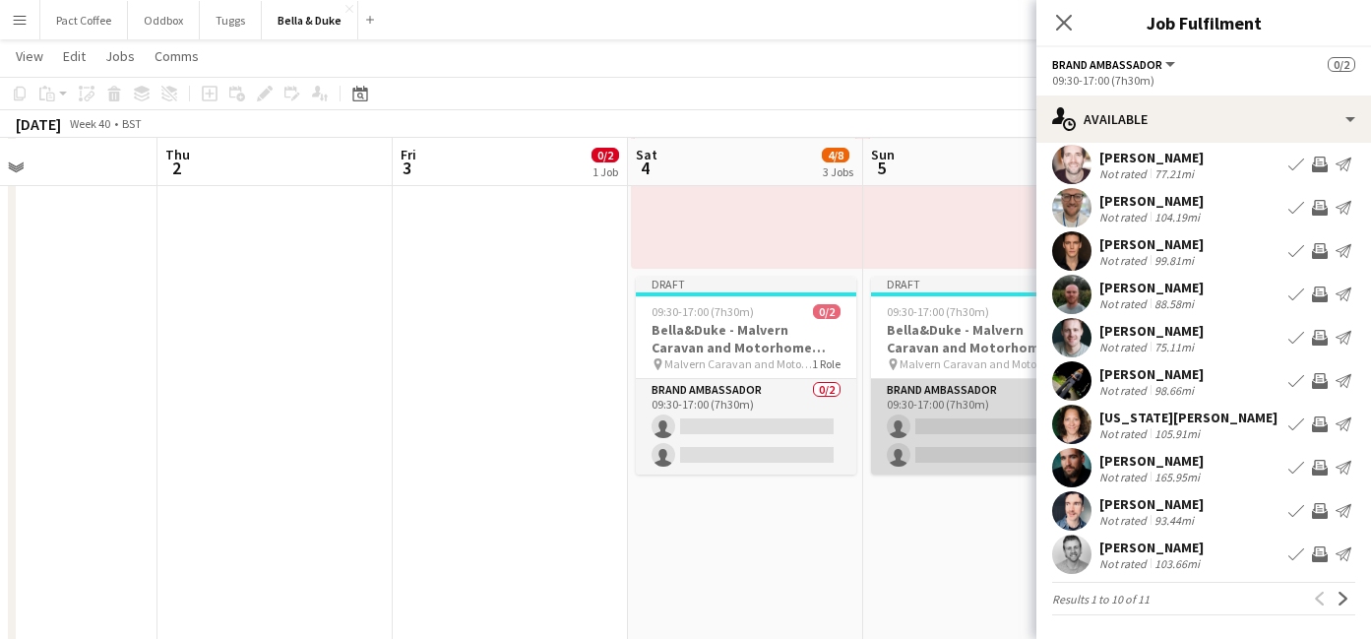
click at [970, 429] on app-card-role "Brand Ambassador 0/2 09:30-17:00 (7h30m) single-neutral-actions single-neutral-…" at bounding box center [981, 426] width 220 height 95
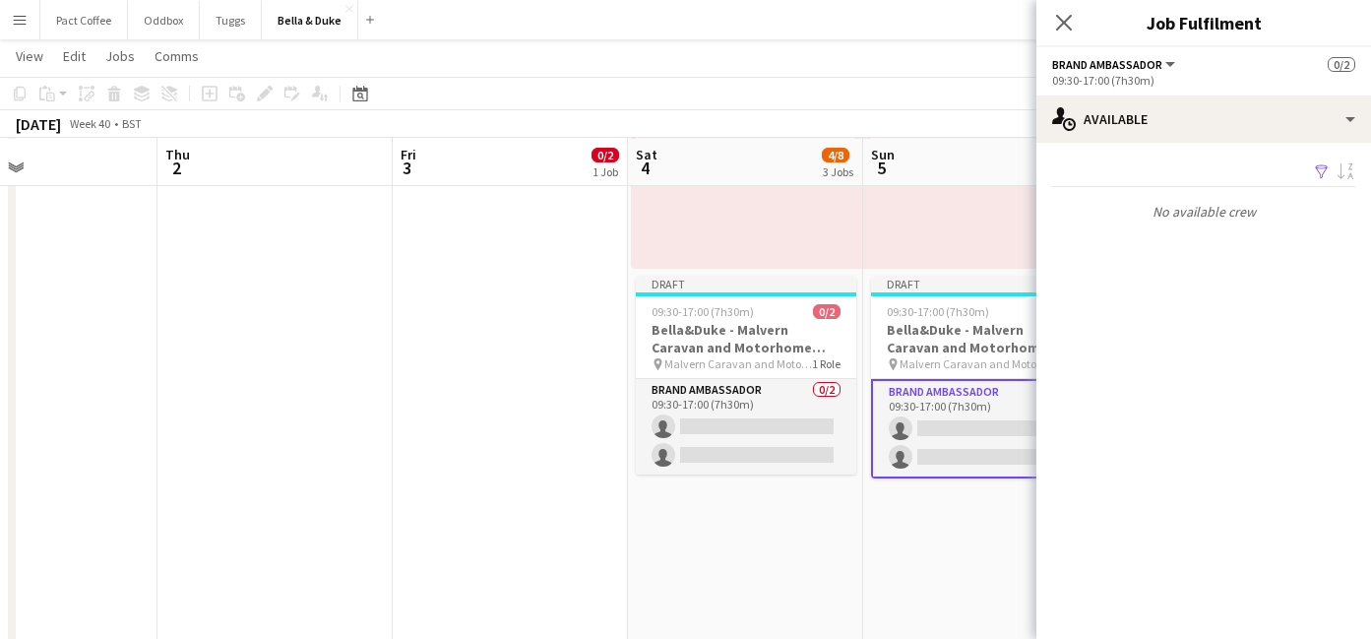
click at [975, 423] on app-card-role "Brand Ambassador 0/2 09:30-17:00 (7h30m) single-neutral-actions single-neutral-…" at bounding box center [981, 428] width 220 height 99
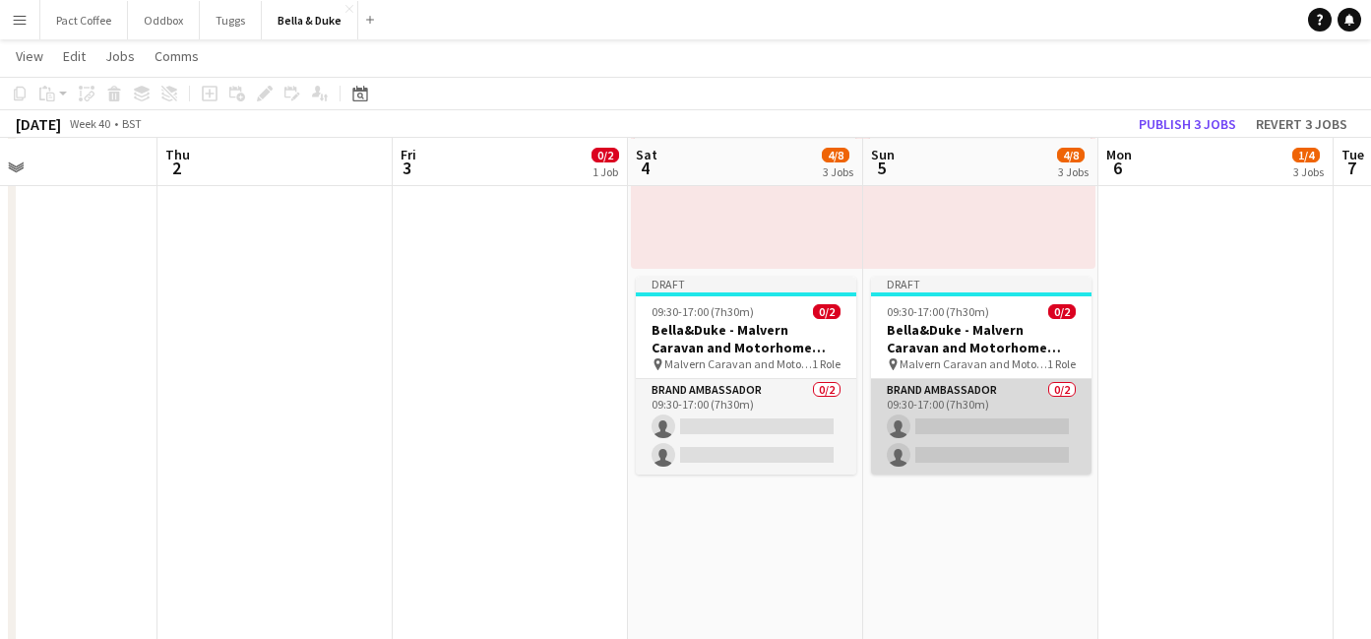
click at [975, 423] on app-card-role "Brand Ambassador 0/2 09:30-17:00 (7h30m) single-neutral-actions single-neutral-…" at bounding box center [981, 426] width 220 height 95
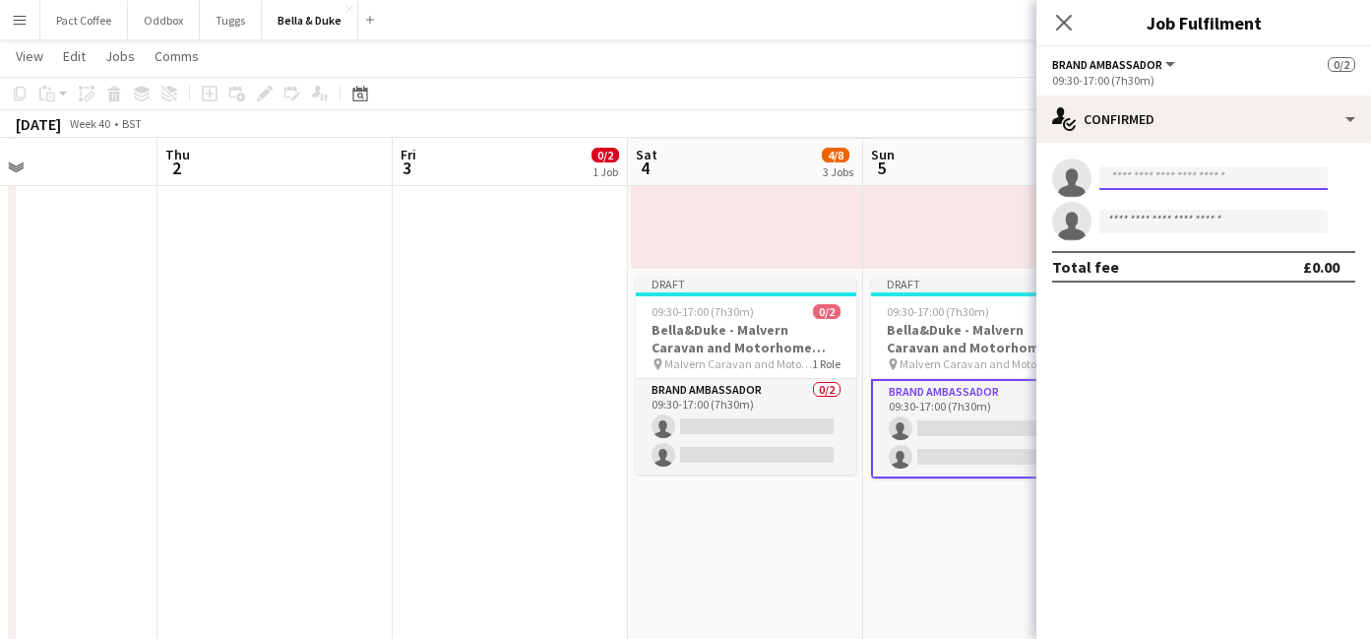
click at [1218, 184] on input at bounding box center [1213, 178] width 228 height 24
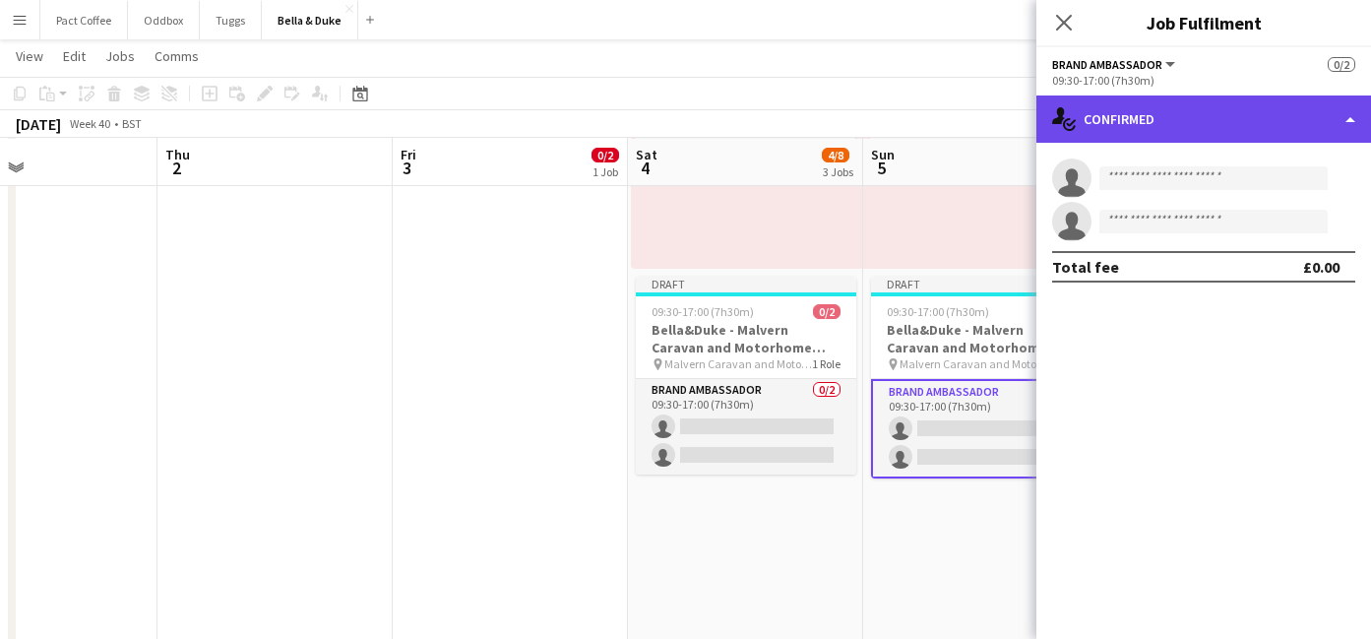
click at [1231, 134] on div "single-neutral-actions-check-2 Confirmed" at bounding box center [1203, 118] width 335 height 47
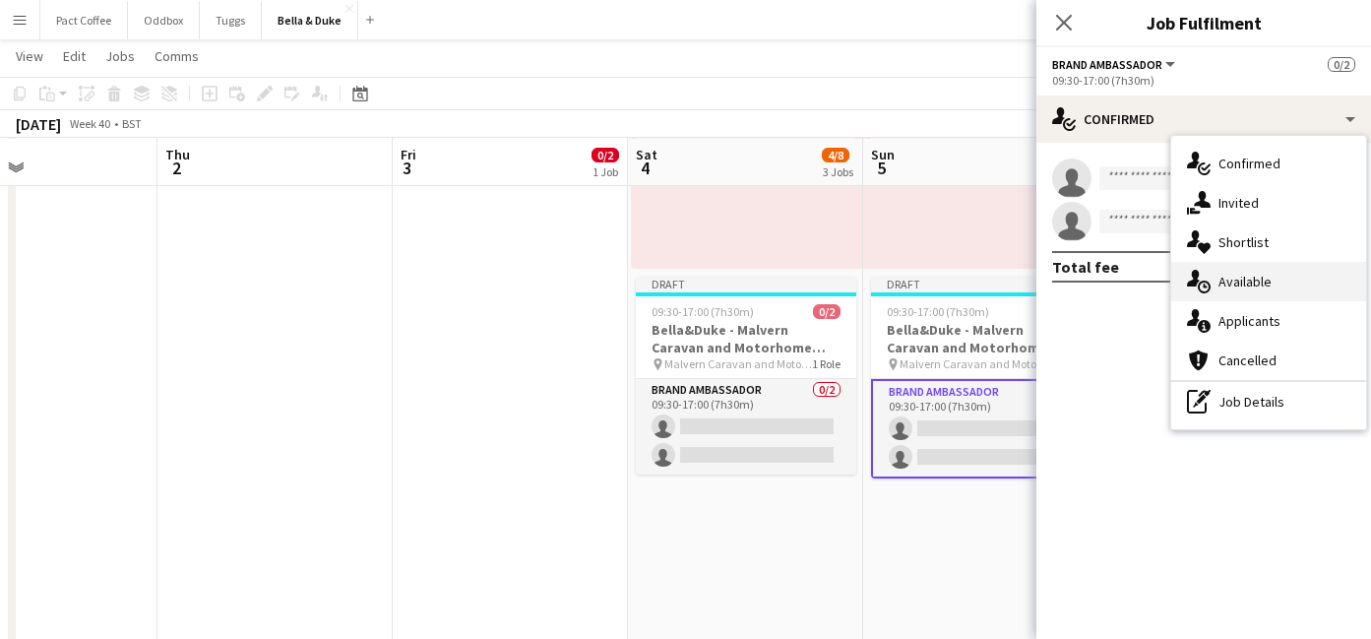
click at [1249, 294] on div "single-neutral-actions-upload Available" at bounding box center [1268, 281] width 195 height 39
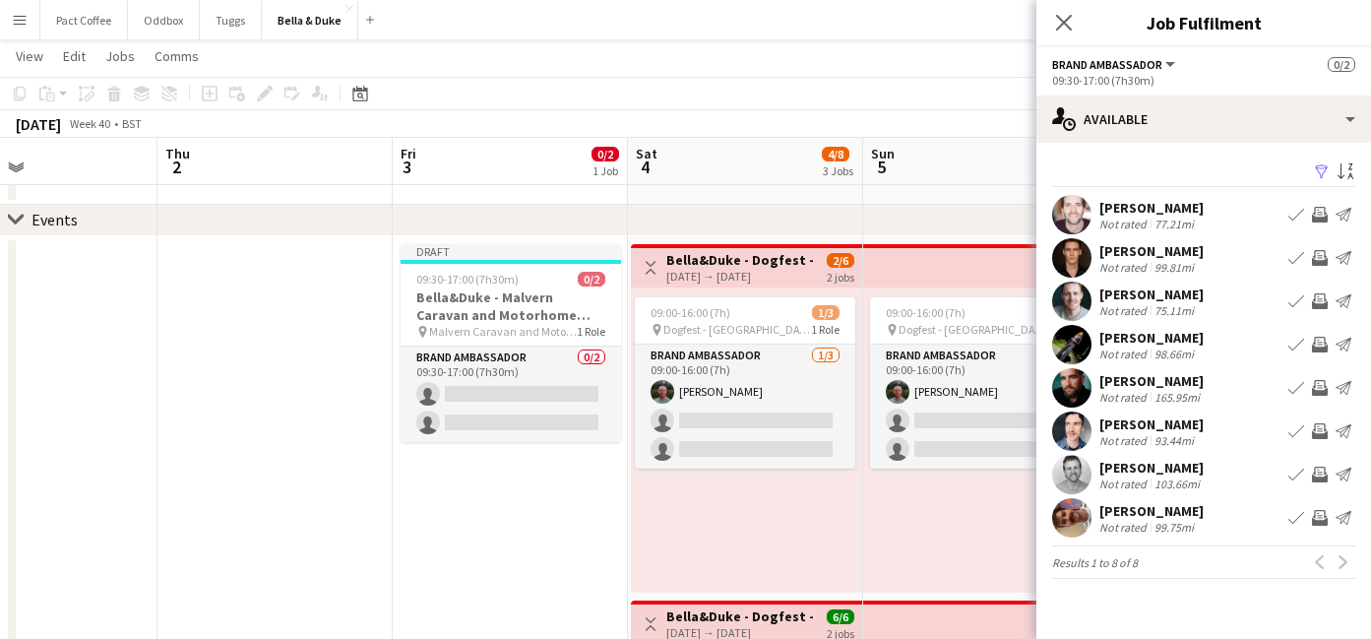
scroll to position [217, 0]
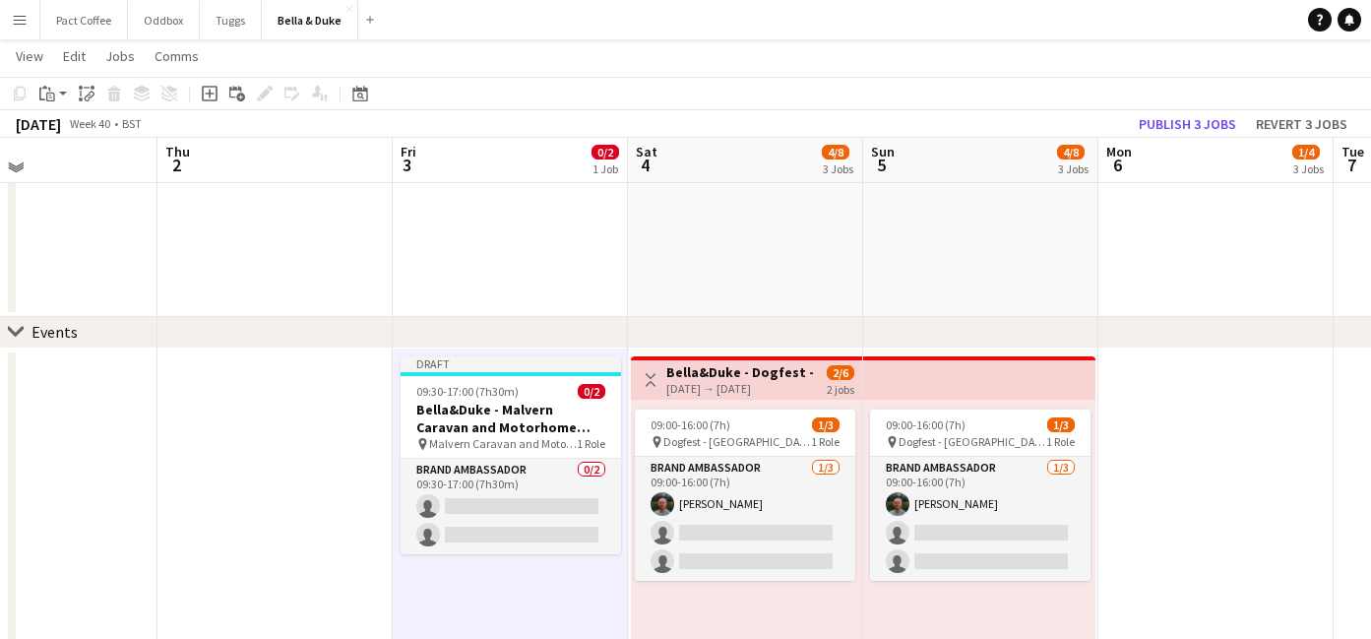
scroll to position [103, 0]
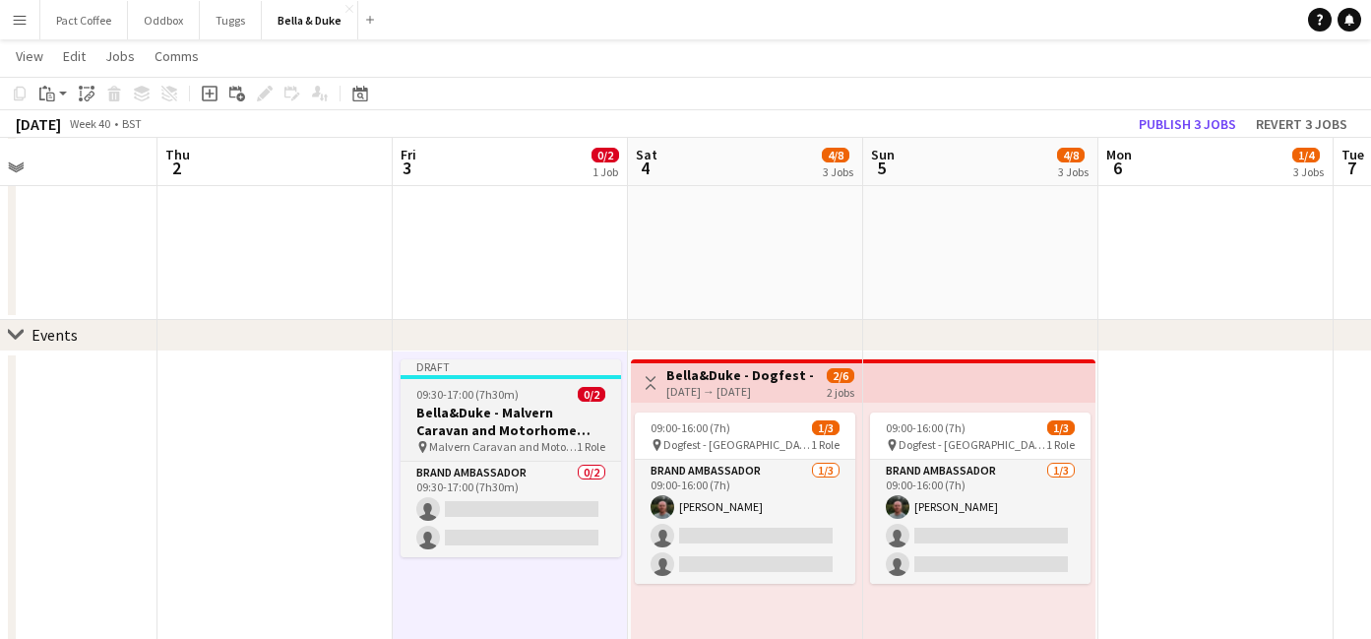
click at [491, 404] on h3 "Bella&Duke - Malvern Caravan and Motorhome Show" at bounding box center [511, 421] width 220 height 35
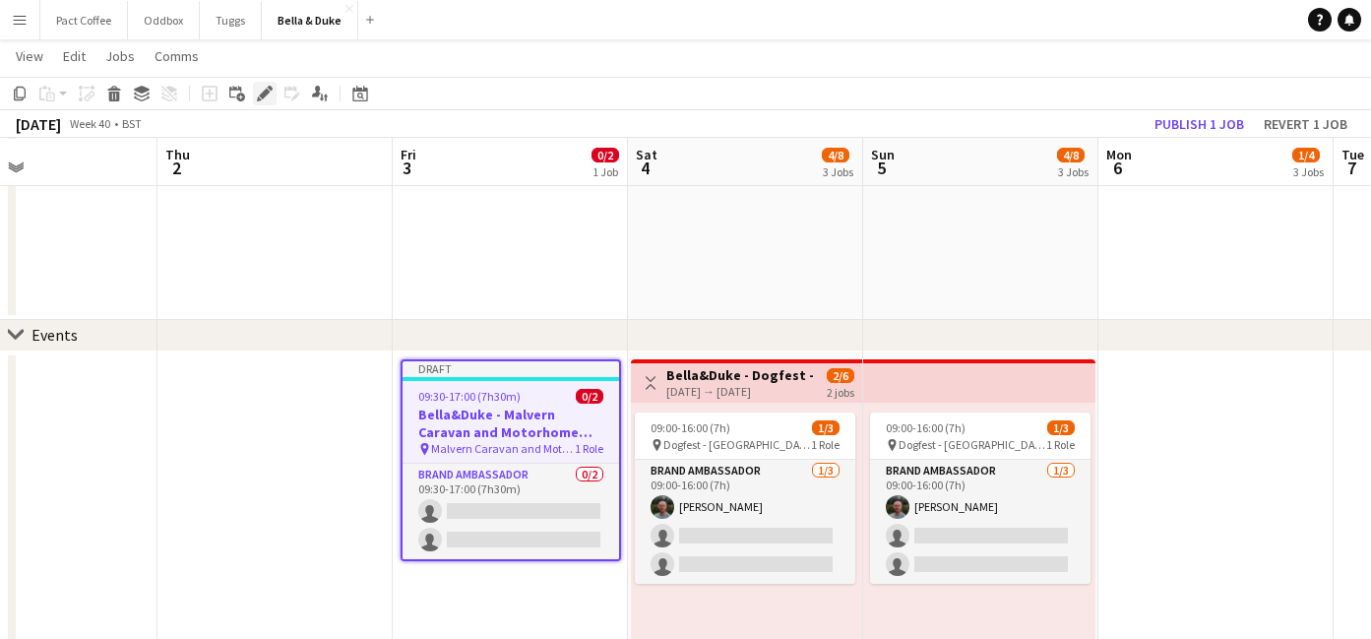
click at [270, 103] on div "Edit" at bounding box center [265, 94] width 24 height 24
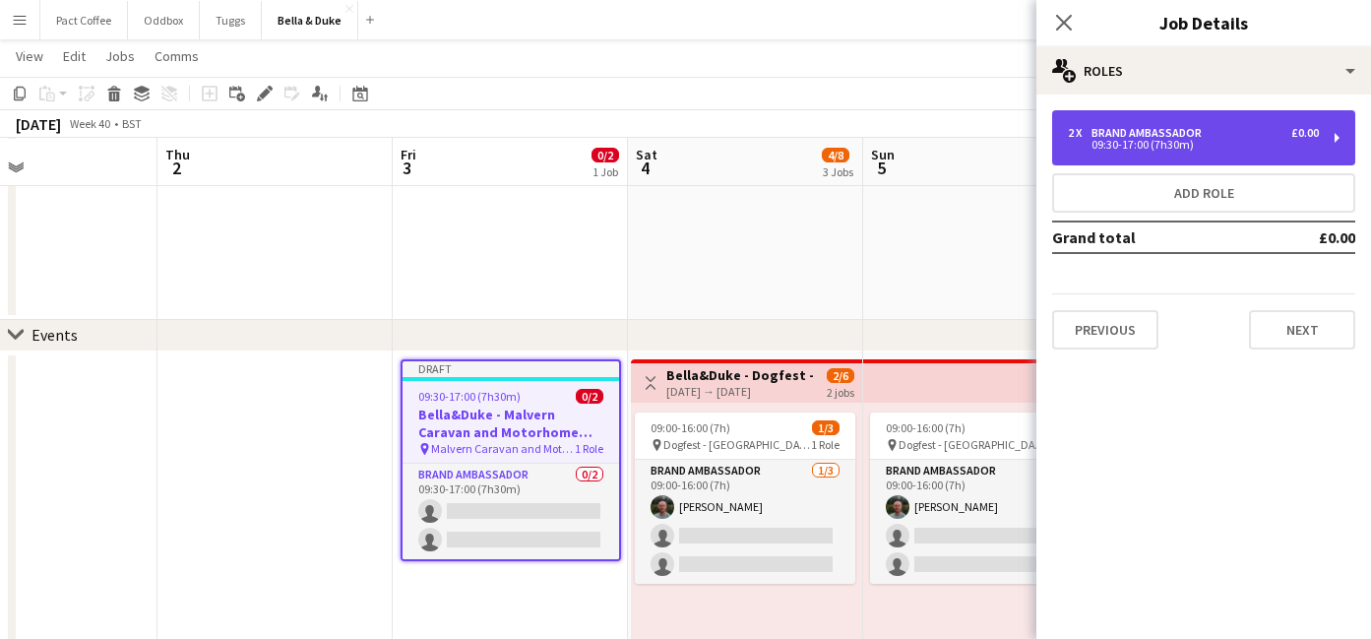
click at [1186, 146] on div "09:30-17:00 (7h30m)" at bounding box center [1193, 145] width 251 height 10
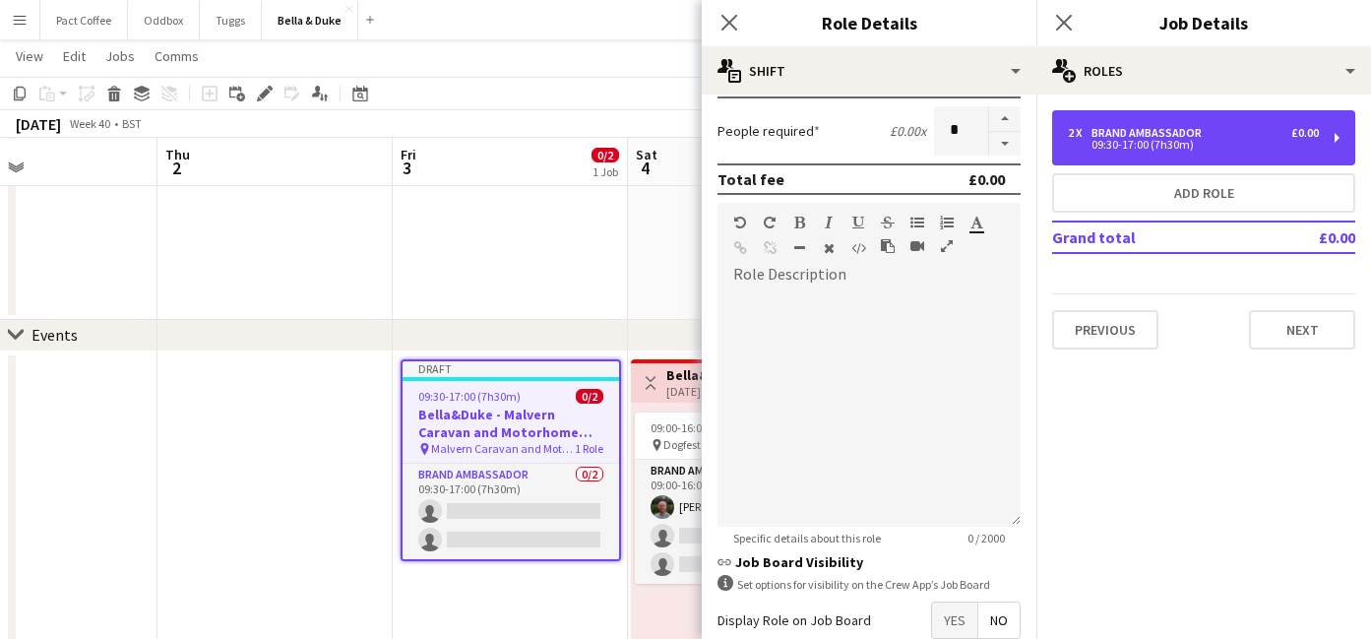
scroll to position [391, 0]
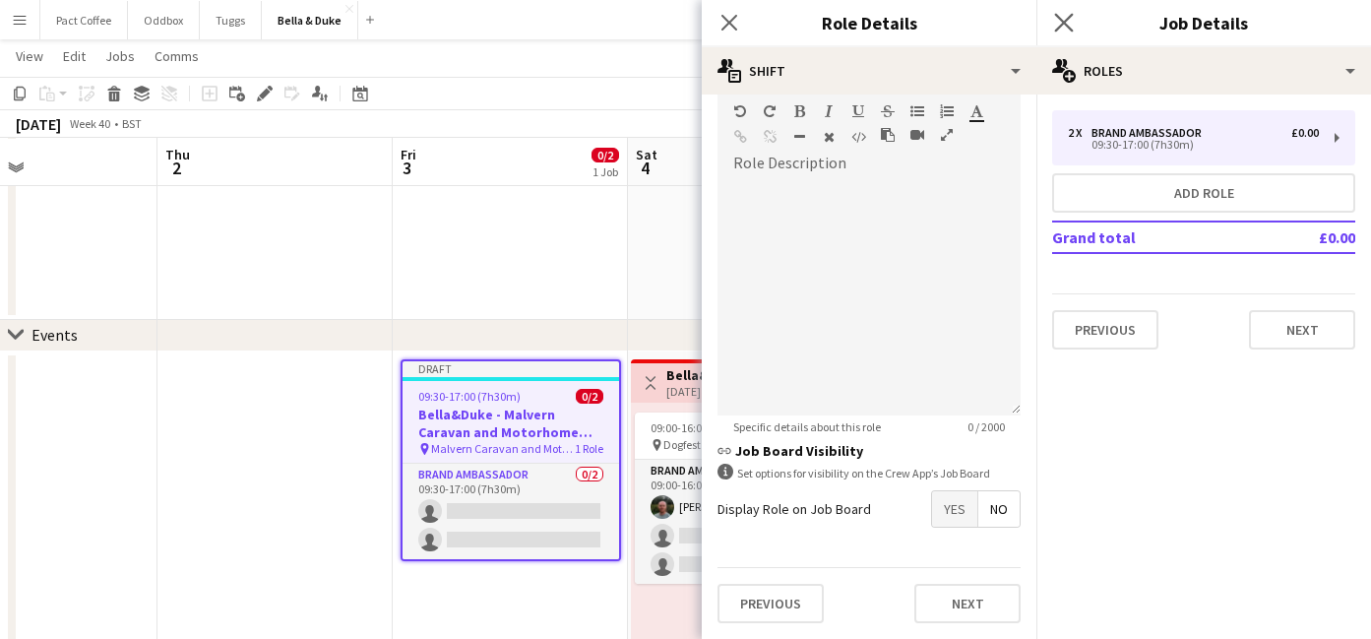
click at [1075, 29] on app-icon "Close pop-in" at bounding box center [1064, 23] width 29 height 29
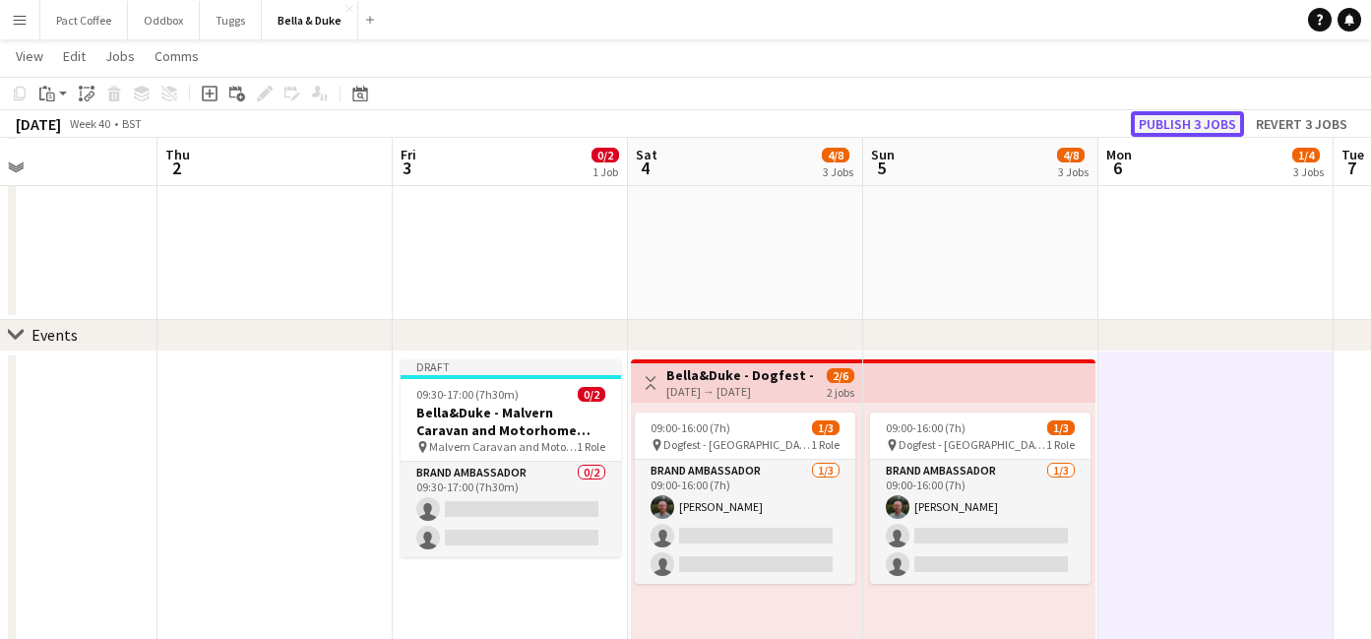
click at [1197, 119] on button "Publish 3 jobs" at bounding box center [1187, 124] width 113 height 26
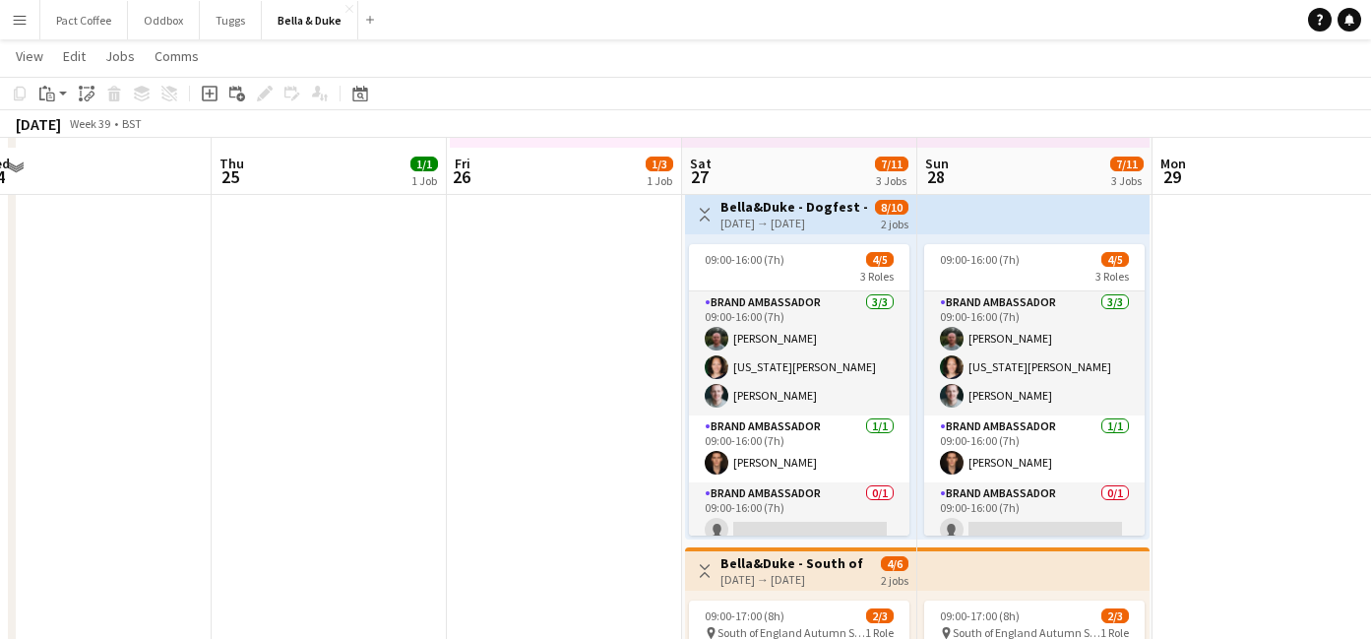
scroll to position [612, 0]
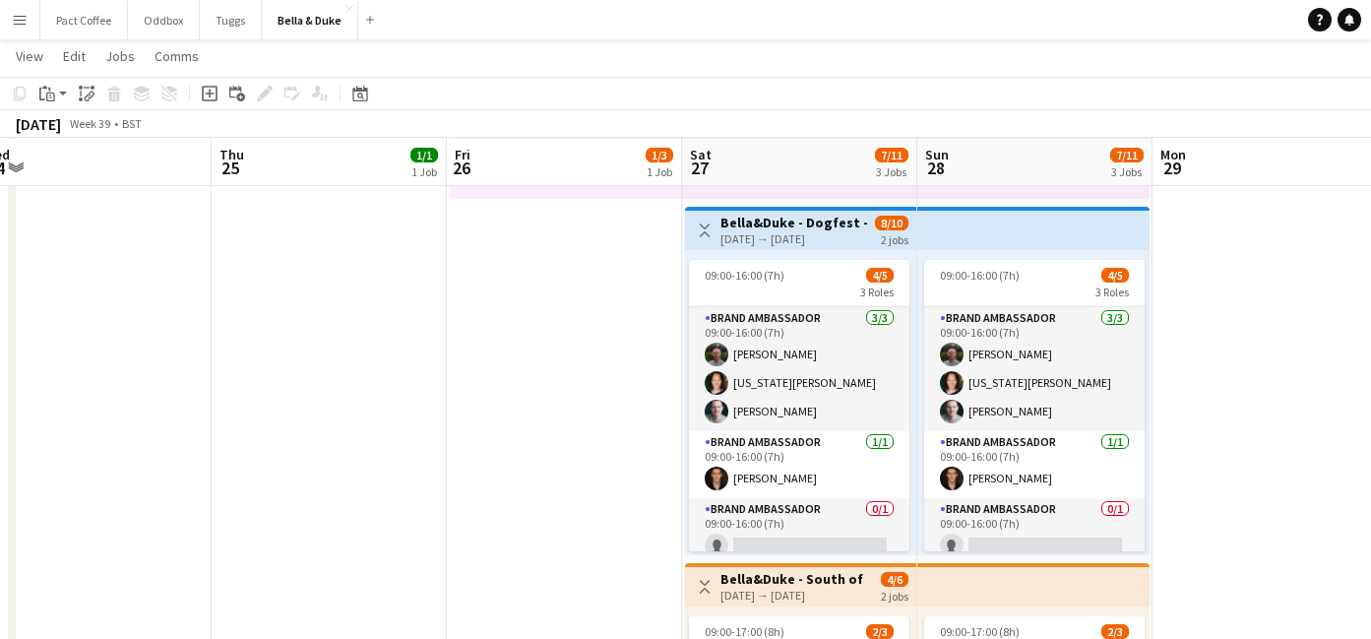
click at [760, 239] on div "[DATE] → [DATE]" at bounding box center [793, 238] width 147 height 15
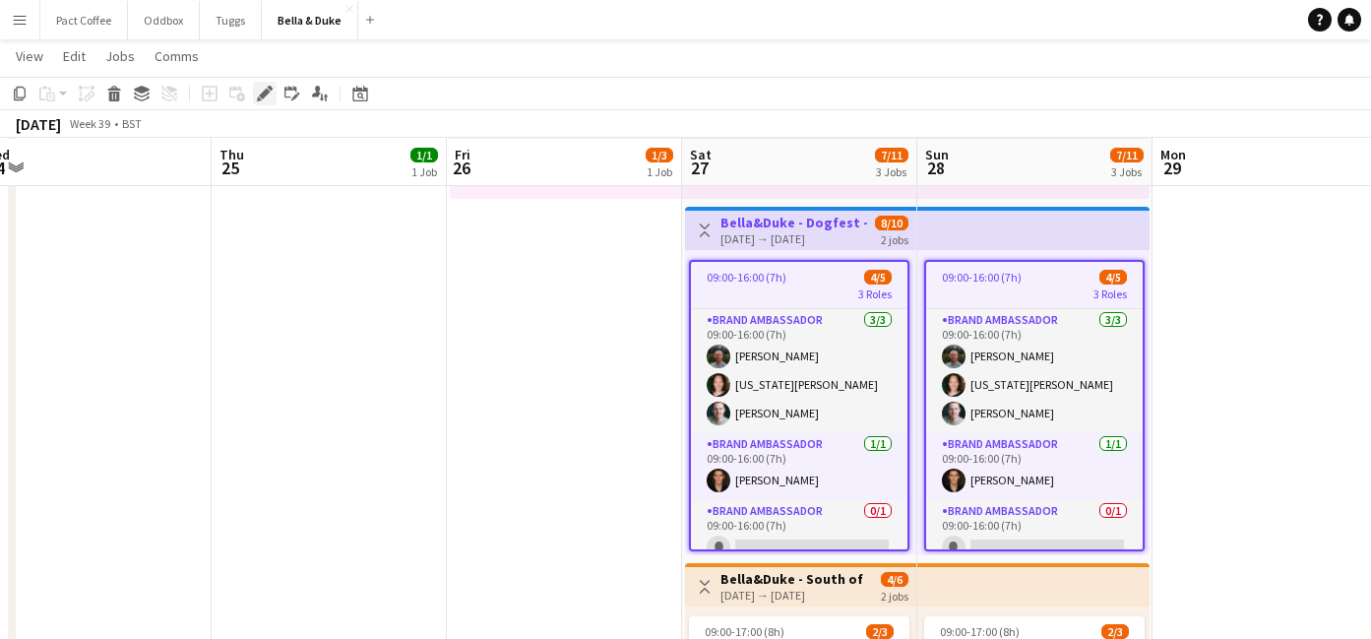
click at [273, 89] on div "Edit" at bounding box center [265, 94] width 24 height 24
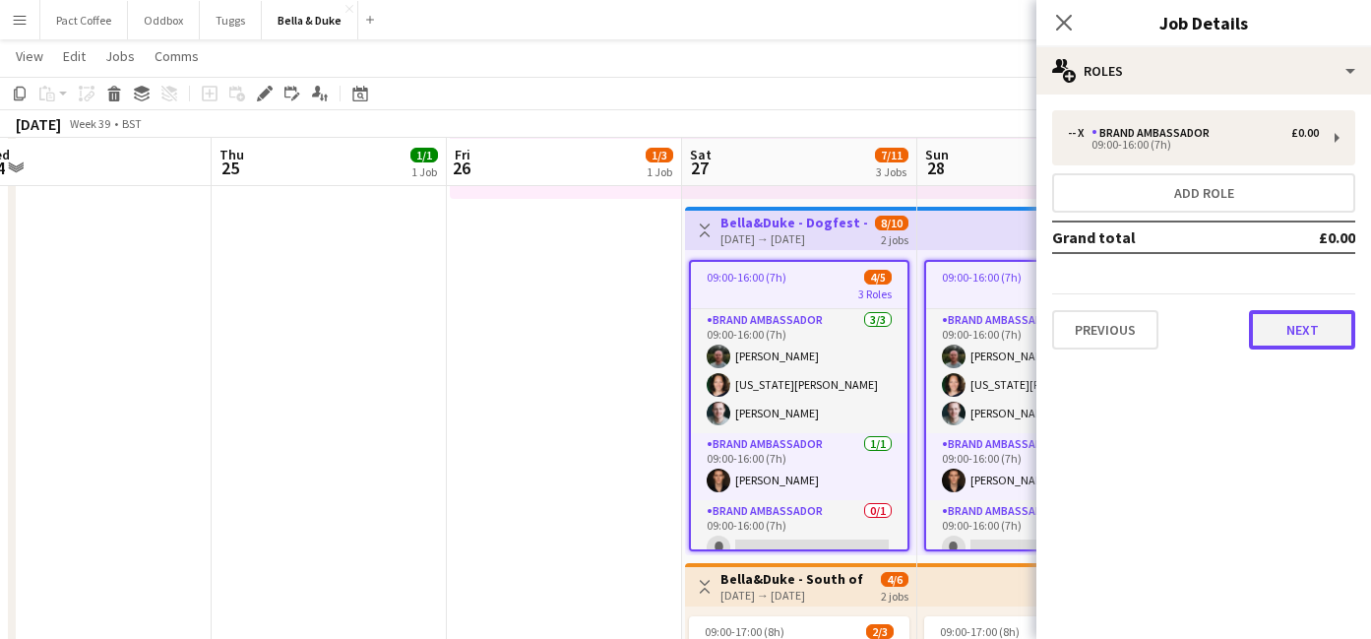
click at [1297, 345] on button "Next" at bounding box center [1302, 329] width 106 height 39
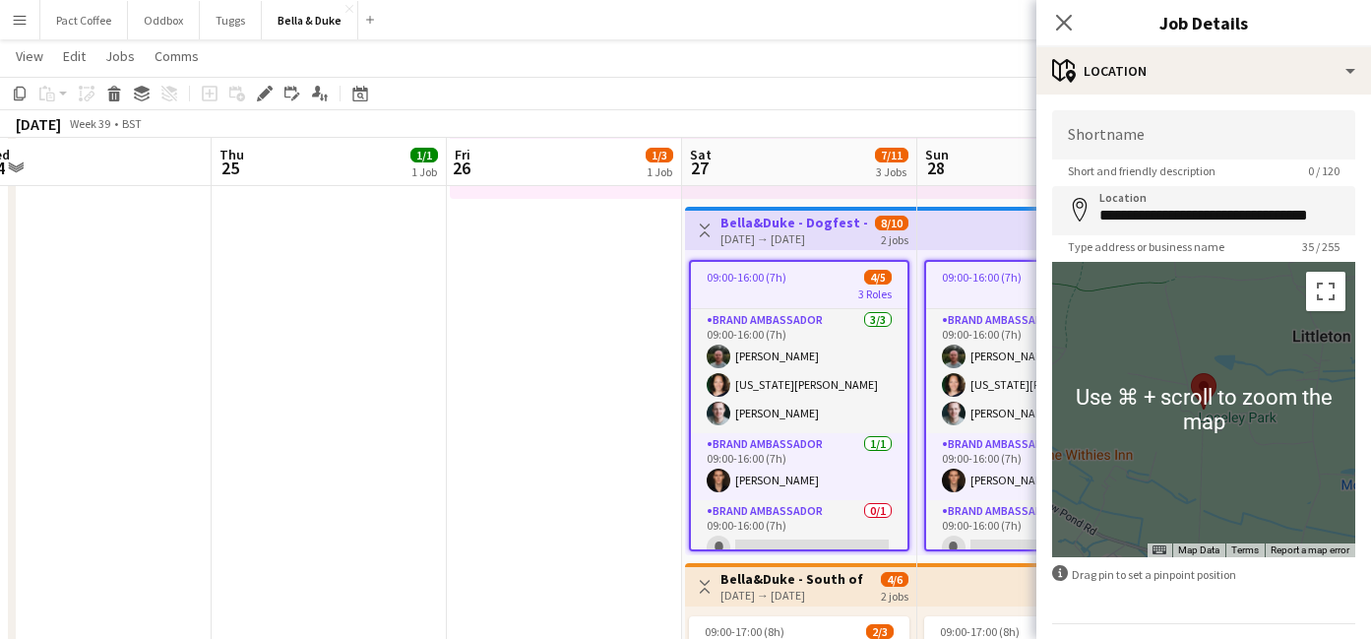
scroll to position [56, 0]
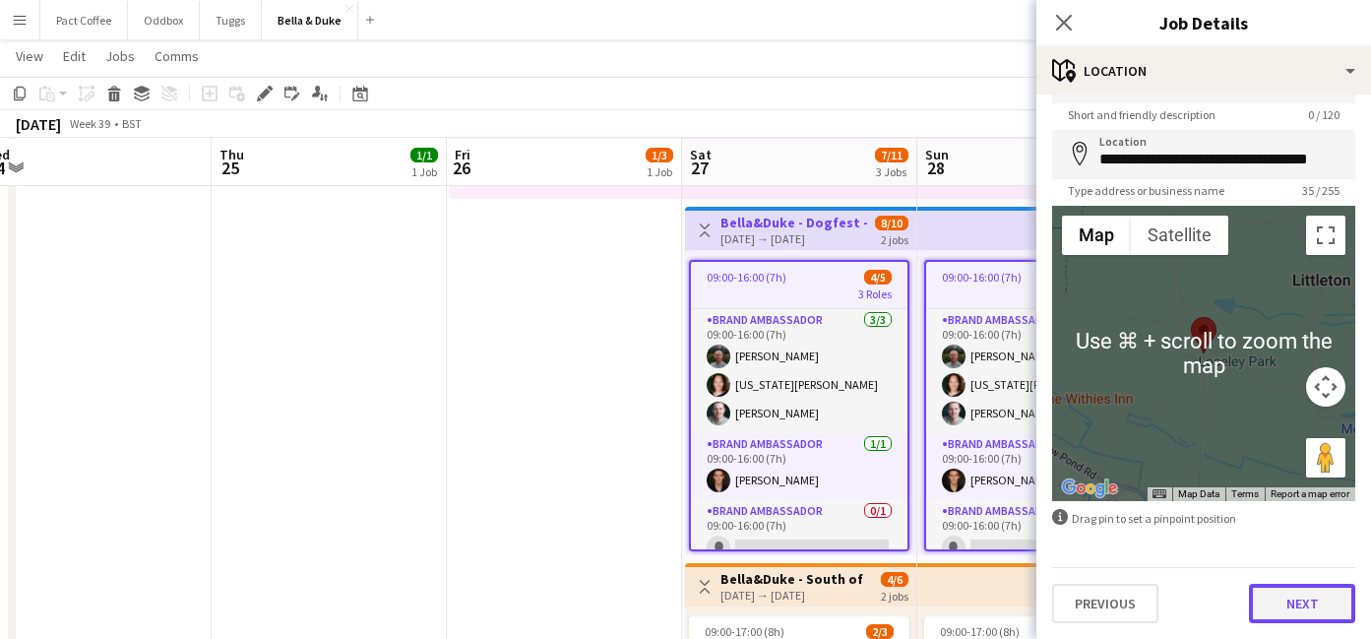
click at [1288, 611] on button "Next" at bounding box center [1302, 603] width 106 height 39
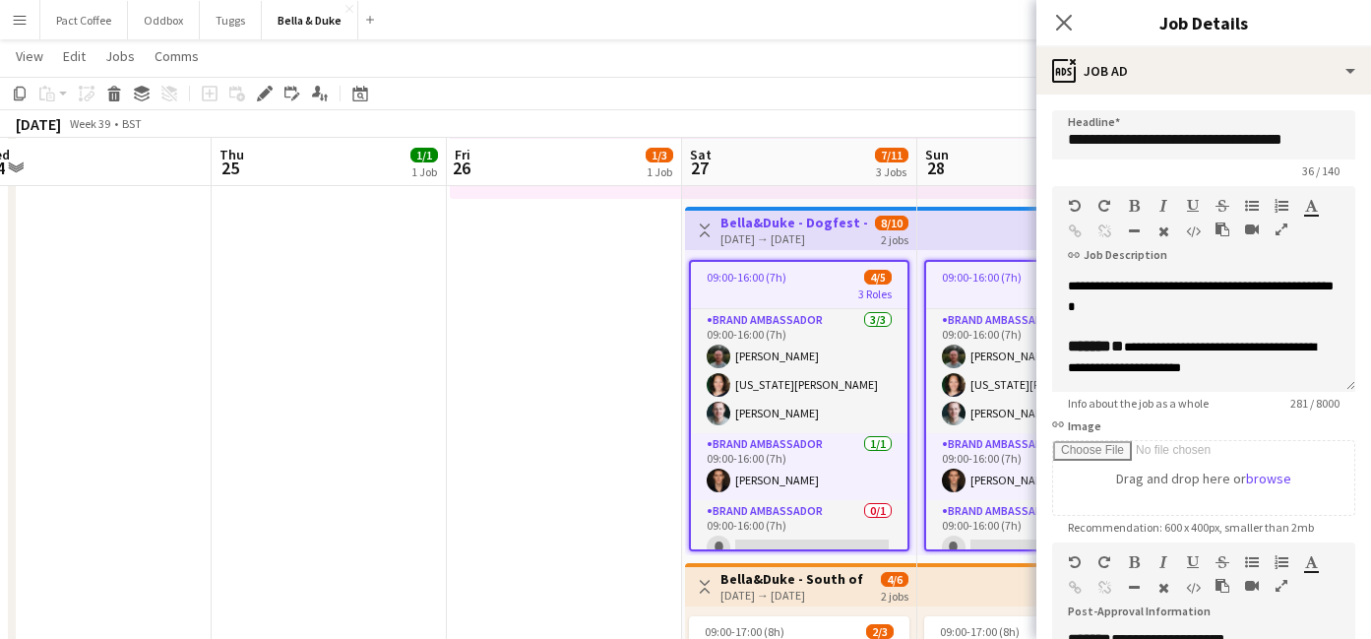
scroll to position [117, 0]
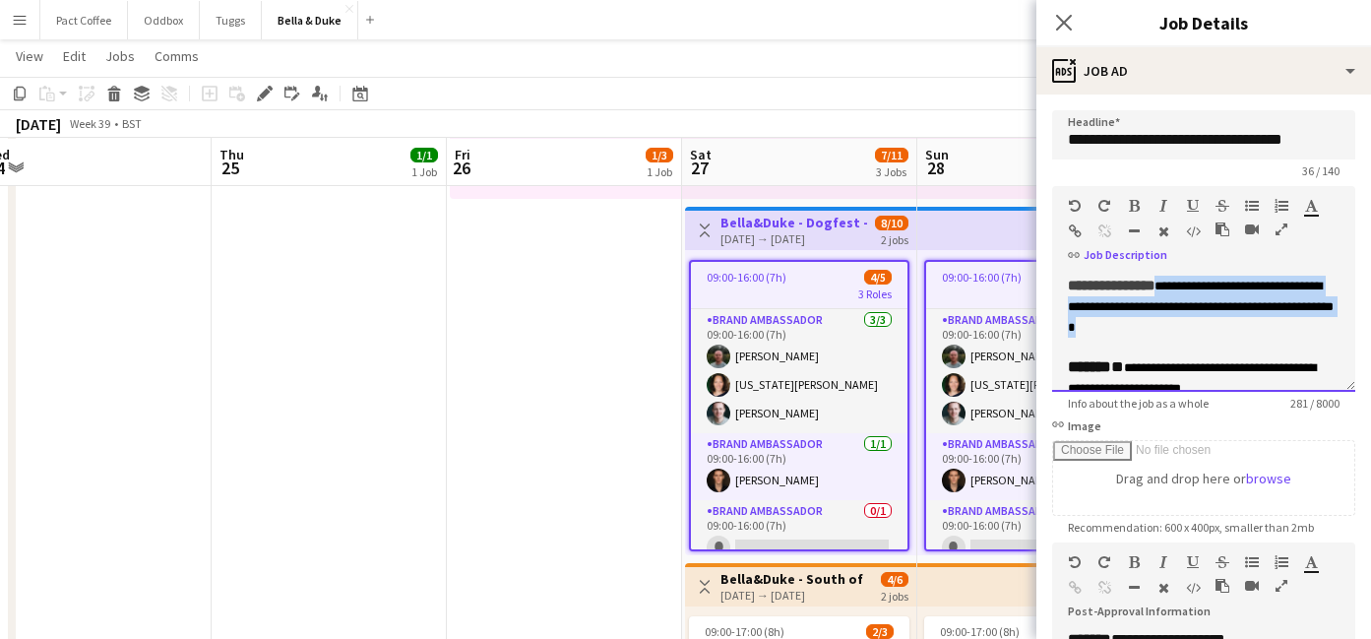
drag, startPoint x: 1270, startPoint y: 327, endPoint x: 1185, endPoint y: 287, distance: 93.3
click at [1185, 287] on div "**********" at bounding box center [1204, 307] width 272 height 62
copy span "**********"
click at [502, 419] on app-date-cell "Toggle View [PERSON_NAME] - Malvern Autumn Show [DATE] → [DATE] 3/9 3 jobs 09:0…" at bounding box center [564, 559] width 235 height 1433
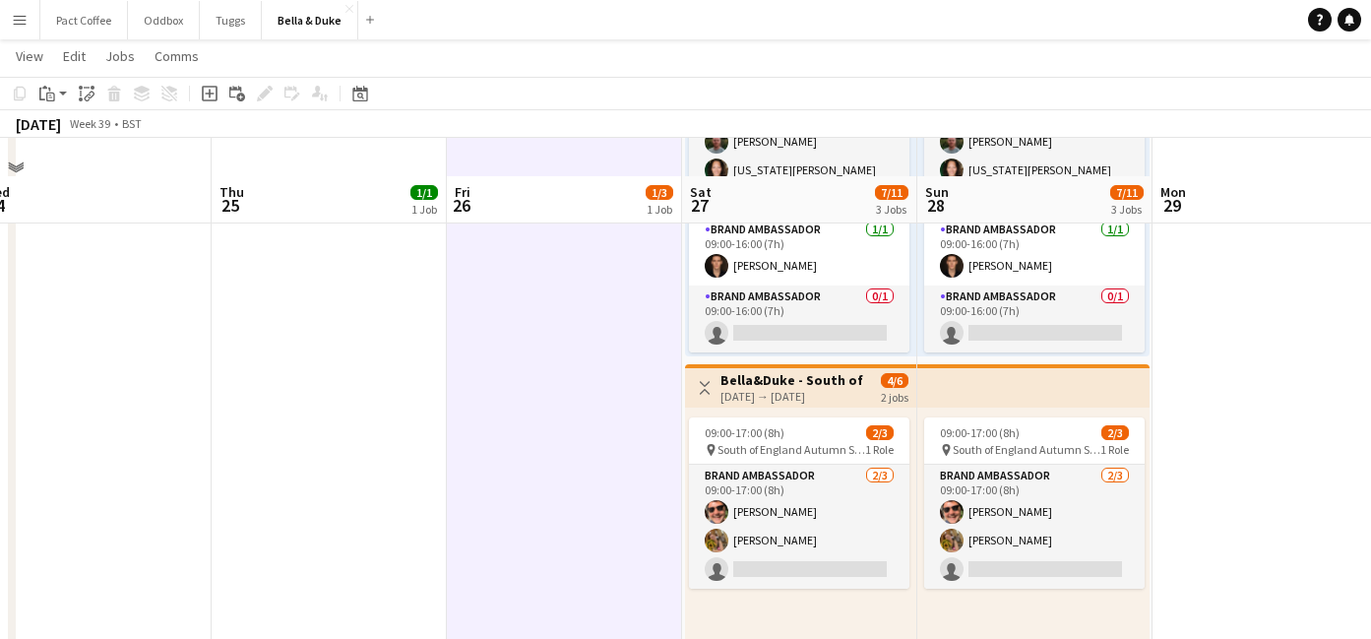
scroll to position [853, 0]
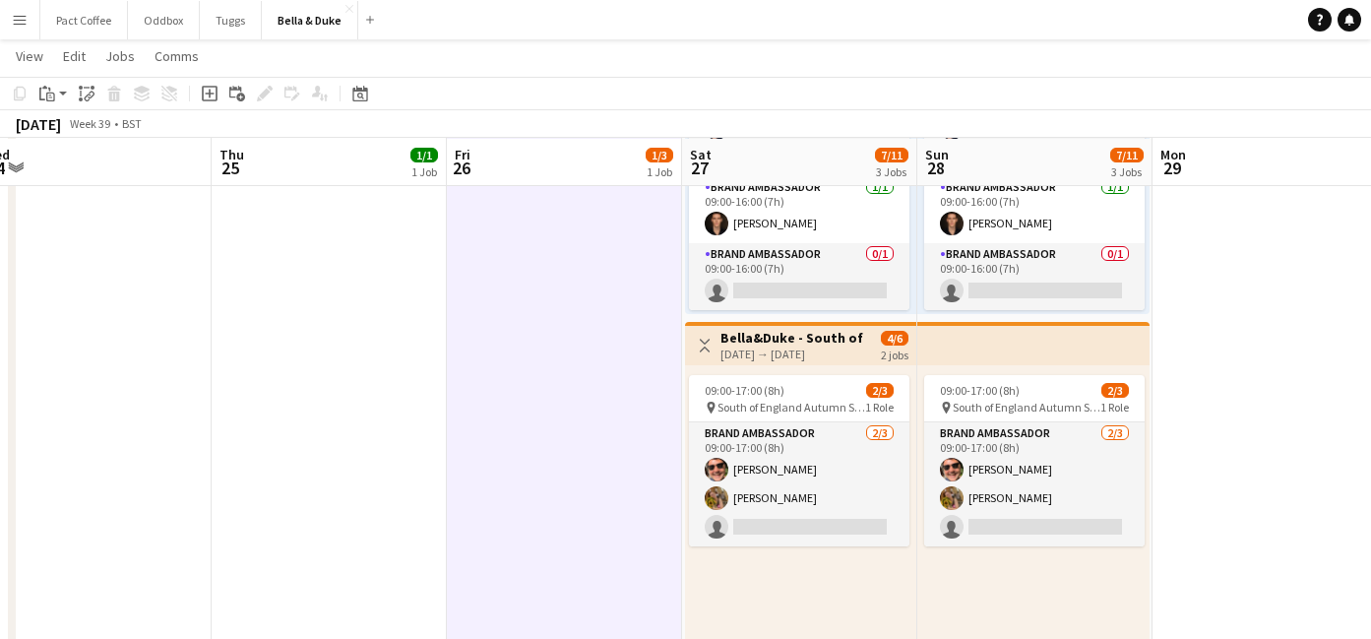
click at [822, 343] on h3 "Bella&Duke - South of England Autumn Show and Horse trials" at bounding box center [793, 338] width 147 height 18
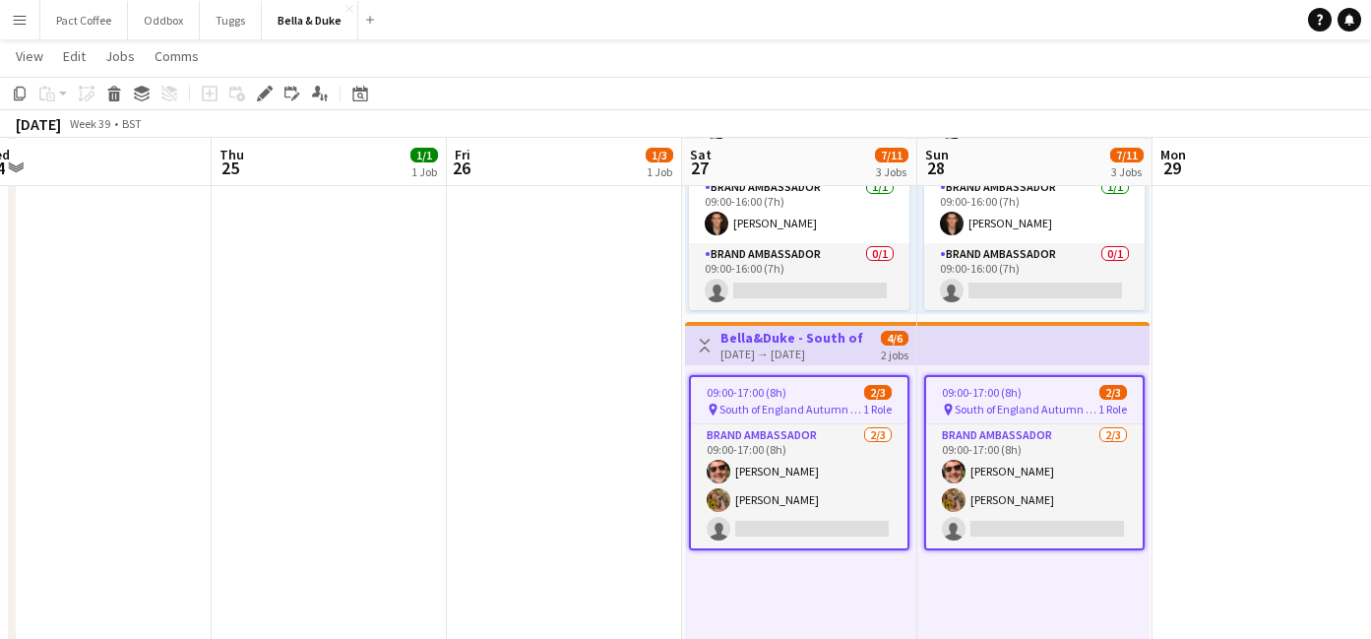
click at [275, 105] on app-toolbar "Copy Paste Paste Command V Paste with crew Command Shift V Paste linked Job [GE…" at bounding box center [685, 93] width 1371 height 33
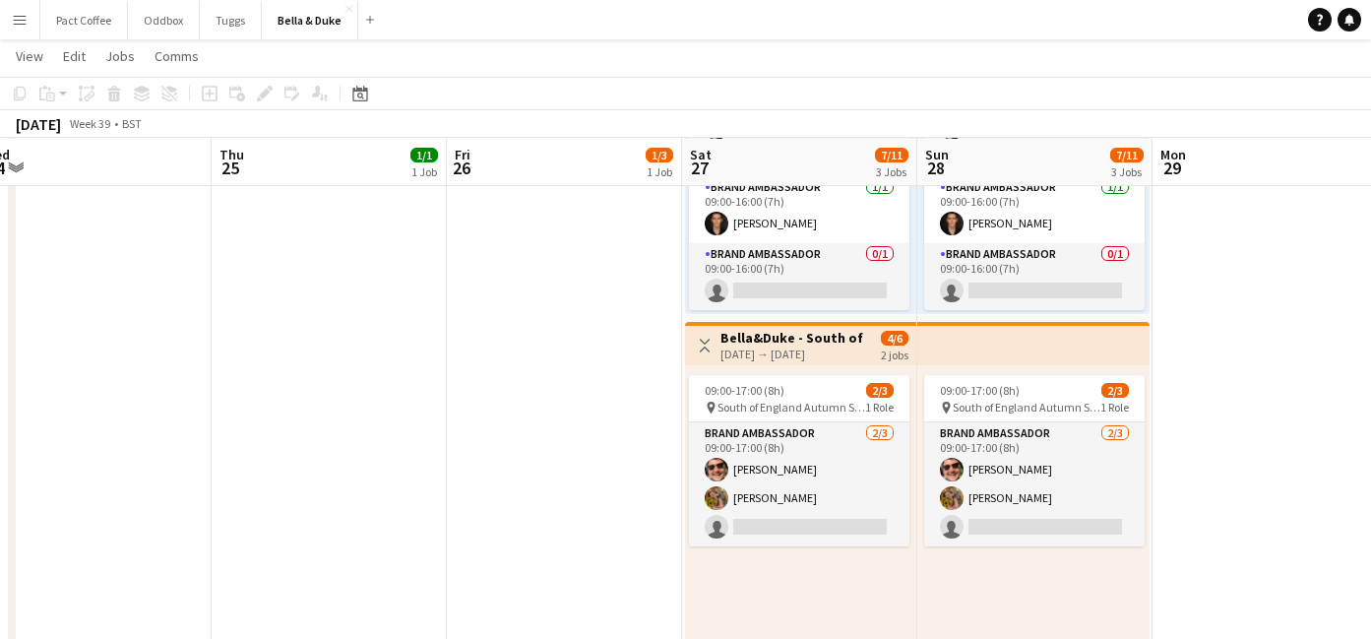
click at [782, 333] on h3 "Bella&Duke - South of England Autumn Show and Horse trials" at bounding box center [793, 338] width 147 height 18
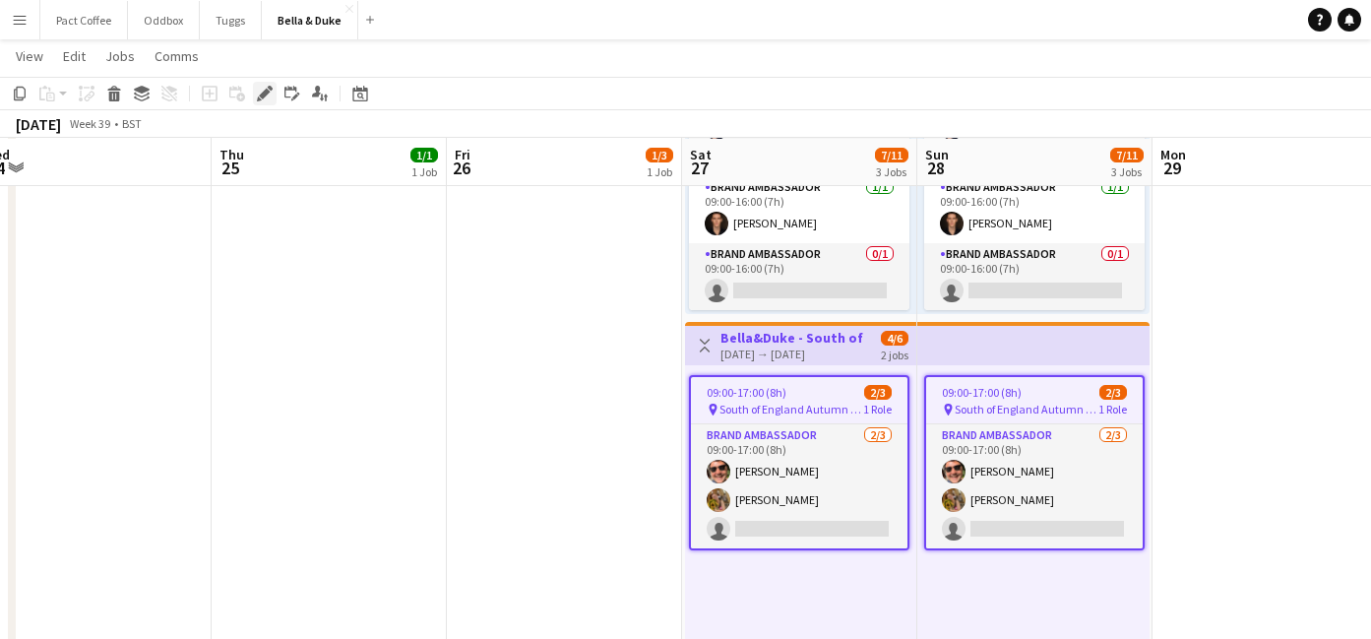
click at [272, 99] on icon "Edit" at bounding box center [265, 94] width 16 height 16
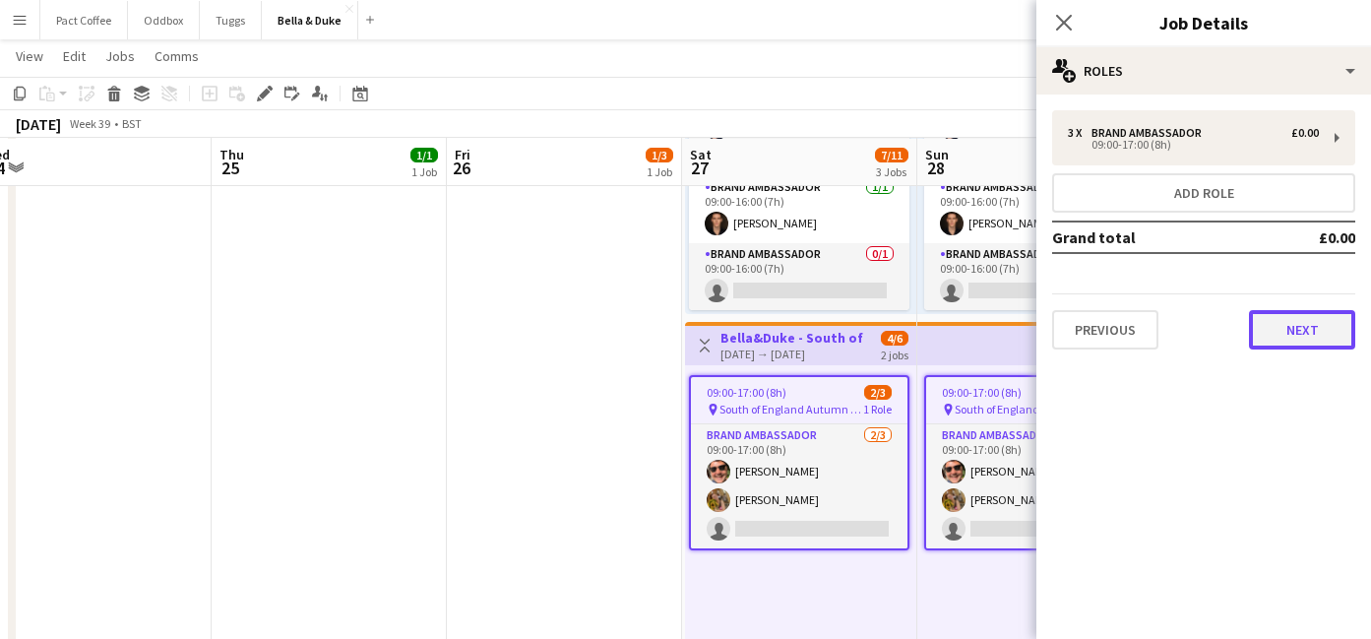
click at [1323, 330] on button "Next" at bounding box center [1302, 329] width 106 height 39
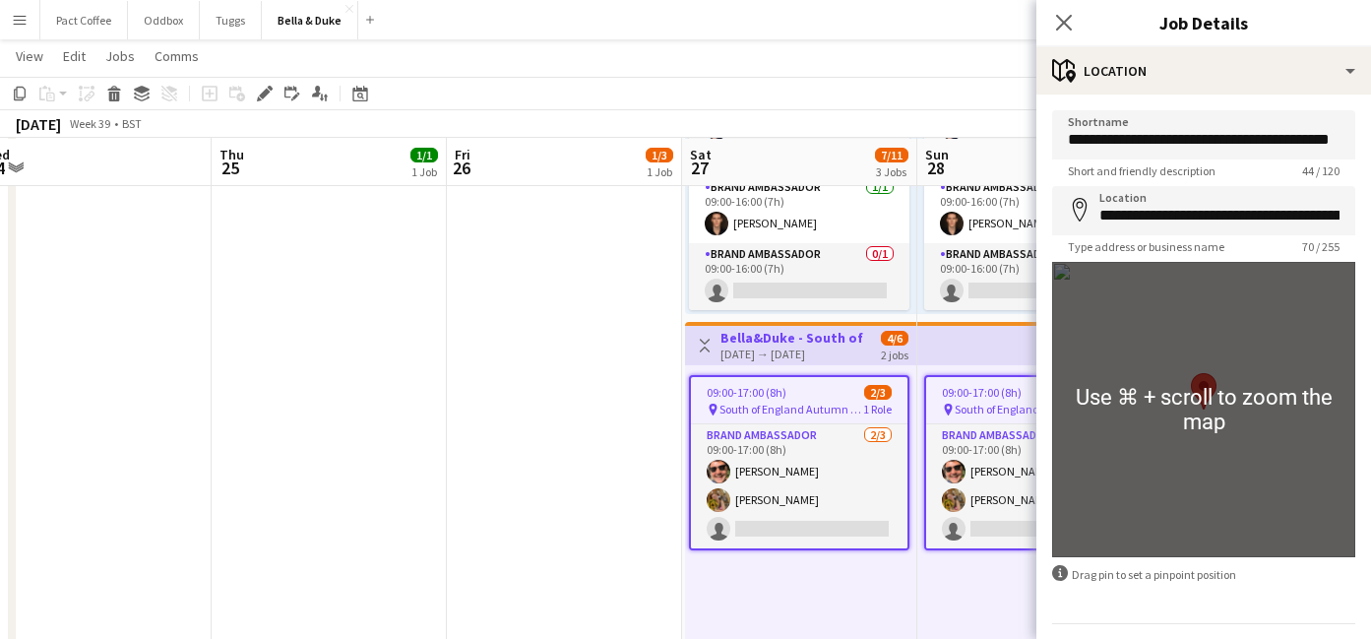
scroll to position [56, 0]
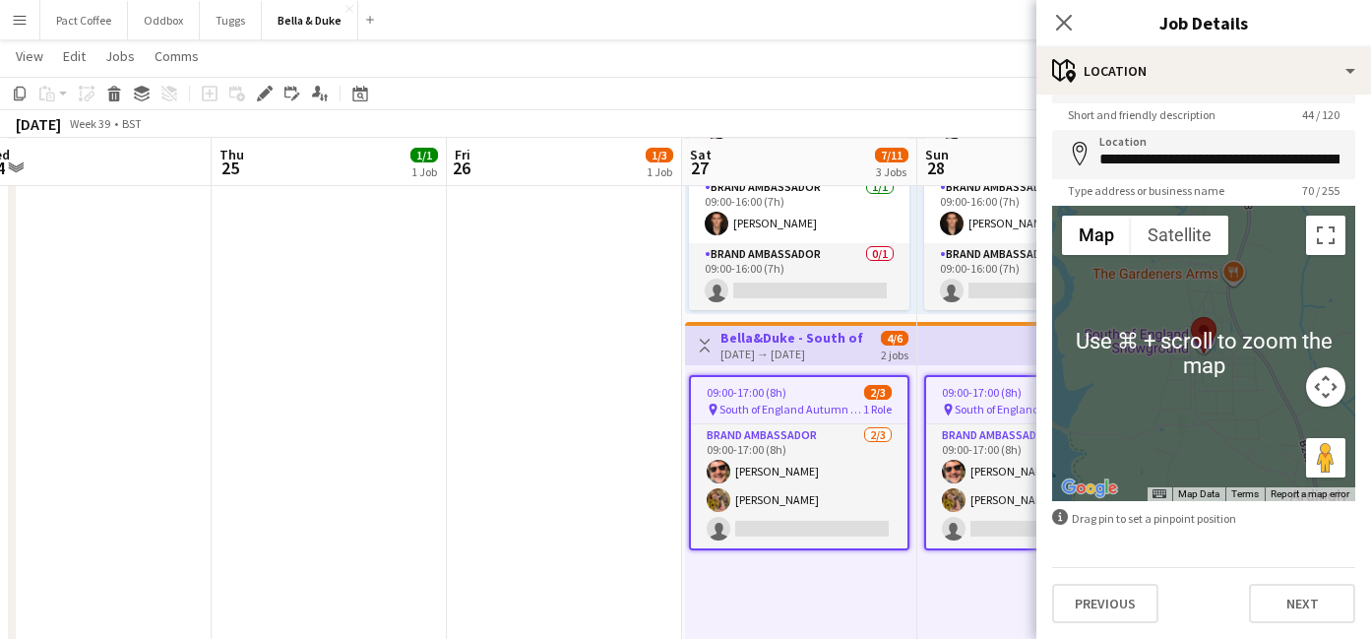
click at [1284, 623] on div "**********" at bounding box center [1203, 338] width 335 height 600
click at [1281, 607] on button "Next" at bounding box center [1302, 603] width 106 height 39
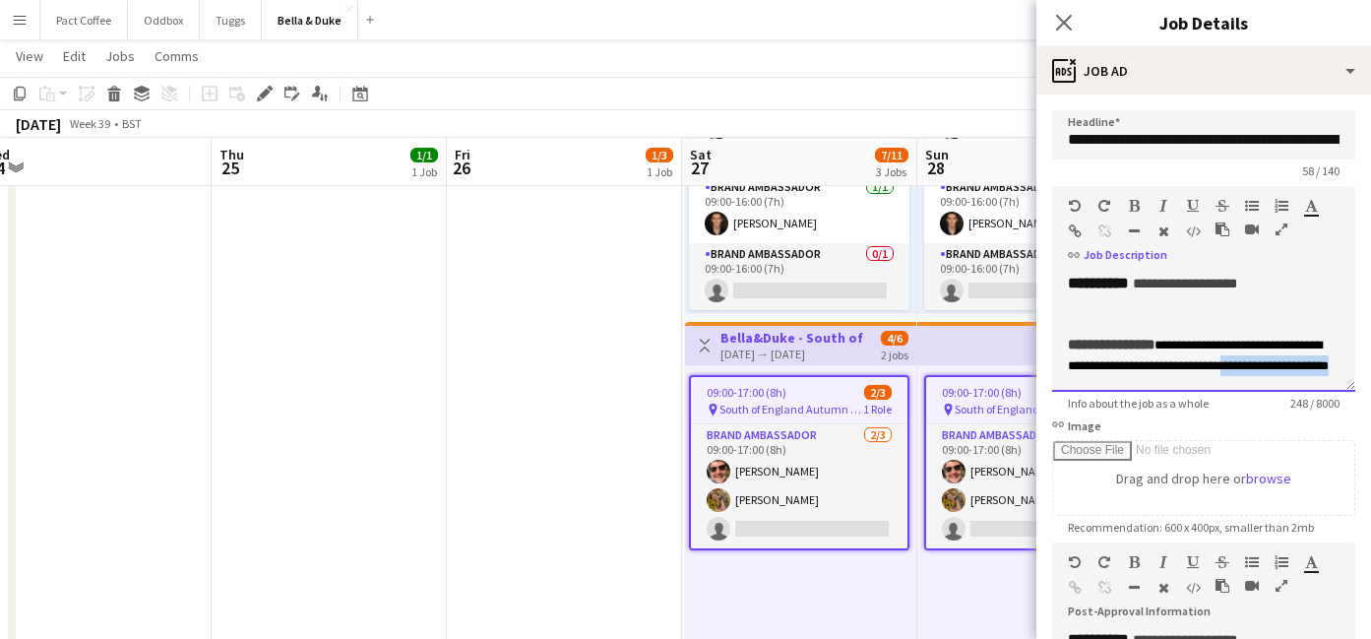
scroll to position [17, 0]
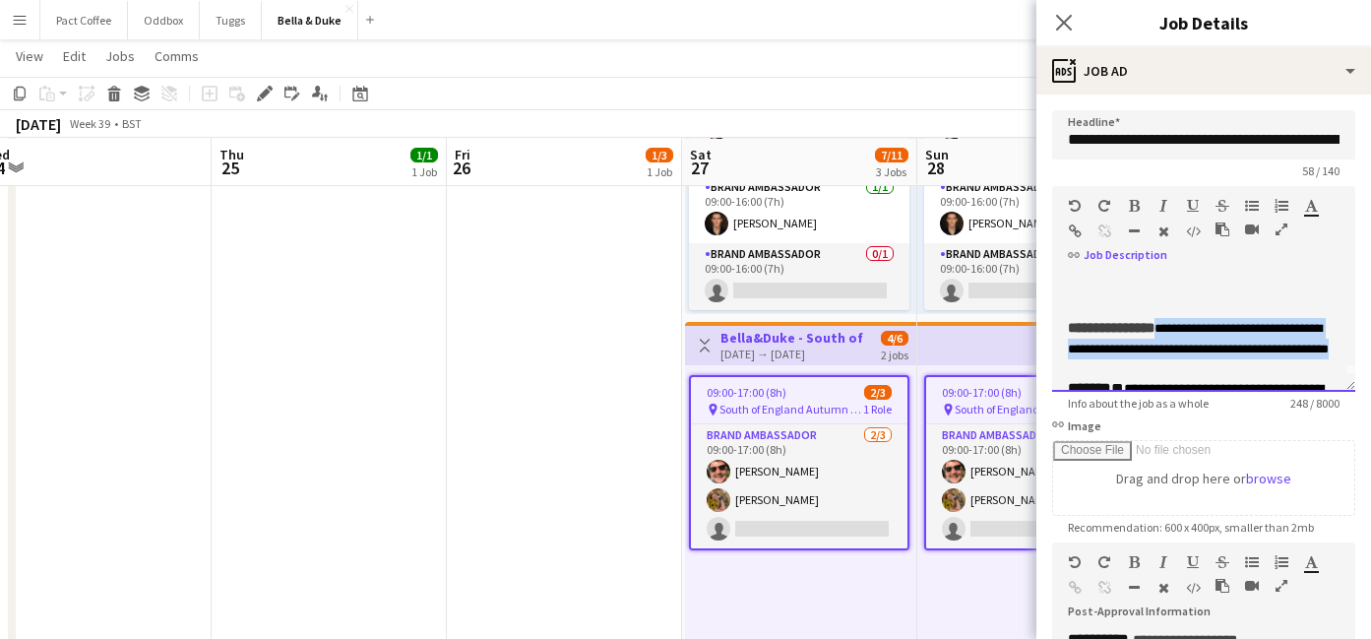
drag, startPoint x: 1229, startPoint y: 351, endPoint x: 1183, endPoint y: 326, distance: 52.9
click at [1183, 326] on div "**********" at bounding box center [1204, 338] width 272 height 41
copy font "**********"
click at [1066, 27] on icon "Close pop-in" at bounding box center [1063, 22] width 19 height 19
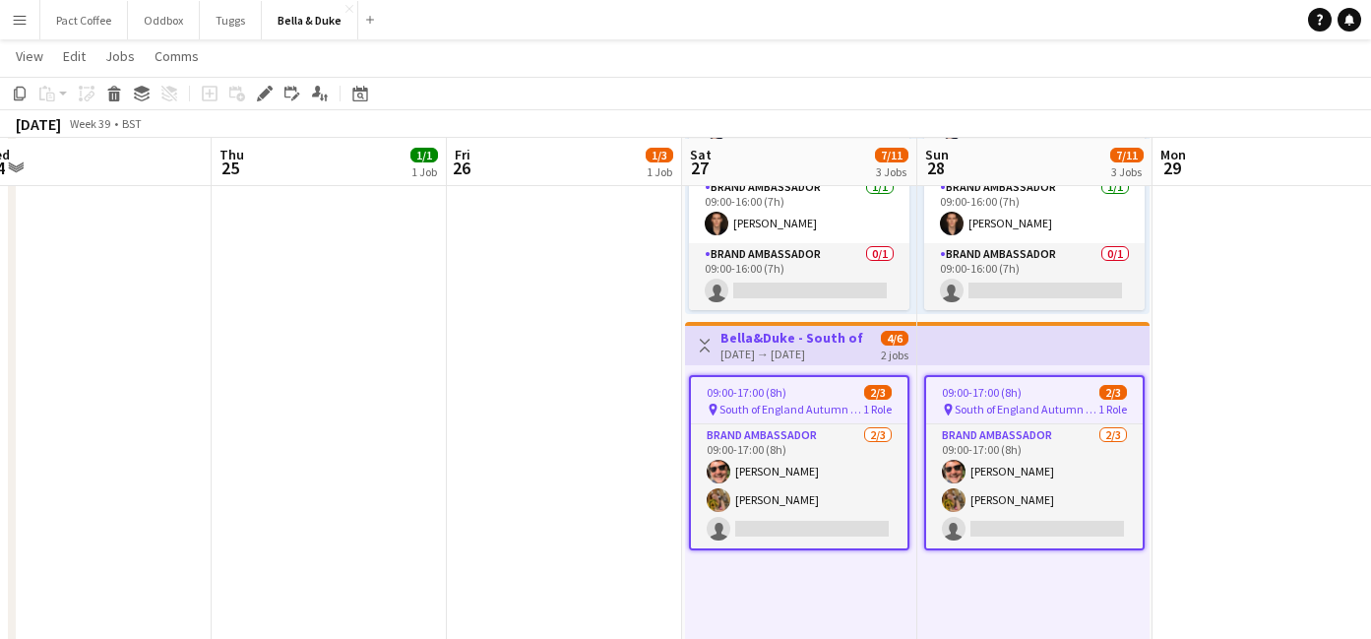
click at [592, 425] on app-date-cell "Toggle View [PERSON_NAME] - Malvern Autumn Show [DATE] → [DATE] 3/9 3 jobs 09:0…" at bounding box center [564, 317] width 235 height 1433
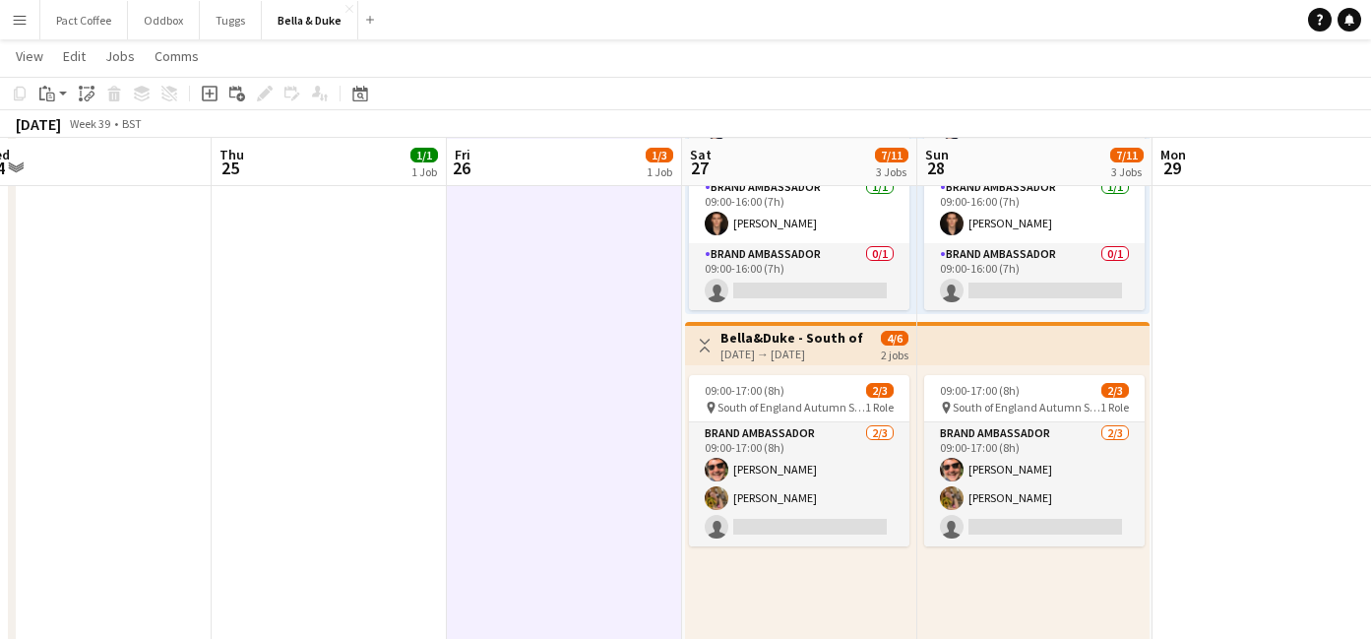
click at [769, 359] on div "[DATE] → [DATE]" at bounding box center [793, 353] width 147 height 15
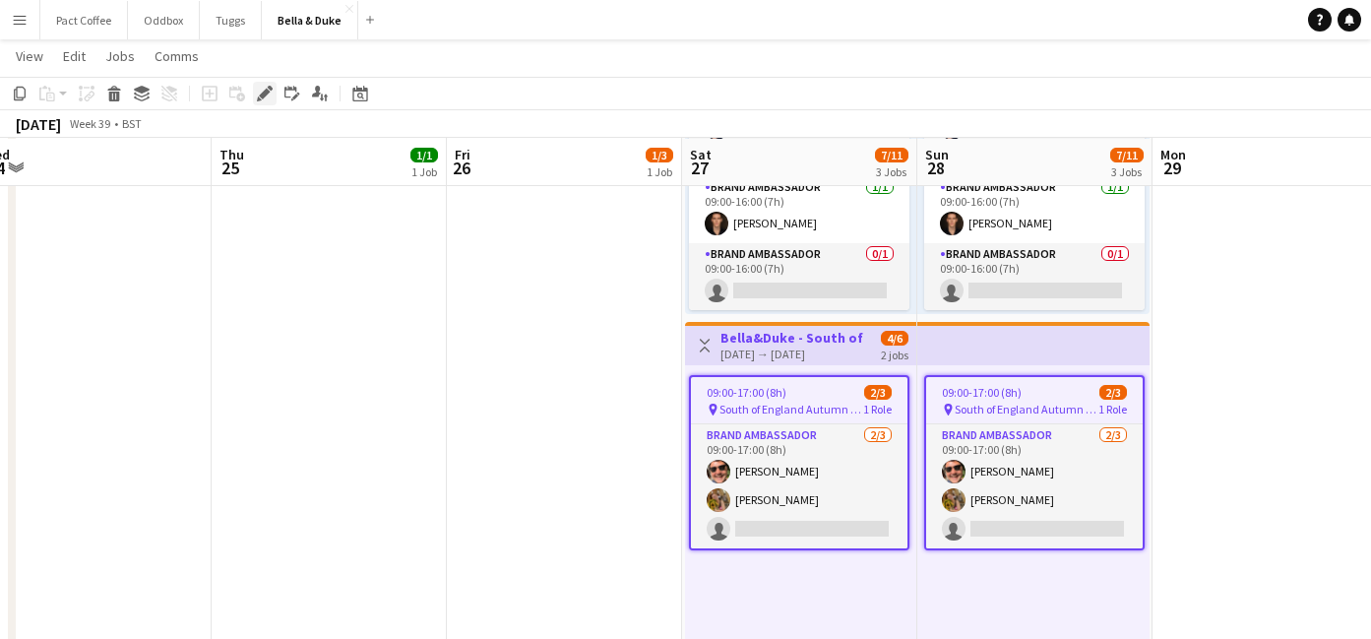
click at [272, 103] on div "Edit" at bounding box center [265, 94] width 24 height 24
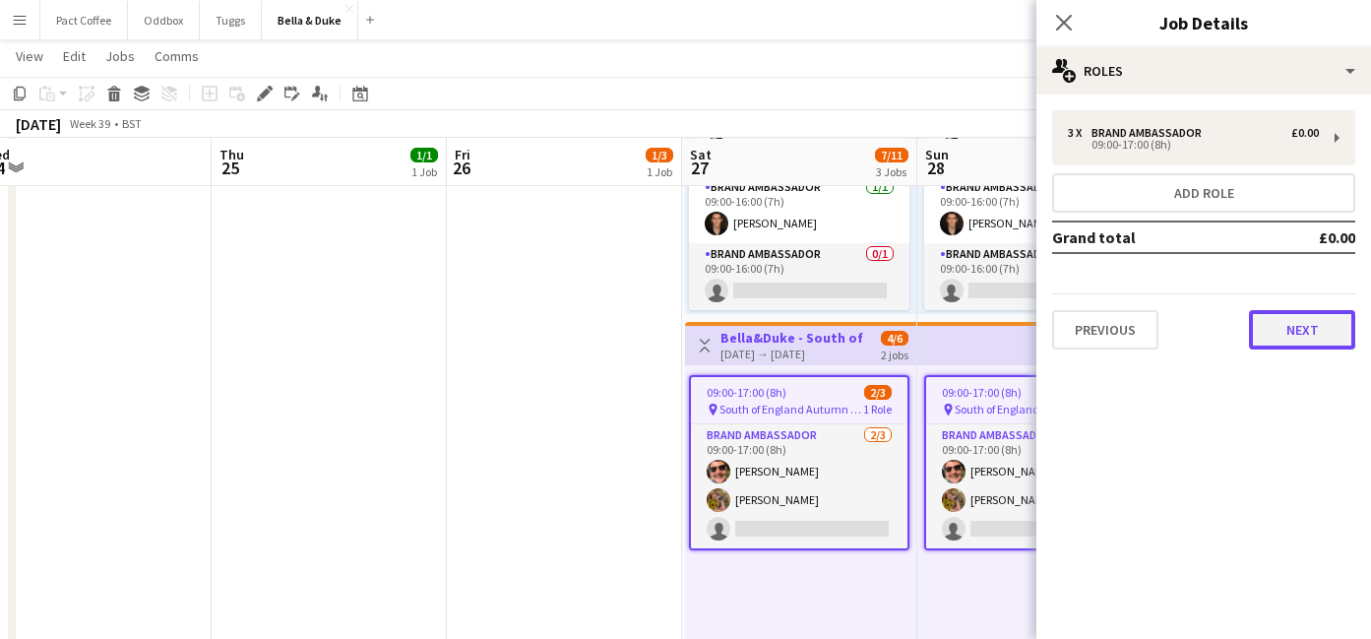
click at [1297, 328] on button "Next" at bounding box center [1302, 329] width 106 height 39
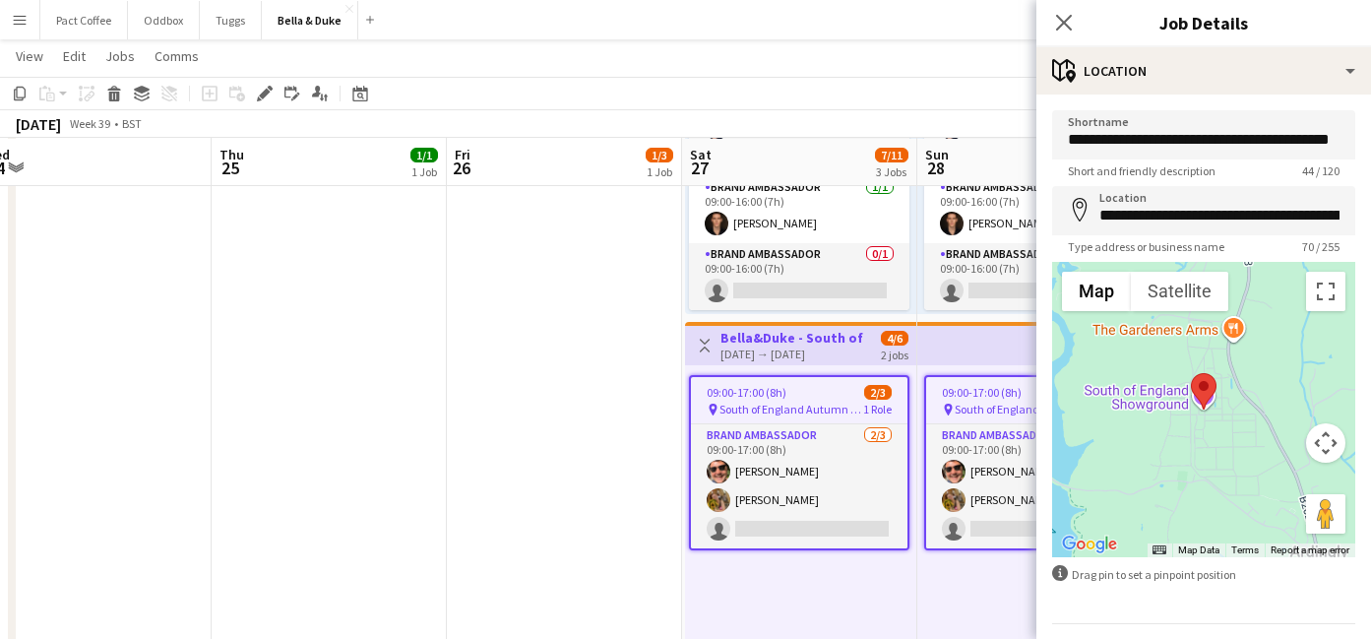
scroll to position [56, 0]
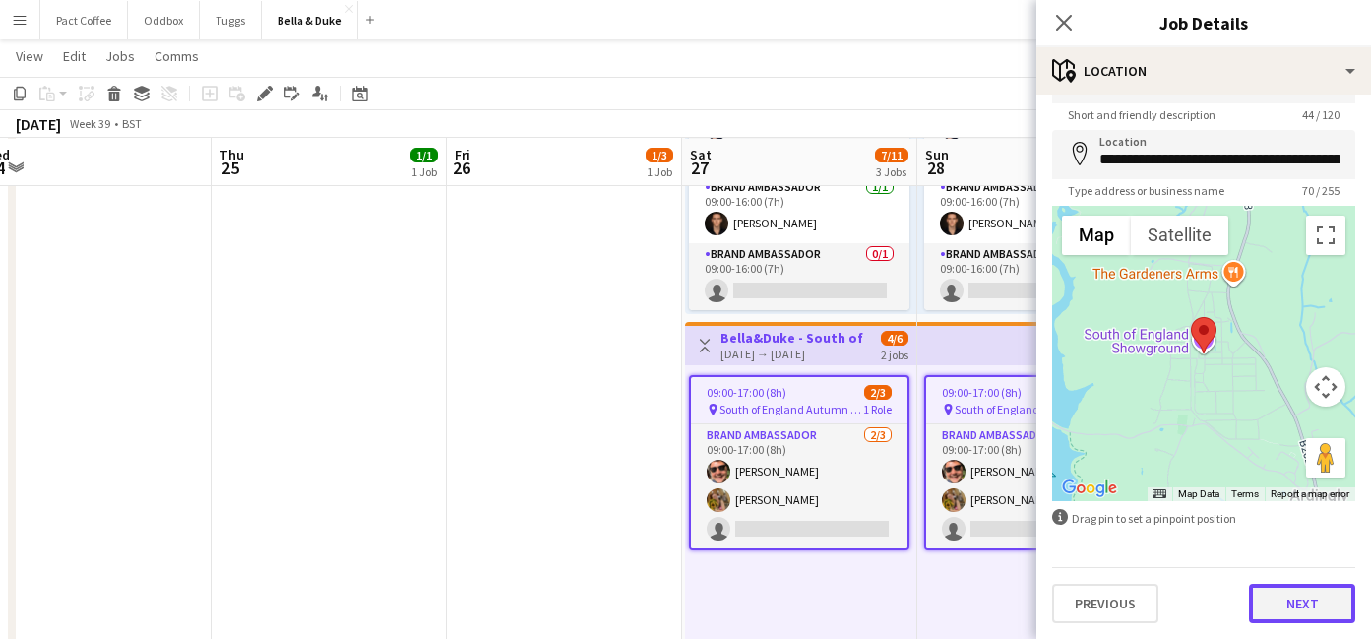
click at [1279, 594] on button "Next" at bounding box center [1302, 603] width 106 height 39
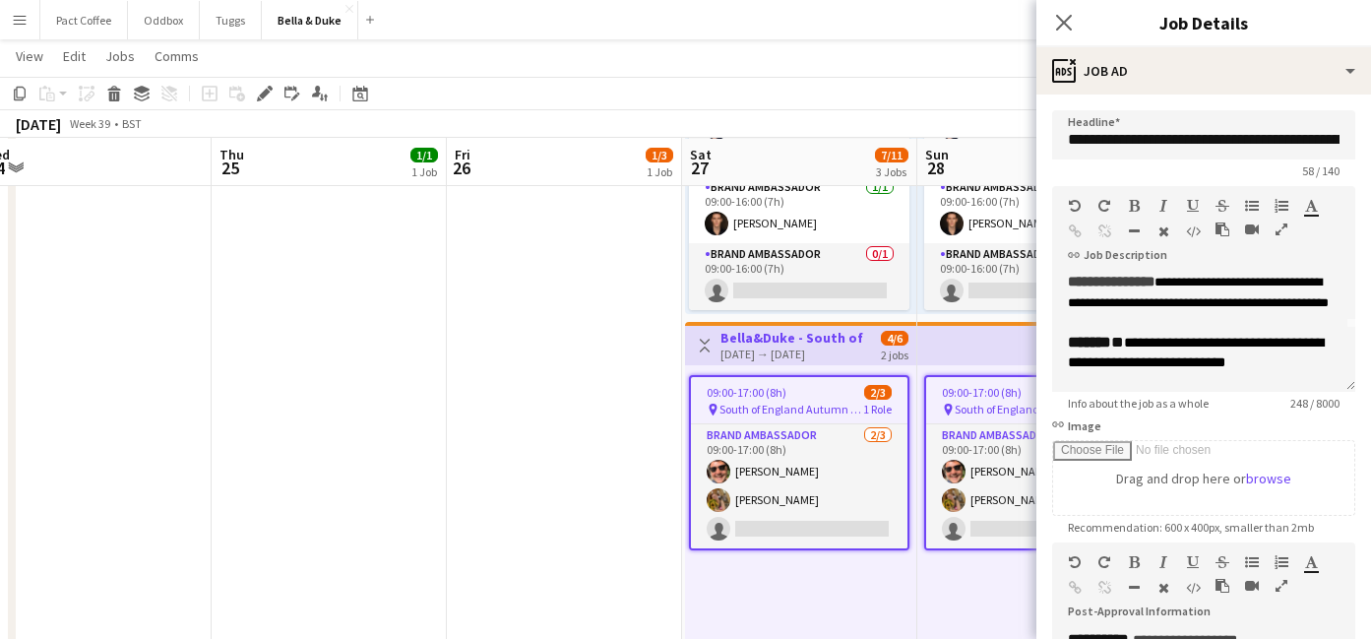
scroll to position [58, 0]
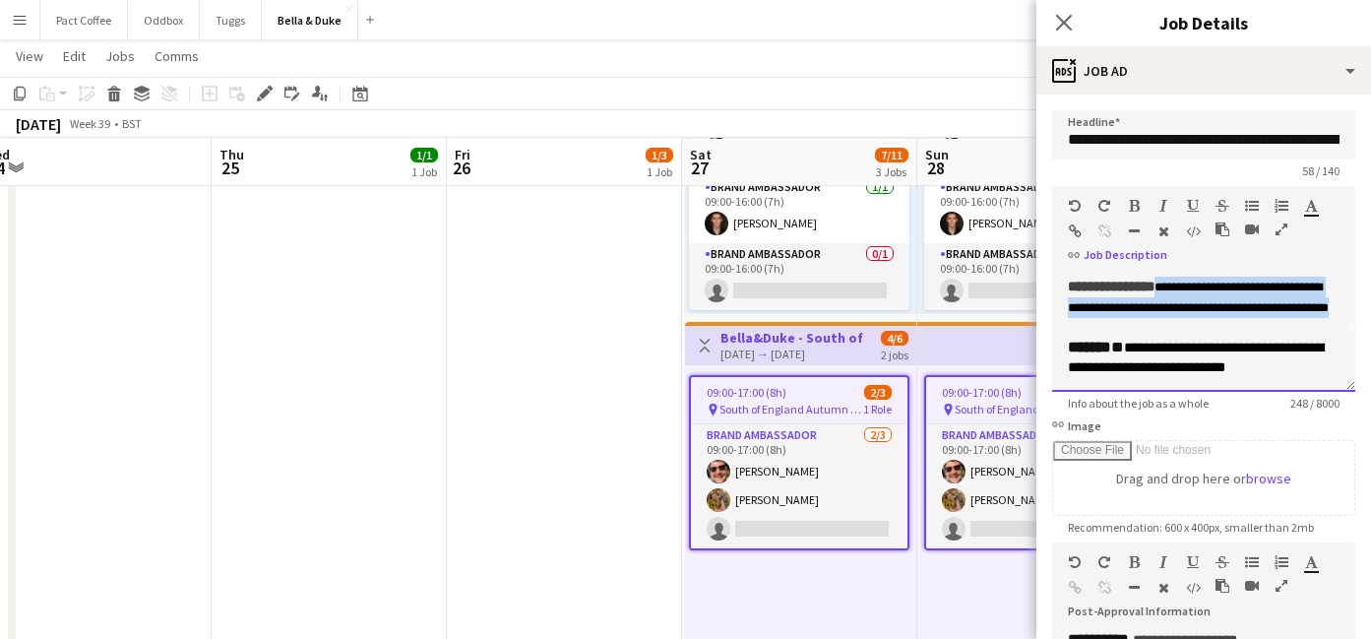
drag, startPoint x: 1215, startPoint y: 353, endPoint x: 1183, endPoint y: 286, distance: 74.4
click at [1183, 286] on div "**********" at bounding box center [1204, 297] width 272 height 41
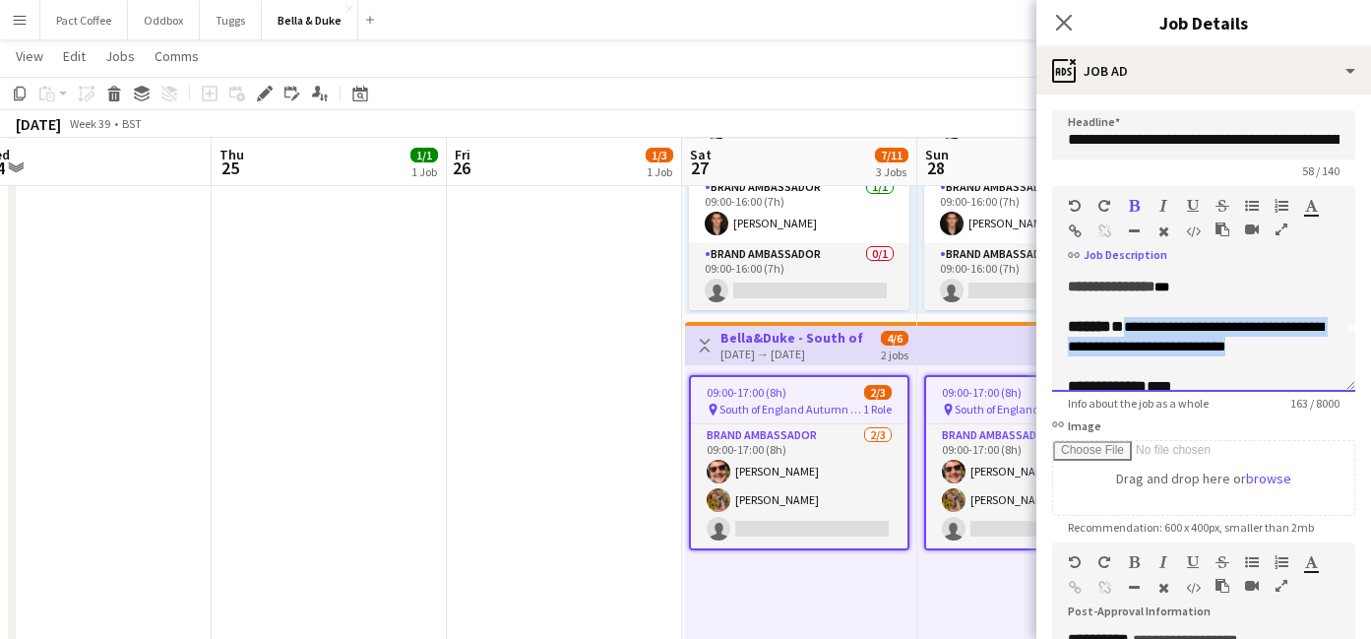
drag, startPoint x: 1302, startPoint y: 346, endPoint x: 1130, endPoint y: 328, distance: 173.2
click at [1130, 328] on div "**********" at bounding box center [1204, 337] width 272 height 40
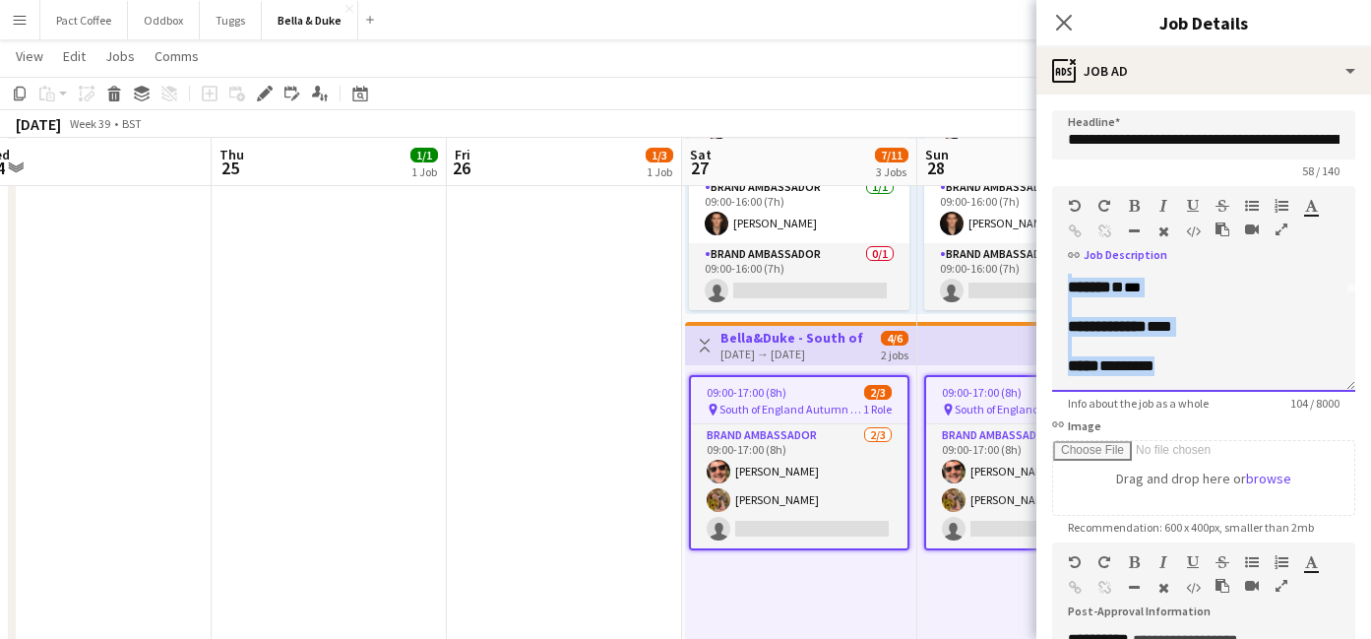
scroll to position [0, 0]
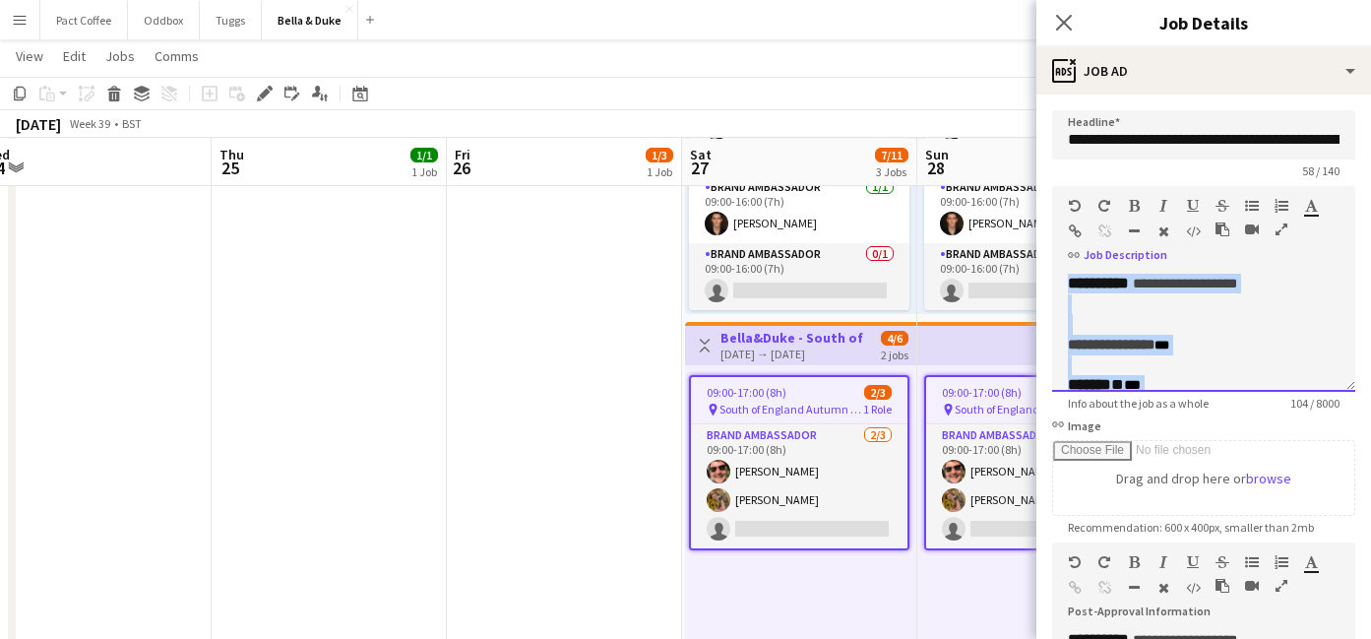
drag, startPoint x: 1189, startPoint y: 377, endPoint x: 1015, endPoint y: 147, distance: 288.8
click at [1015, 147] on body "Menu Boards Boards Boards All jobs Status Workforce Workforce My Workforce Recr…" at bounding box center [685, 465] width 1371 height 2637
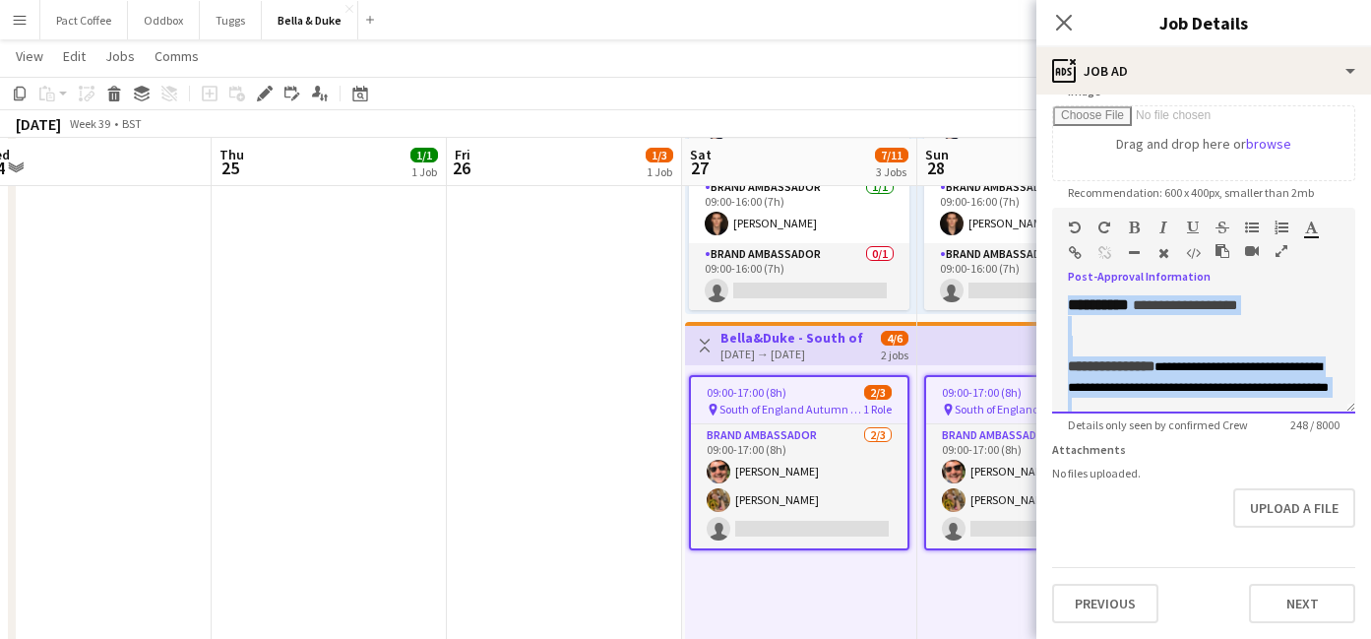
drag, startPoint x: 1206, startPoint y: 396, endPoint x: 1027, endPoint y: 171, distance: 286.5
click at [1027, 171] on body "Menu Boards Boards Boards All jobs Status Workforce Workforce My Workforce Recr…" at bounding box center [685, 465] width 1371 height 2637
paste div
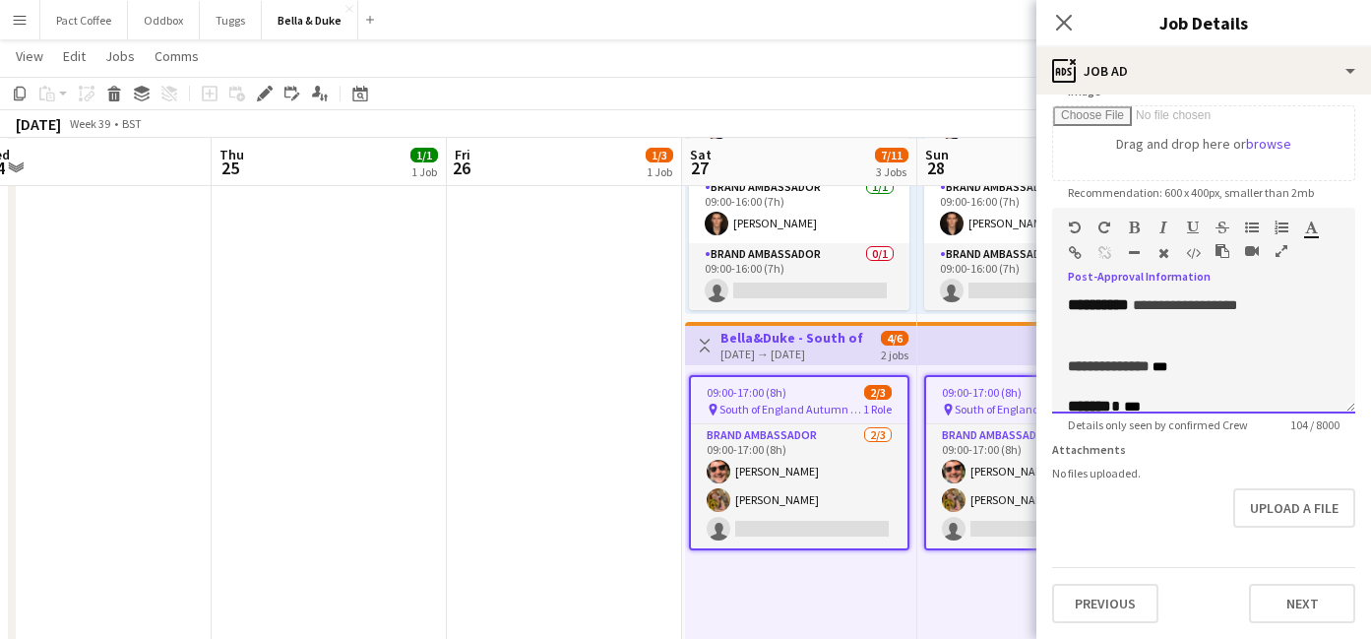
scroll to position [84, 0]
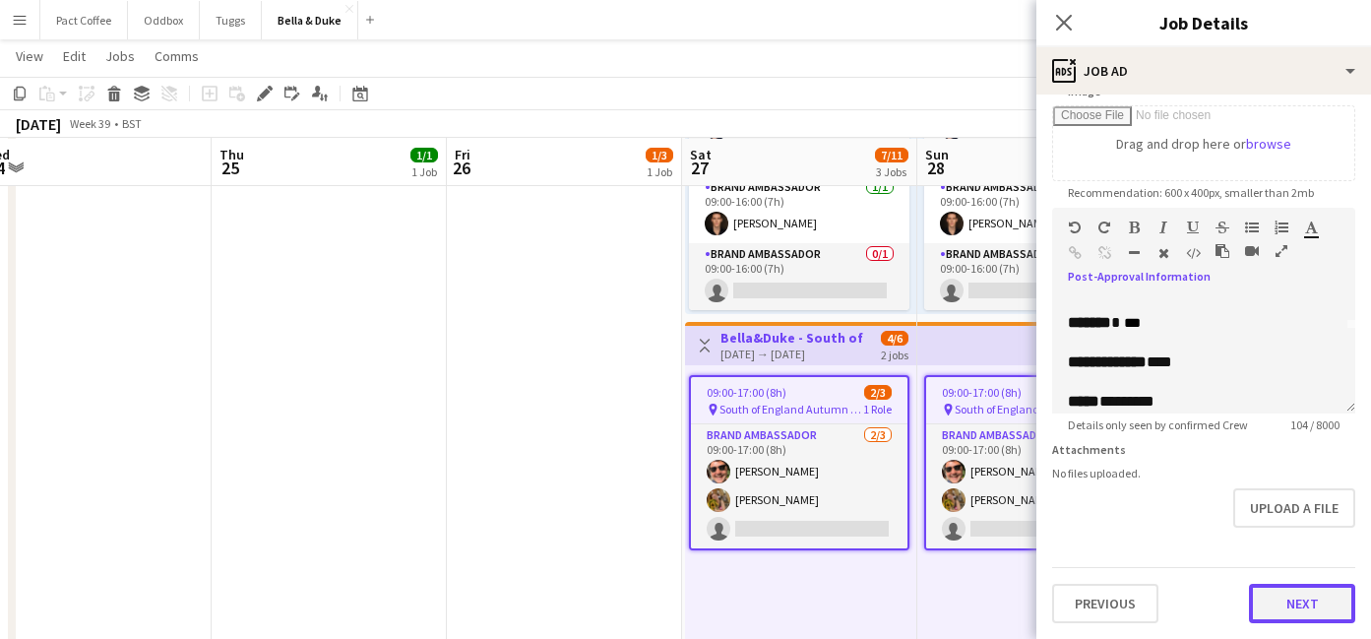
click at [1322, 590] on button "Next" at bounding box center [1302, 603] width 106 height 39
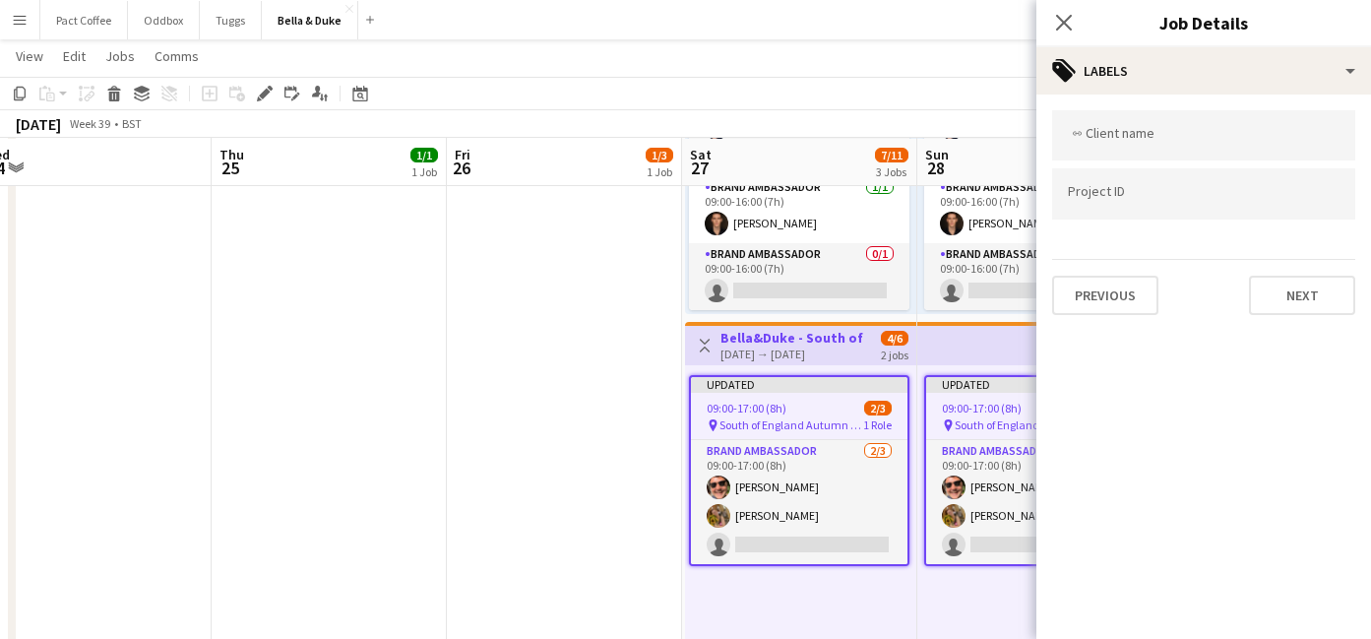
scroll to position [0, 0]
click at [556, 422] on app-date-cell "Toggle View [PERSON_NAME] - Malvern Autumn Show [DATE] → [DATE] 3/9 3 jobs 09:0…" at bounding box center [564, 317] width 235 height 1433
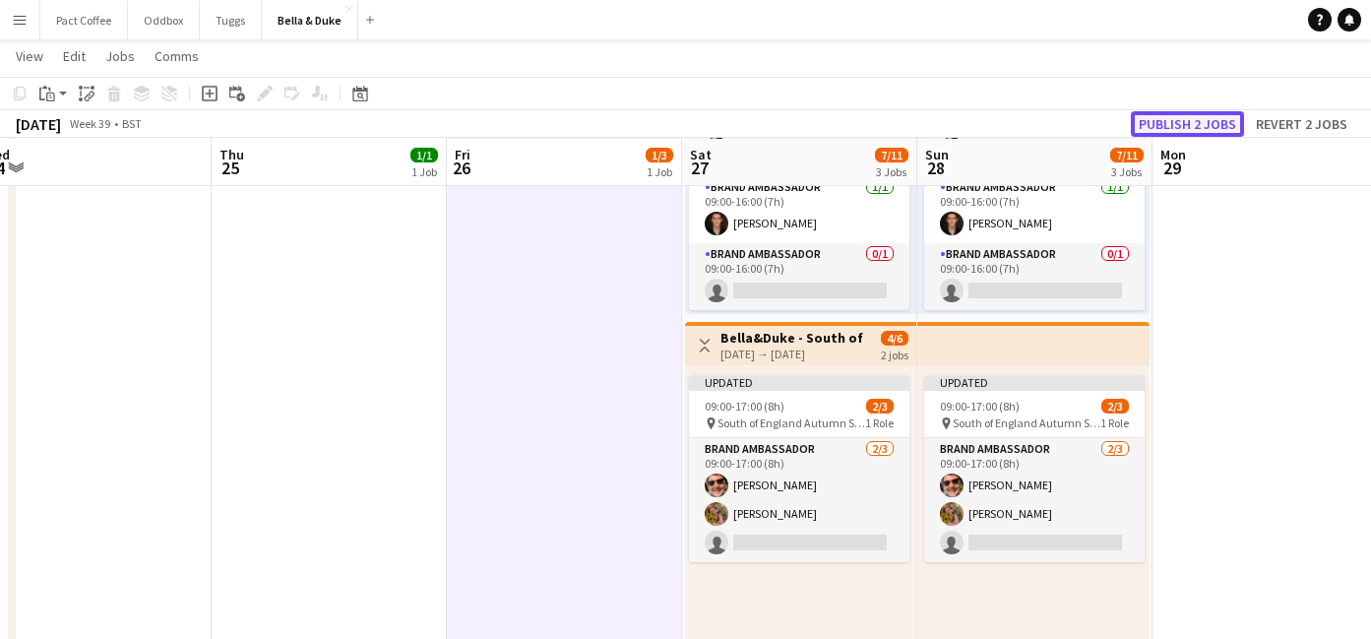
click at [1212, 127] on button "Publish 2 jobs" at bounding box center [1187, 124] width 113 height 26
